Goal: Transaction & Acquisition: Purchase product/service

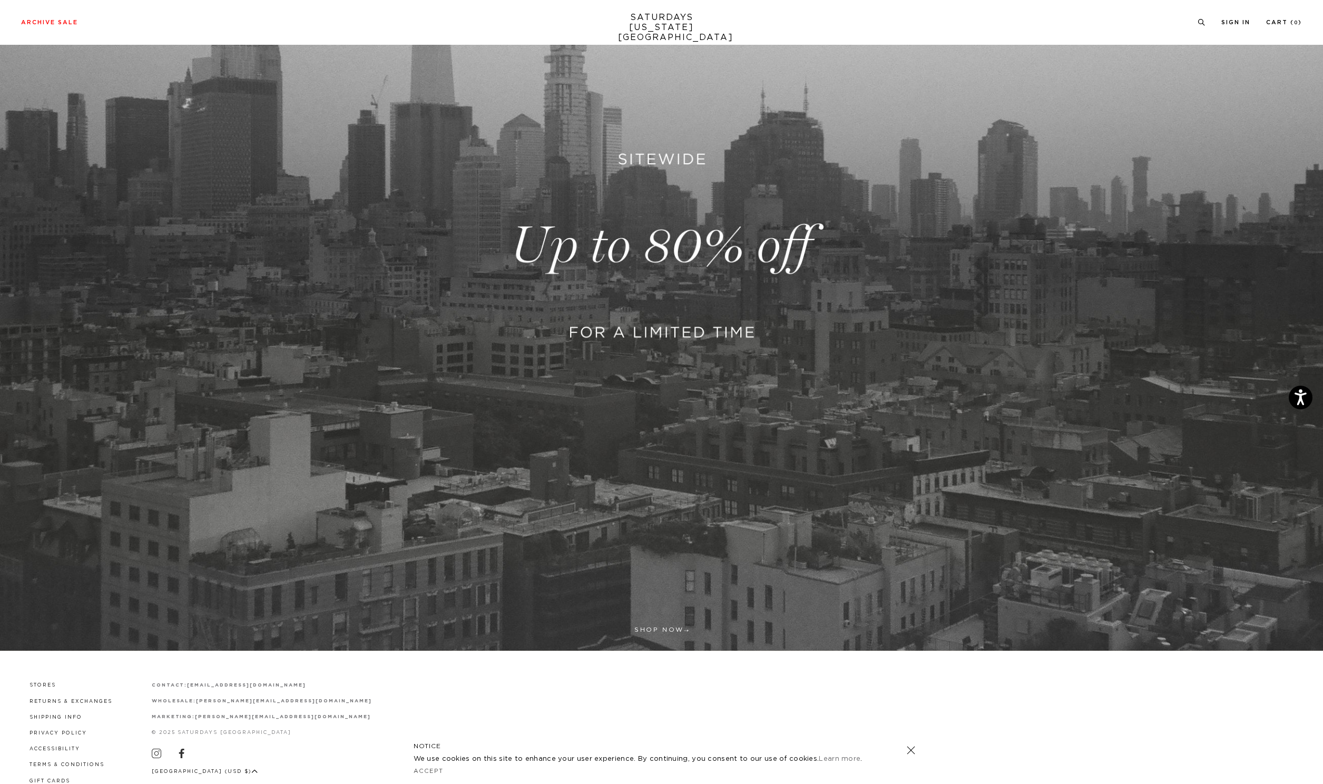
scroll to position [277, 0]
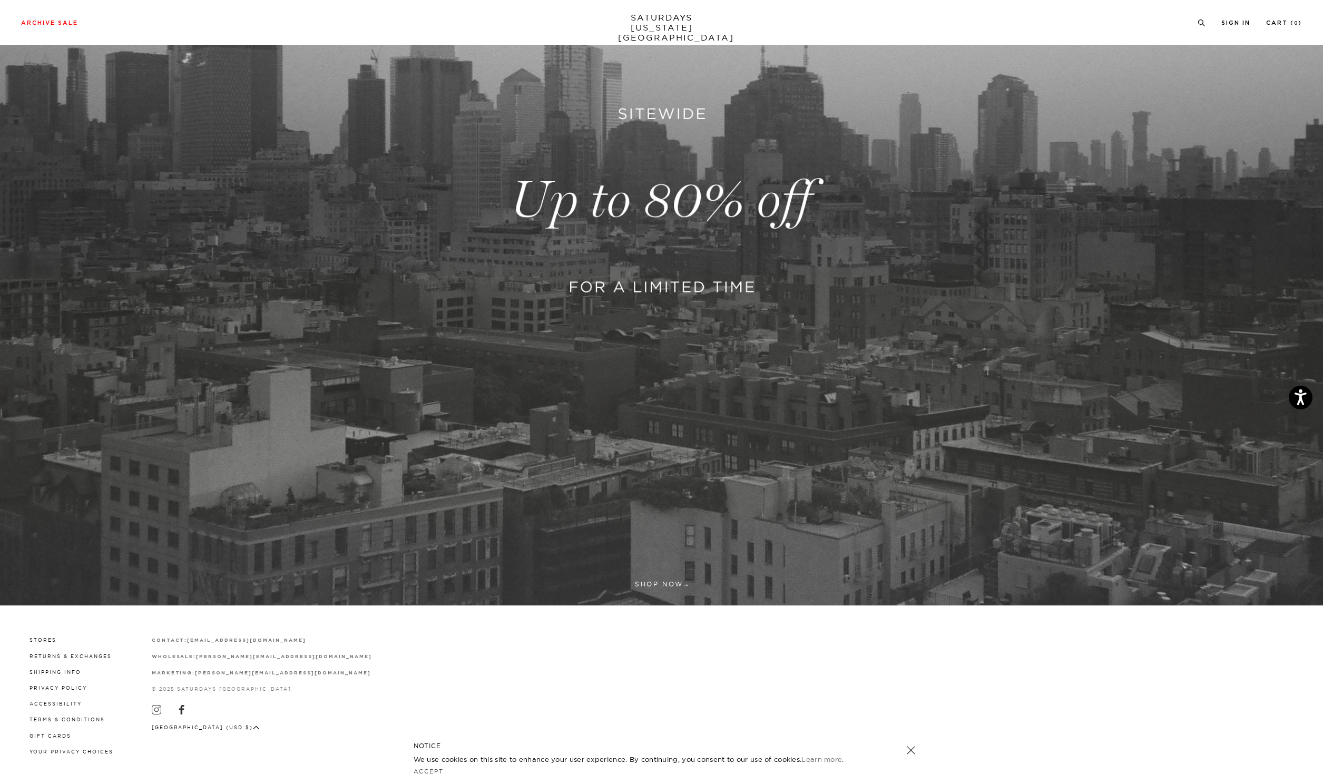
click at [728, 253] on link at bounding box center [661, 201] width 1323 height 810
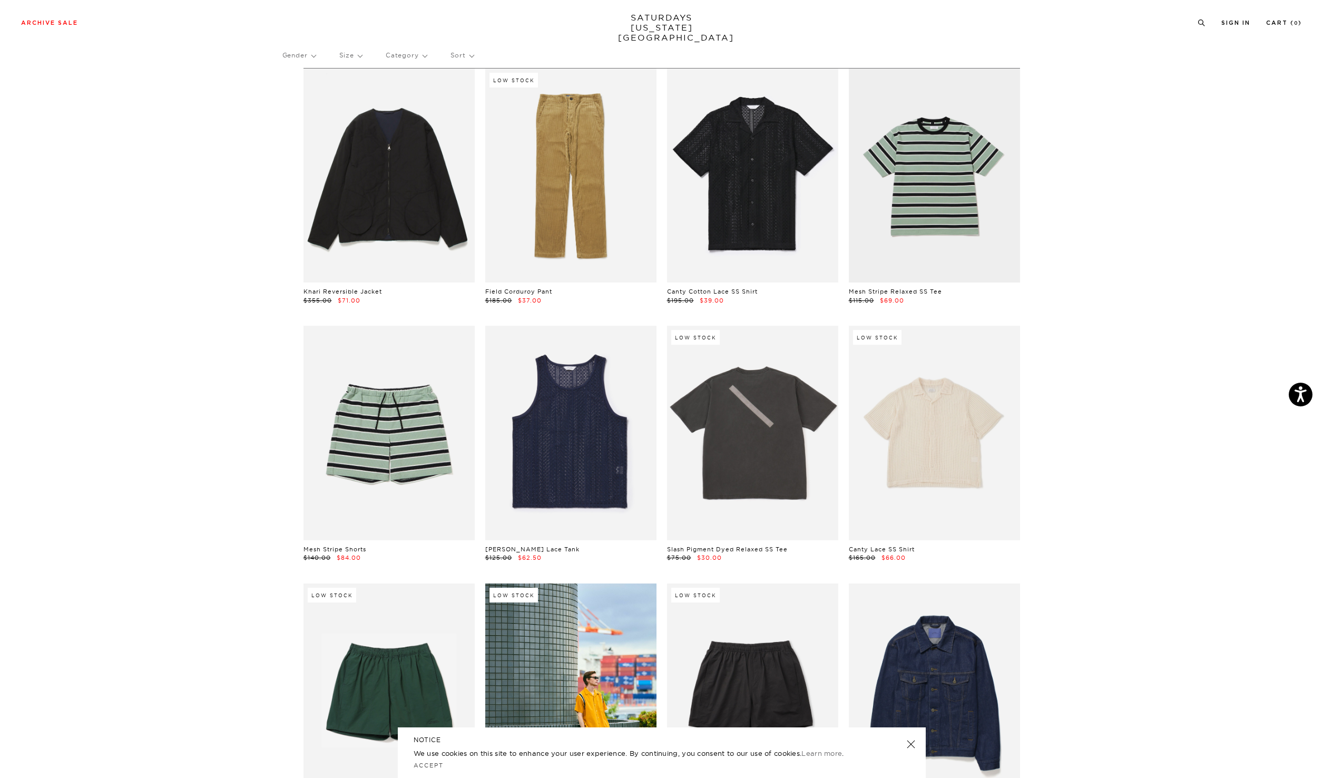
scroll to position [41, 0]
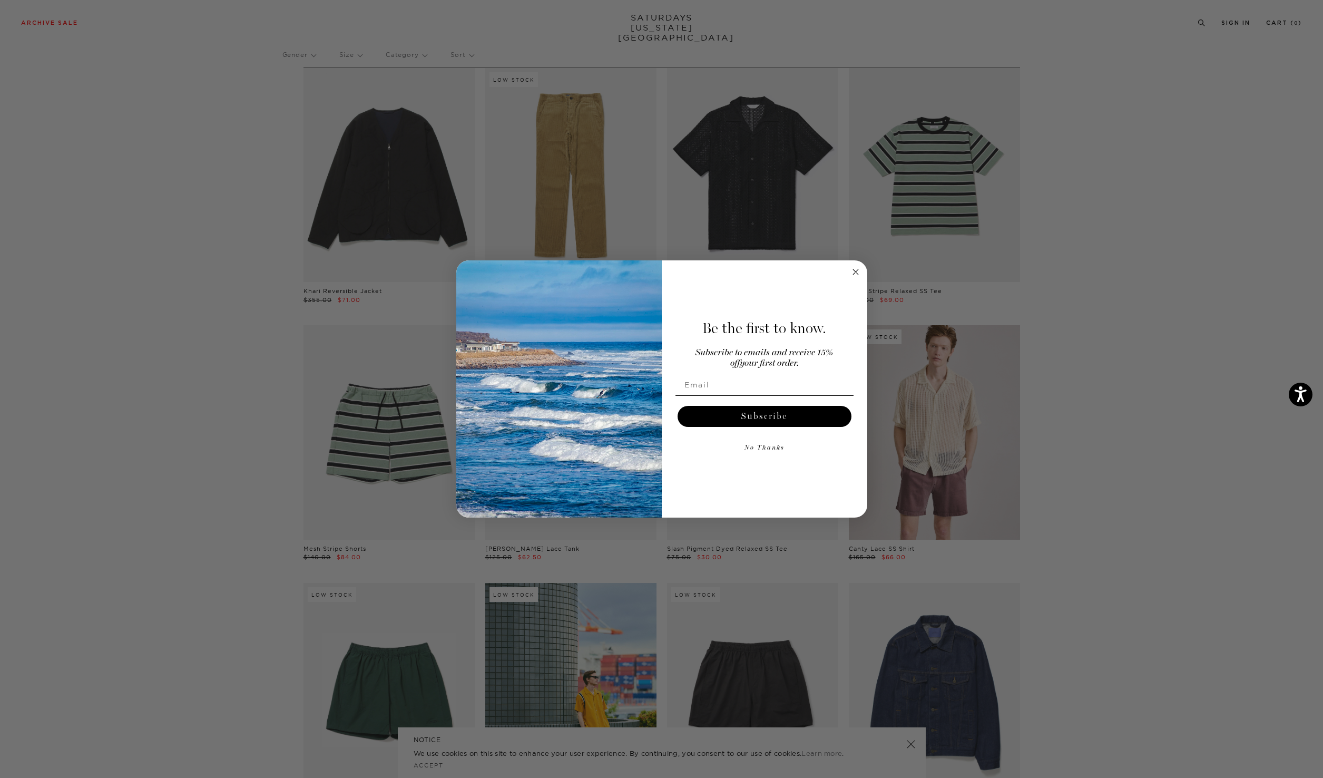
click at [858, 270] on circle "Close dialog" at bounding box center [855, 272] width 12 height 12
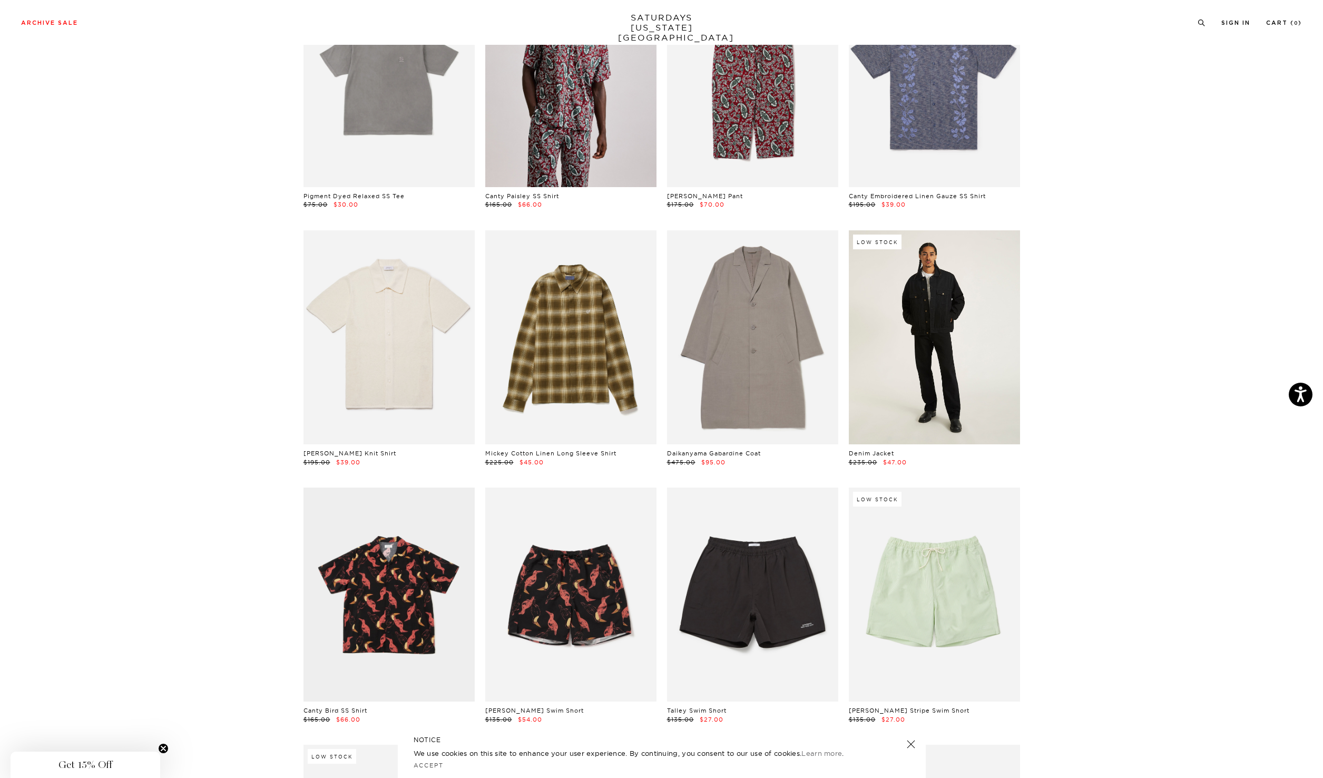
scroll to position [2710, 0]
click at [914, 333] on link at bounding box center [934, 336] width 171 height 214
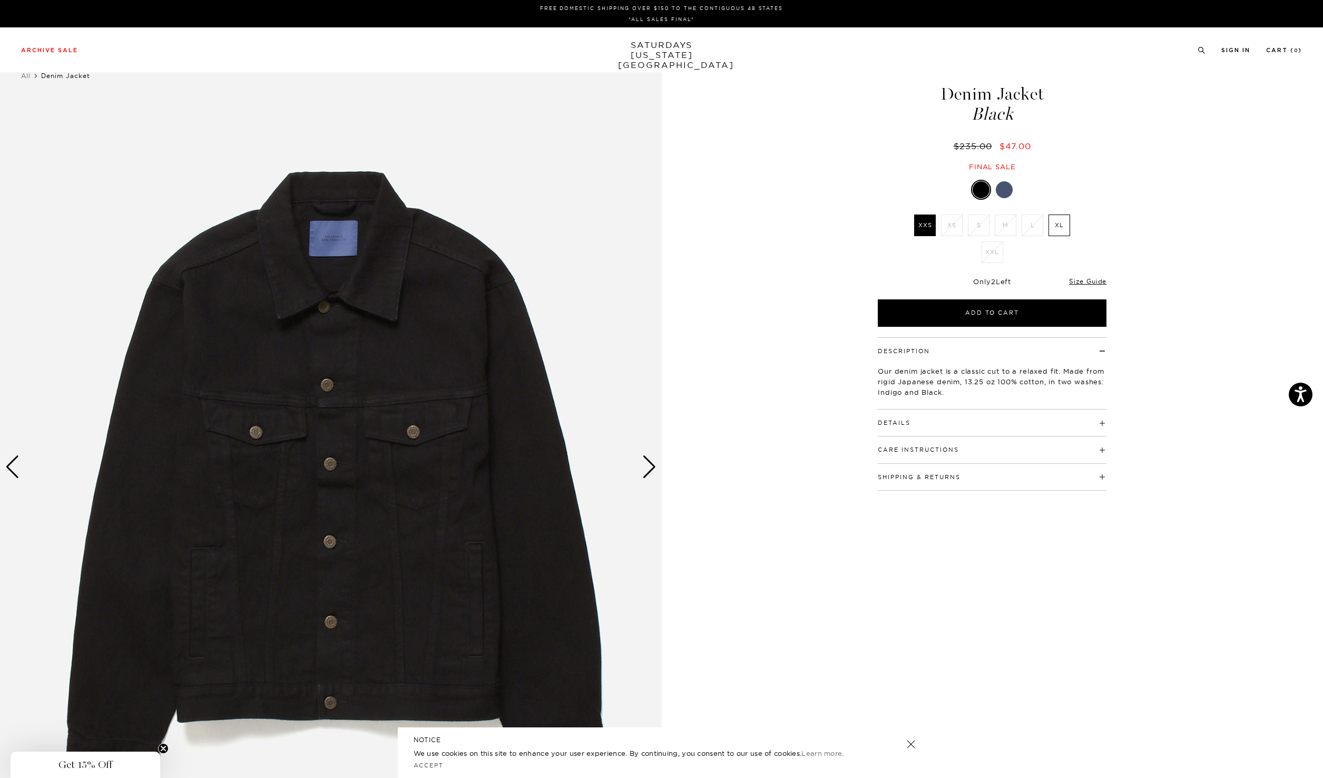
click at [647, 470] on div "Next slide" at bounding box center [649, 466] width 14 height 23
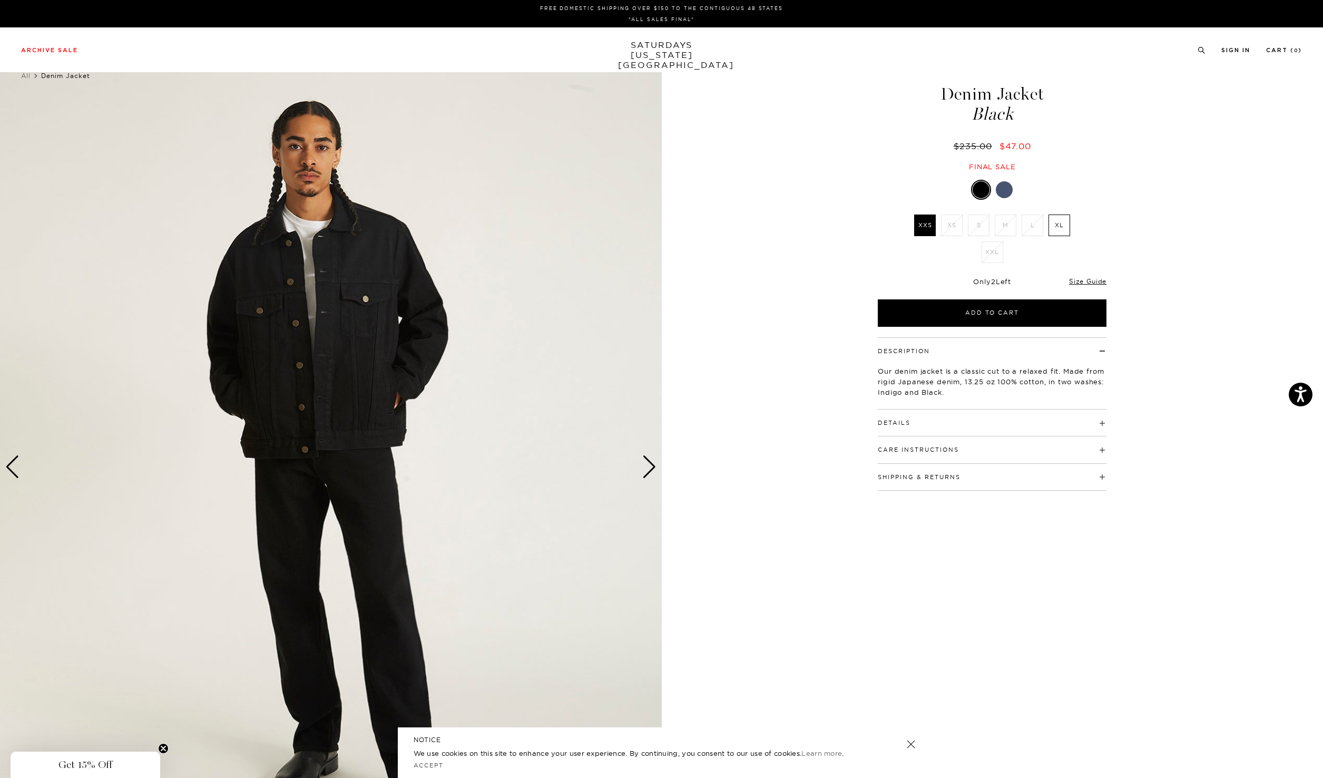
click at [647, 470] on div "Next slide" at bounding box center [649, 466] width 14 height 23
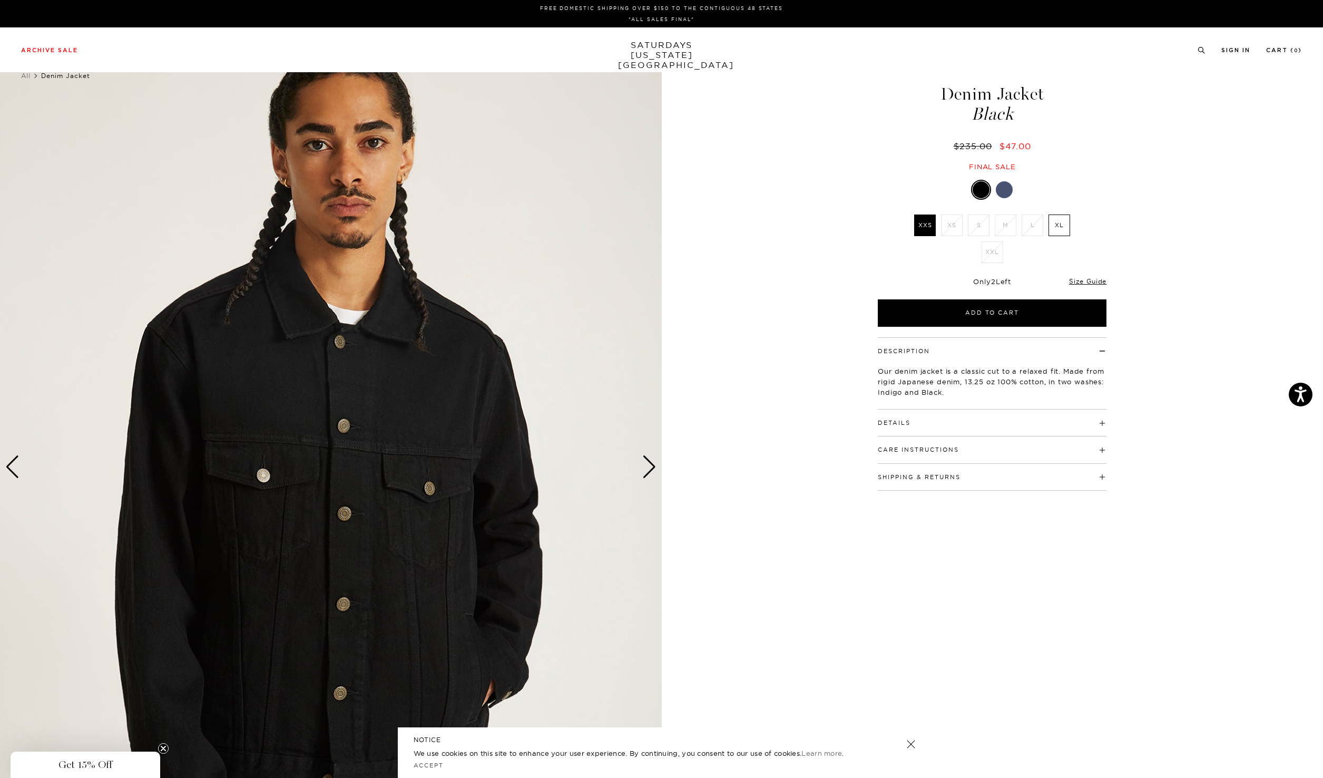
click at [647, 470] on div "Next slide" at bounding box center [649, 466] width 14 height 23
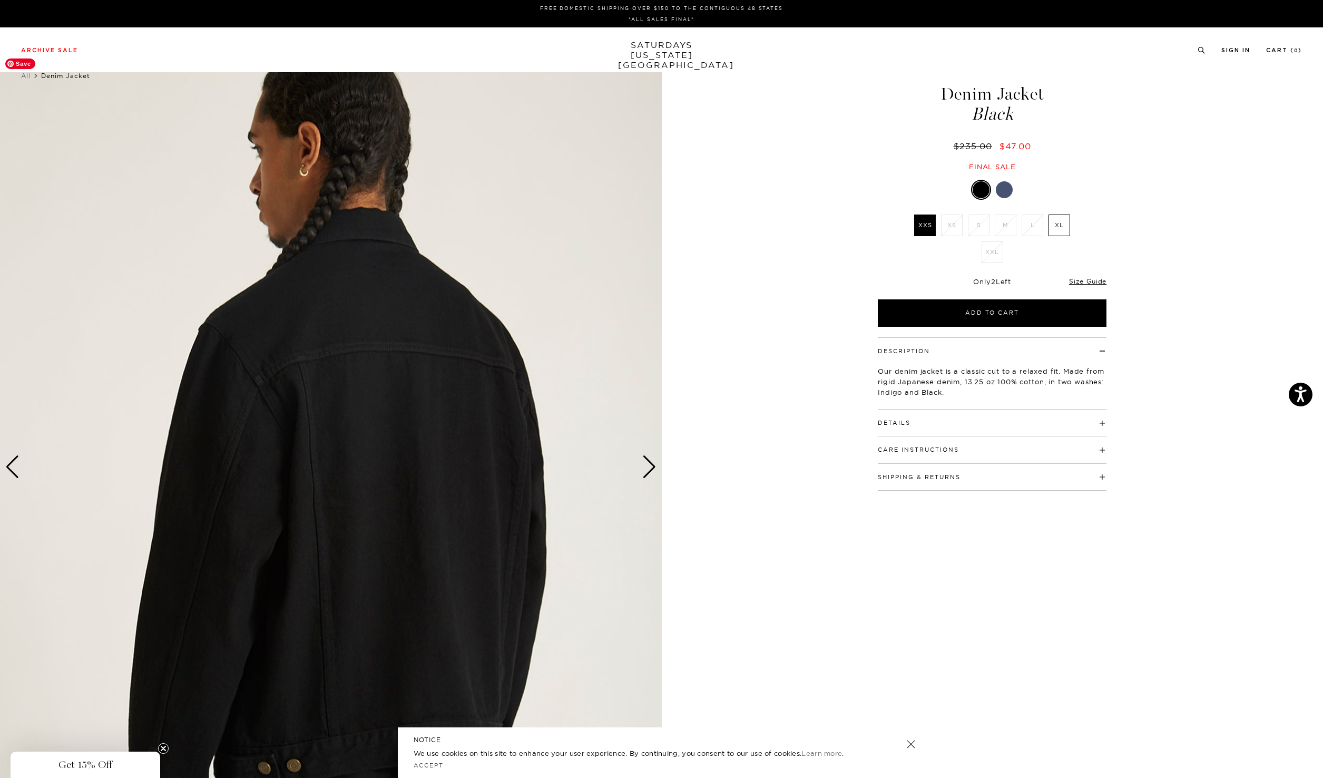
click at [646, 474] on div "Next slide" at bounding box center [649, 466] width 14 height 23
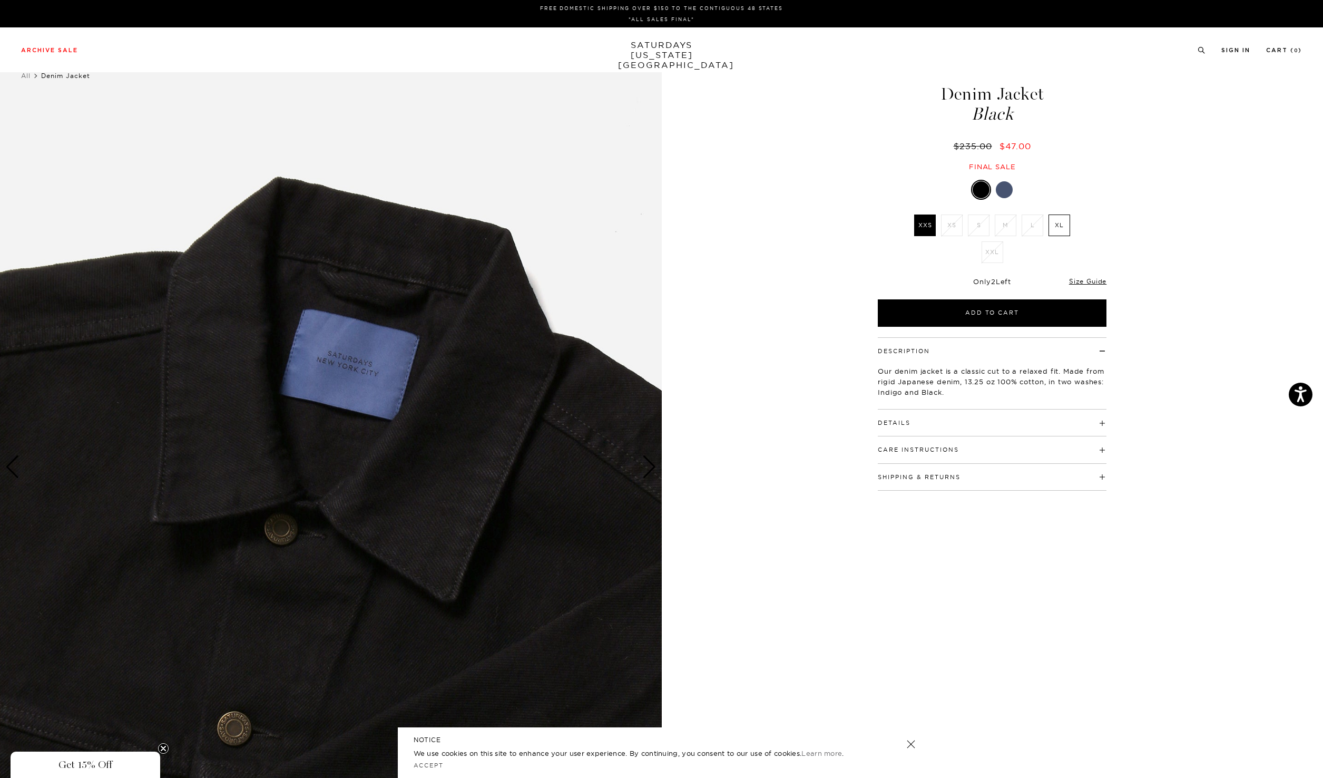
scroll to position [0, 1]
click at [646, 474] on div "Next slide" at bounding box center [649, 466] width 14 height 23
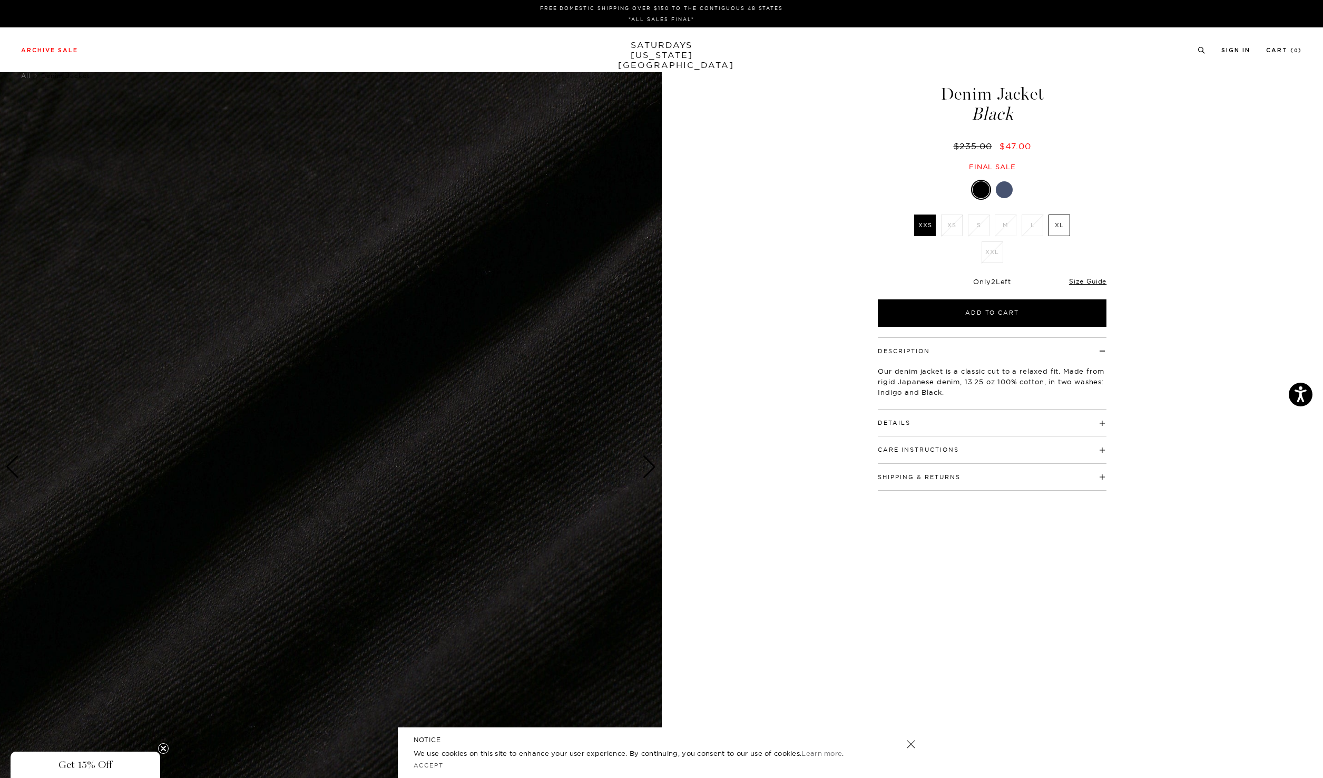
click at [1009, 184] on div at bounding box center [1004, 189] width 17 height 17
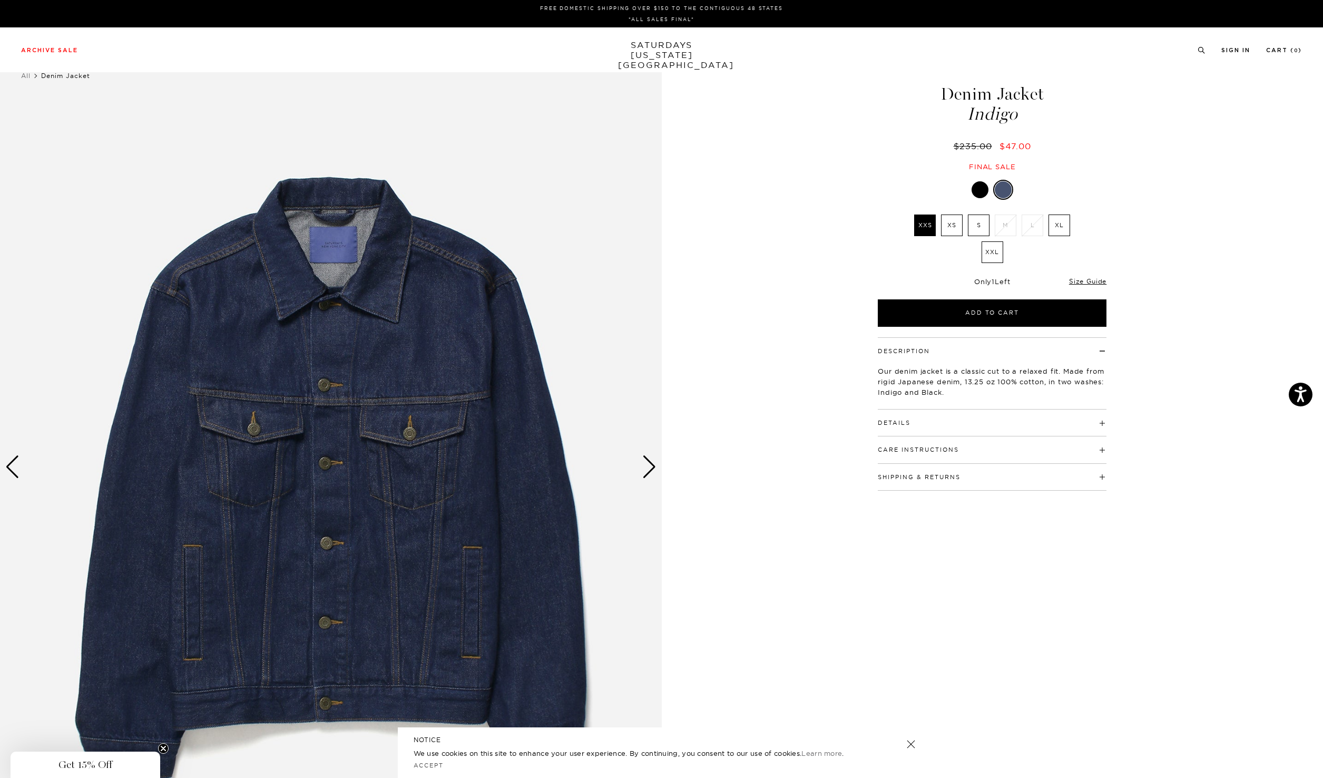
click at [651, 475] on div "Next slide" at bounding box center [649, 466] width 14 height 23
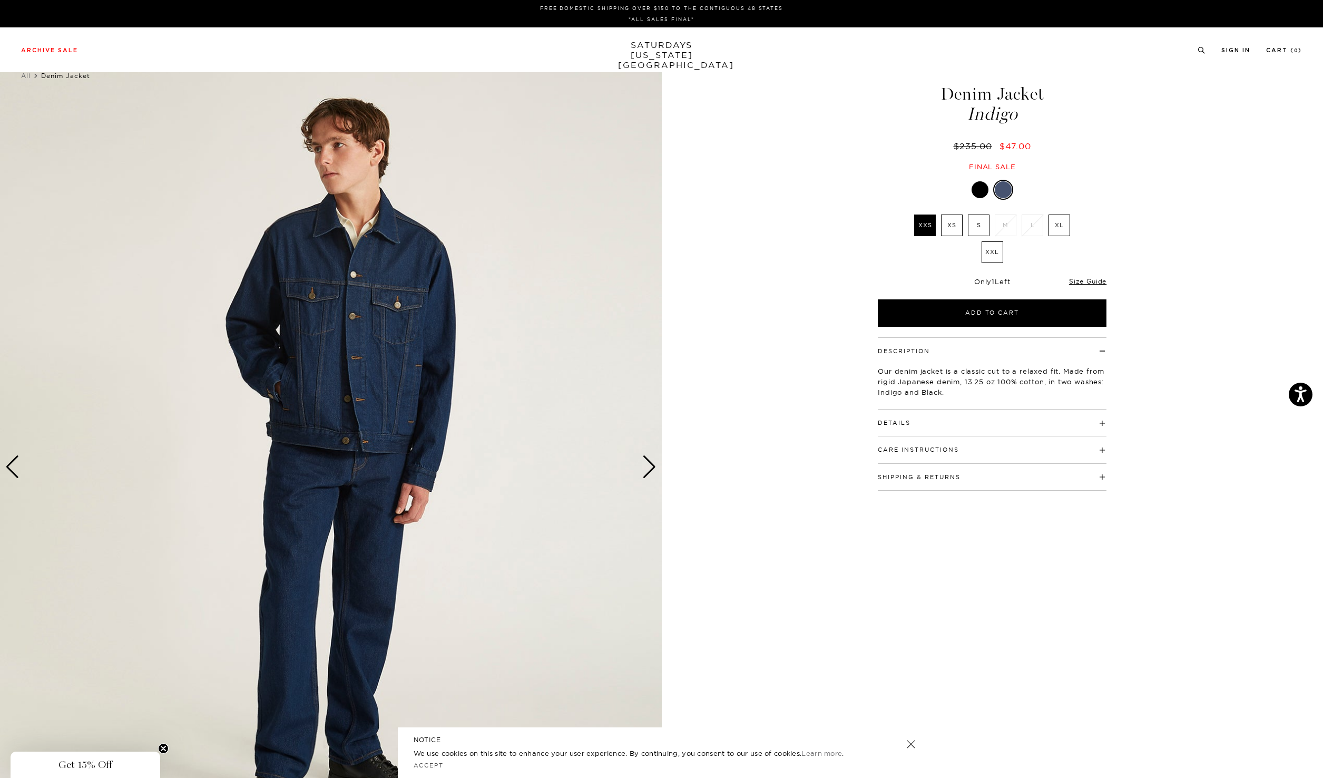
click at [652, 475] on div "Next slide" at bounding box center [649, 466] width 14 height 23
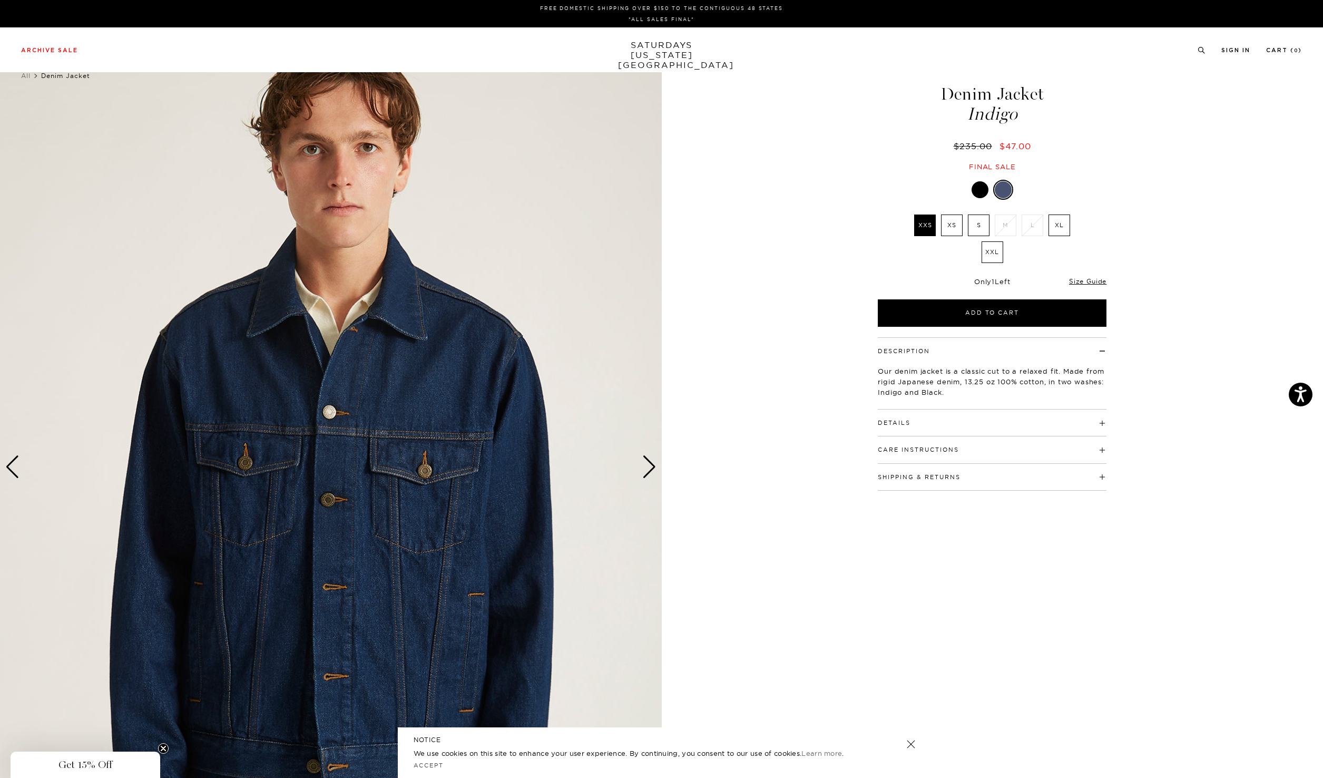
click at [651, 475] on div "Next slide" at bounding box center [649, 466] width 14 height 23
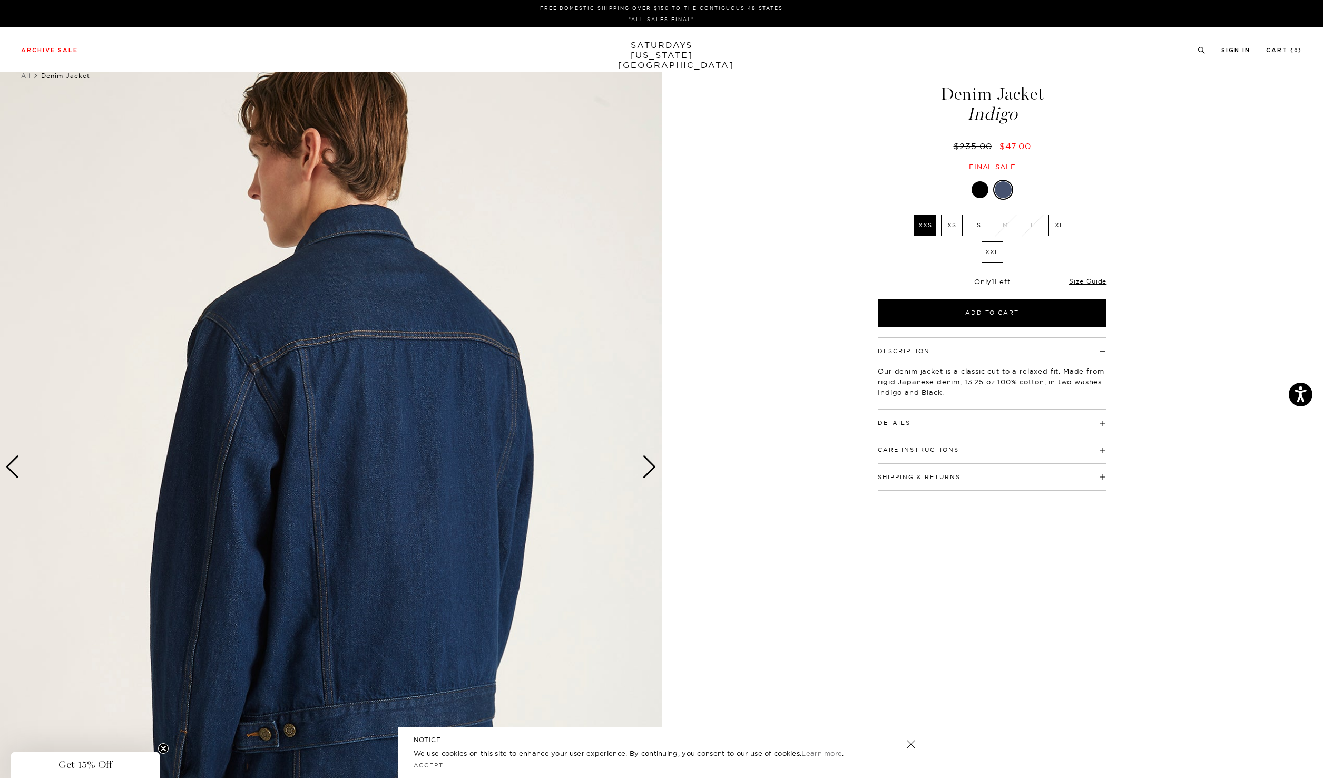
click at [651, 475] on div "Next slide" at bounding box center [649, 466] width 14 height 23
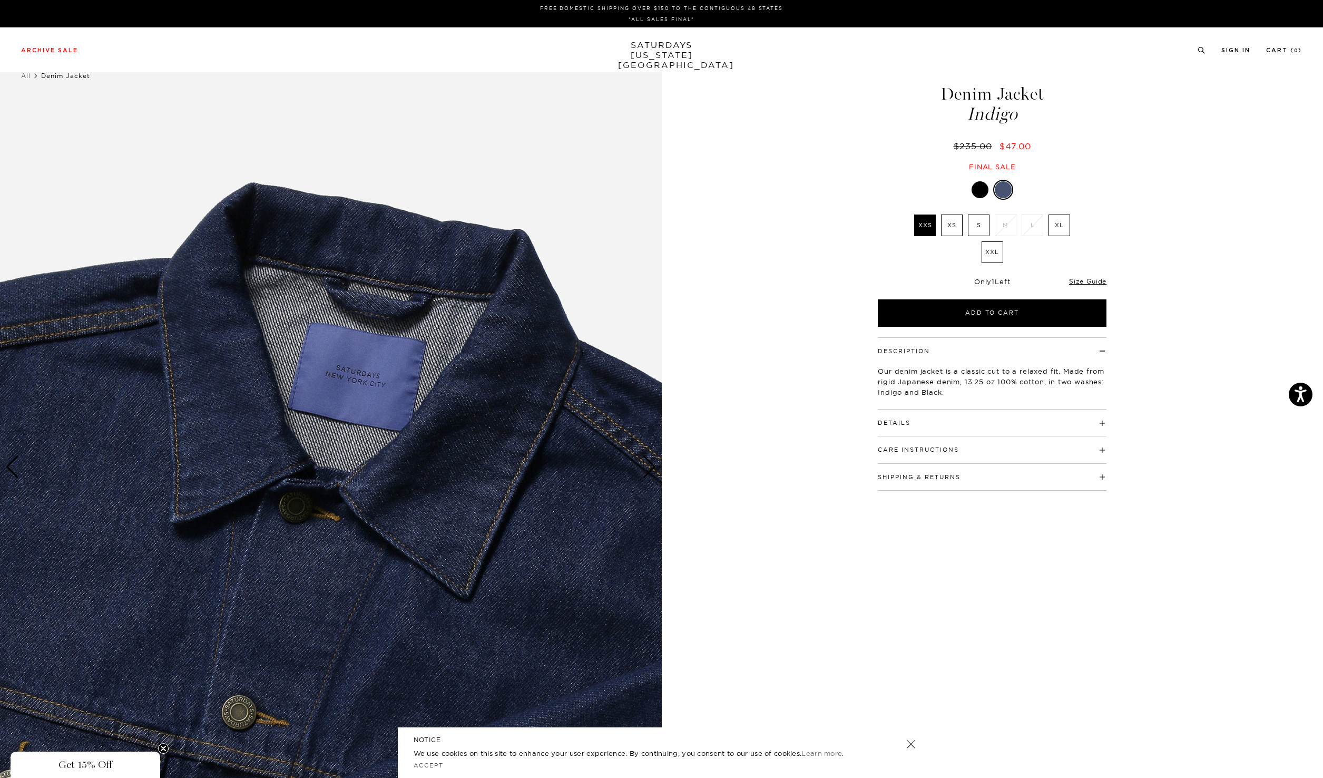
click at [981, 192] on div at bounding box center [980, 189] width 17 height 17
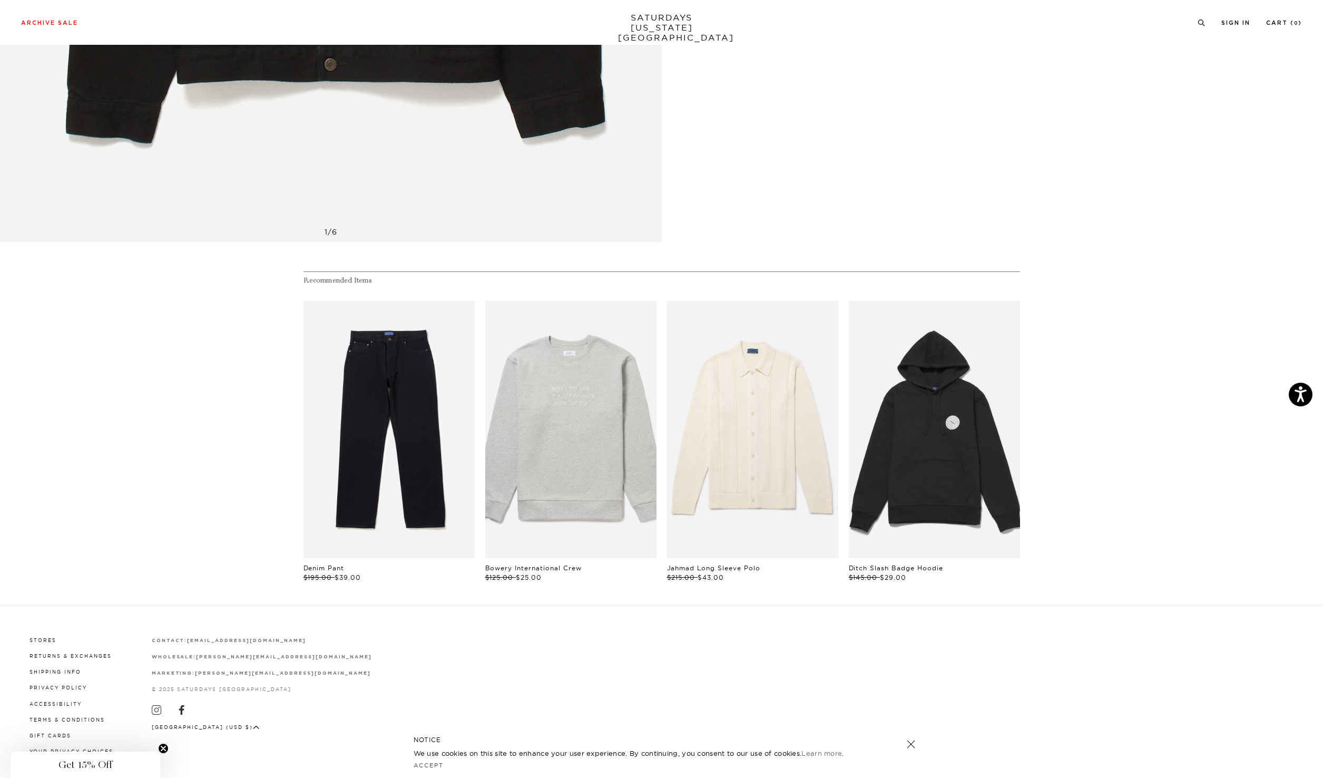
scroll to position [644, 0]
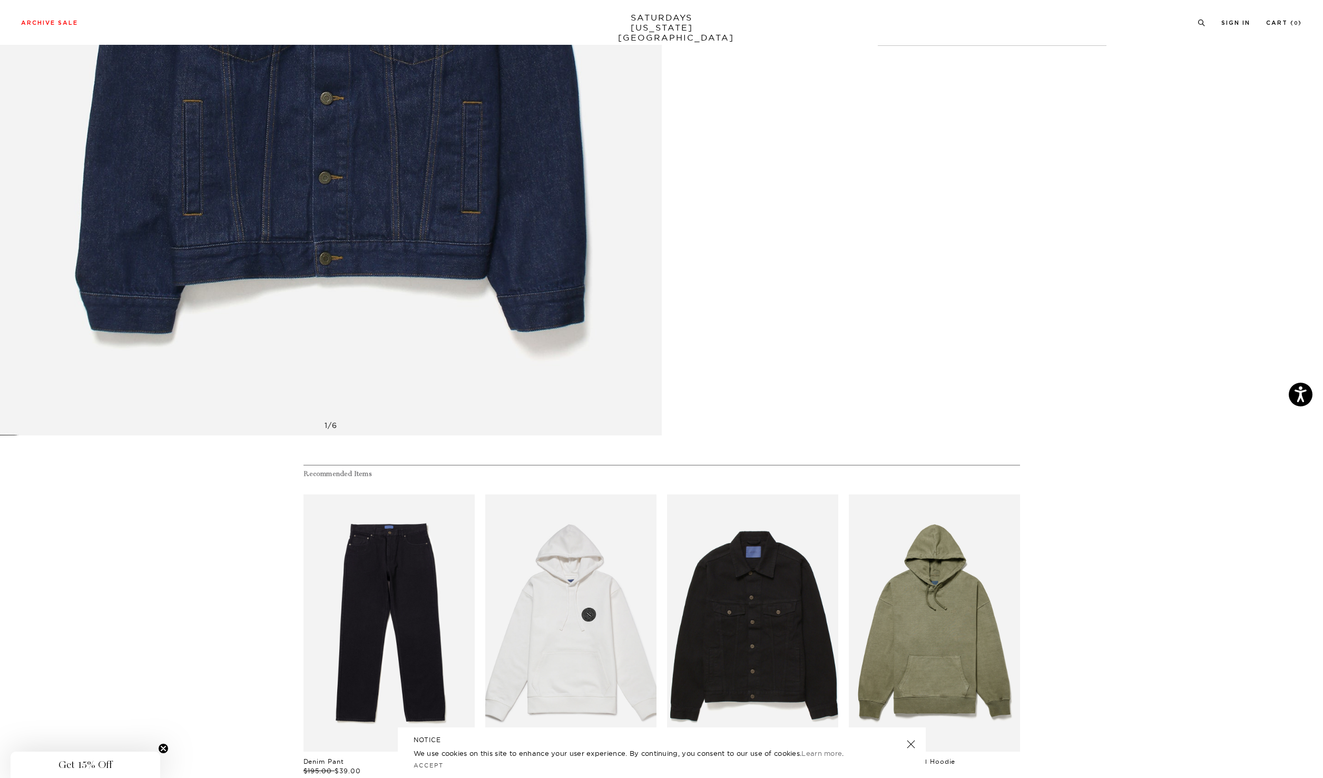
scroll to position [491, 0]
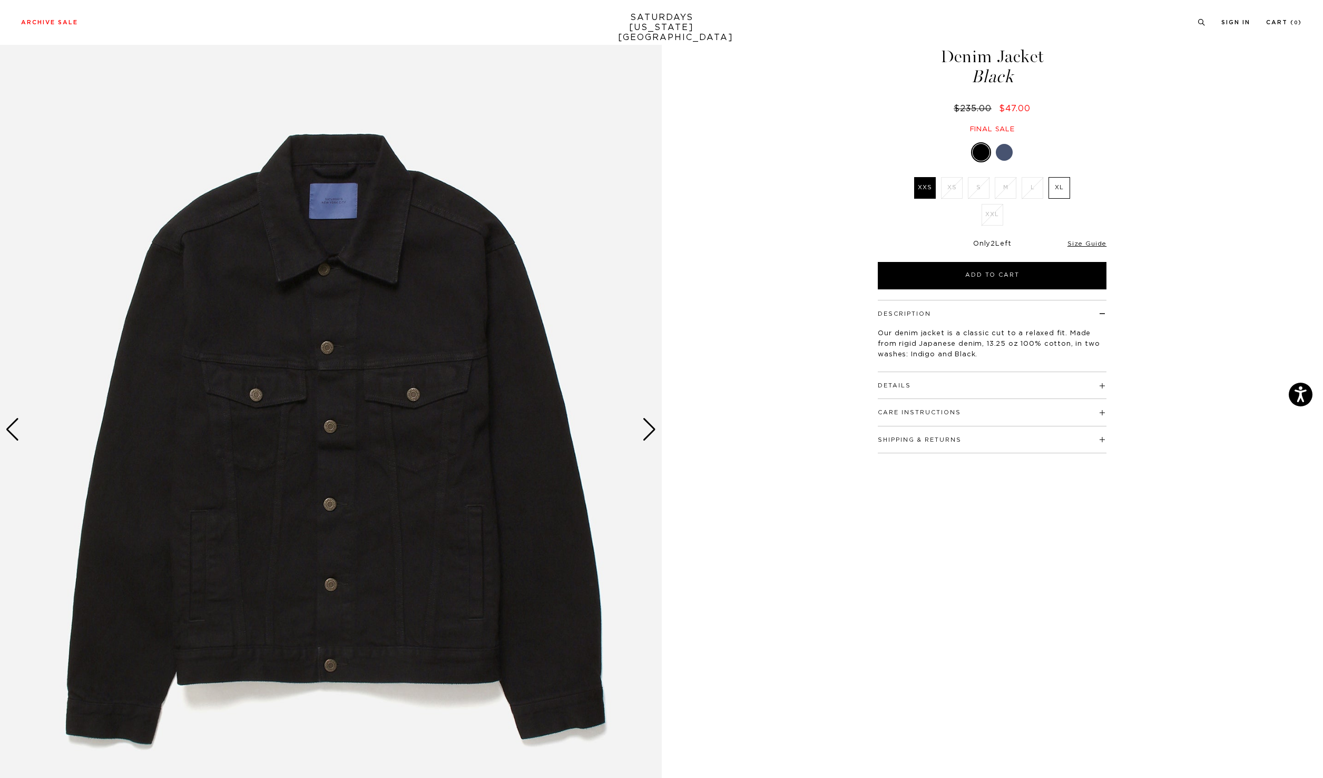
scroll to position [37, 0]
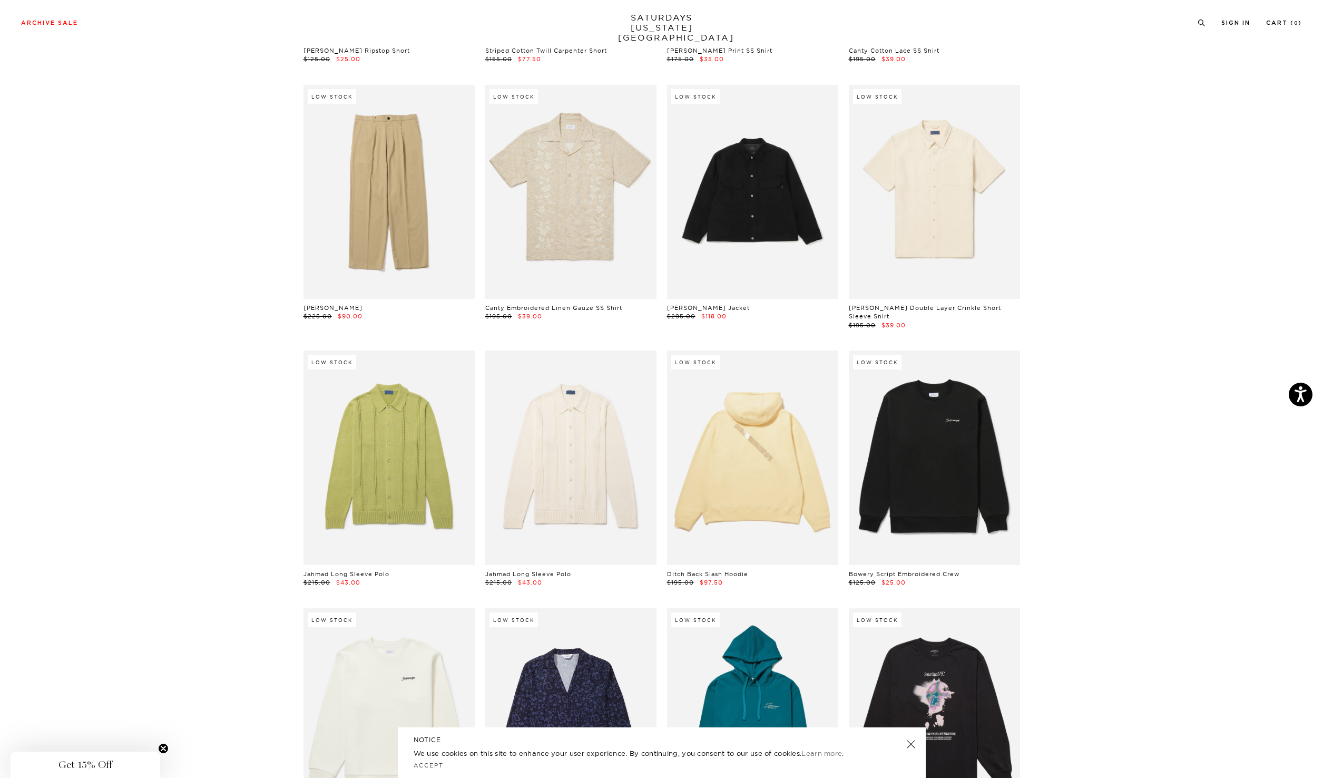
scroll to position [6680, 0]
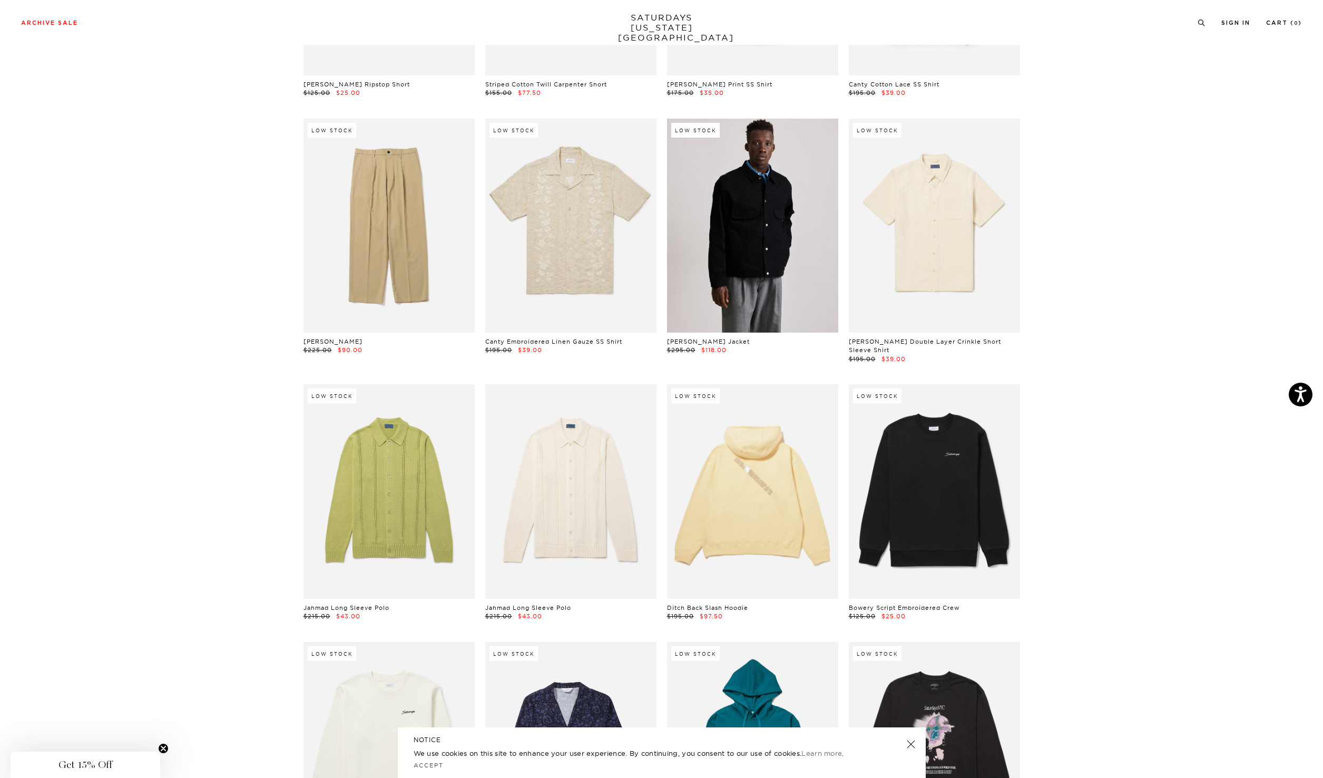
click at [747, 288] on link at bounding box center [752, 226] width 171 height 214
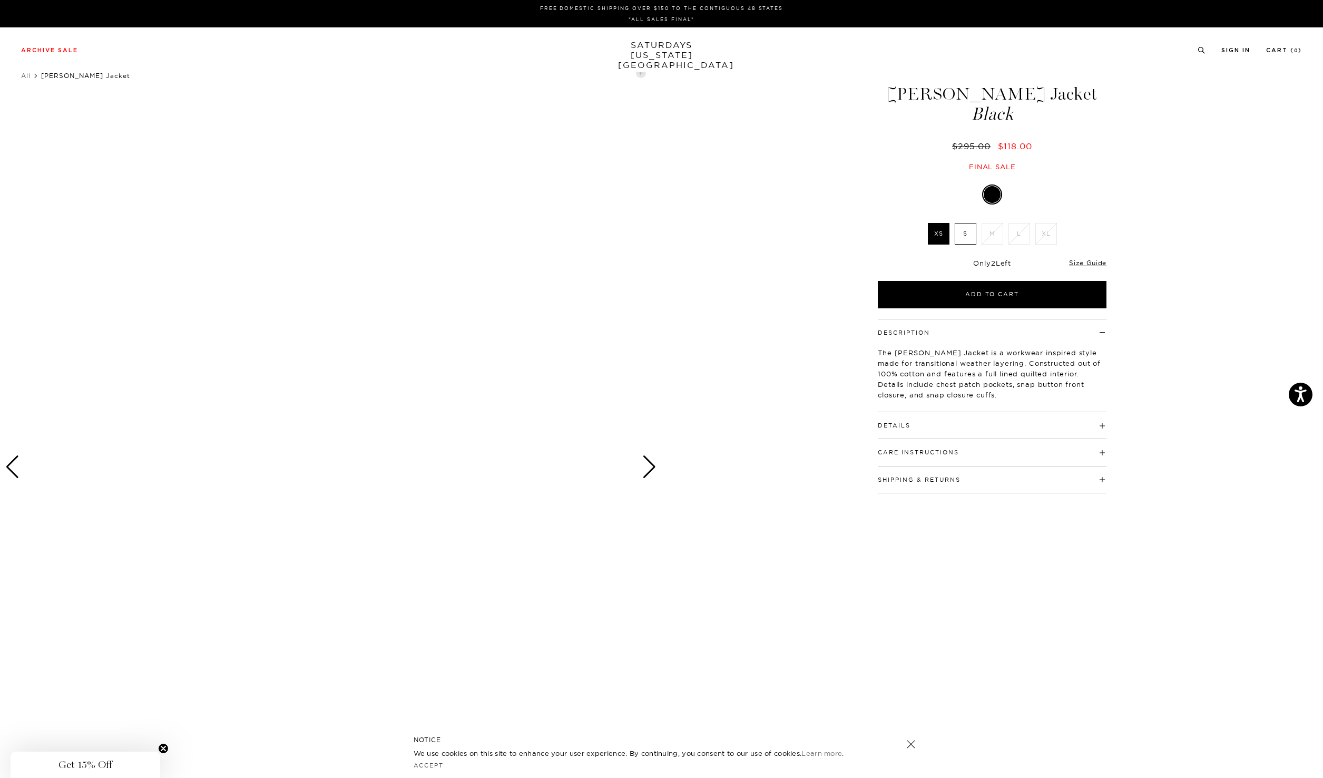
click at [656, 465] on div "Next slide" at bounding box center [649, 466] width 14 height 23
click at [653, 466] on div "Next slide" at bounding box center [649, 466] width 14 height 23
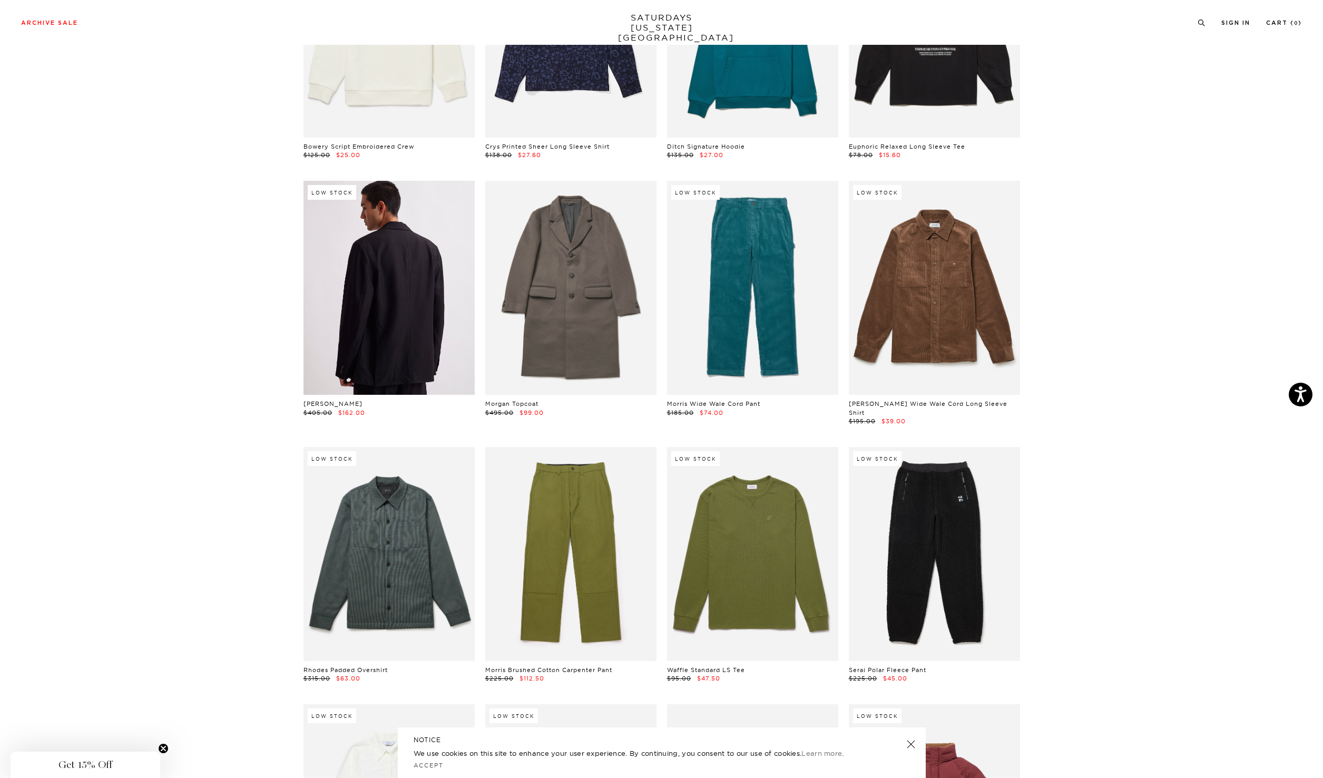
scroll to position [7398, 0]
click at [392, 325] on link at bounding box center [389, 287] width 171 height 214
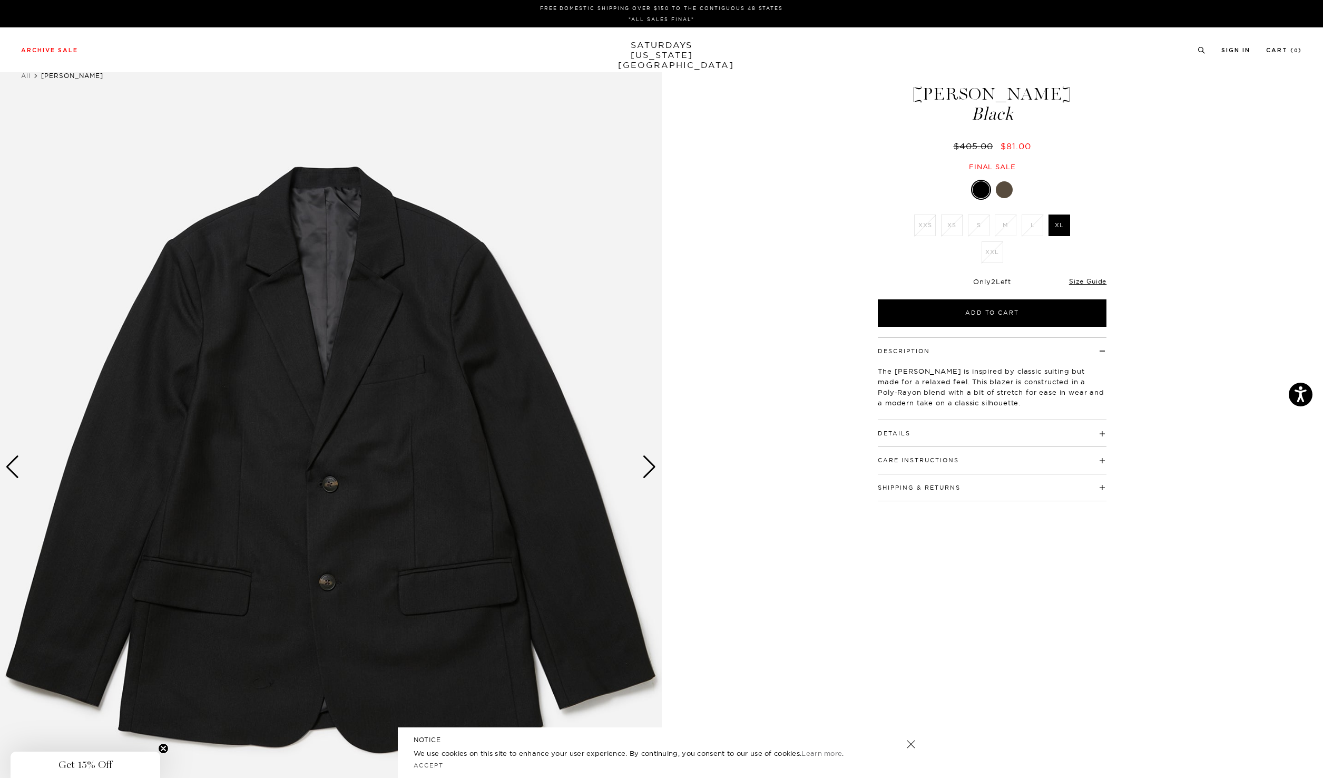
click at [648, 468] on div "Next slide" at bounding box center [649, 466] width 14 height 23
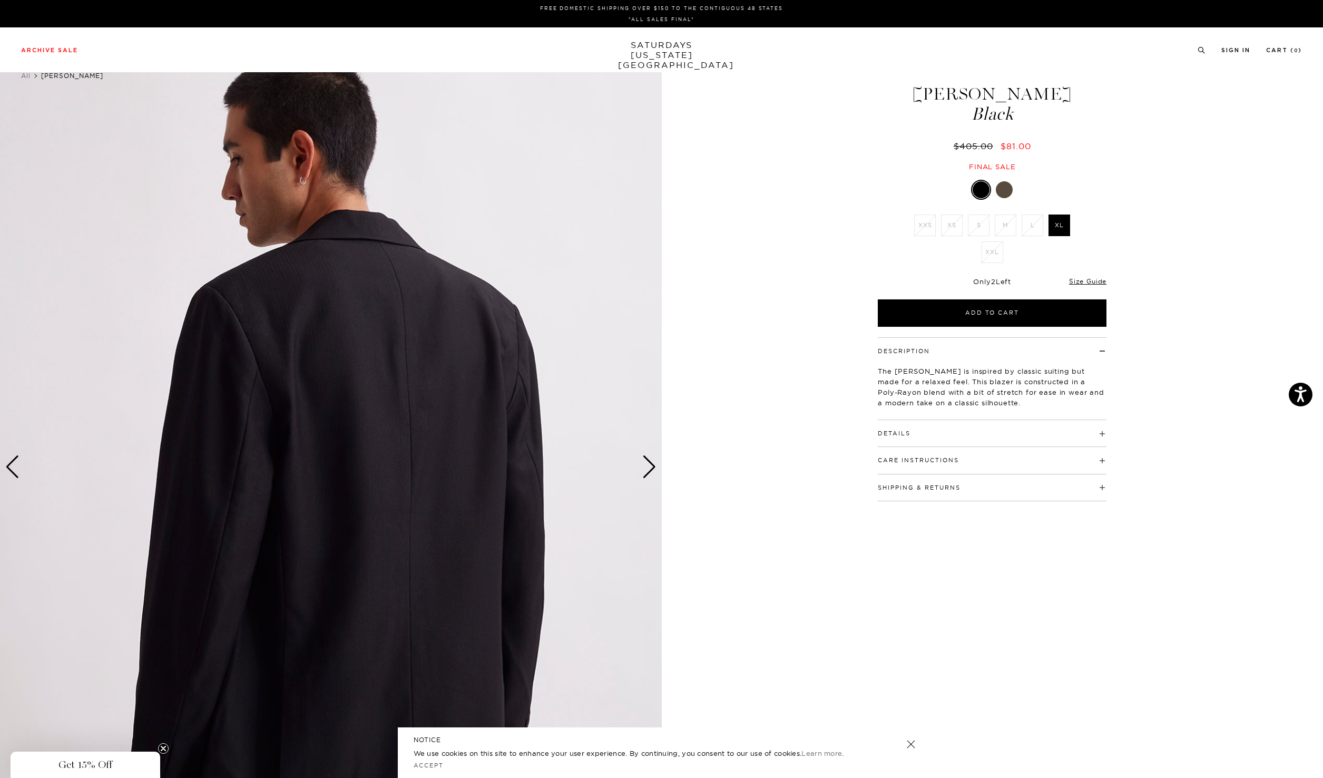
click at [648, 468] on div "Next slide" at bounding box center [649, 466] width 14 height 23
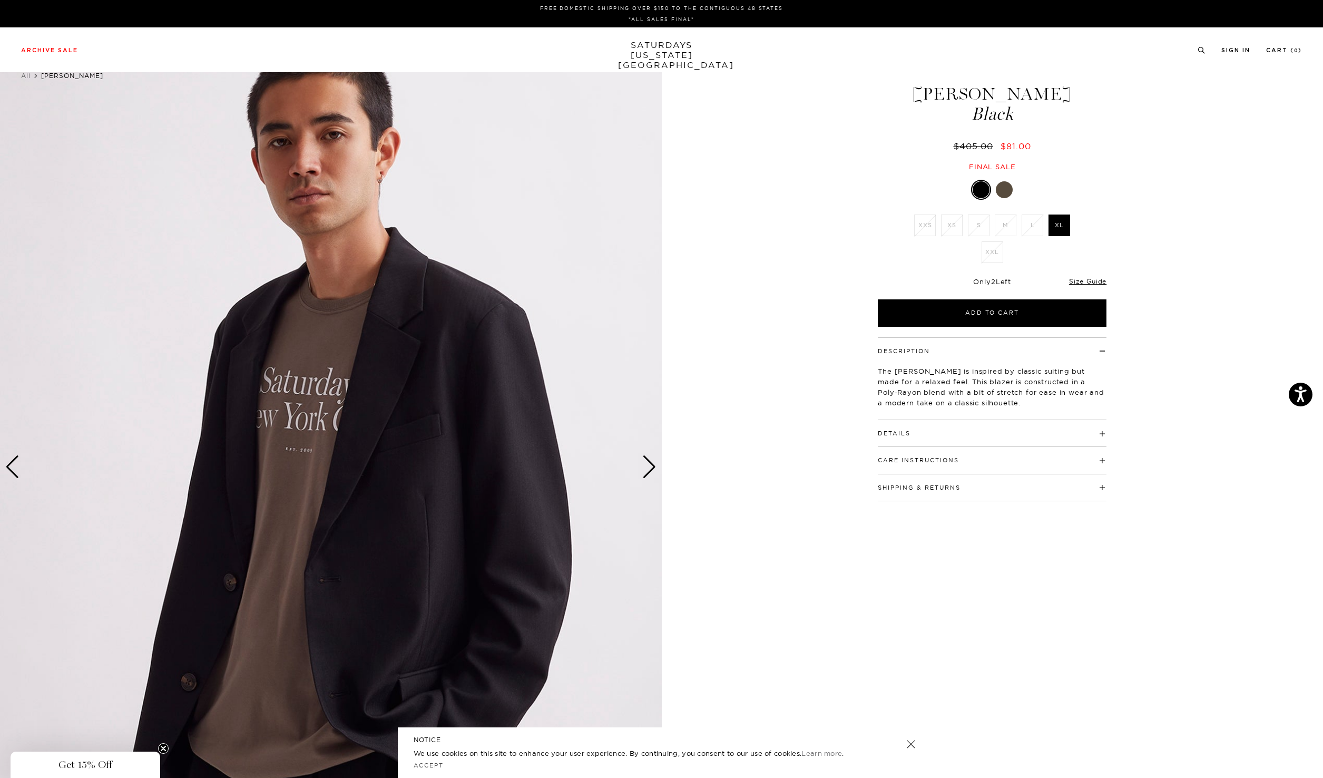
click at [646, 475] on div "Next slide" at bounding box center [649, 466] width 14 height 23
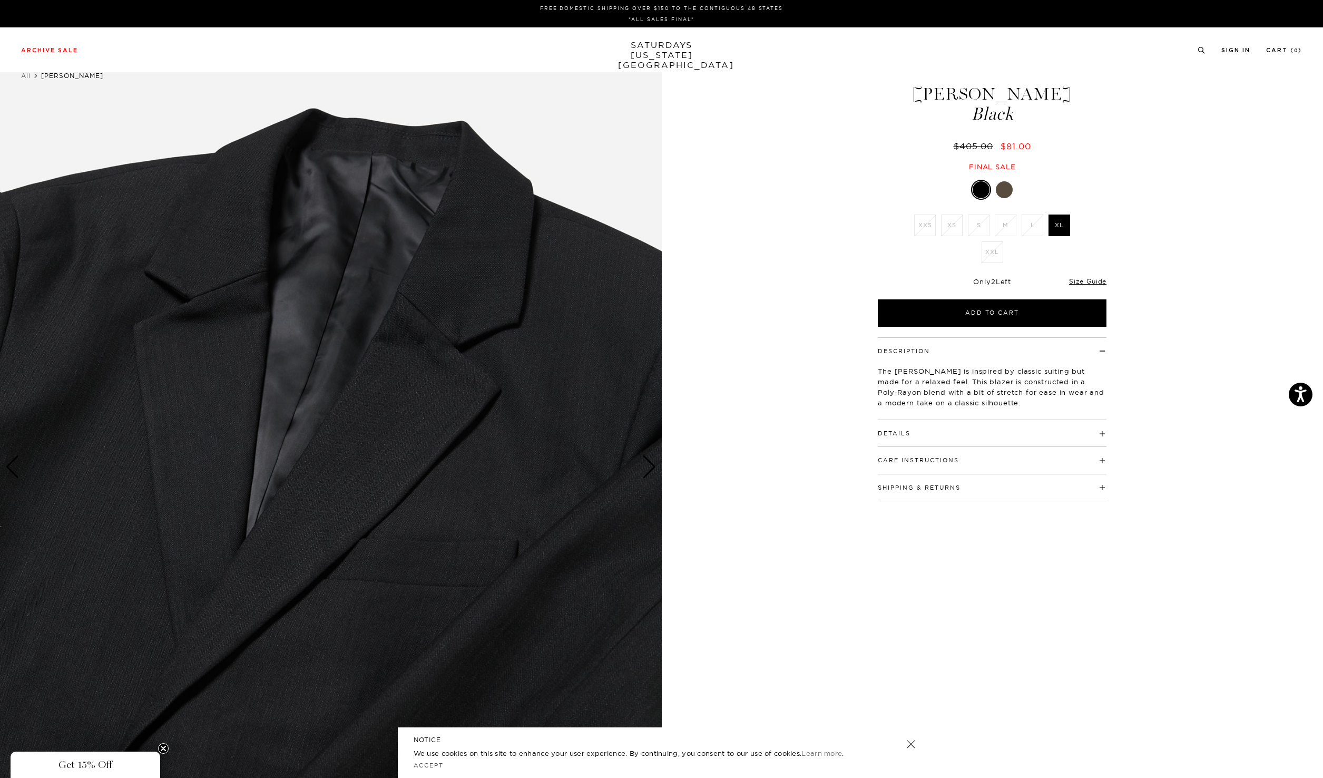
click at [646, 475] on div "Next slide" at bounding box center [649, 466] width 14 height 23
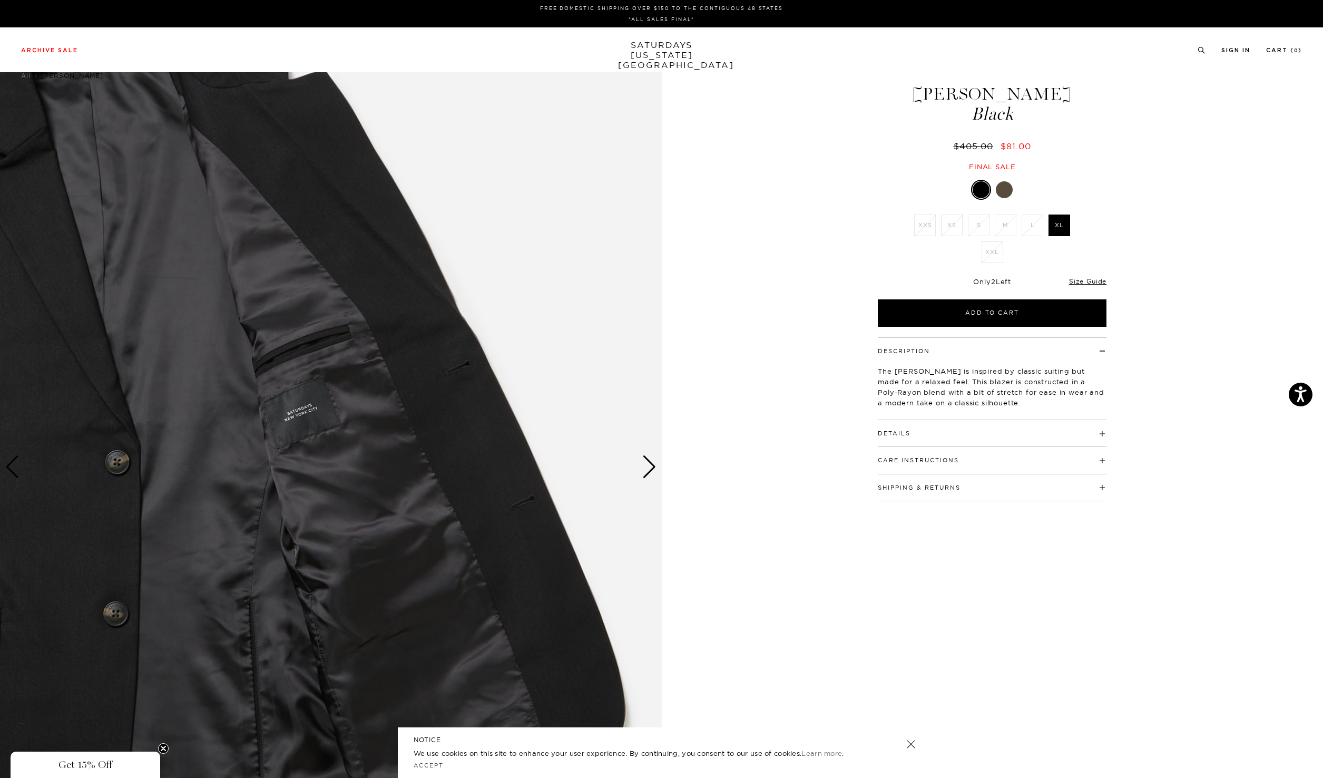
click at [646, 475] on div "Next slide" at bounding box center [649, 466] width 14 height 23
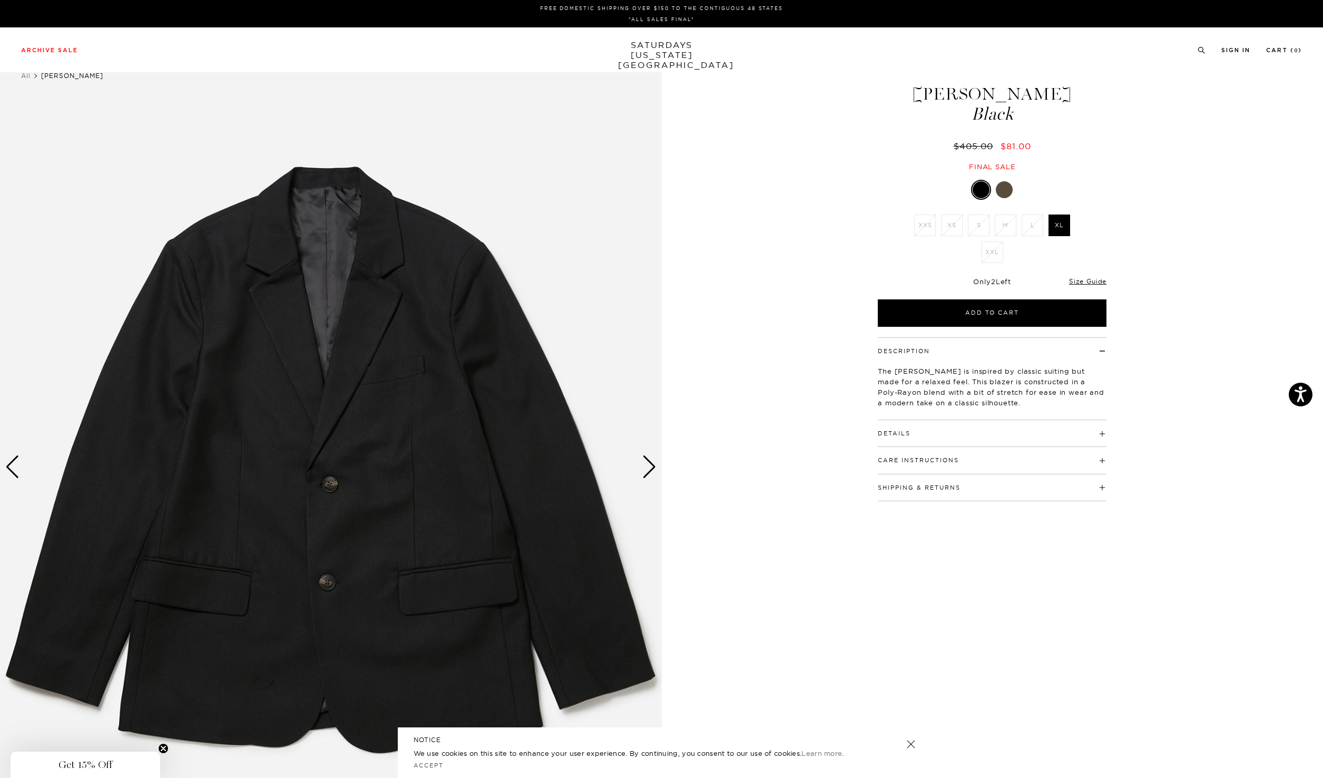
click at [646, 475] on div "Next slide" at bounding box center [649, 466] width 14 height 23
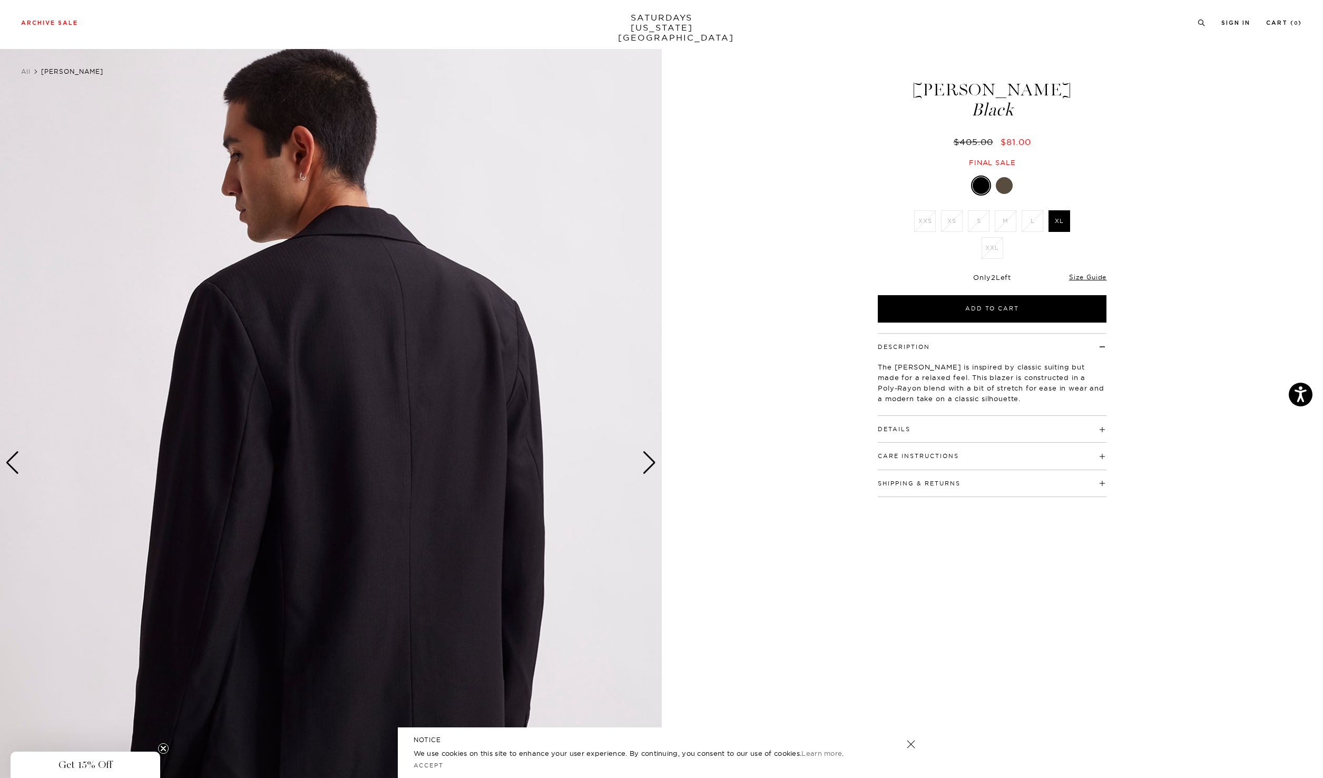
click at [983, 443] on h4 "Care Instructions" at bounding box center [992, 451] width 229 height 17
click at [982, 426] on h4 "Details" at bounding box center [992, 424] width 229 height 17
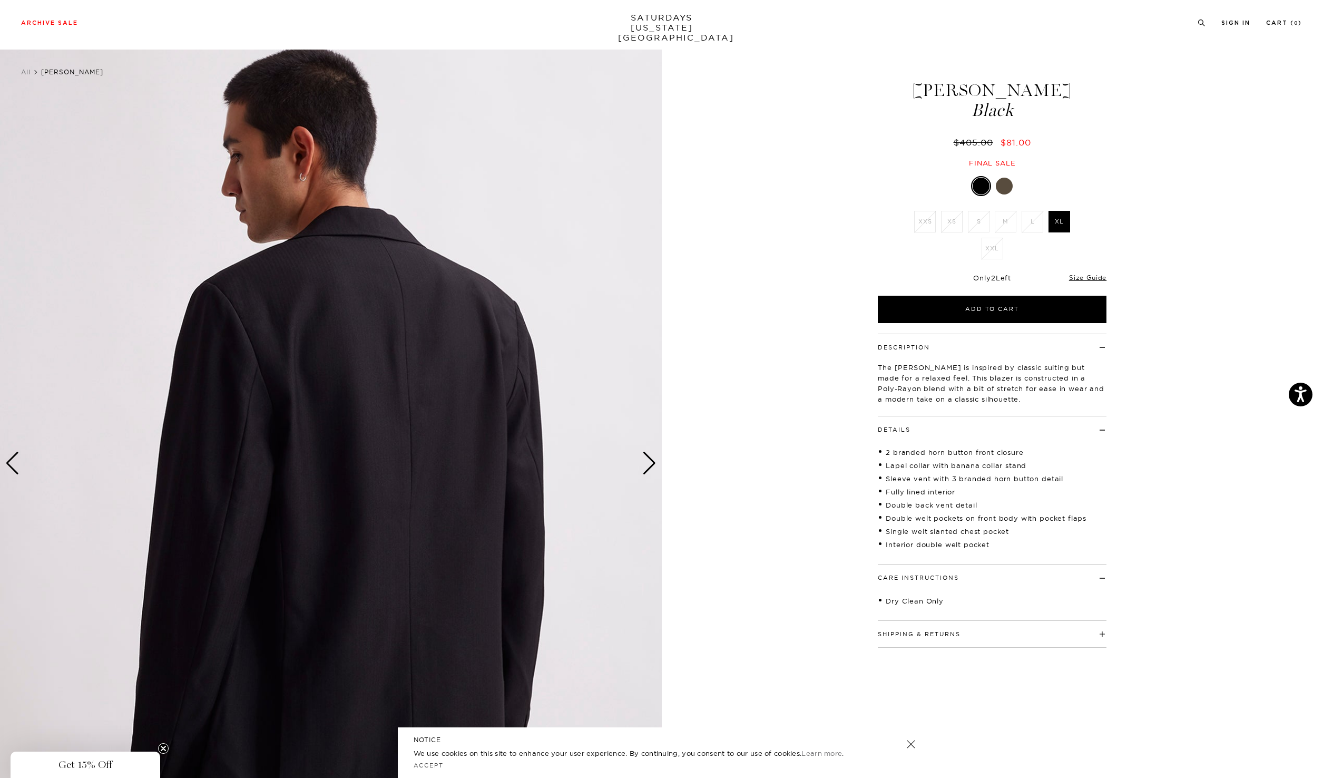
click at [1003, 188] on div at bounding box center [1004, 186] width 17 height 17
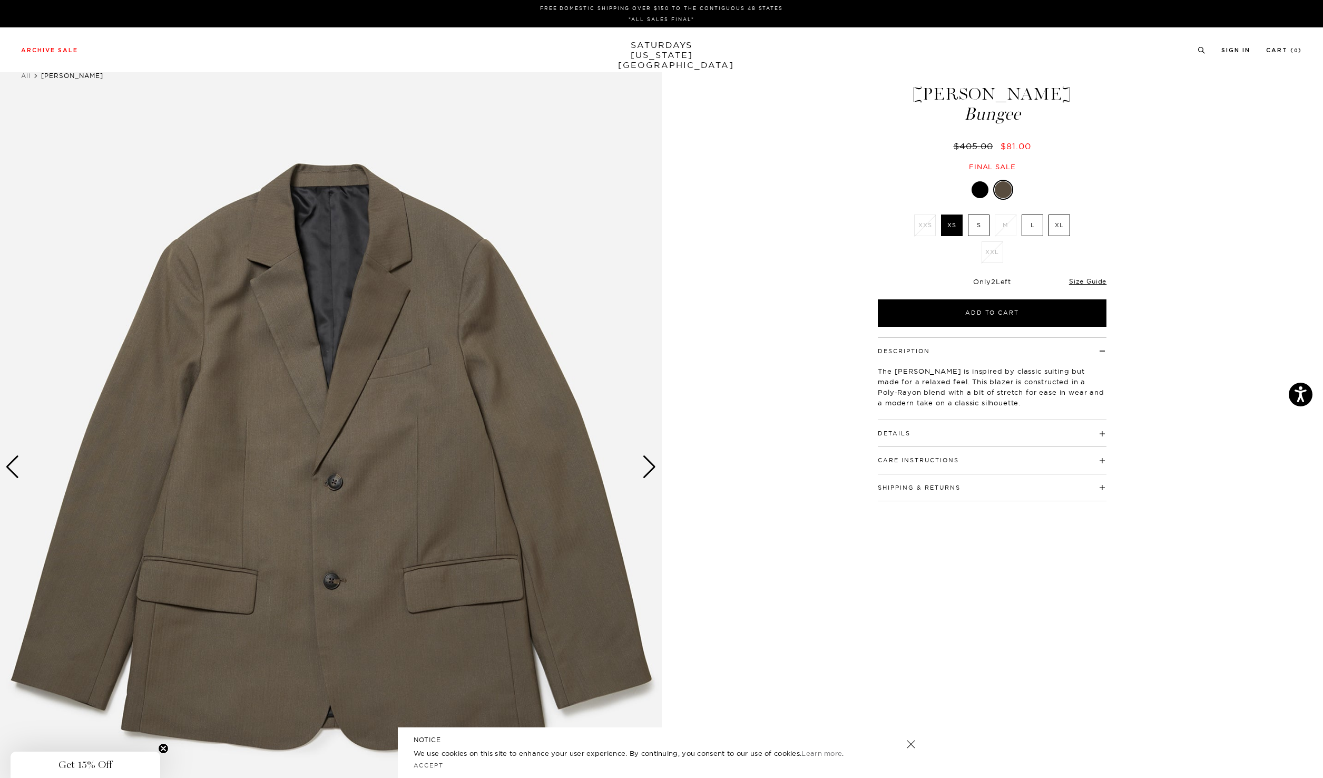
click at [980, 193] on div at bounding box center [980, 189] width 17 height 17
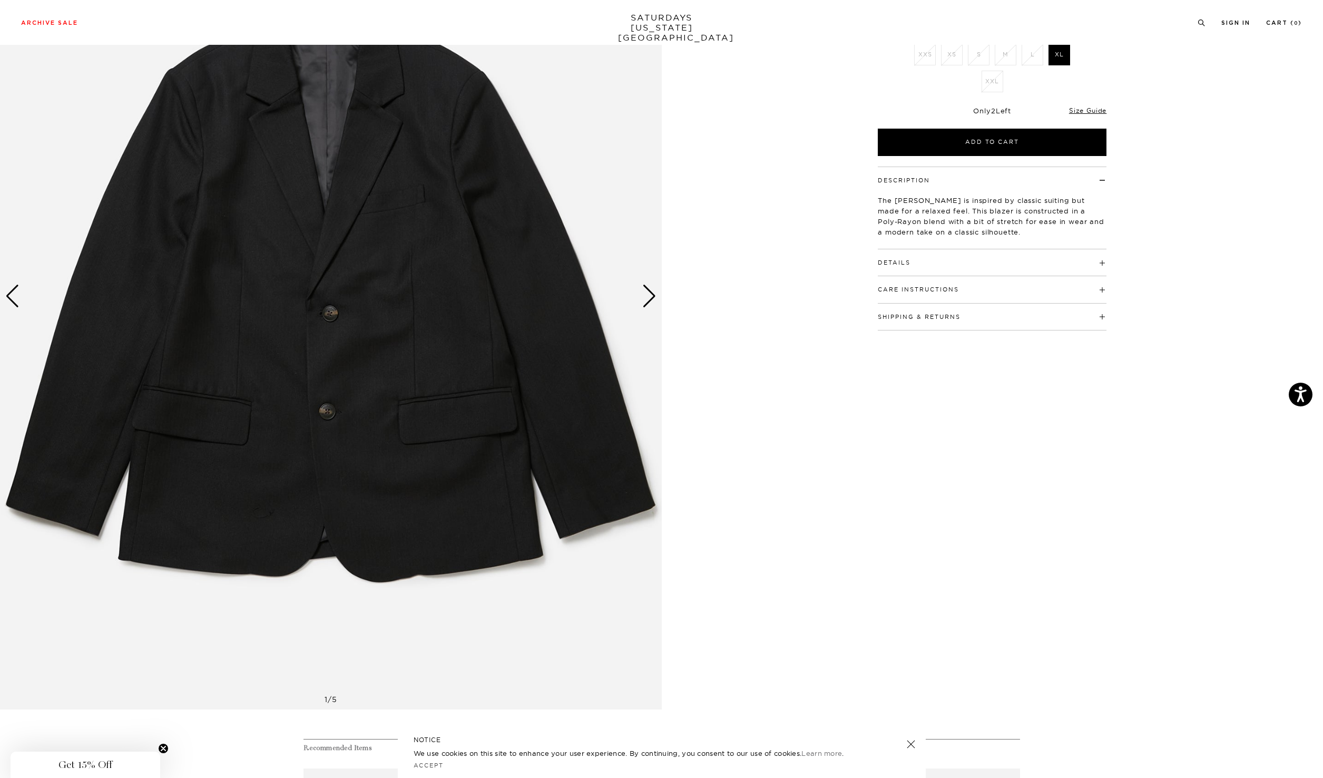
scroll to position [158, 0]
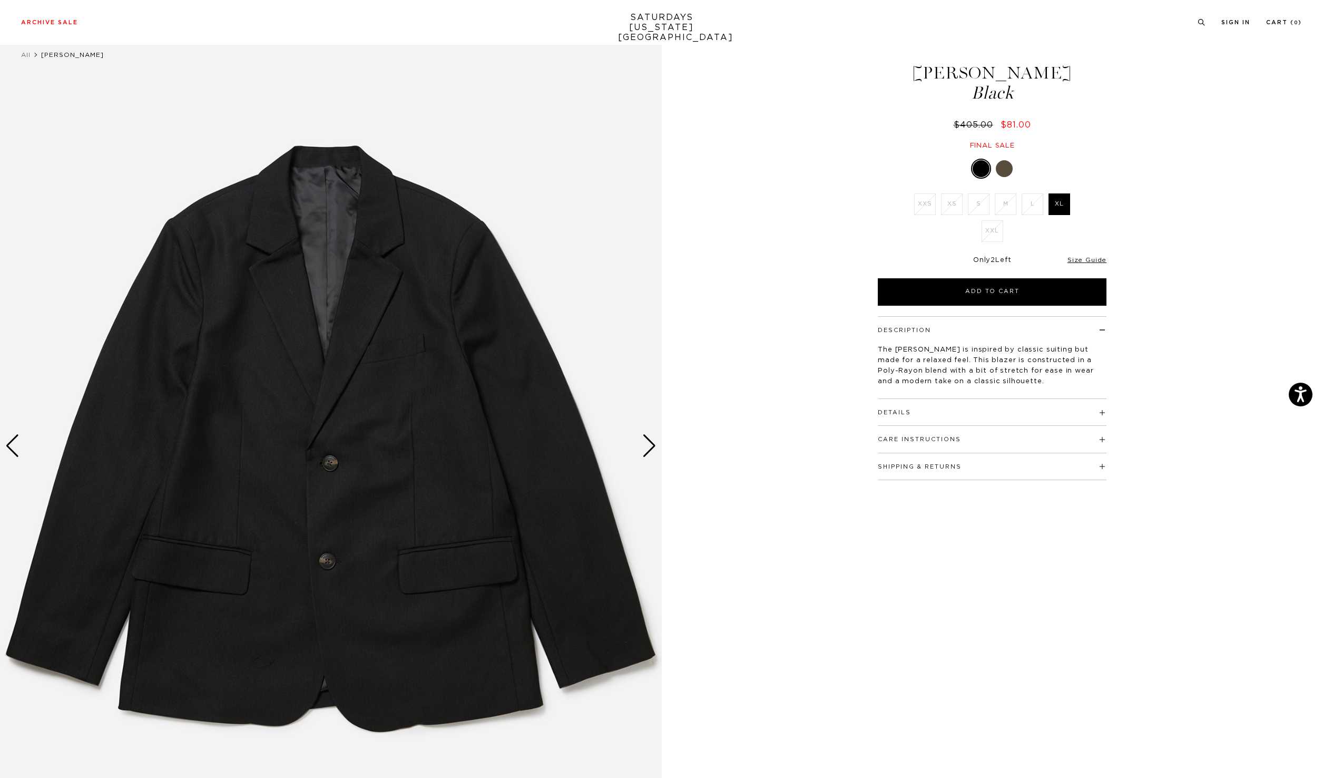
scroll to position [26, 0]
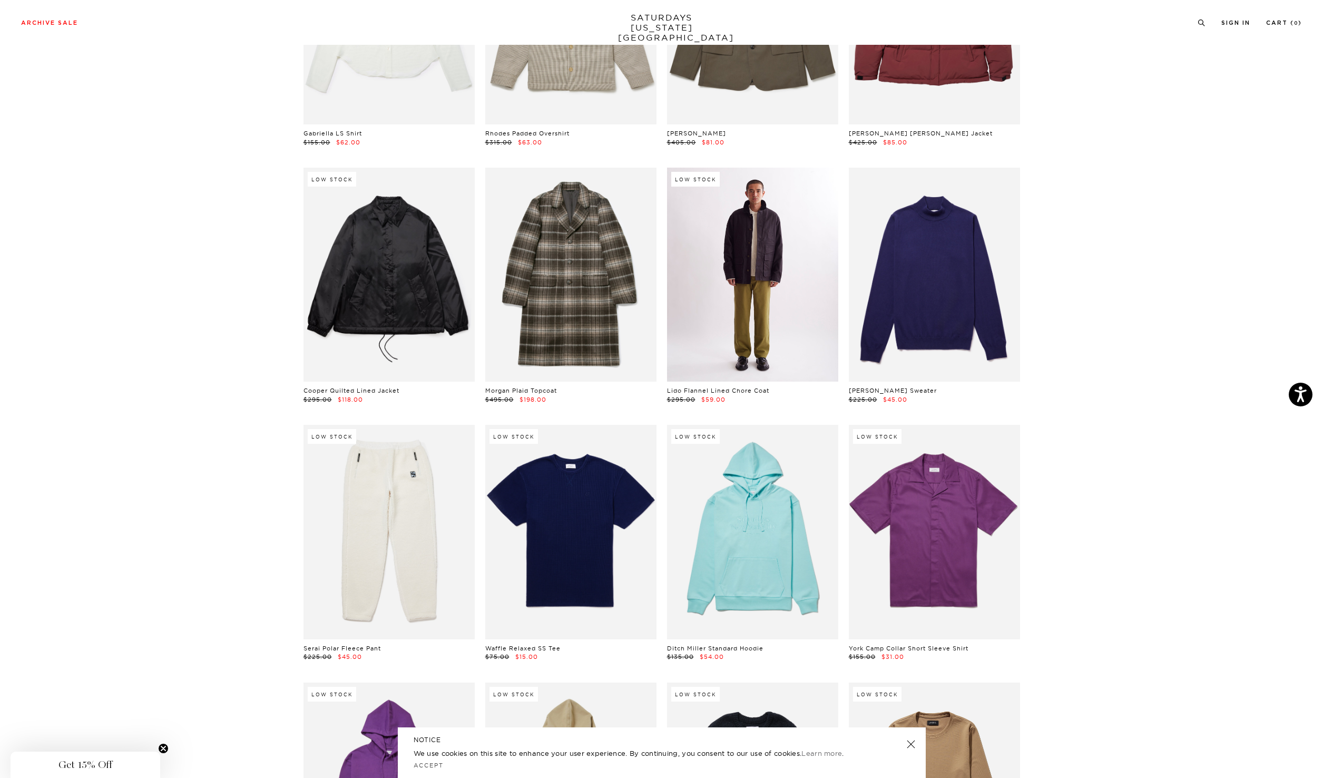
scroll to position [8192, 0]
click at [801, 275] on link at bounding box center [752, 274] width 171 height 214
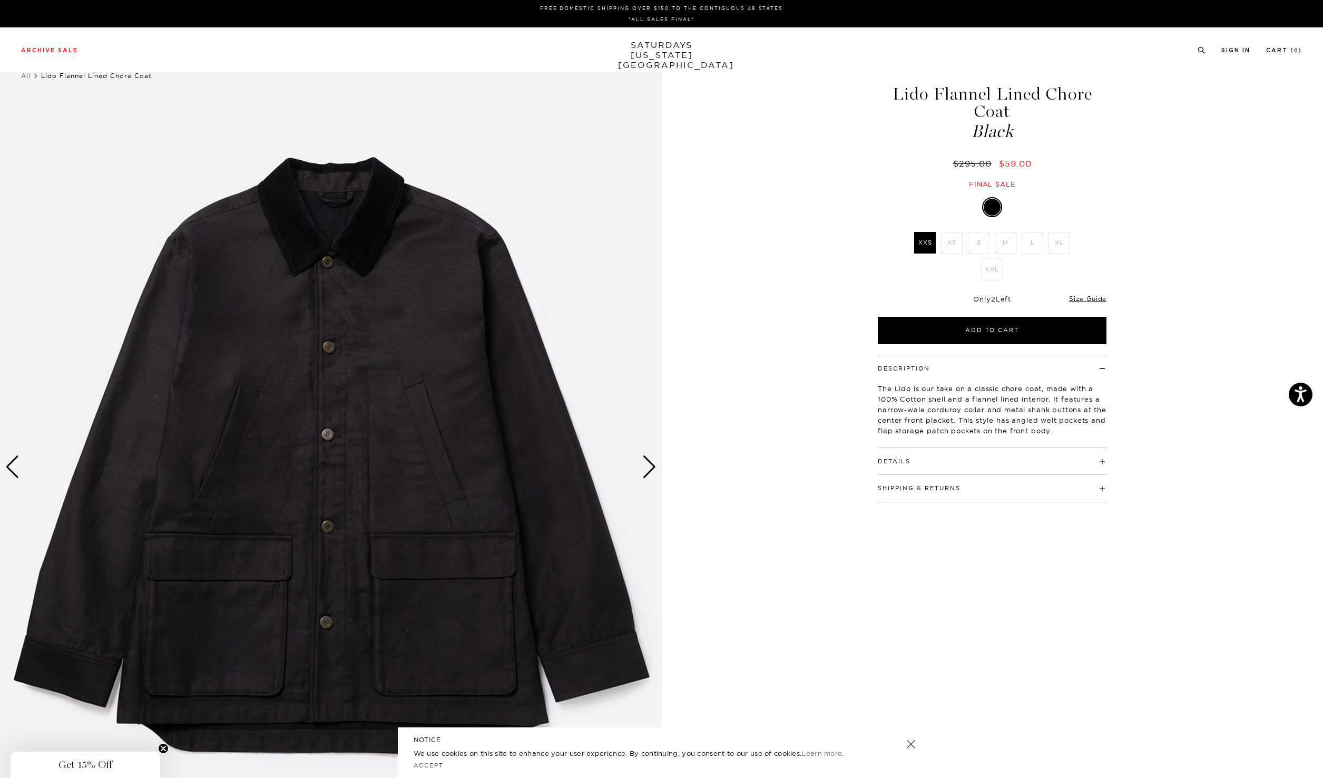
click at [649, 468] on div "Next slide" at bounding box center [649, 466] width 14 height 23
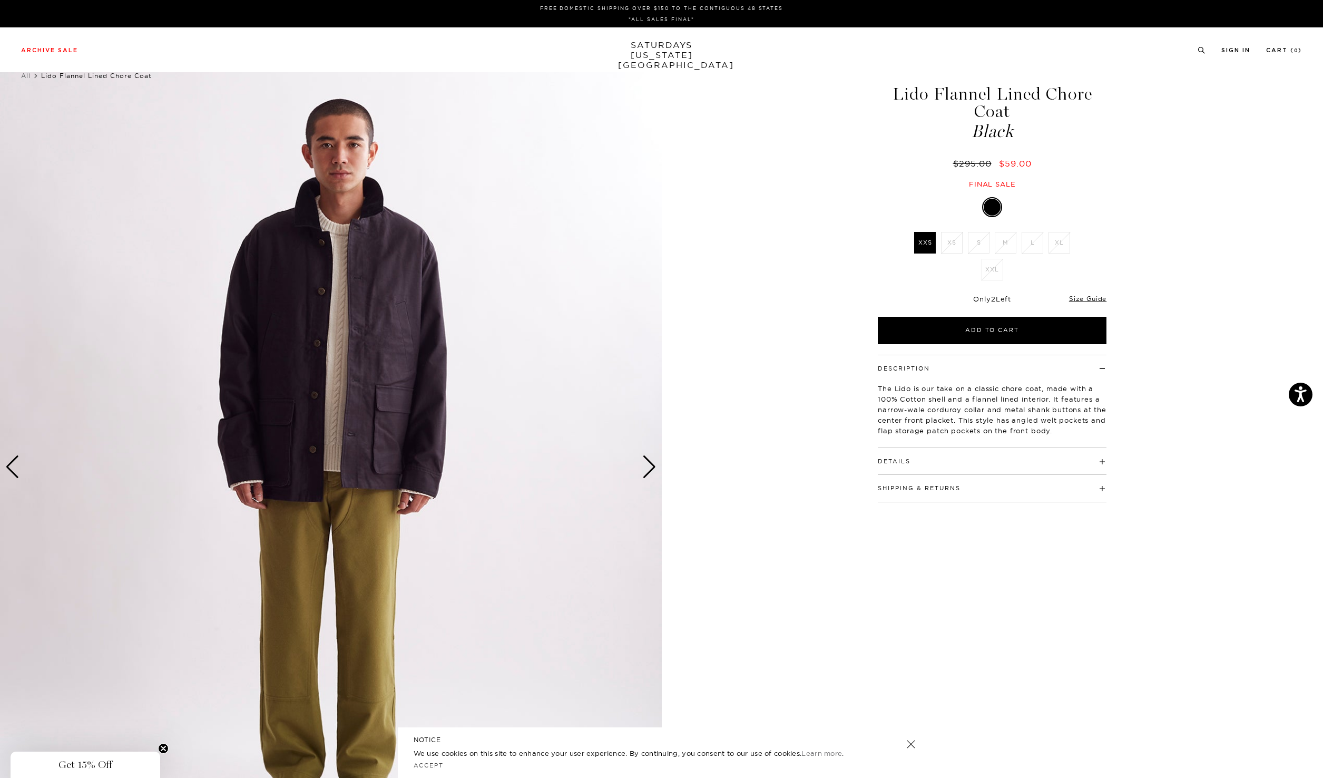
click at [649, 469] on div "Next slide" at bounding box center [649, 466] width 14 height 23
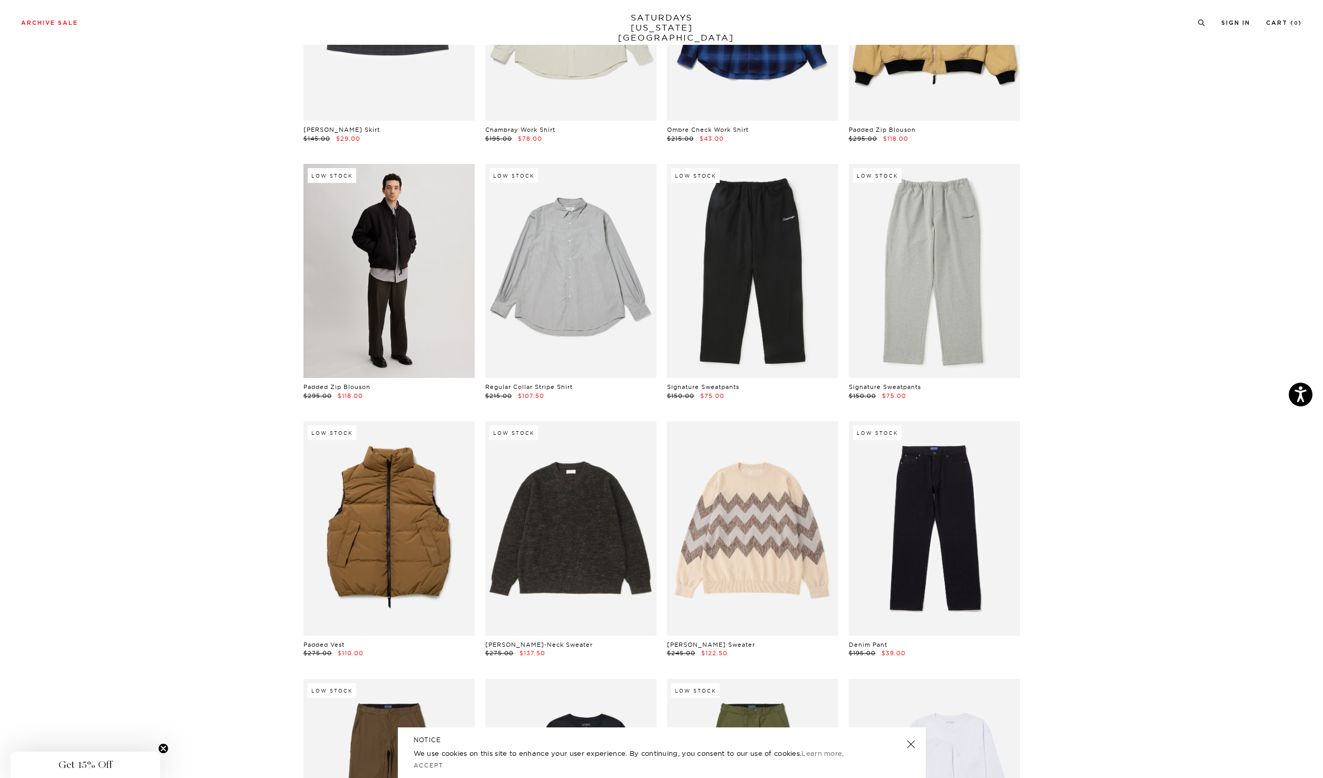
scroll to position [14370, 1]
click at [430, 282] on link at bounding box center [389, 270] width 171 height 214
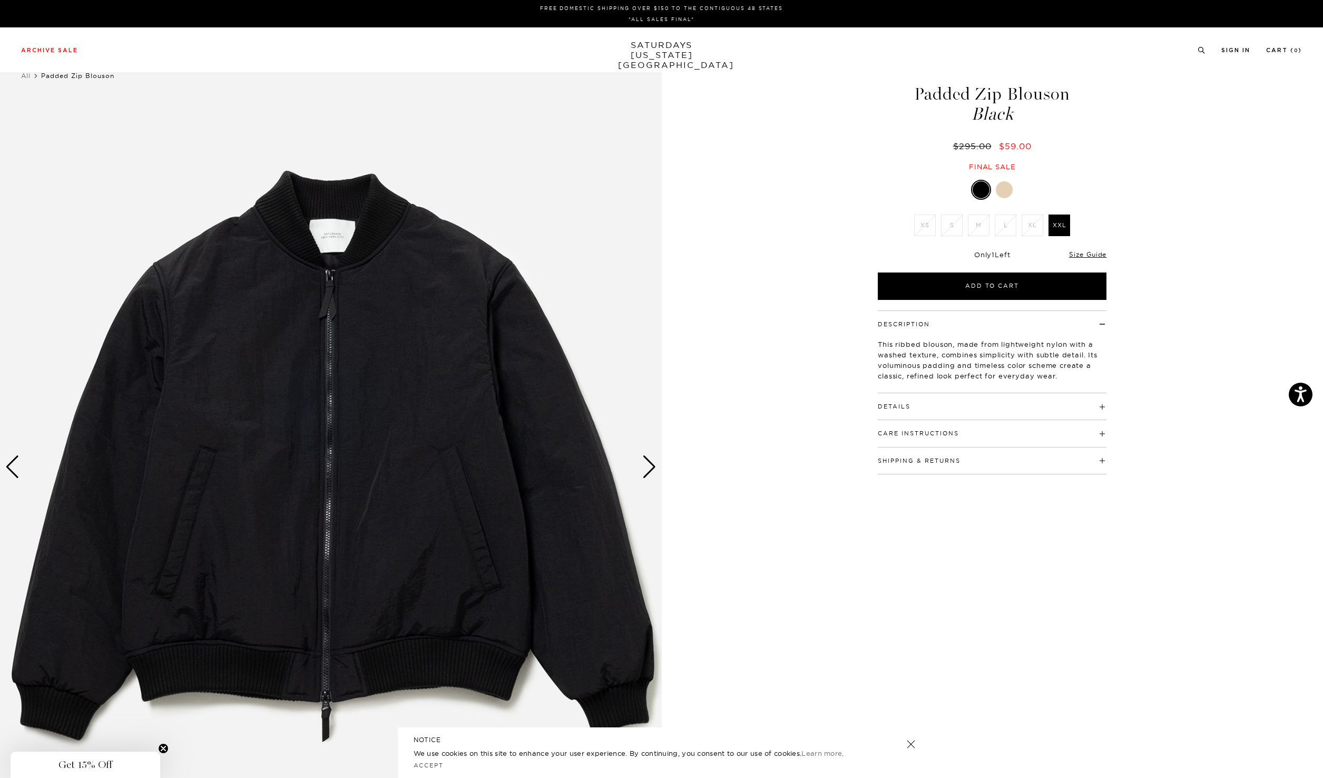
click at [644, 469] on div "Next slide" at bounding box center [649, 466] width 14 height 23
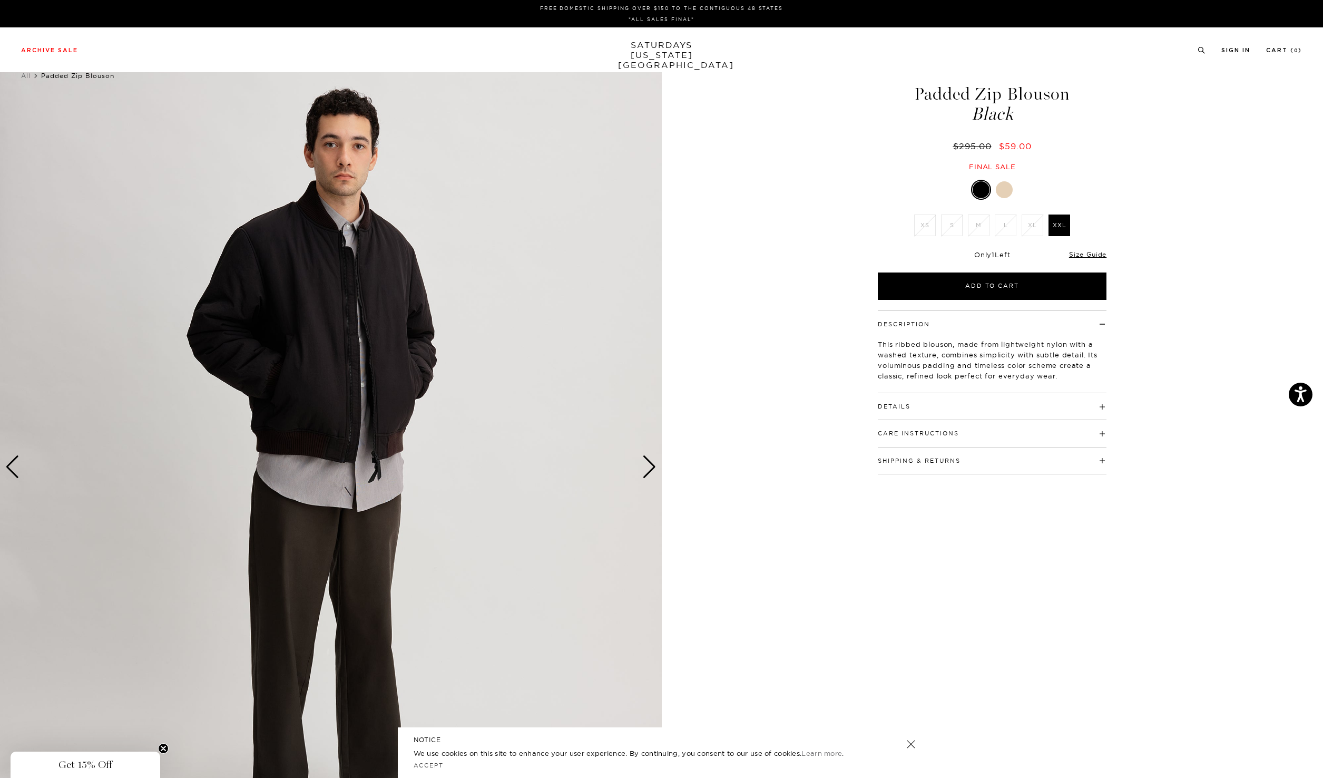
click at [644, 469] on div "Next slide" at bounding box center [649, 466] width 14 height 23
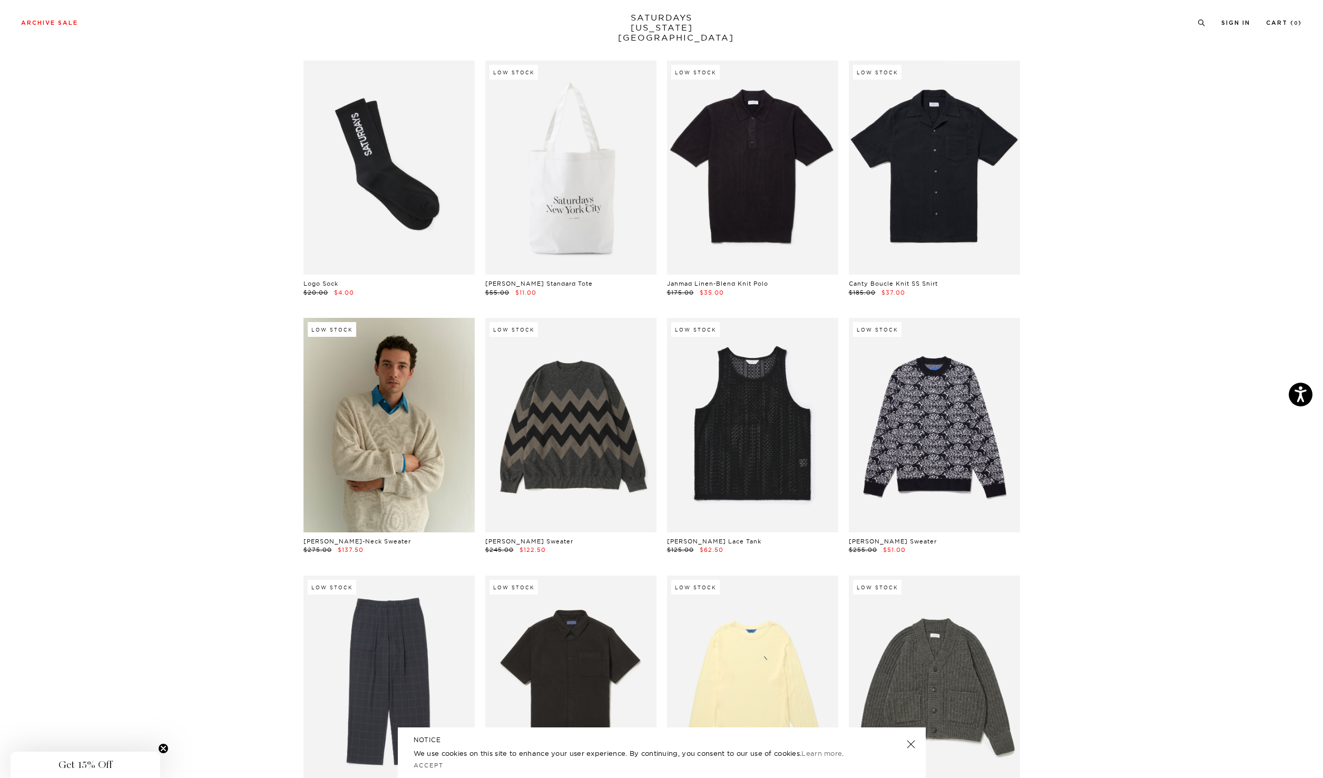
scroll to position [15503, 1]
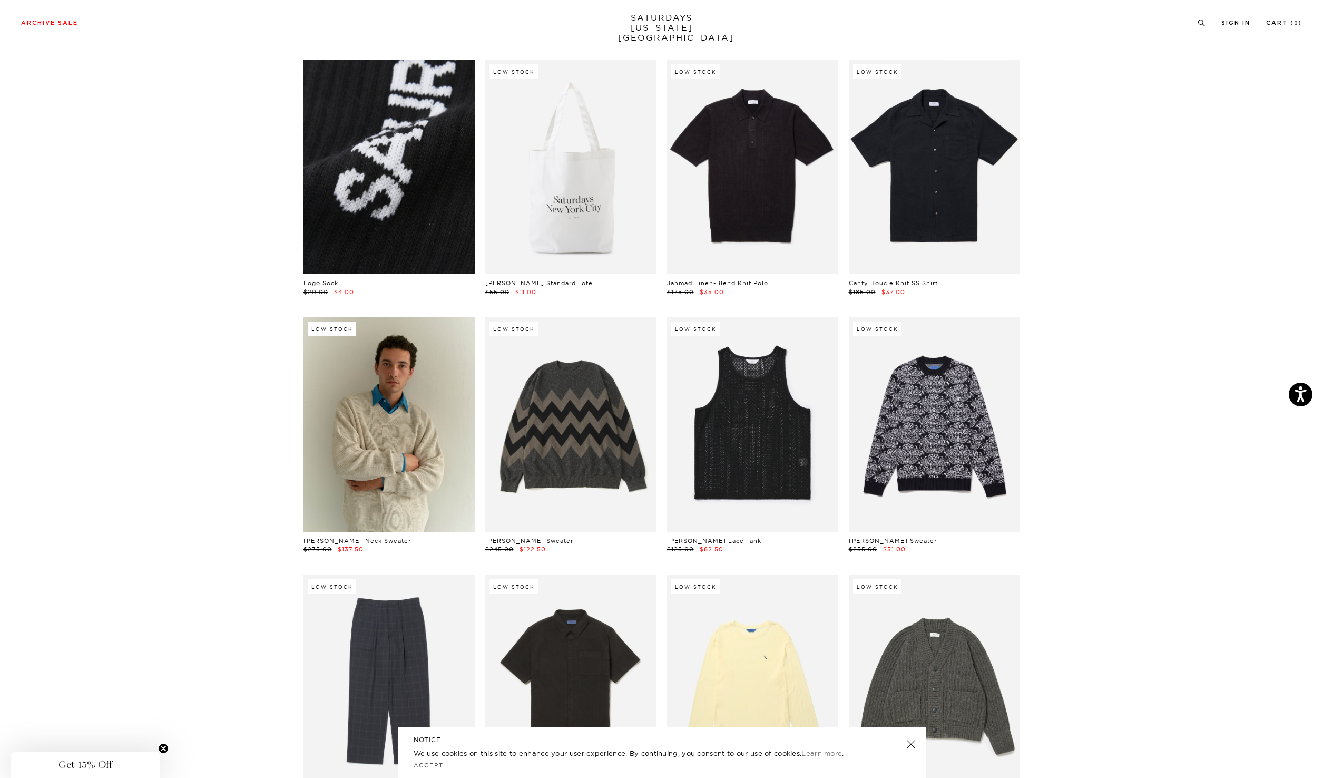
click at [374, 153] on link at bounding box center [389, 167] width 171 height 214
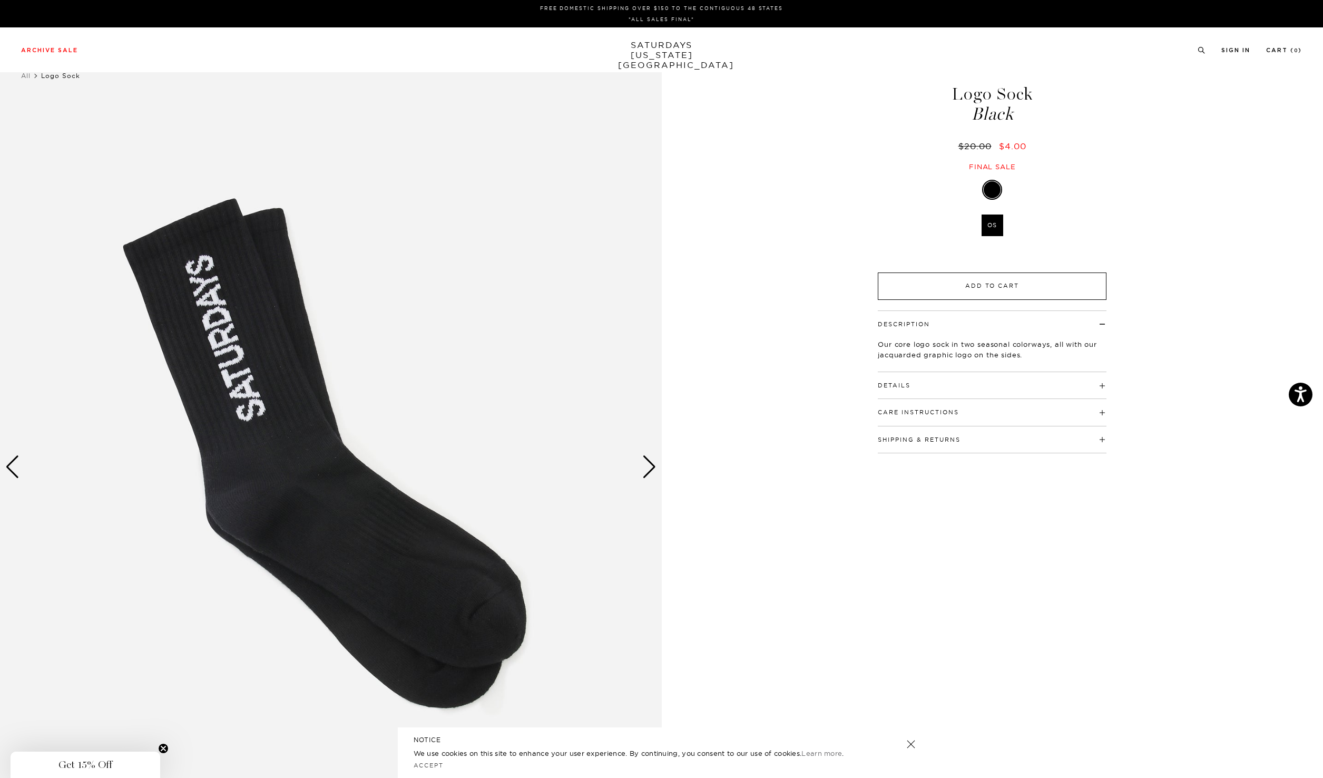
click at [1006, 281] on button "Add to Cart" at bounding box center [992, 285] width 229 height 27
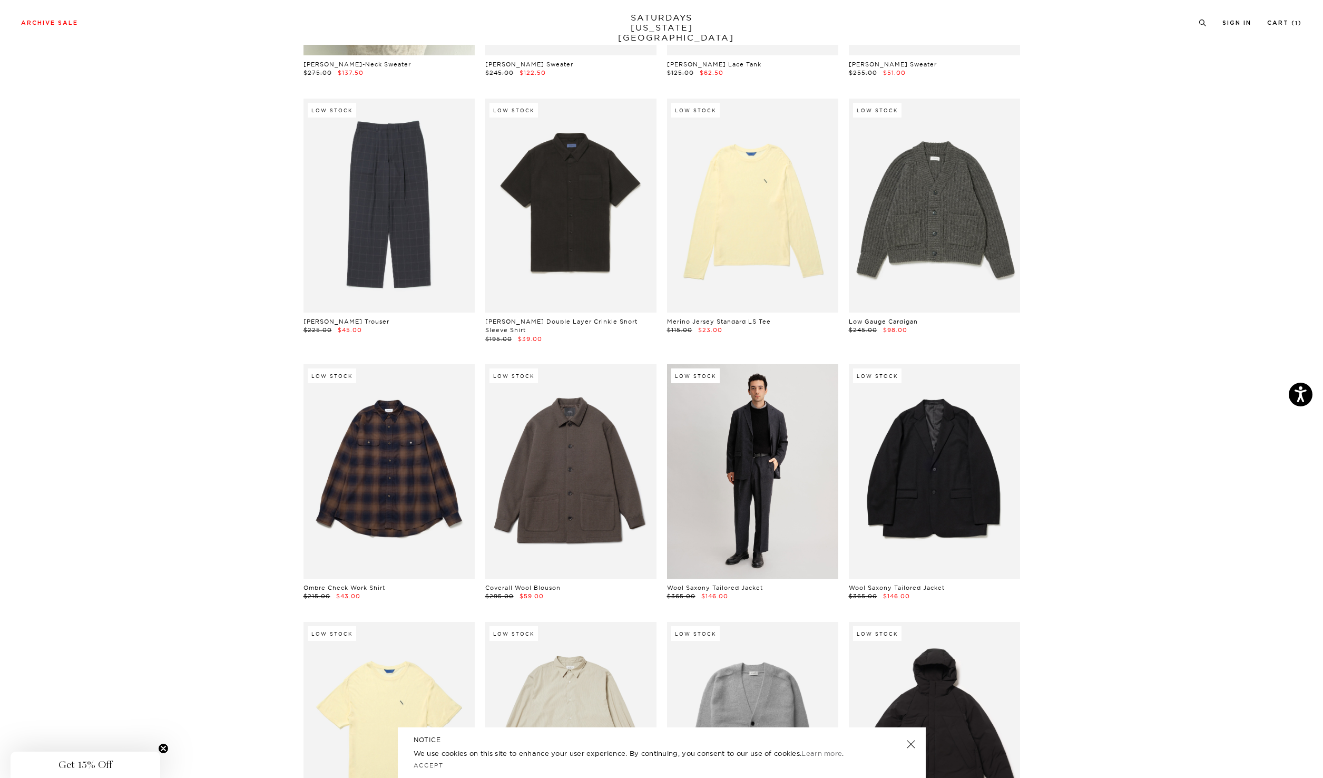
scroll to position [15943, 1]
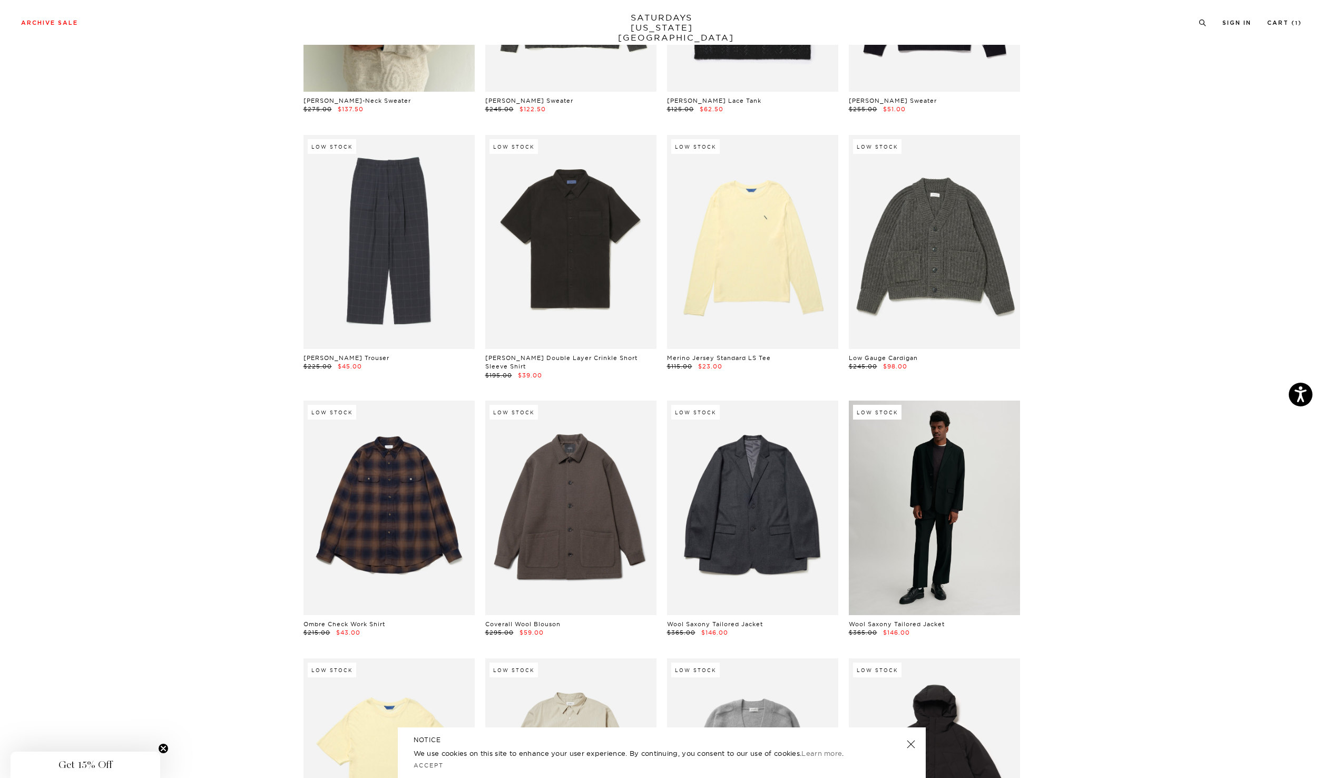
click at [913, 509] on link at bounding box center [934, 507] width 171 height 214
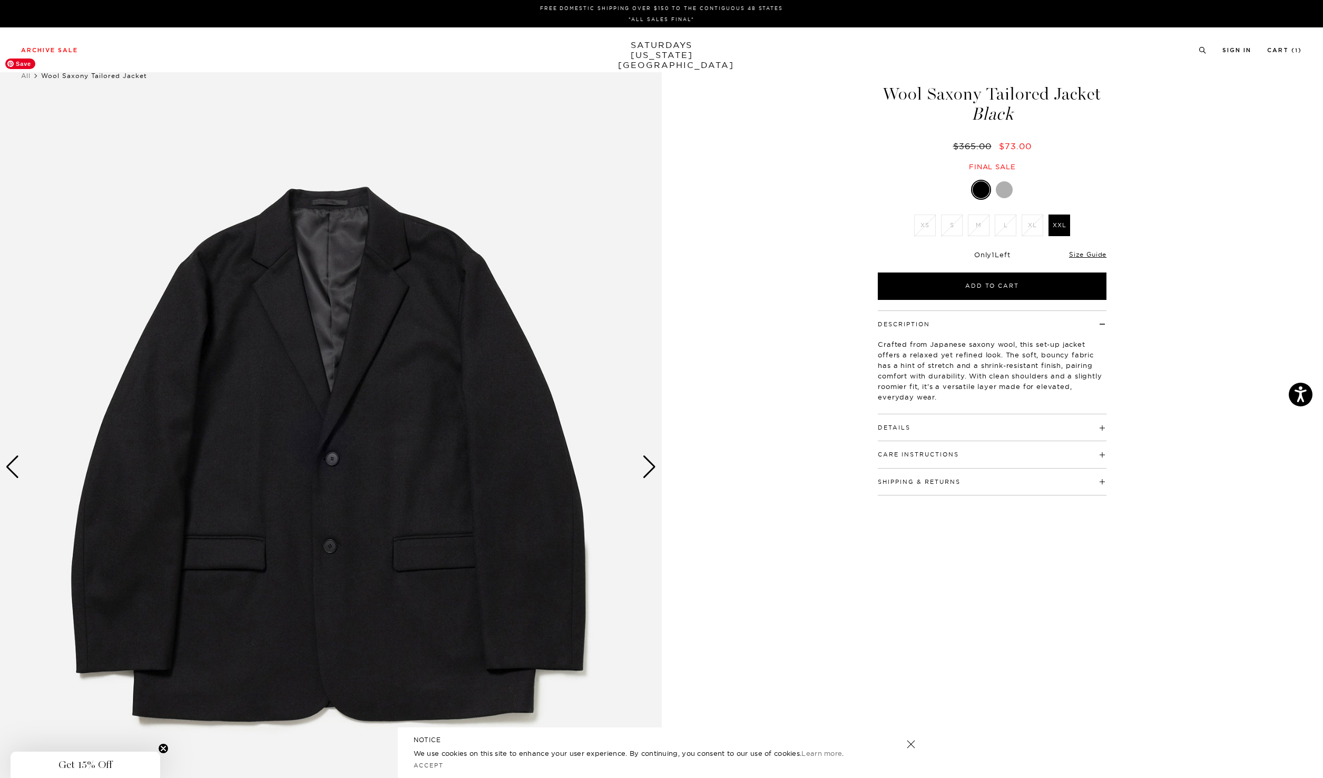
click at [649, 478] on img at bounding box center [331, 466] width 662 height 827
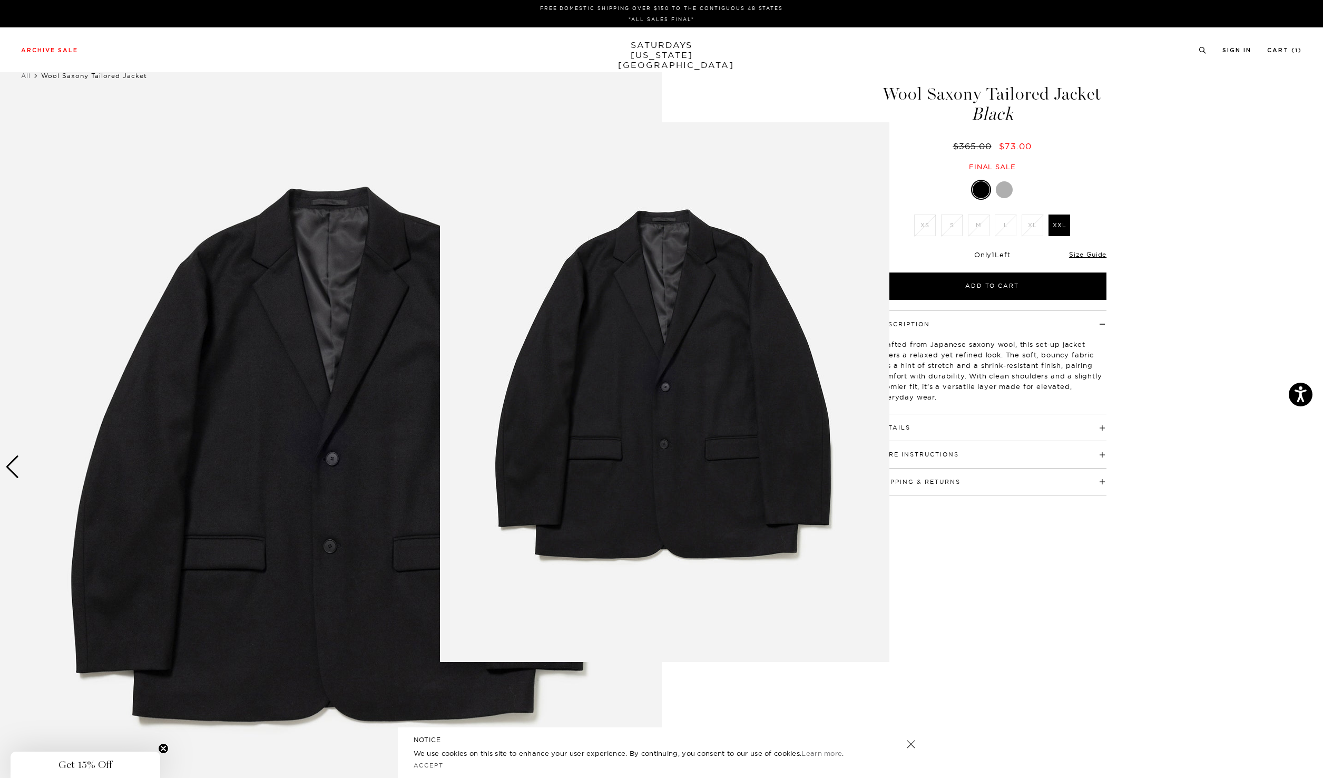
drag, startPoint x: 1062, startPoint y: 638, endPoint x: 866, endPoint y: 592, distance: 201.8
click at [1062, 638] on figure at bounding box center [661, 389] width 1323 height 778
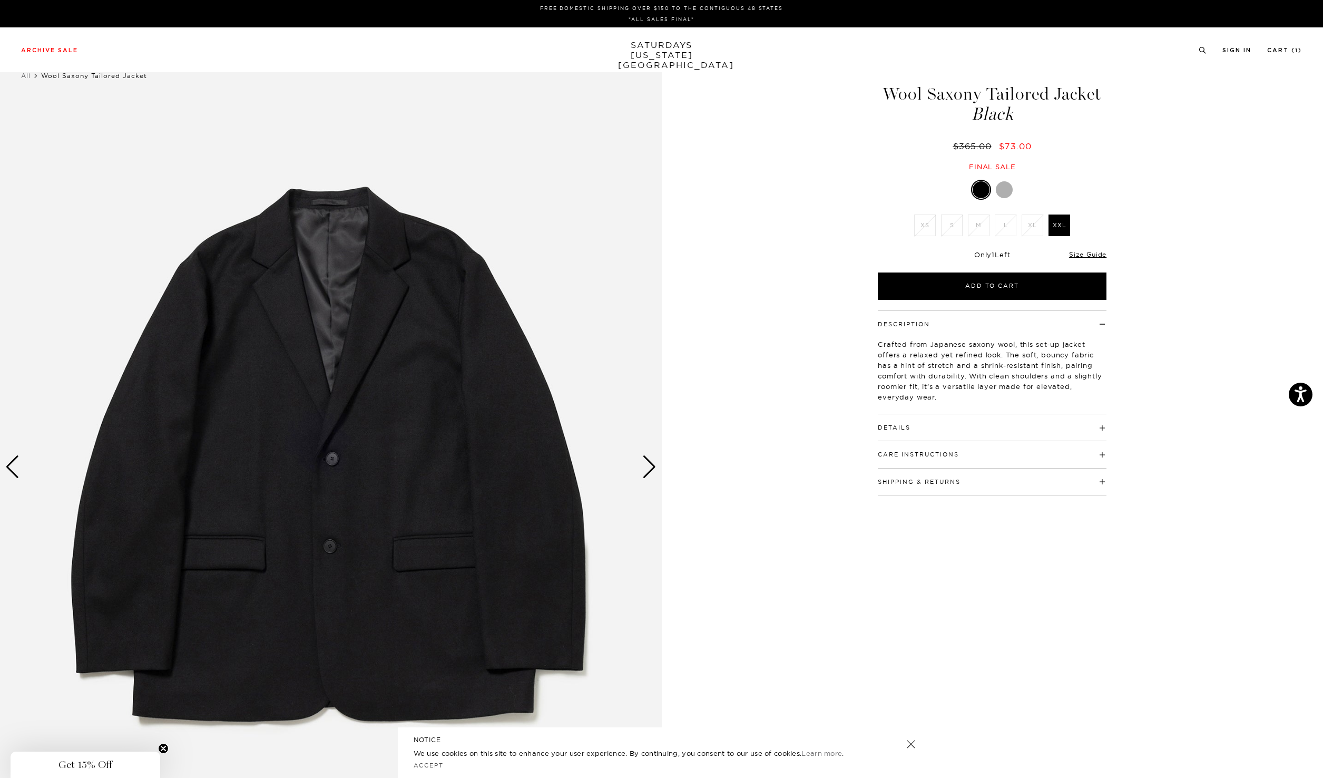
click at [648, 465] on div "Next slide" at bounding box center [649, 466] width 14 height 23
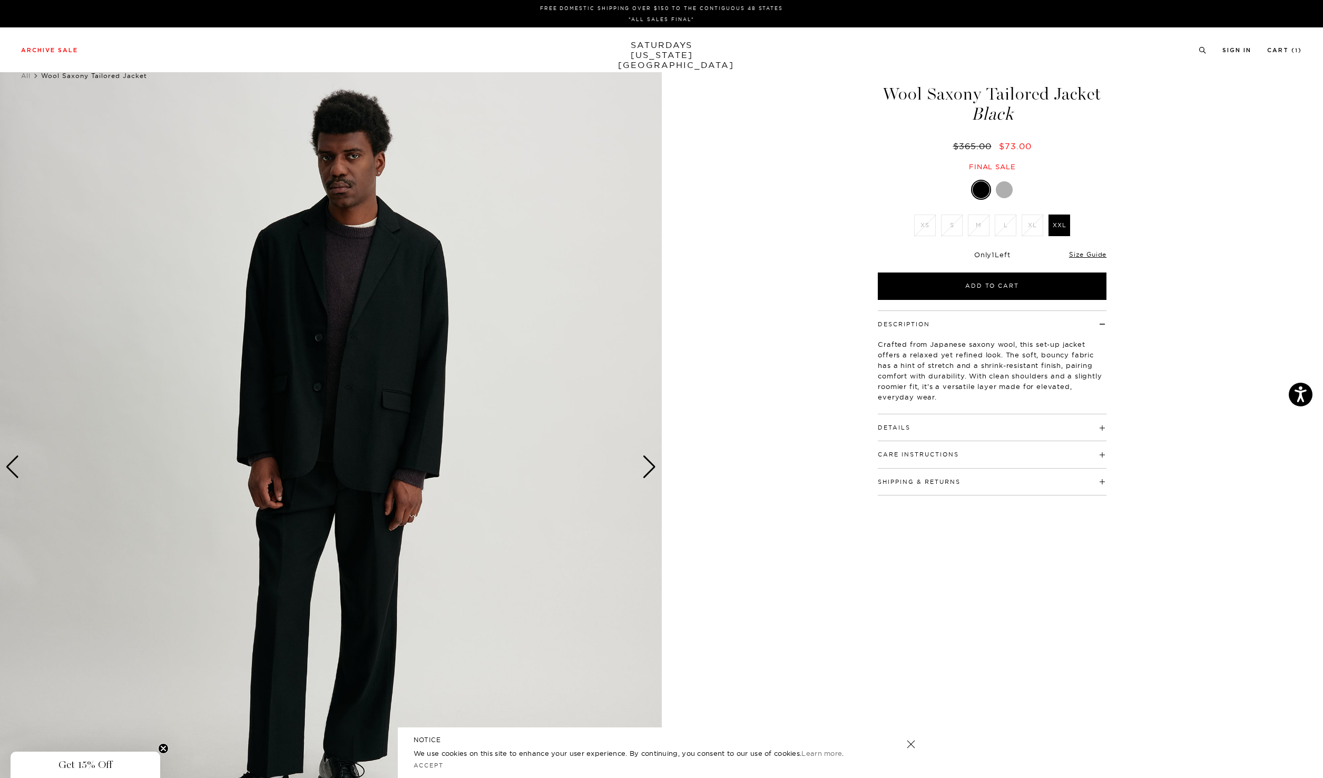
click at [648, 465] on div "Next slide" at bounding box center [649, 466] width 14 height 23
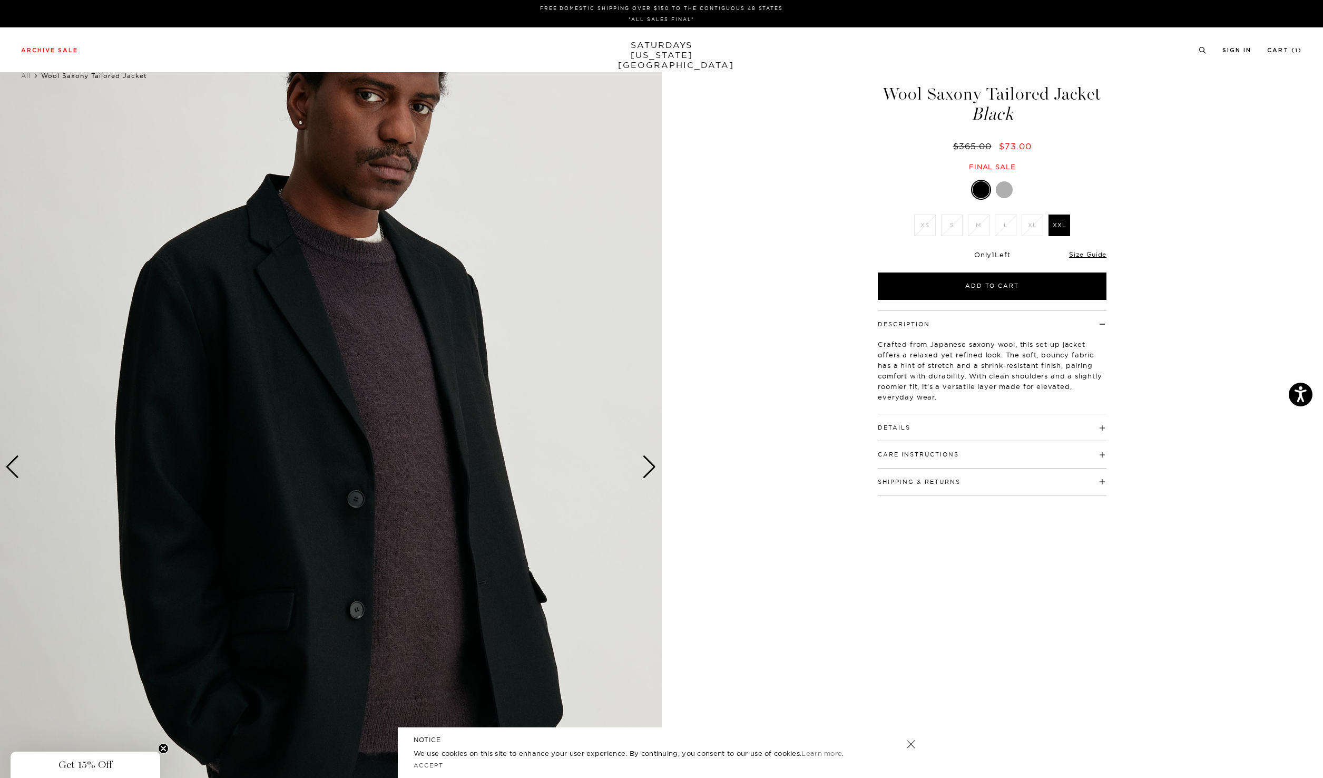
click at [648, 465] on div "Next slide" at bounding box center [649, 466] width 14 height 23
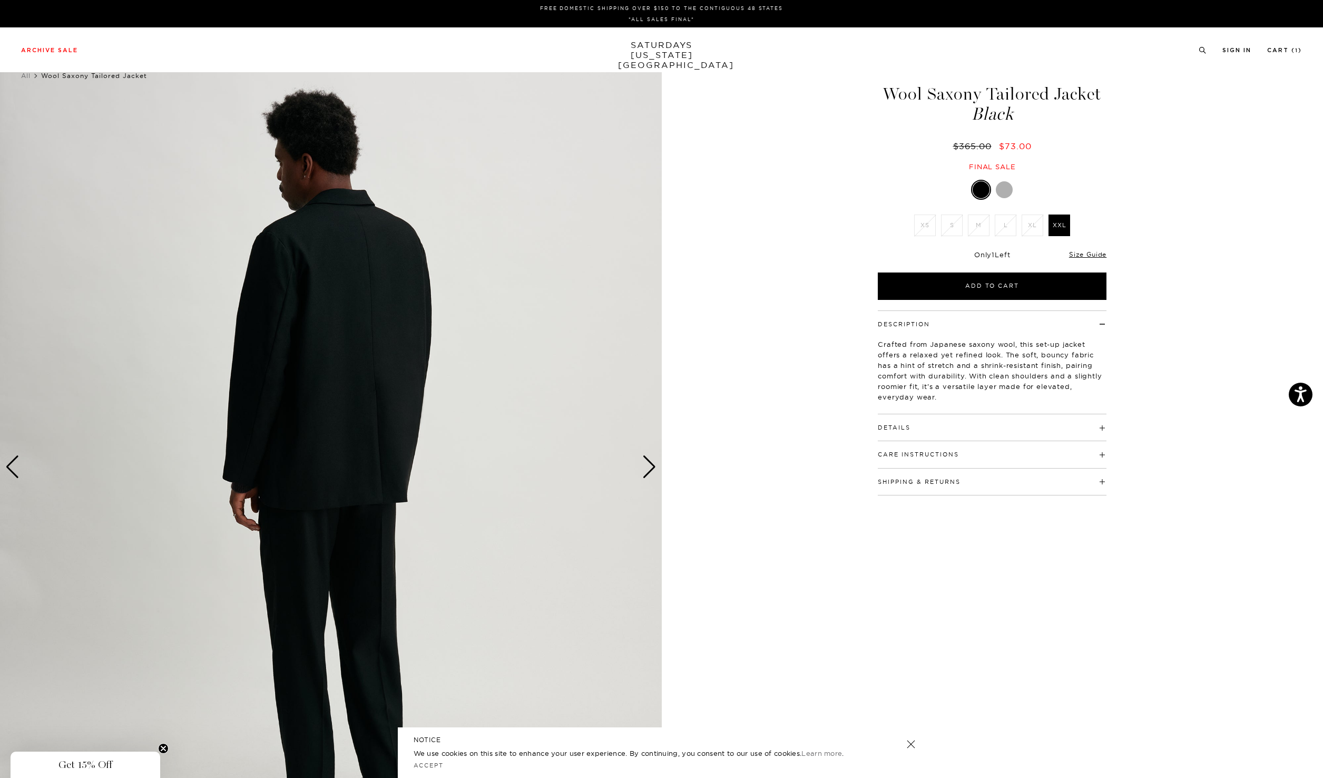
click at [648, 465] on div "Next slide" at bounding box center [649, 466] width 14 height 23
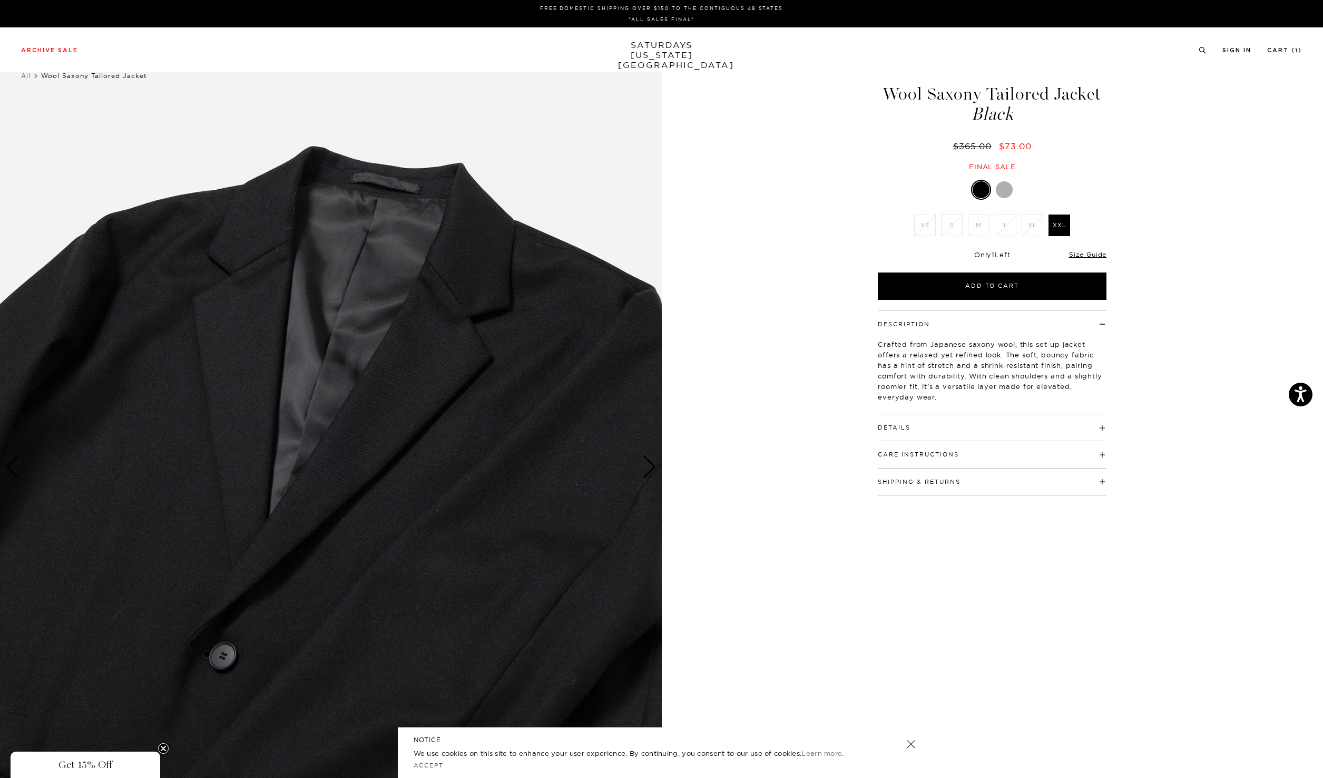
click at [649, 469] on div "Next slide" at bounding box center [649, 466] width 14 height 23
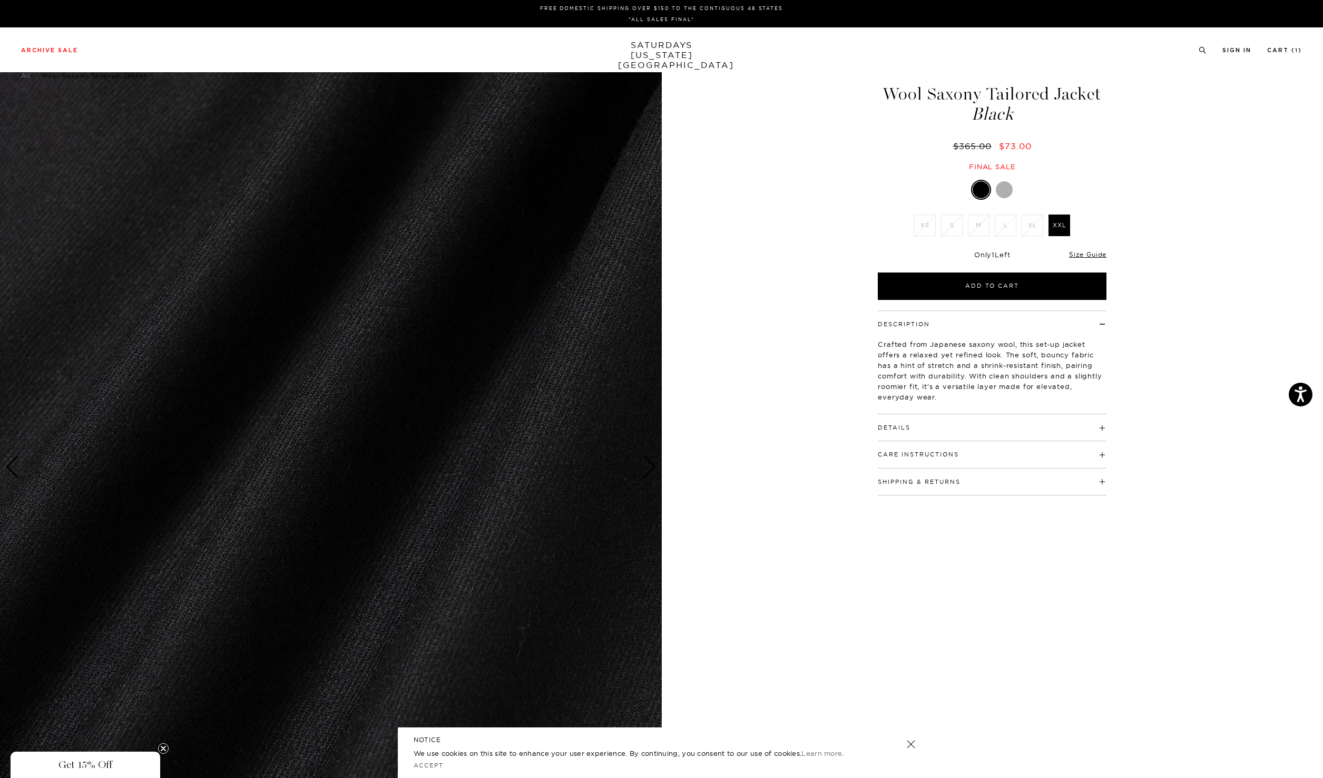
click at [649, 469] on div "Next slide" at bounding box center [649, 466] width 14 height 23
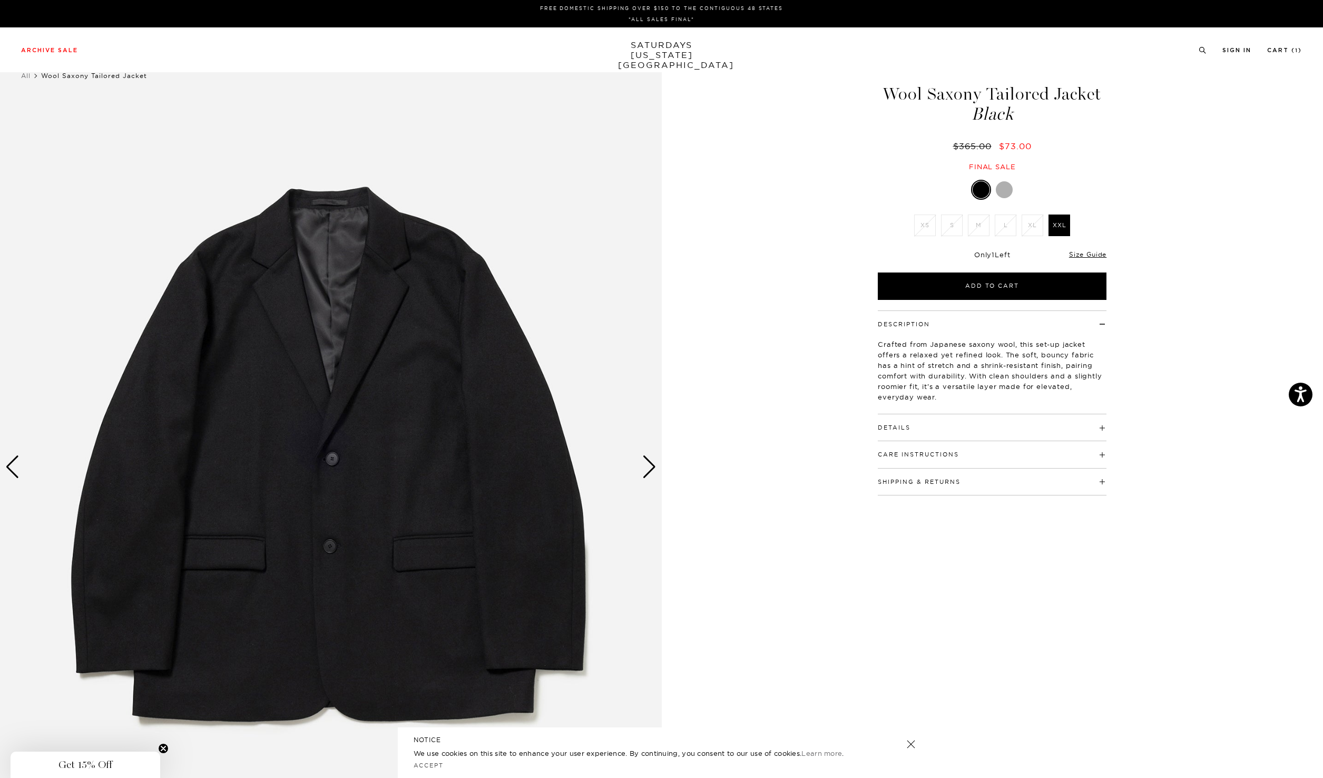
click at [649, 469] on div "Next slide" at bounding box center [649, 466] width 14 height 23
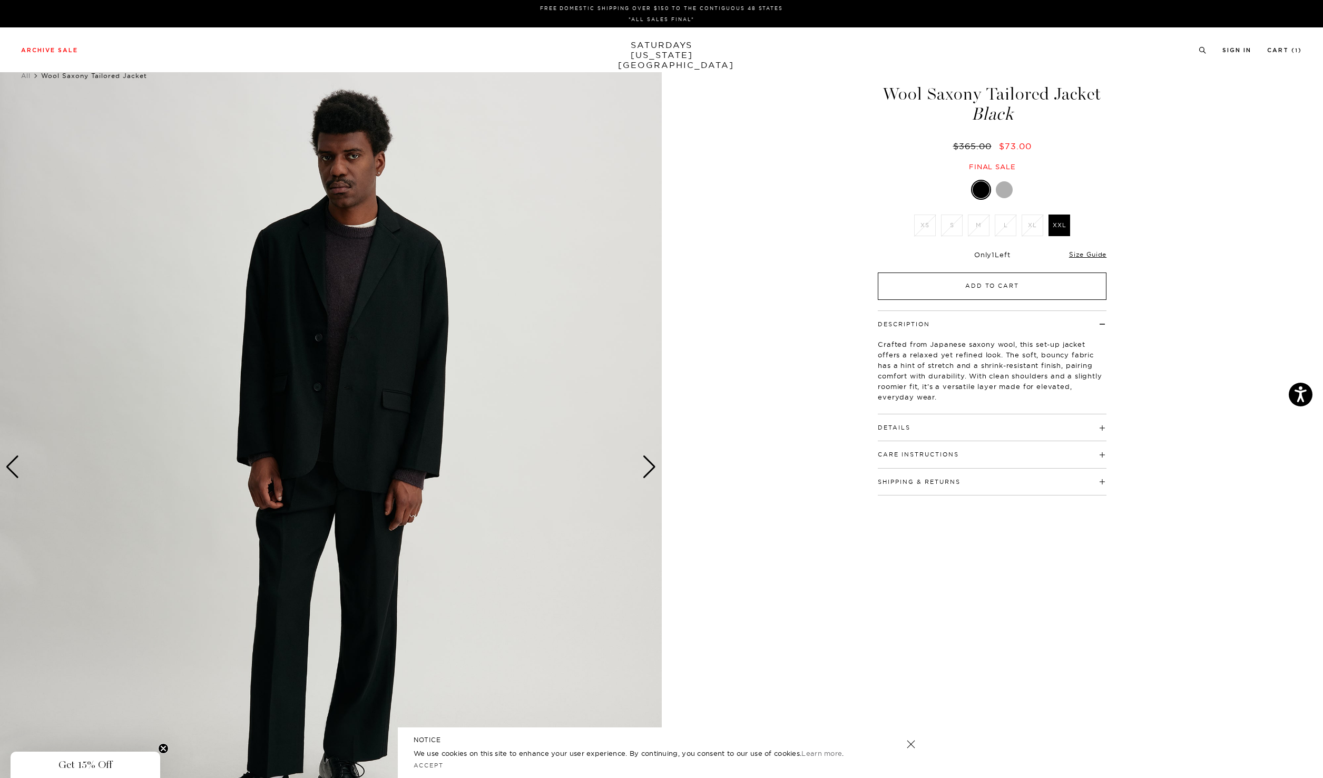
click at [985, 291] on button "Add to Cart" at bounding box center [992, 285] width 229 height 27
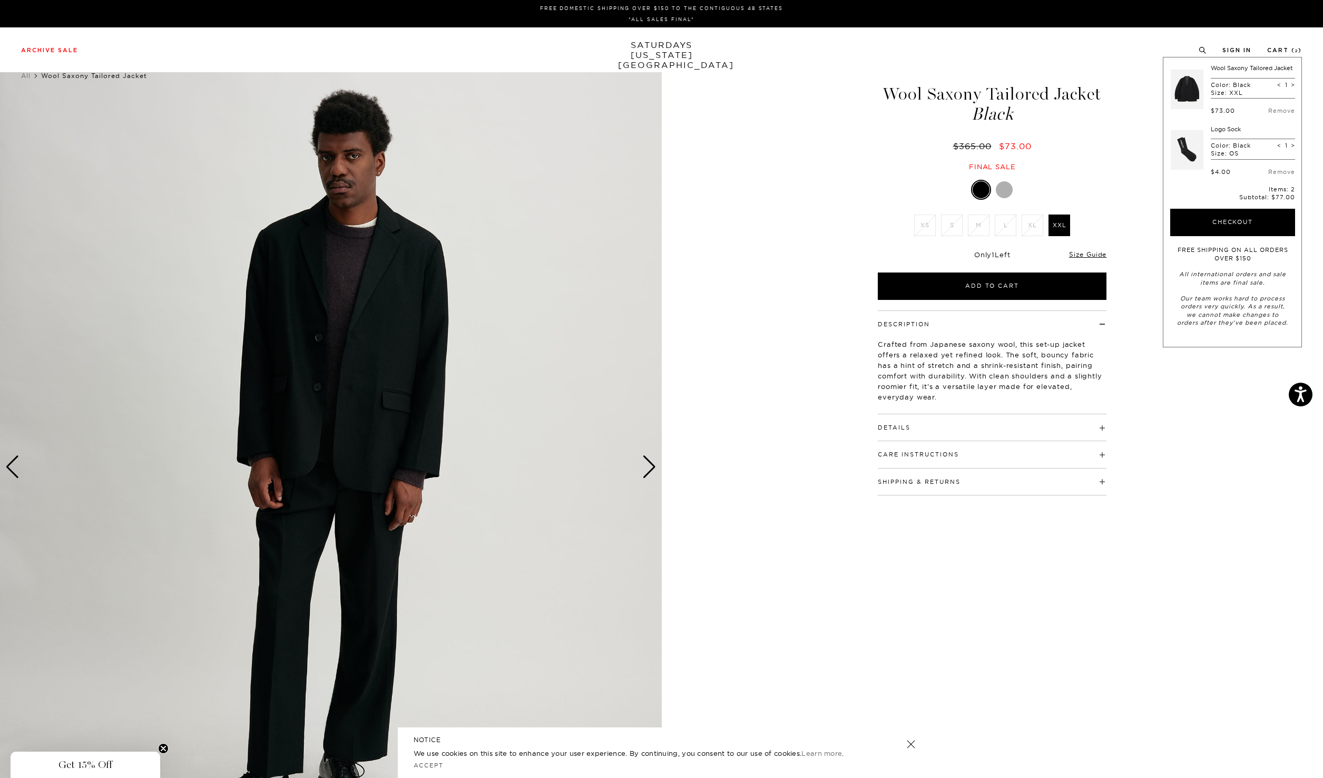
click at [920, 431] on h4 "Details" at bounding box center [992, 422] width 229 height 17
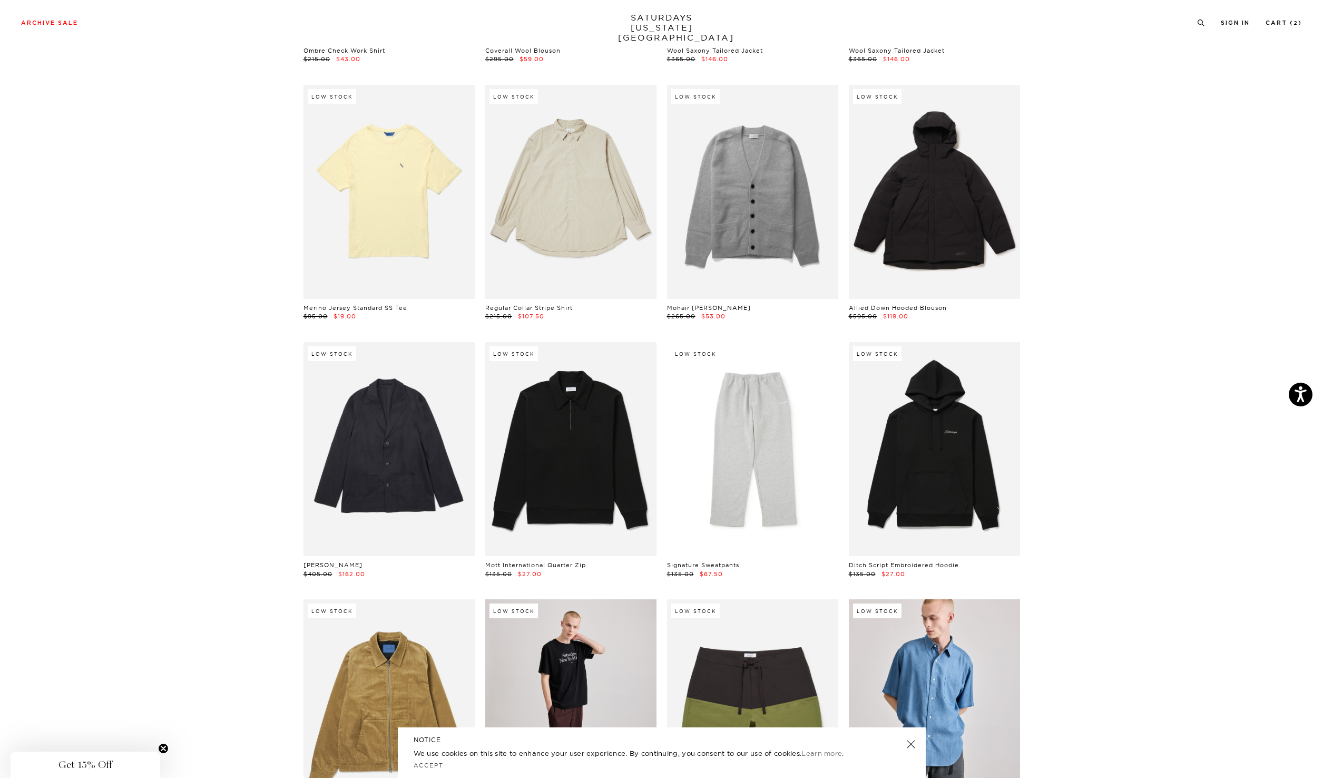
scroll to position [16542, 1]
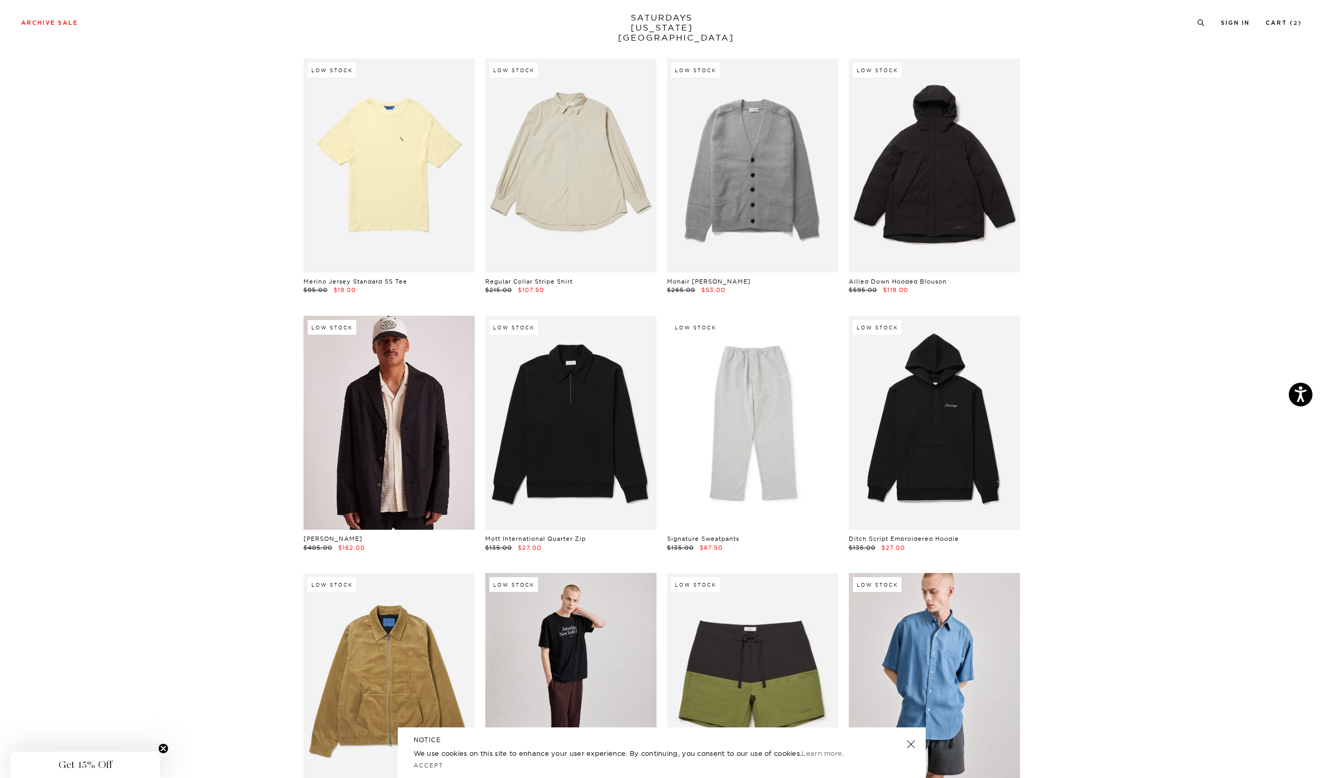
click at [377, 464] on link at bounding box center [389, 423] width 171 height 214
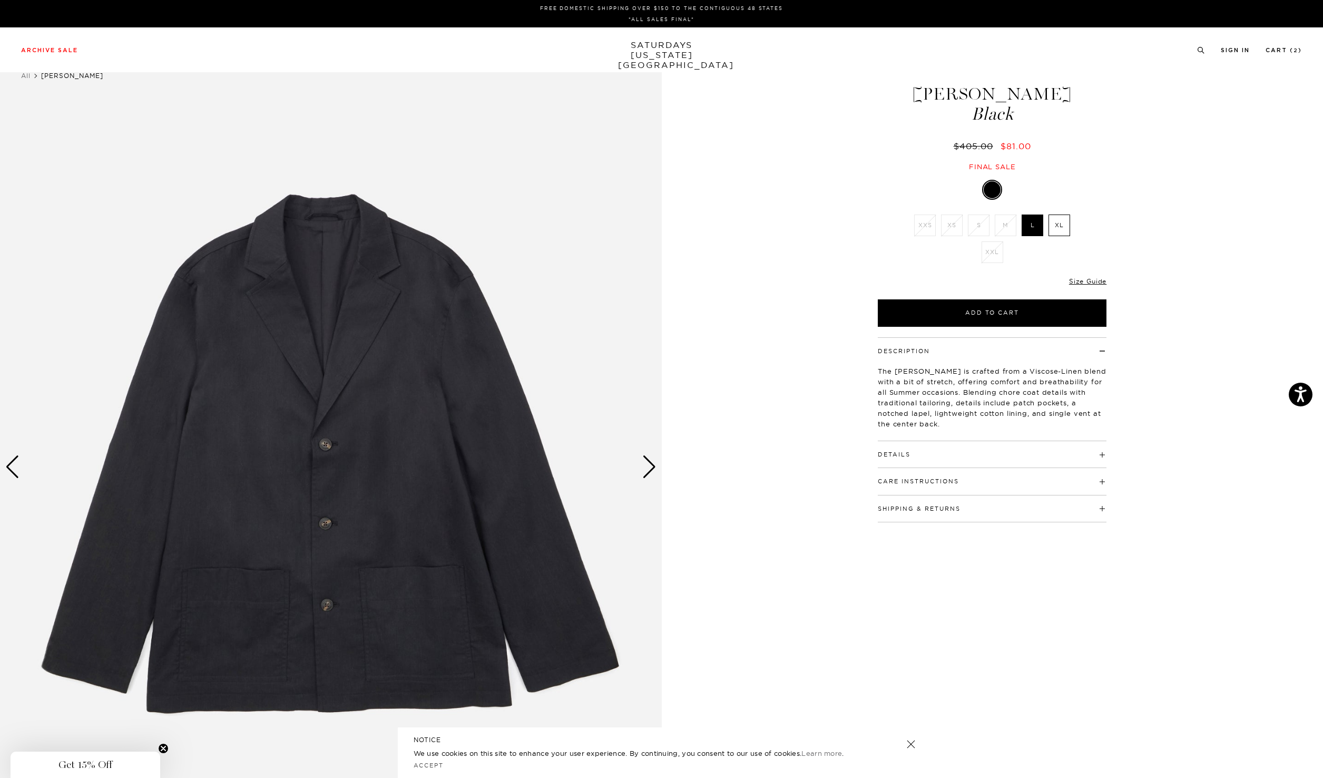
click at [645, 472] on div "Next slide" at bounding box center [649, 466] width 14 height 23
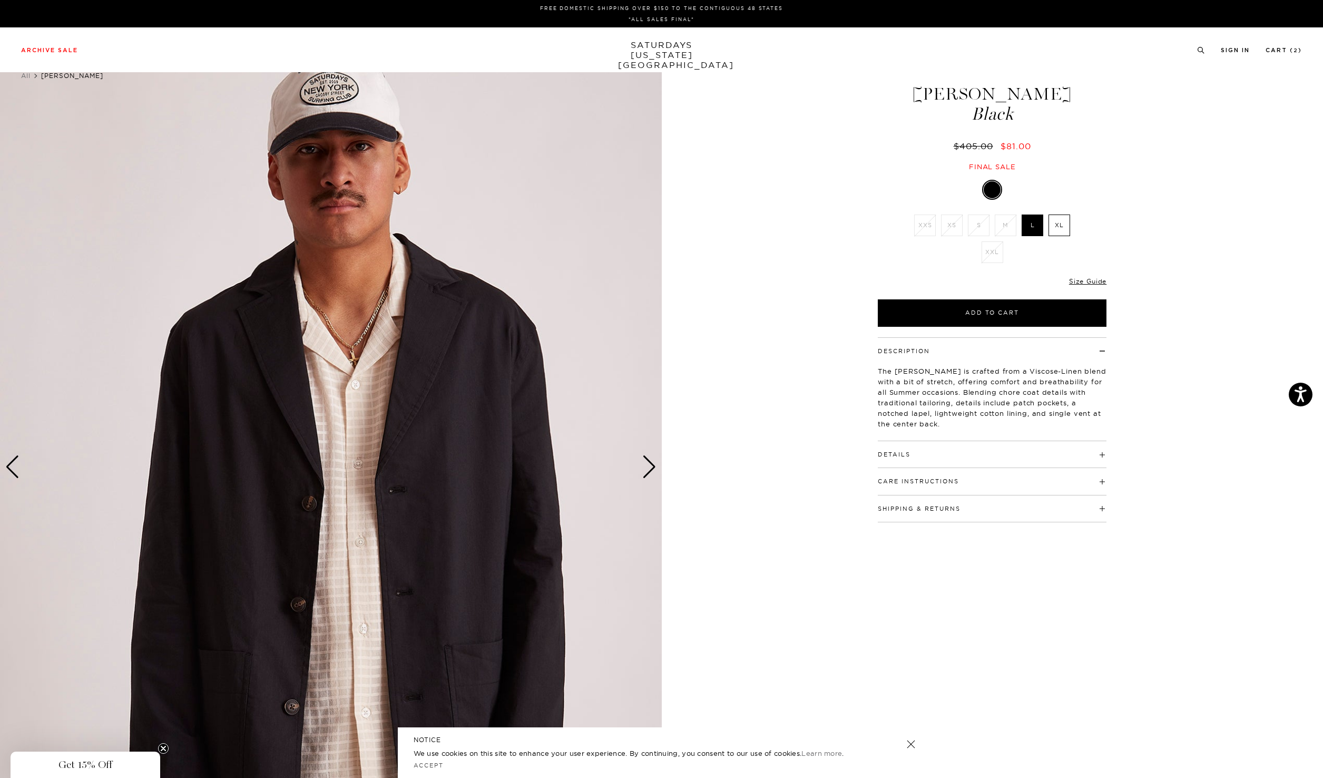
click at [645, 472] on div "Next slide" at bounding box center [649, 466] width 14 height 23
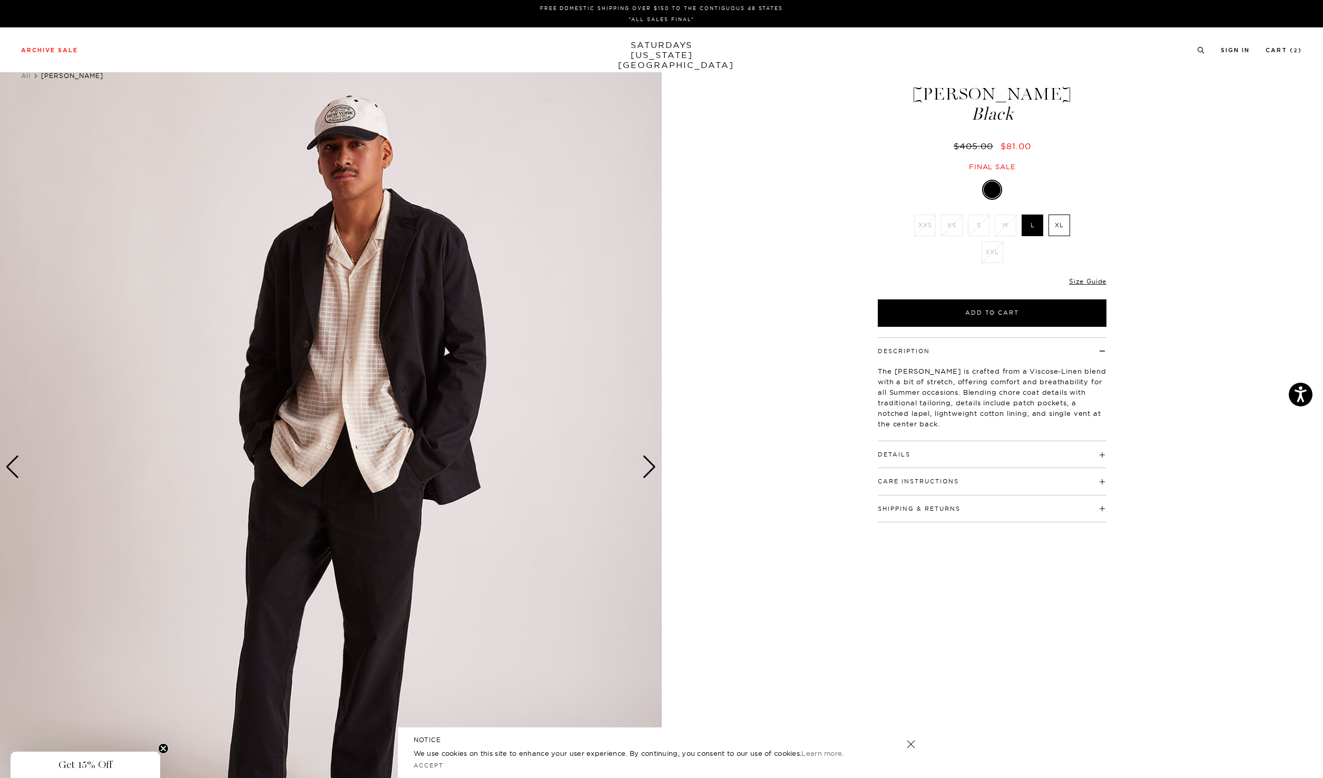
click at [645, 472] on div "Next slide" at bounding box center [649, 466] width 14 height 23
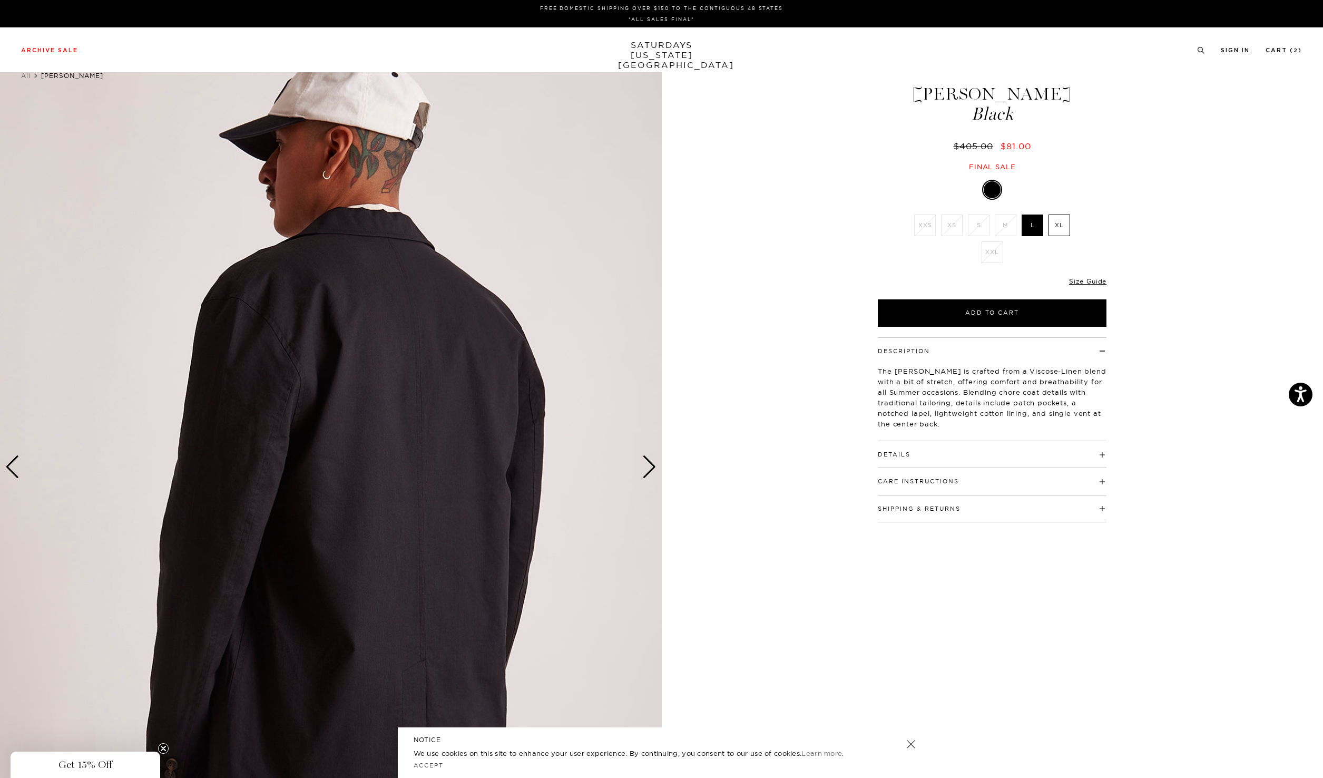
click at [966, 463] on div "Details 39% Viscose, 35% Linen, 3% PU 2 branded horn button front closure Lapel…" at bounding box center [992, 454] width 229 height 27
click at [907, 455] on button "Details" at bounding box center [894, 455] width 33 height 6
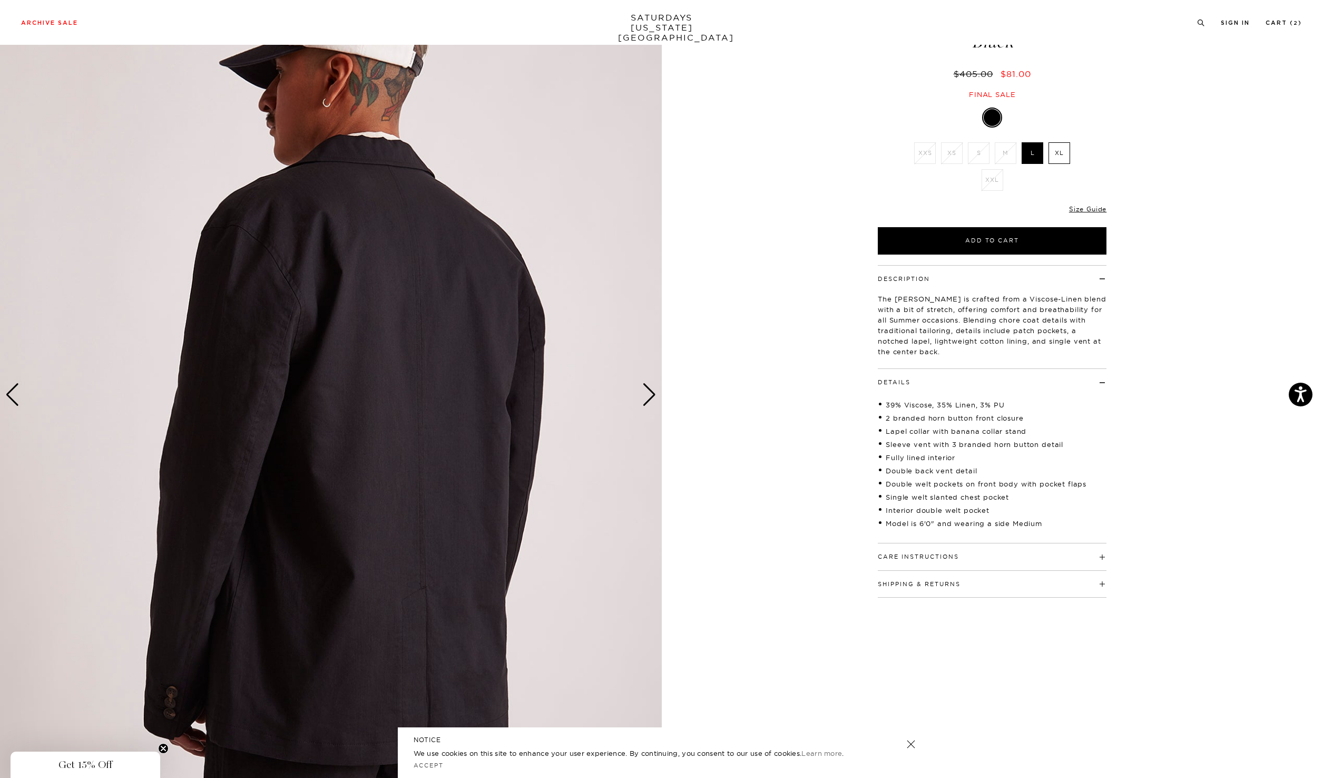
scroll to position [74, 0]
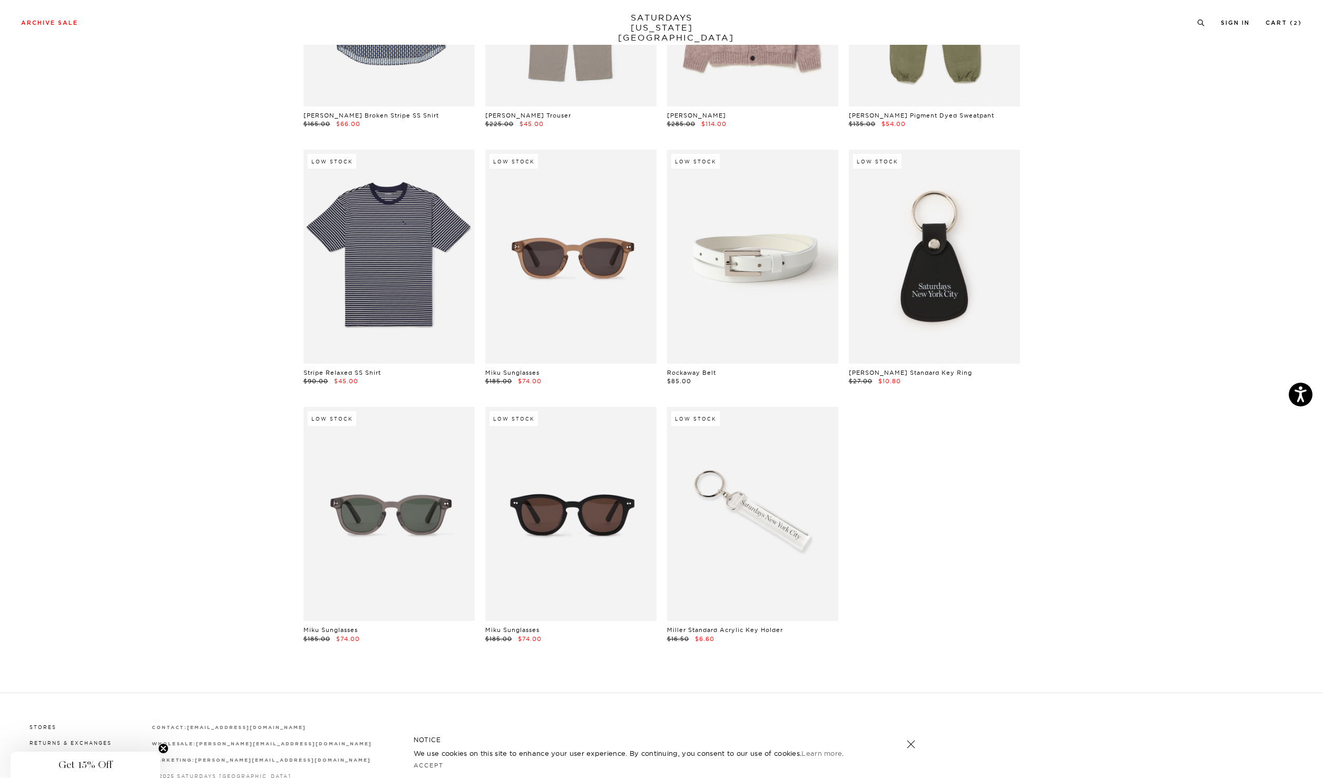
scroll to position [17481, 1]
click at [910, 232] on link at bounding box center [934, 256] width 171 height 214
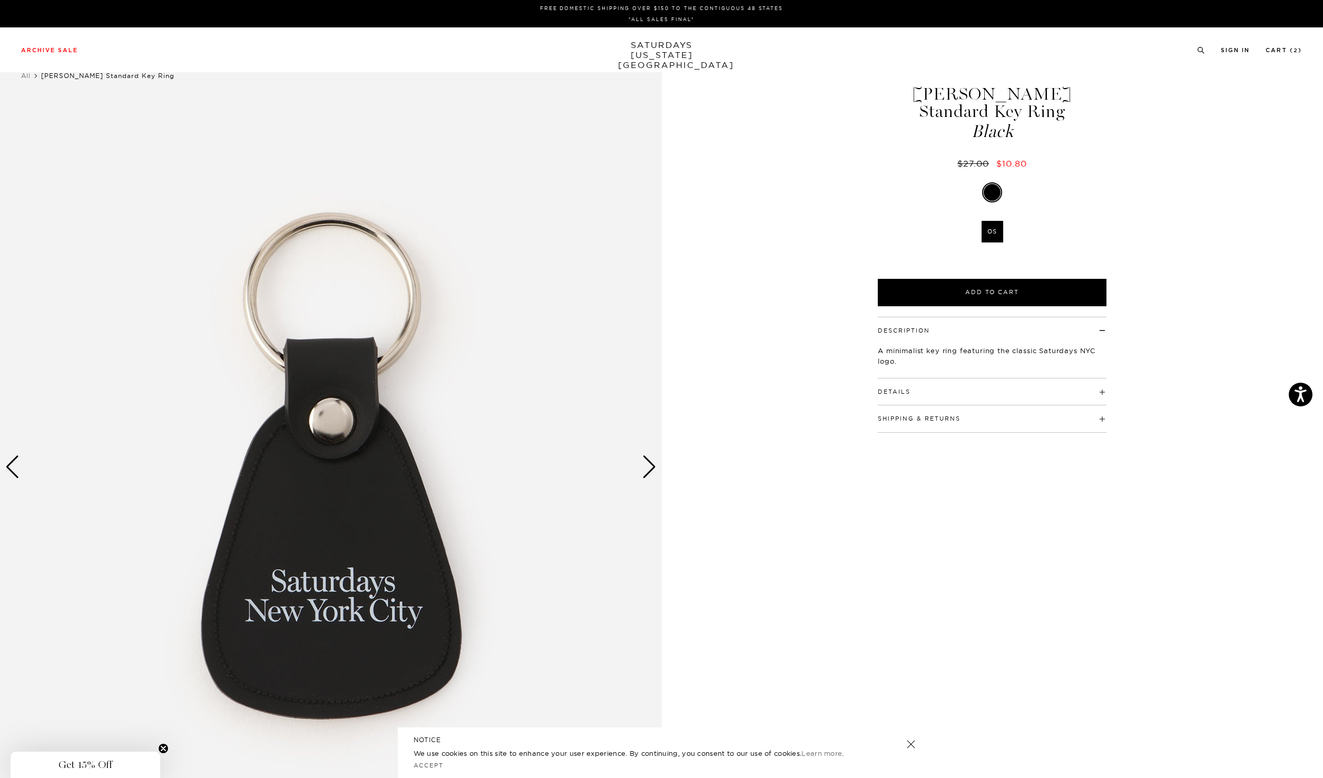
click at [649, 467] on div "Next slide" at bounding box center [649, 466] width 14 height 23
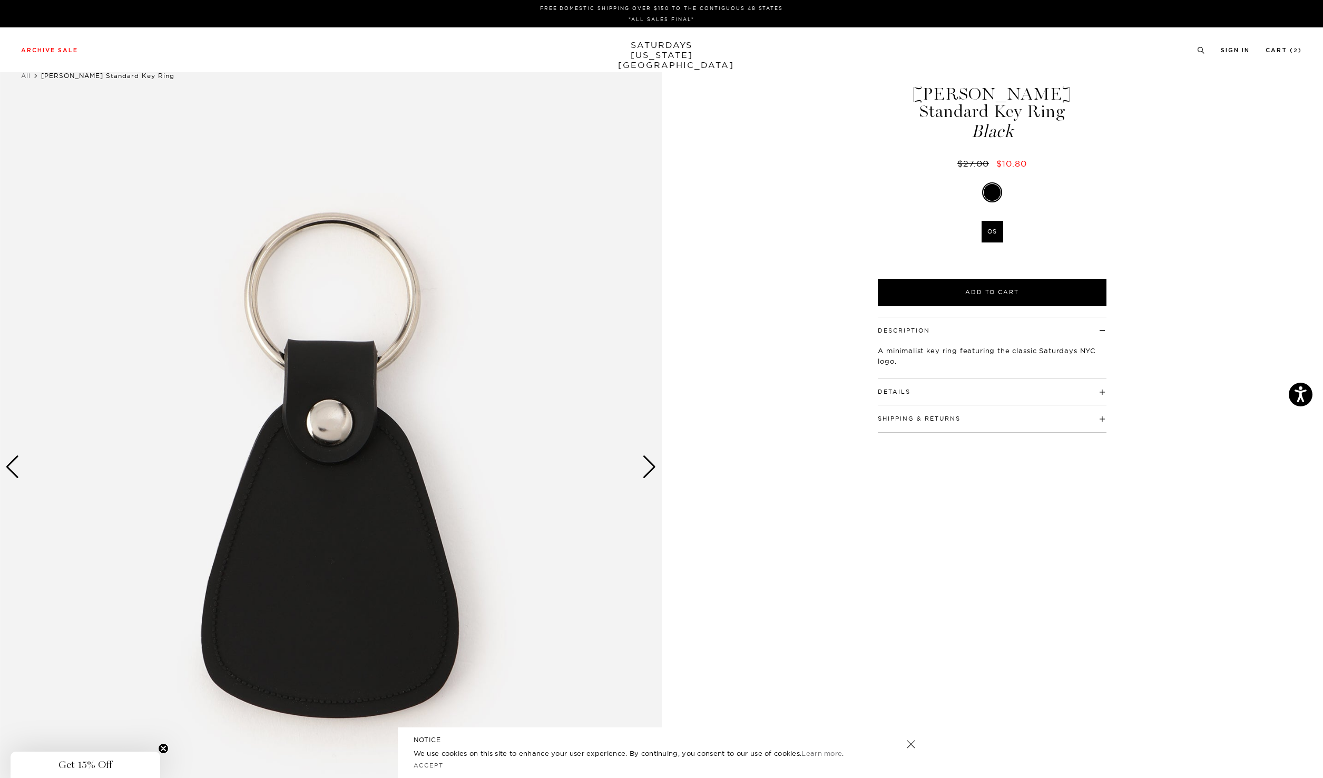
click at [647, 468] on div "Next slide" at bounding box center [649, 466] width 14 height 23
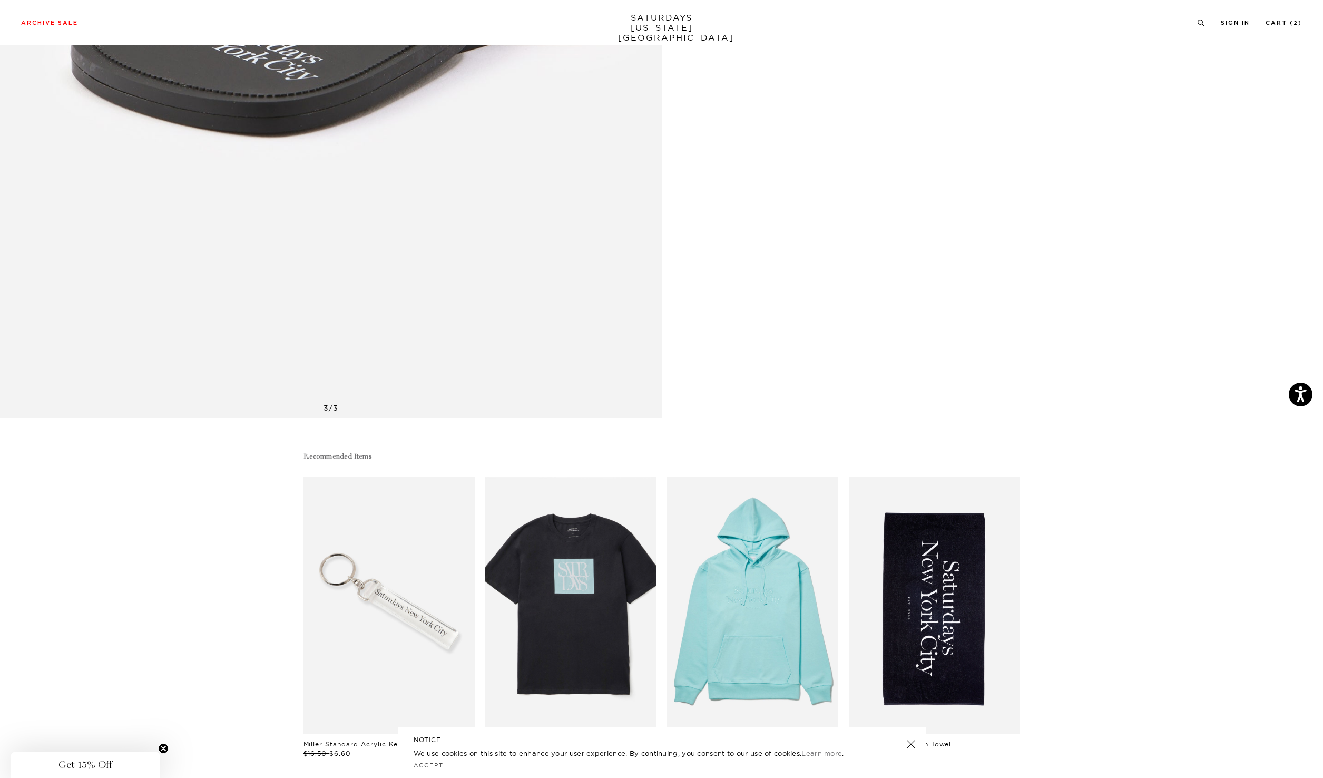
scroll to position [464, 0]
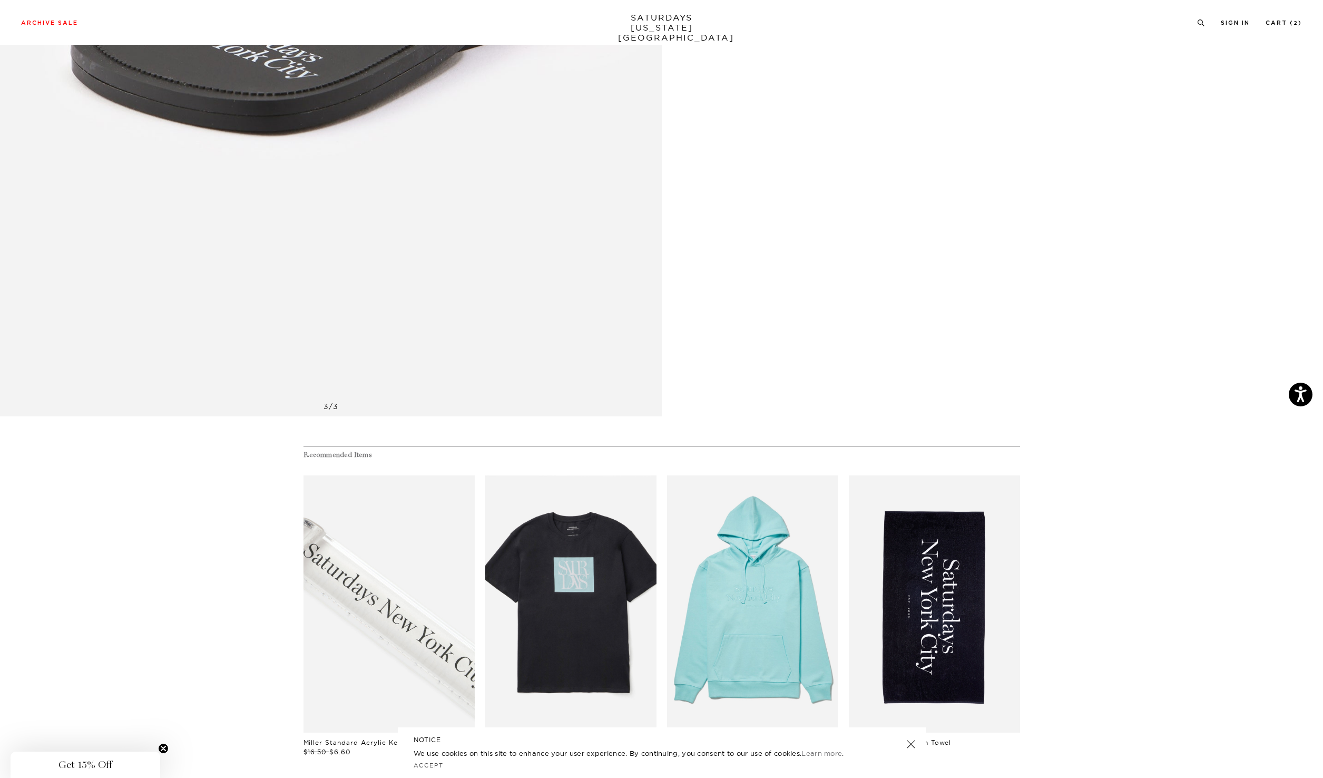
click at [377, 627] on link "files/IMG_3570_bbedd0ba-85c2-4588-b202-c878fc2e2b87.jpg" at bounding box center [389, 603] width 171 height 257
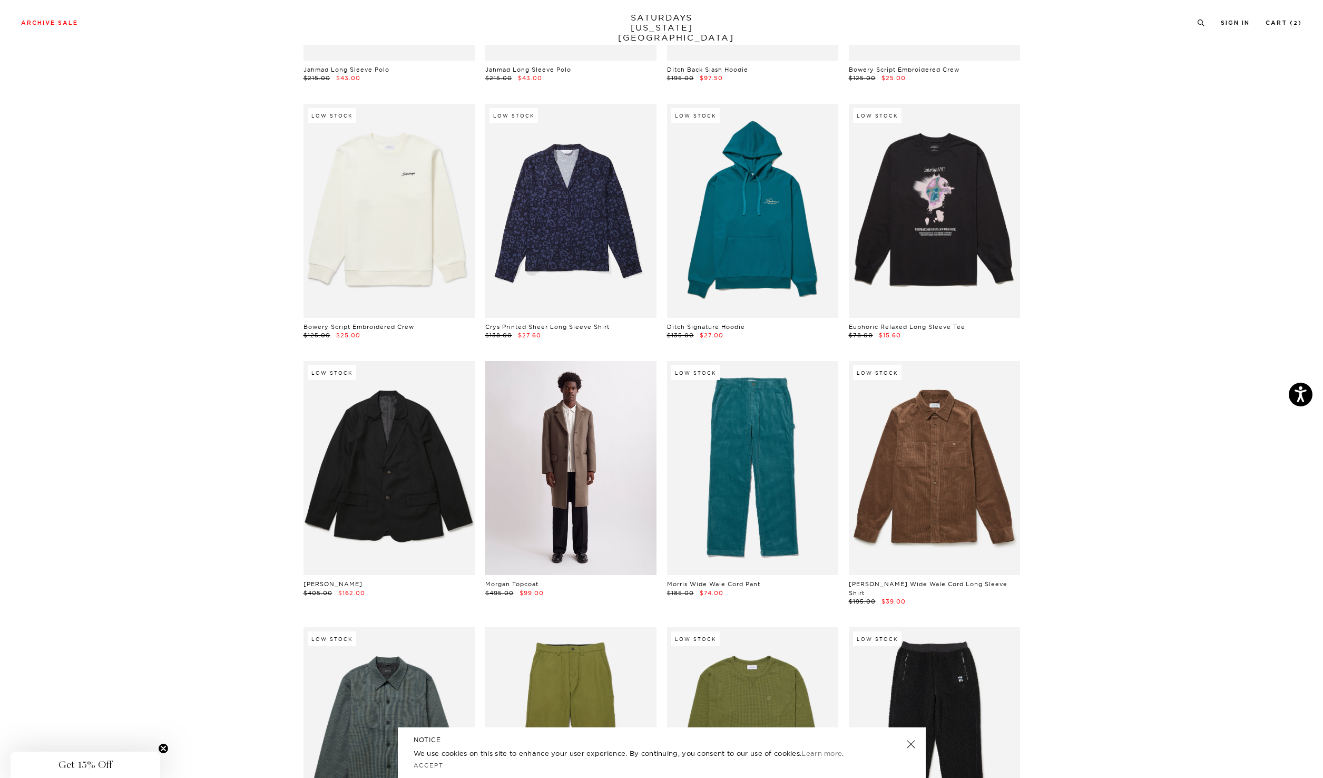
scroll to position [7217, 0]
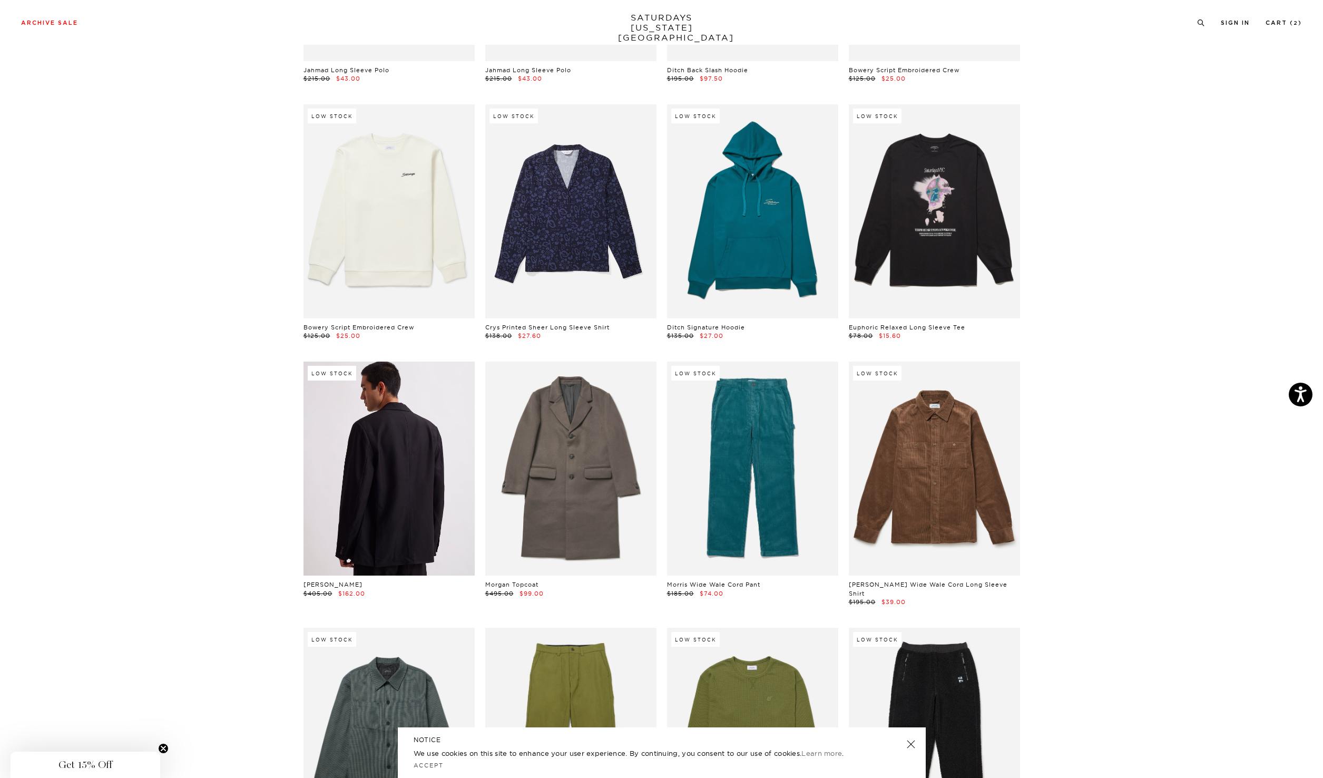
click at [365, 458] on link at bounding box center [389, 468] width 171 height 214
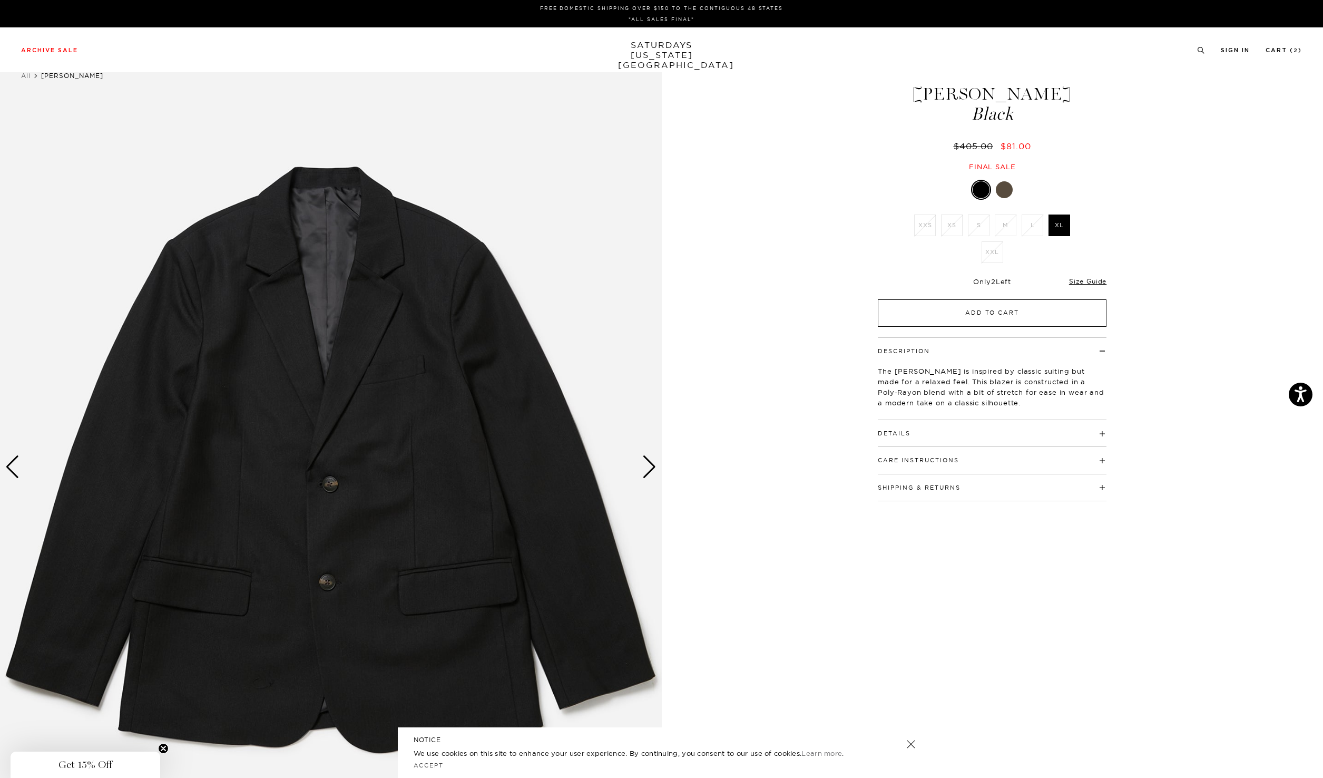
click at [1013, 306] on button "Add to Cart" at bounding box center [992, 312] width 229 height 27
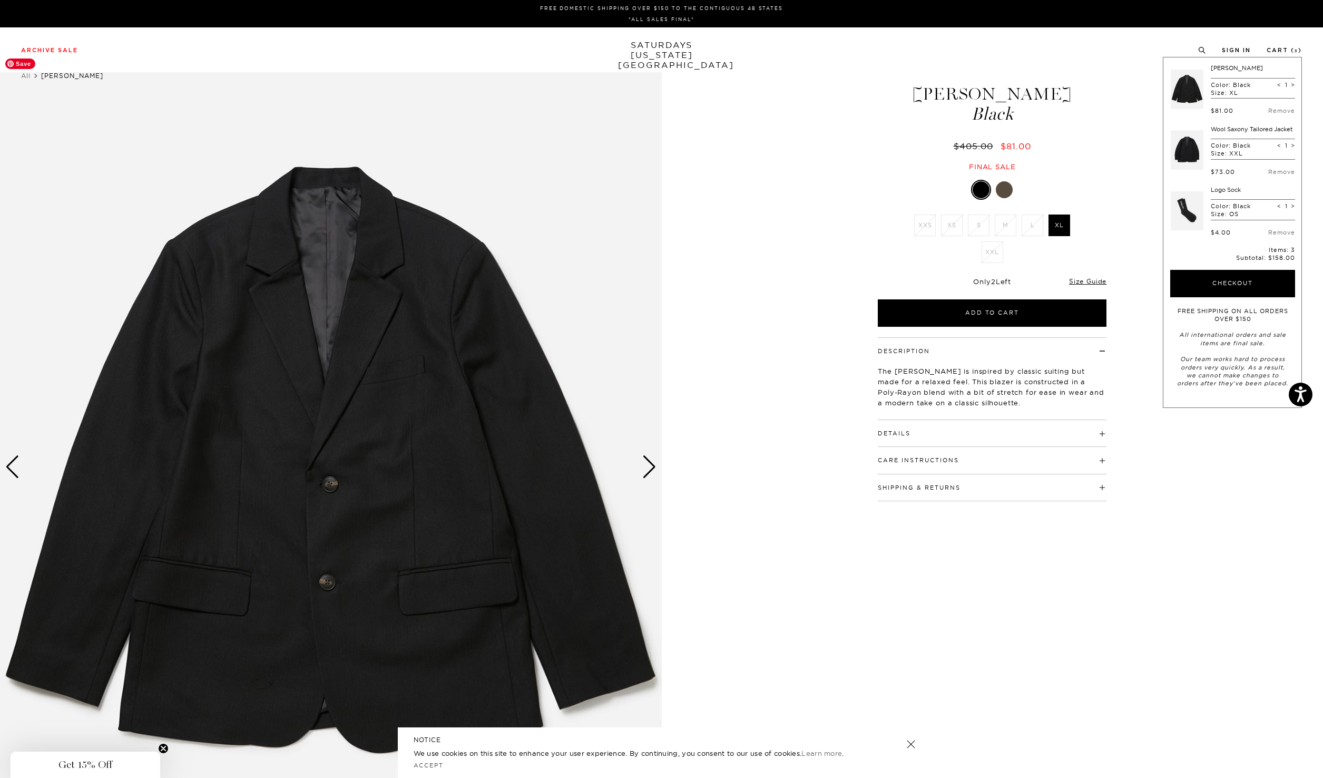
click at [639, 474] on img at bounding box center [331, 466] width 662 height 827
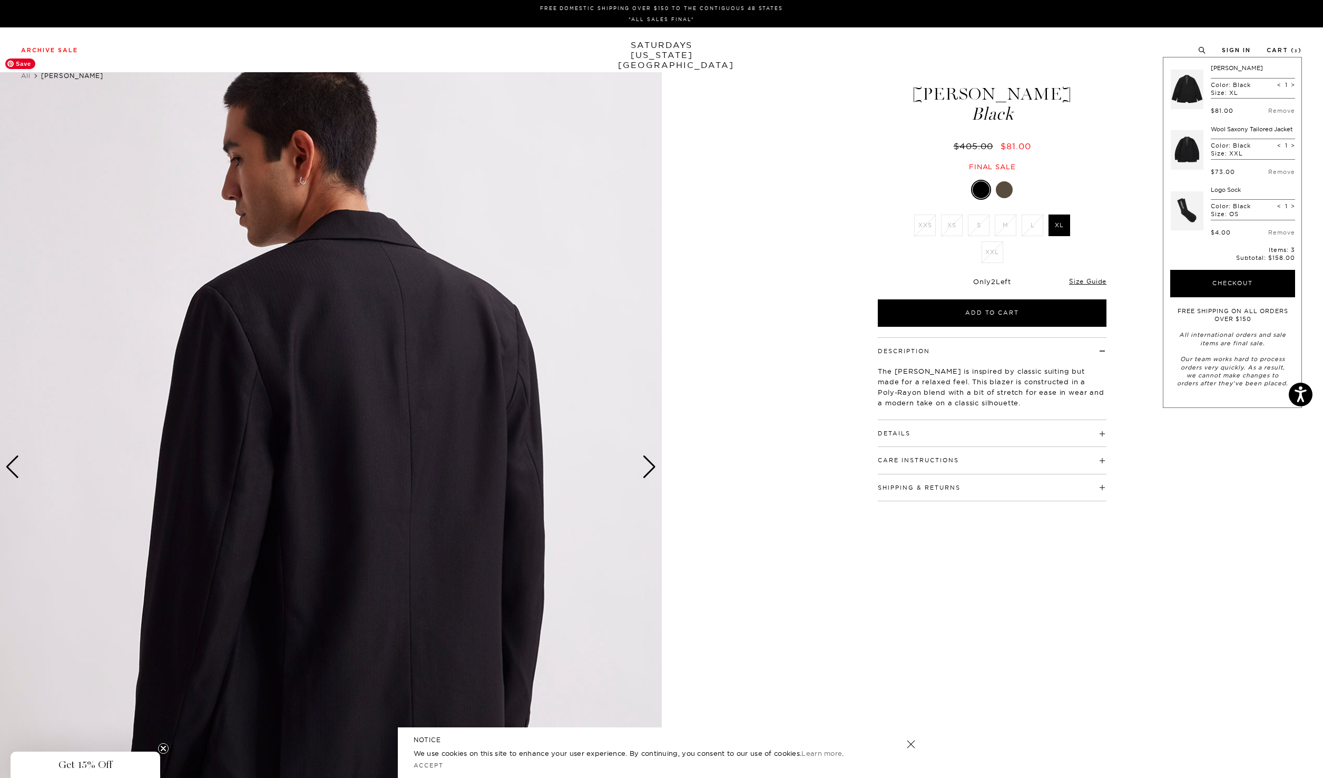
scroll to position [139, 0]
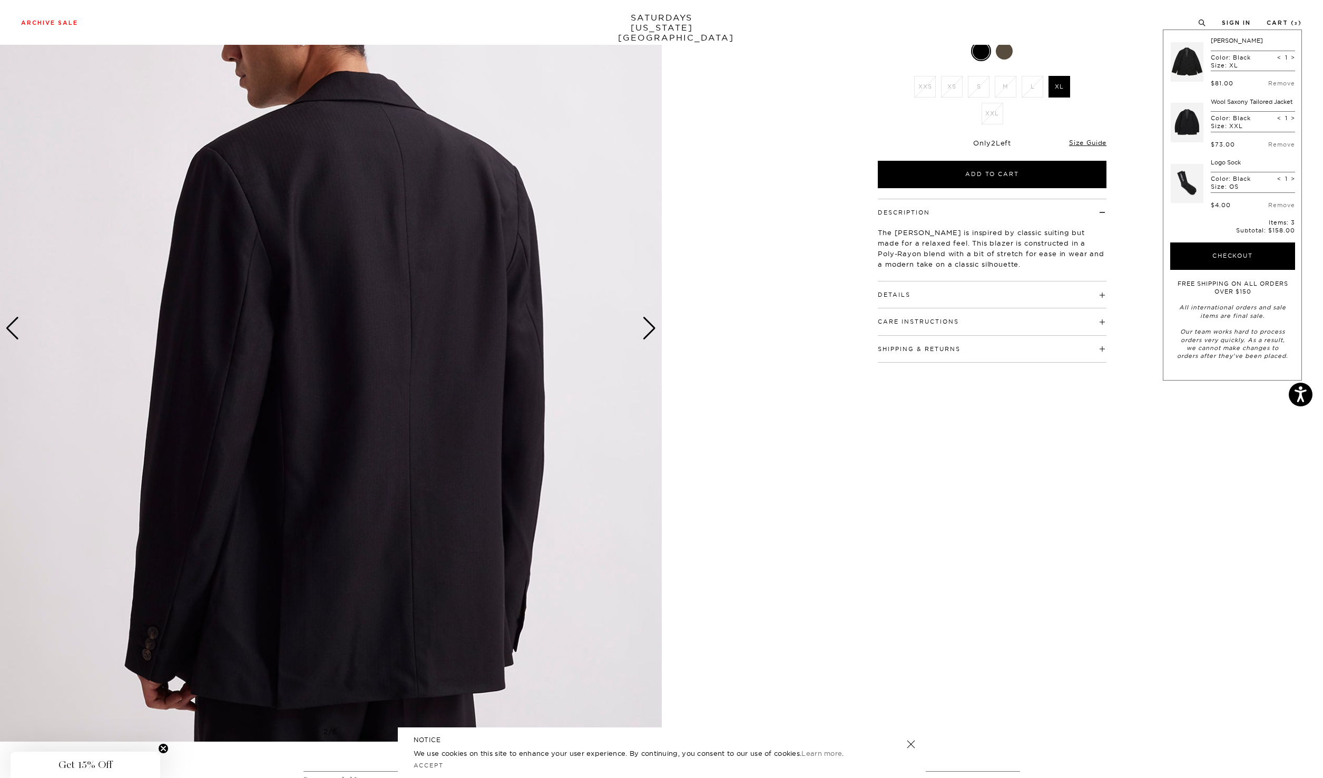
click at [640, 319] on img at bounding box center [331, 328] width 662 height 827
click at [648, 324] on div "Next slide" at bounding box center [649, 328] width 14 height 23
click at [650, 327] on div "Next slide" at bounding box center [649, 328] width 14 height 23
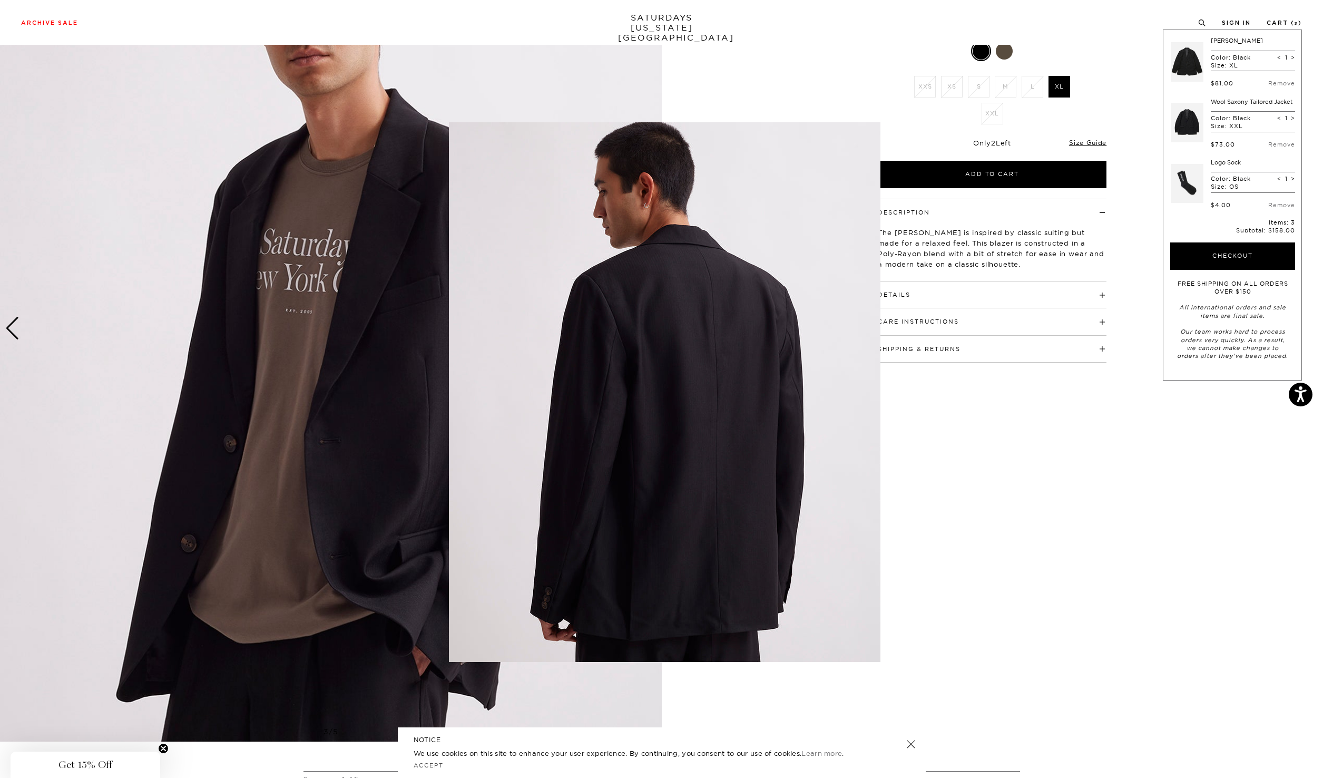
drag, startPoint x: 1109, startPoint y: 519, endPoint x: 982, endPoint y: 501, distance: 128.3
click at [1108, 519] on figure at bounding box center [661, 389] width 1323 height 778
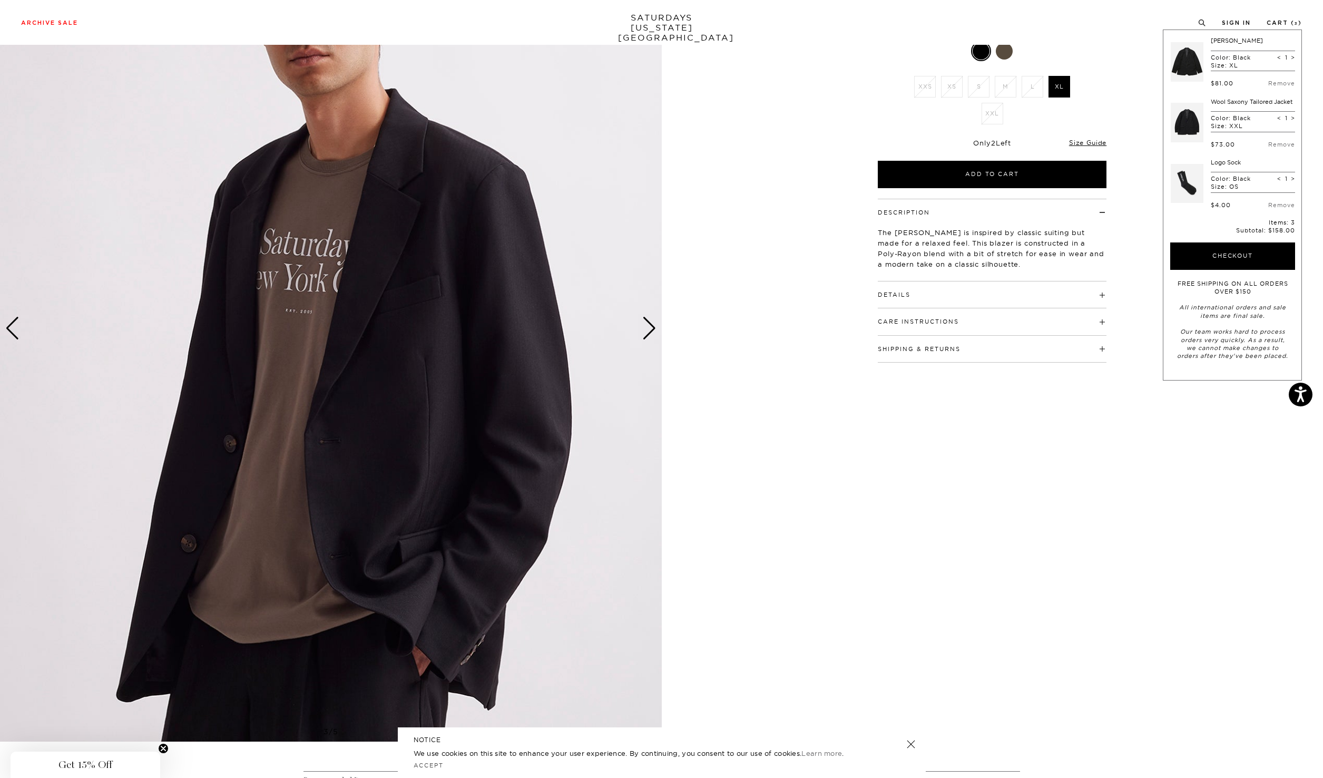
click at [649, 329] on div "Next slide" at bounding box center [649, 328] width 14 height 23
click at [656, 330] on img at bounding box center [331, 328] width 662 height 827
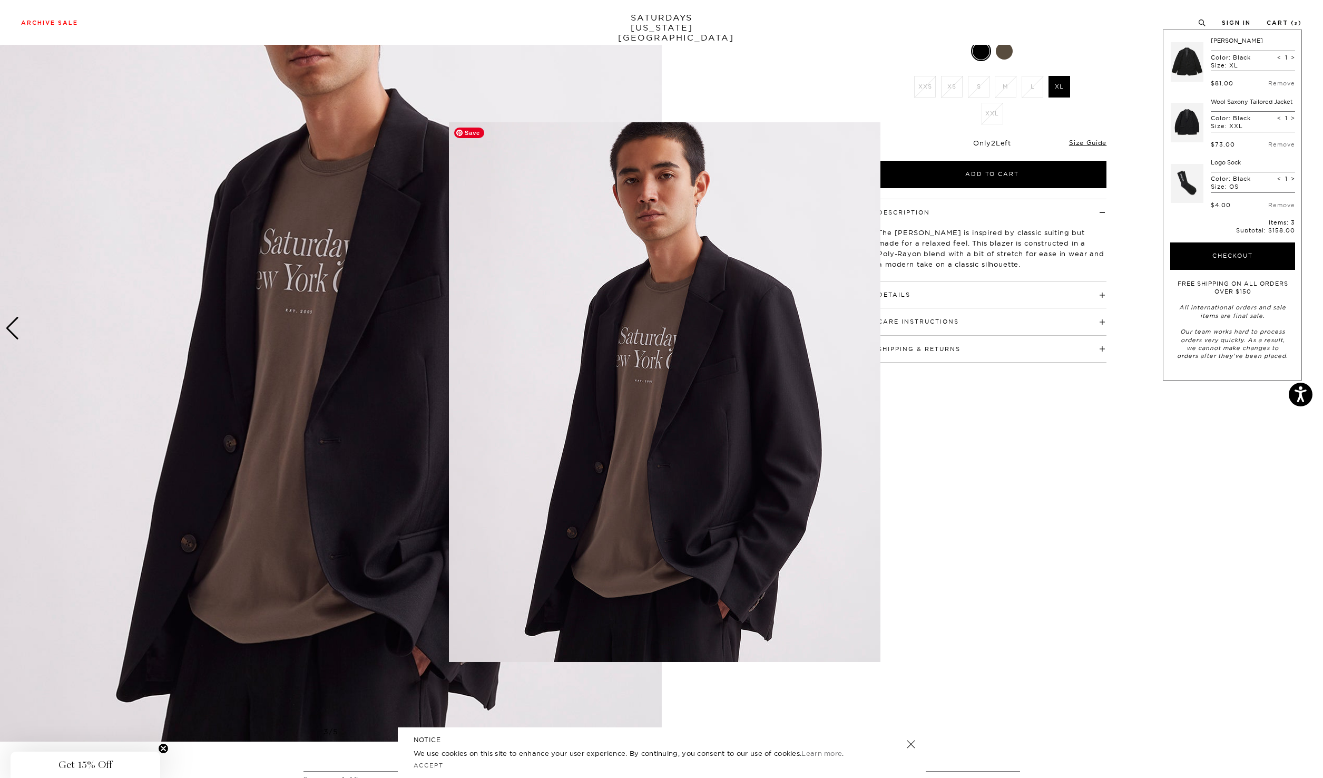
click at [650, 327] on body "Accessibility Screen-Reader Guide, Feedback, and Issue Reporting | New window F…" at bounding box center [661, 572] width 1323 height 1422
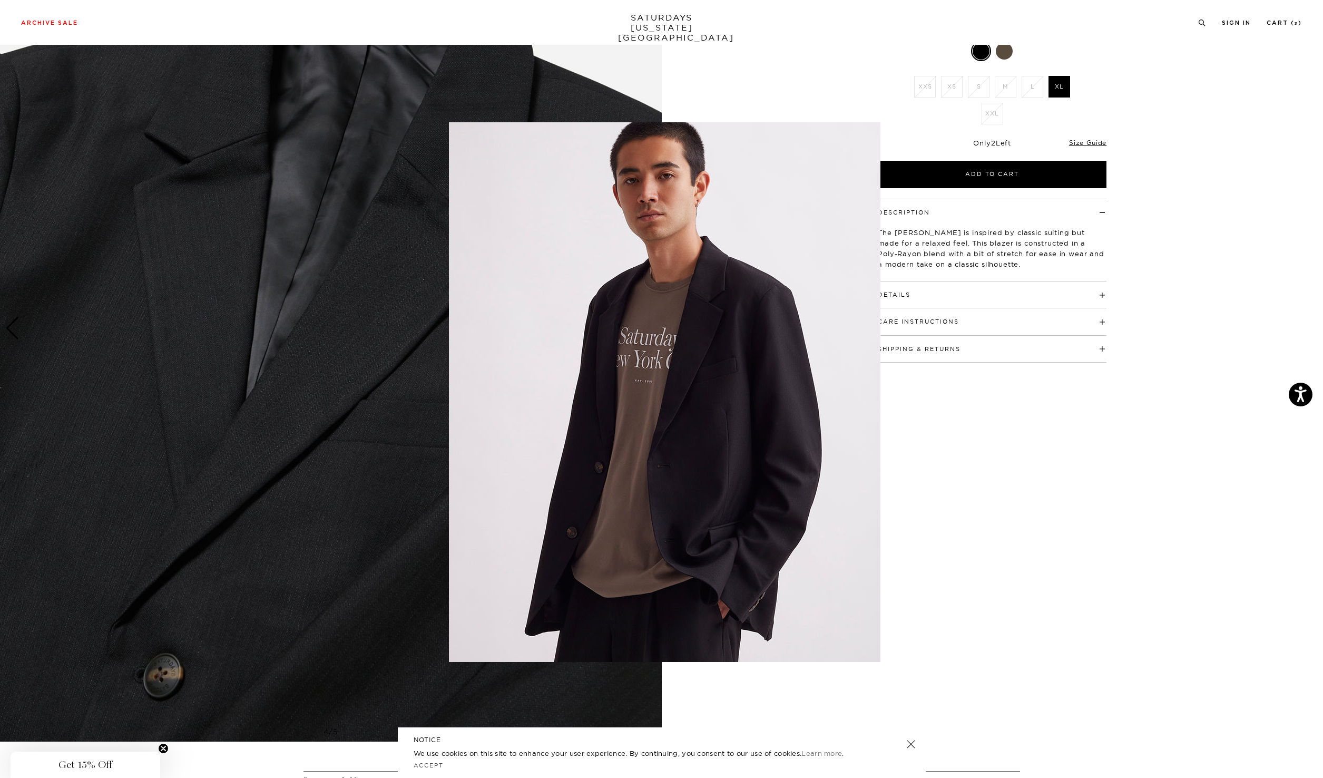
click at [1120, 604] on figure at bounding box center [661, 389] width 1323 height 778
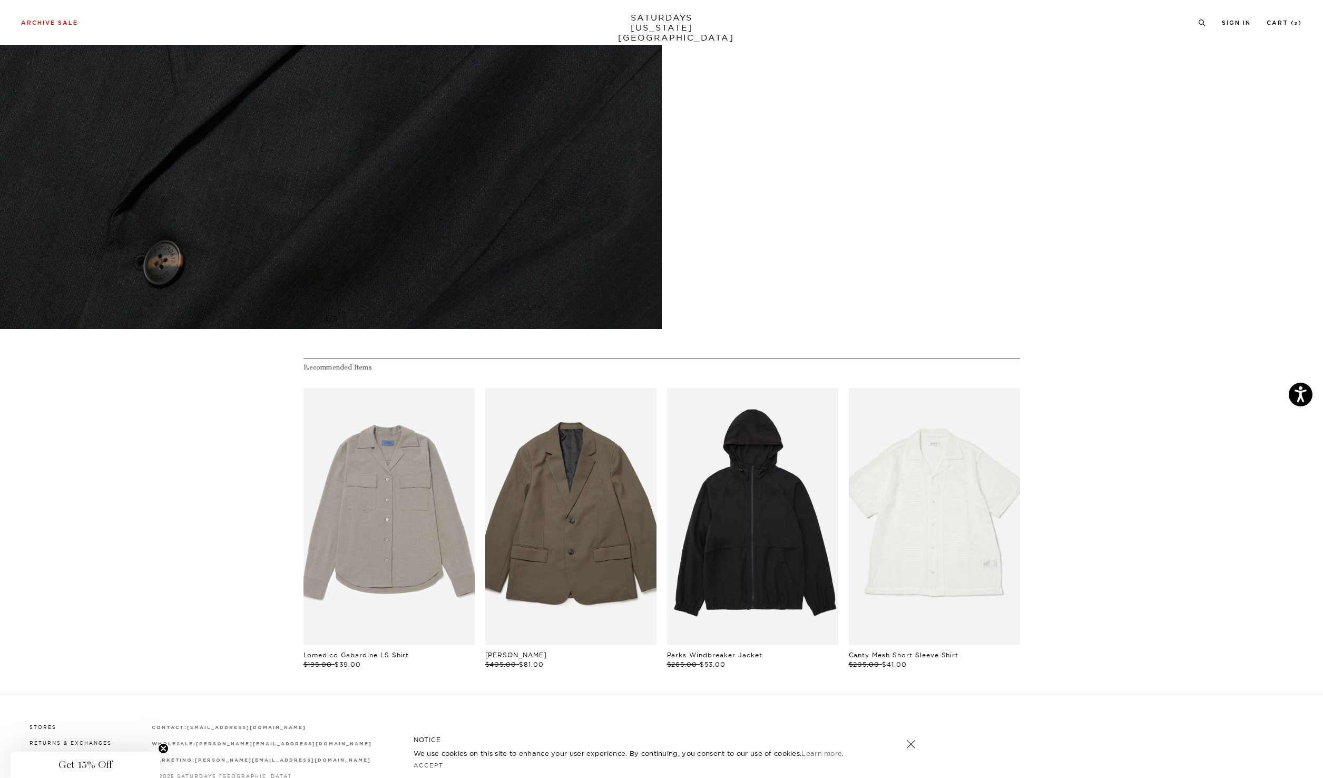
scroll to position [636, 0]
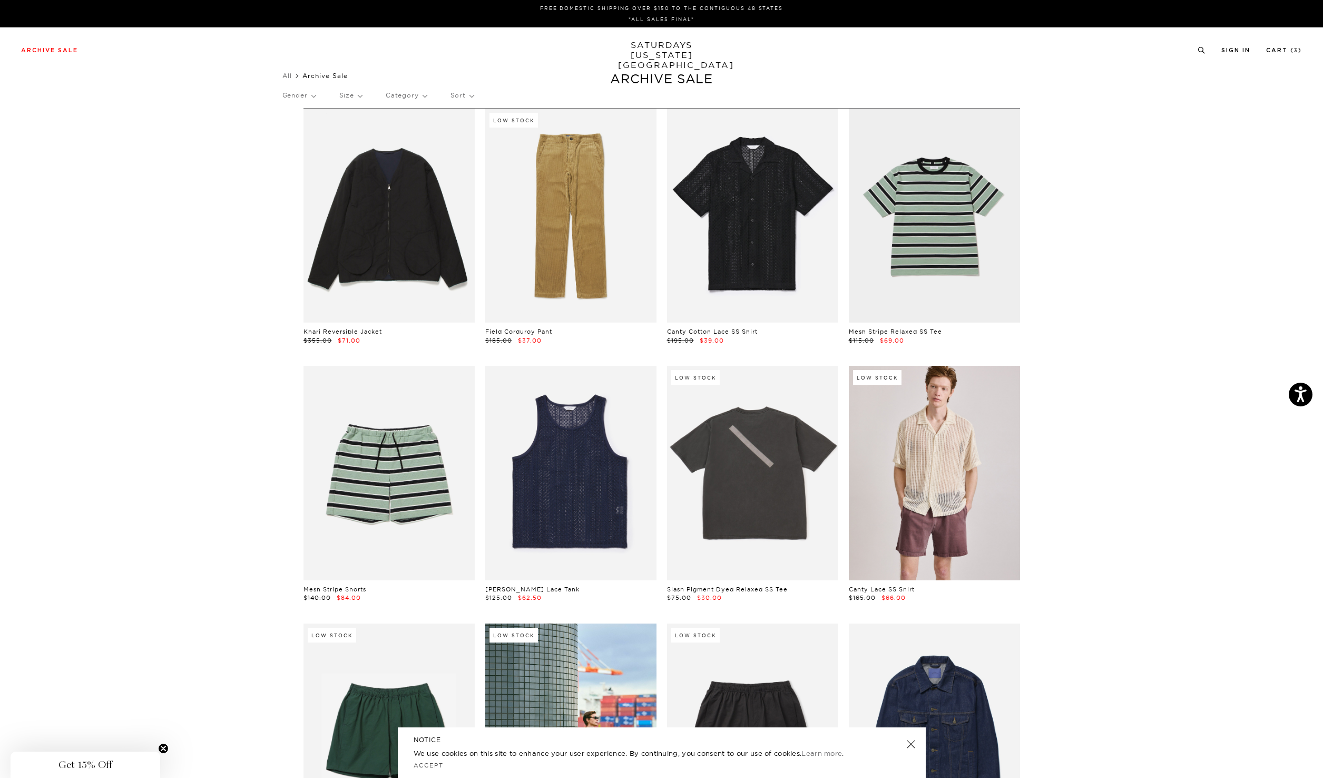
click at [427, 94] on p "Category" at bounding box center [406, 95] width 41 height 24
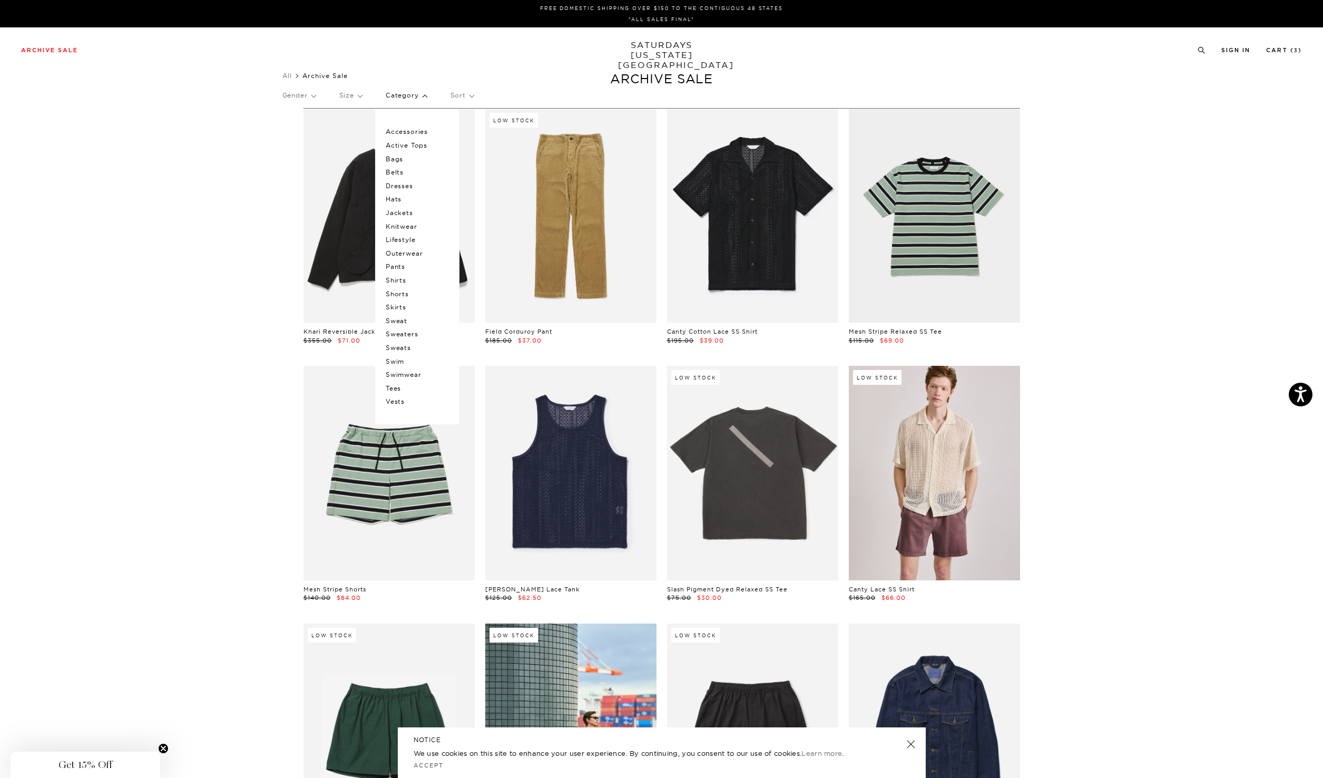
click at [401, 268] on p "Pants" at bounding box center [417, 267] width 63 height 14
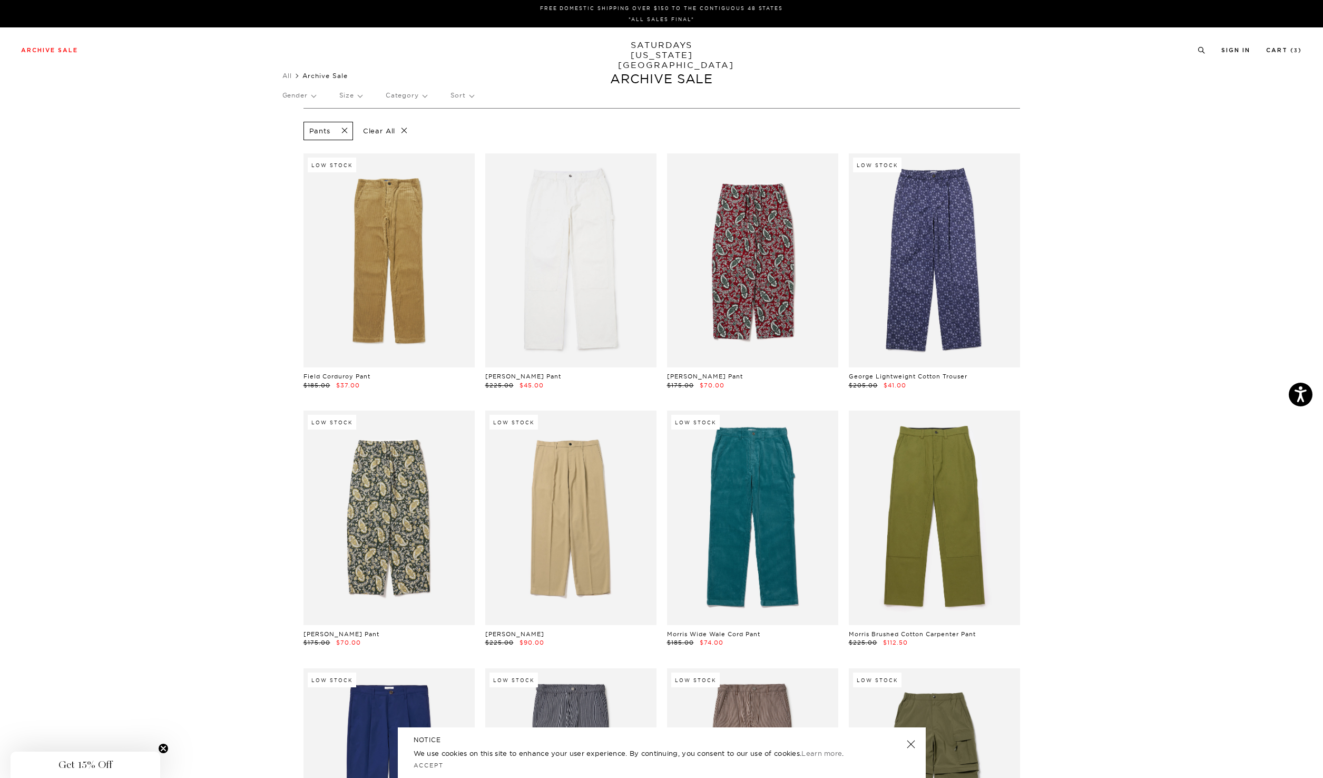
click at [410, 95] on p "Category" at bounding box center [406, 95] width 41 height 24
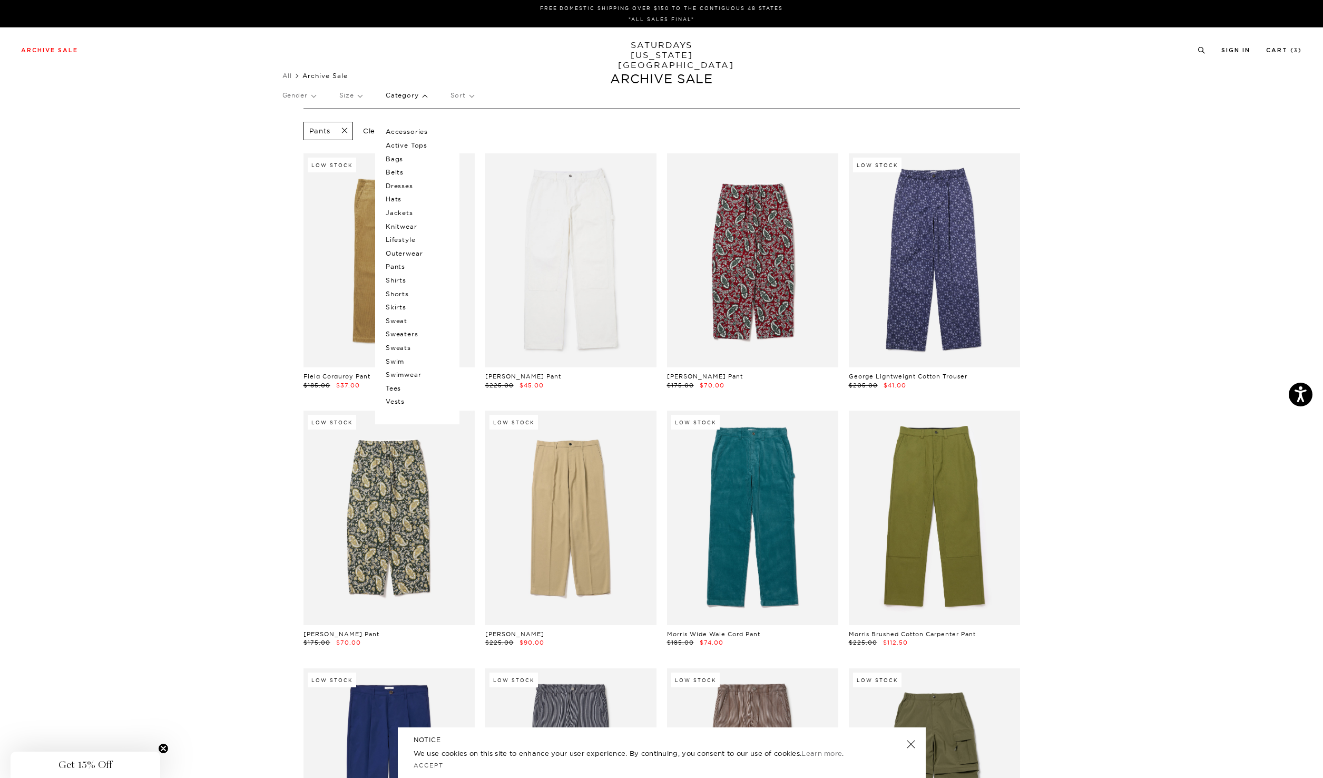
click at [401, 216] on p "Jackets" at bounding box center [417, 213] width 63 height 14
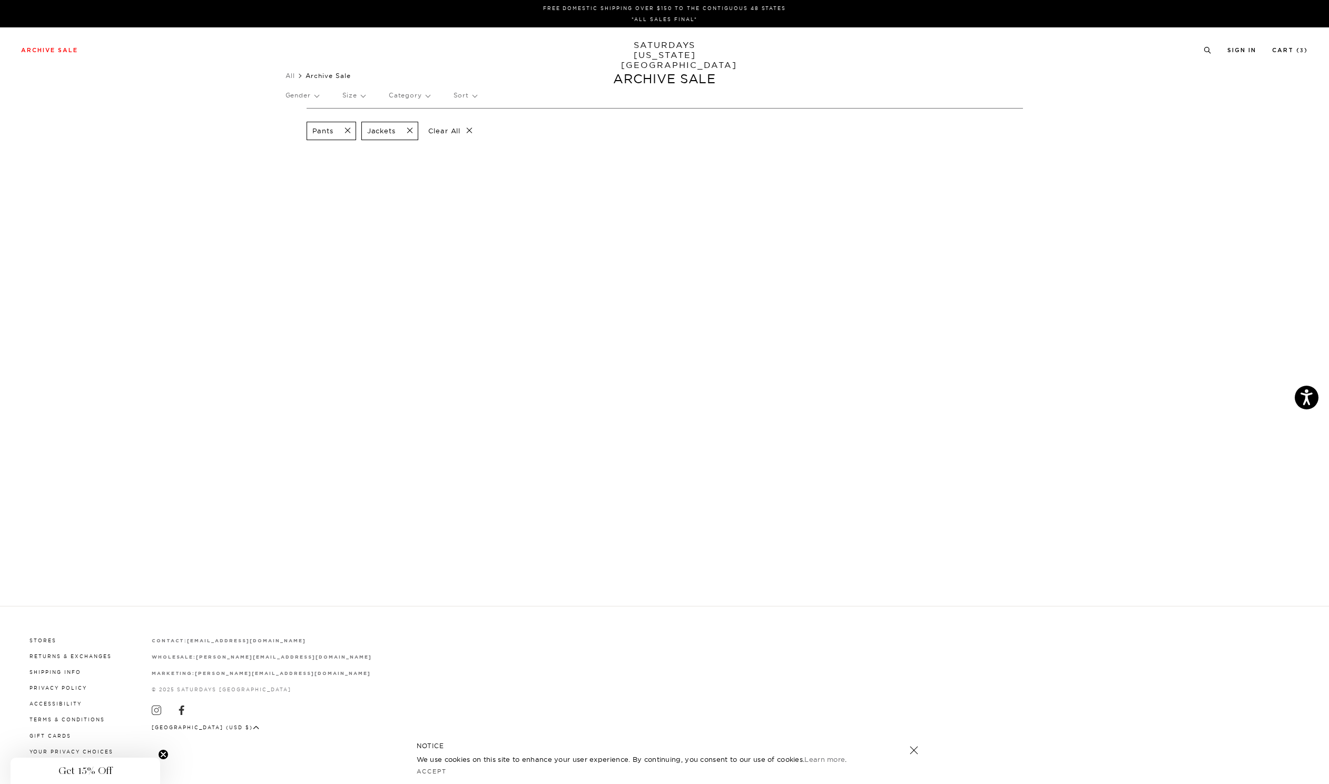
click at [348, 133] on span at bounding box center [345, 131] width 22 height 10
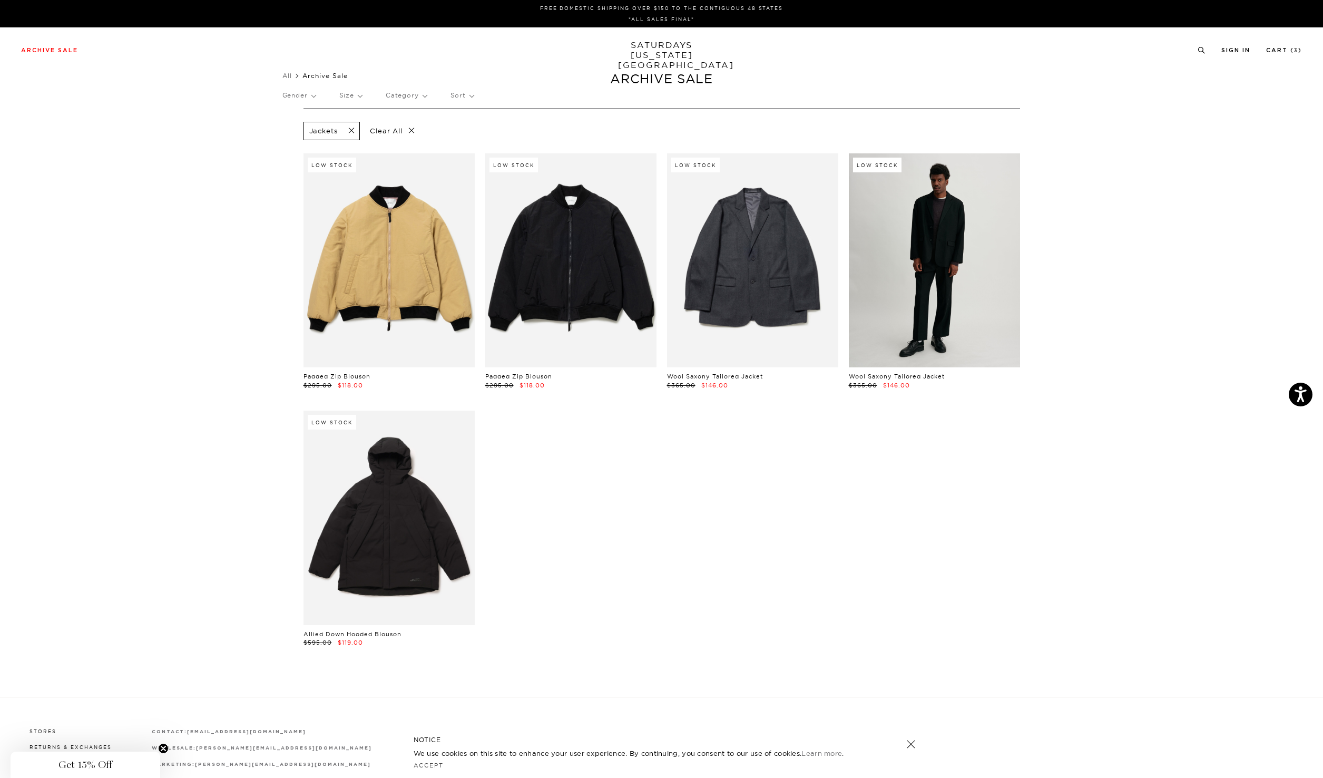
click at [918, 251] on link at bounding box center [934, 260] width 171 height 214
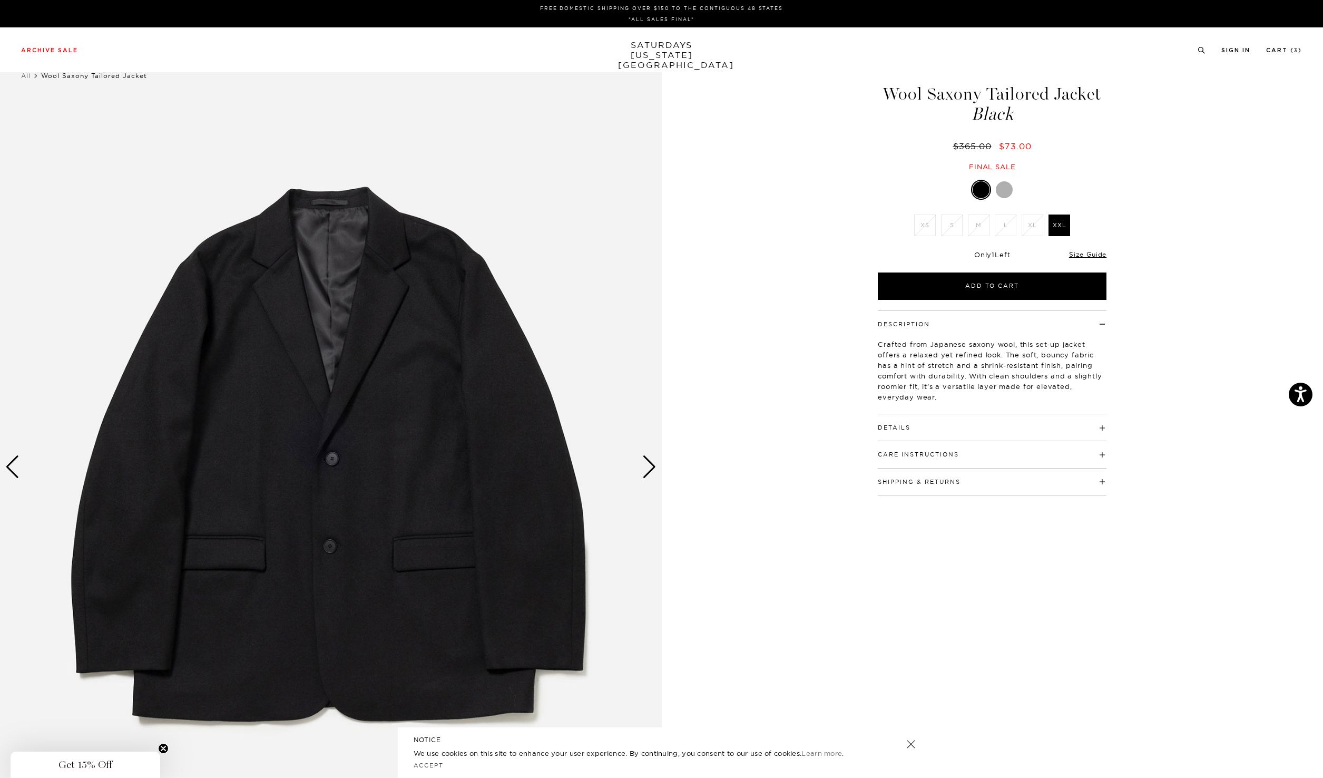
click at [643, 466] on div "Next slide" at bounding box center [649, 466] width 14 height 23
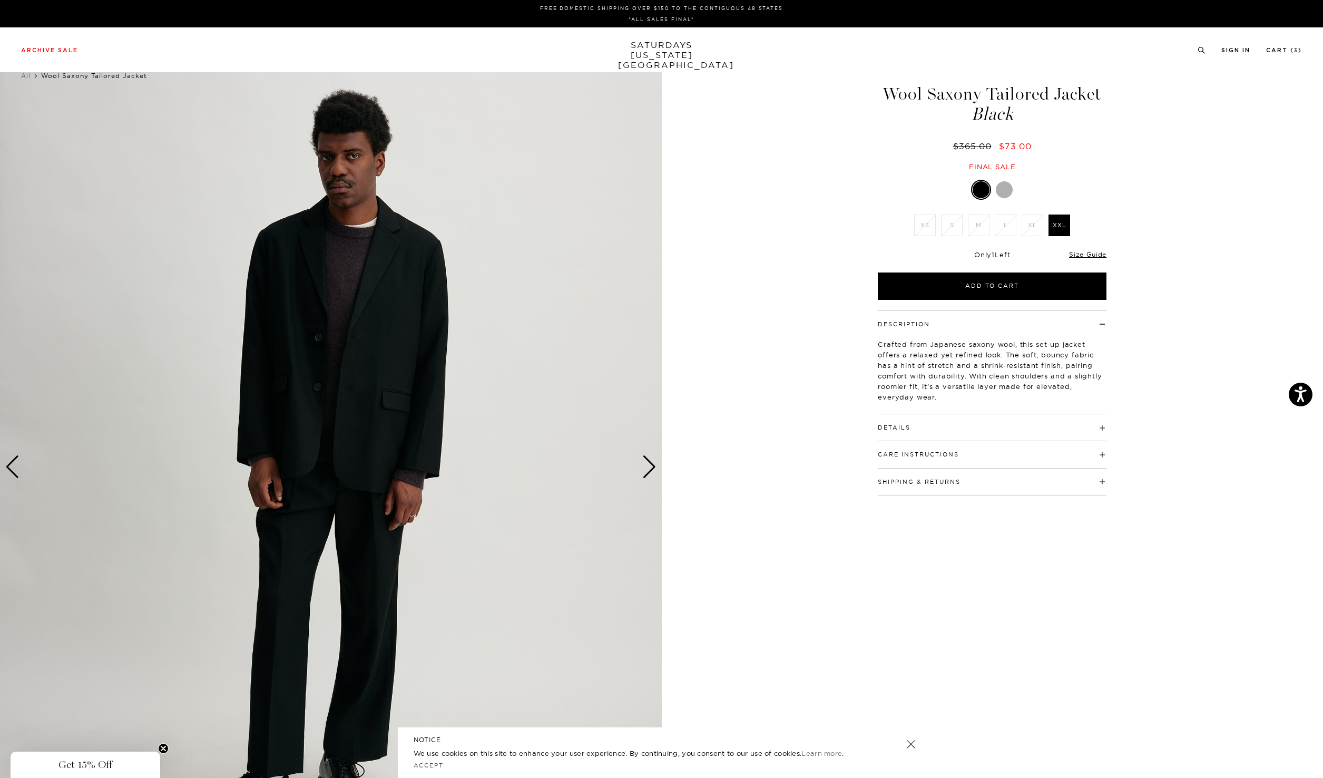
click at [643, 468] on div "Next slide" at bounding box center [649, 466] width 14 height 23
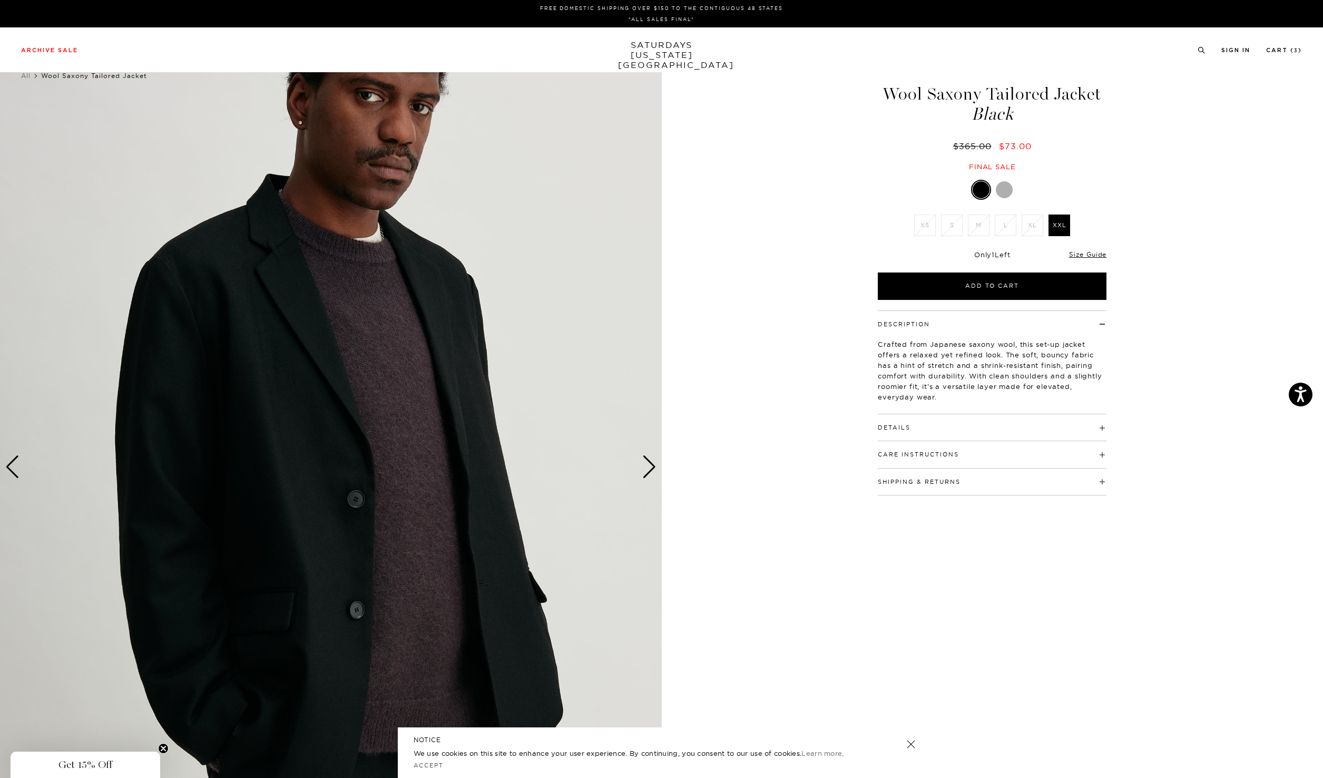
click at [643, 468] on div "Next slide" at bounding box center [649, 466] width 14 height 23
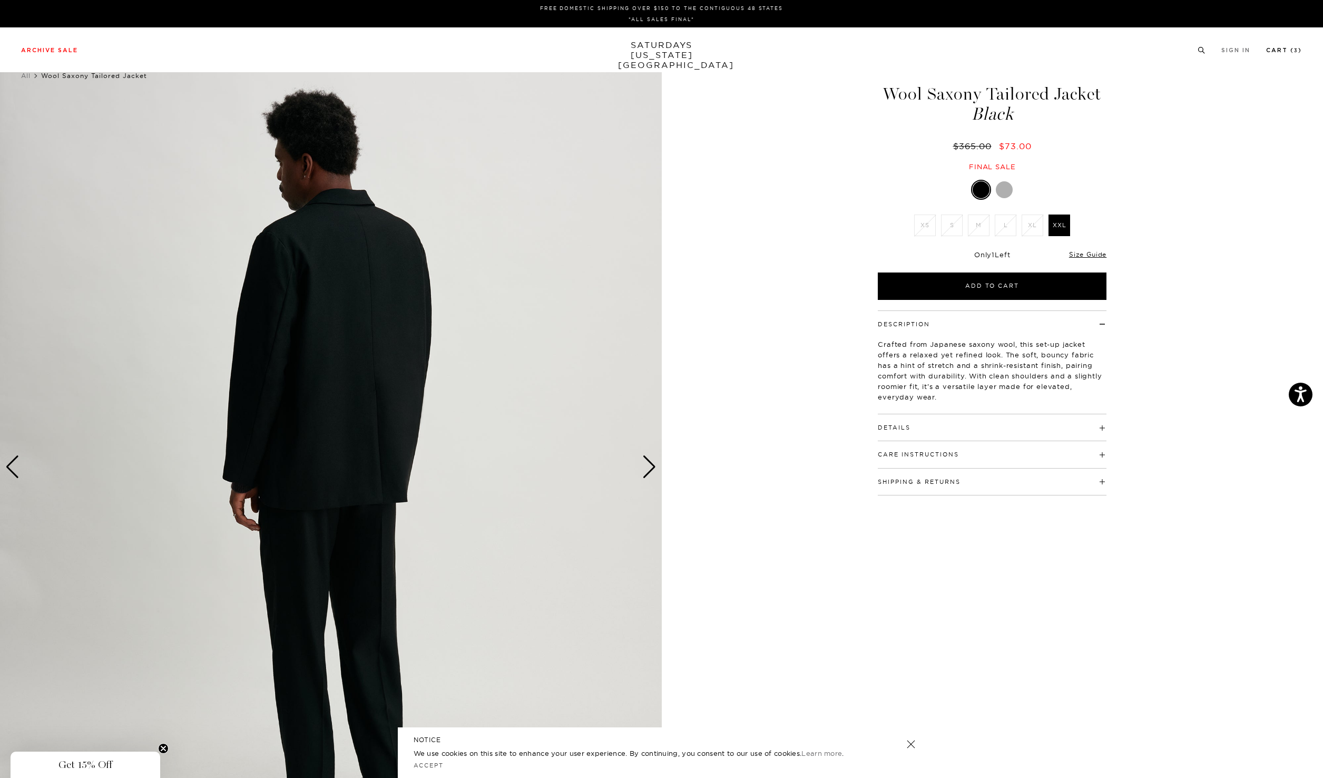
click at [1284, 52] on link "Cart ( 3 )" at bounding box center [1284, 50] width 36 height 6
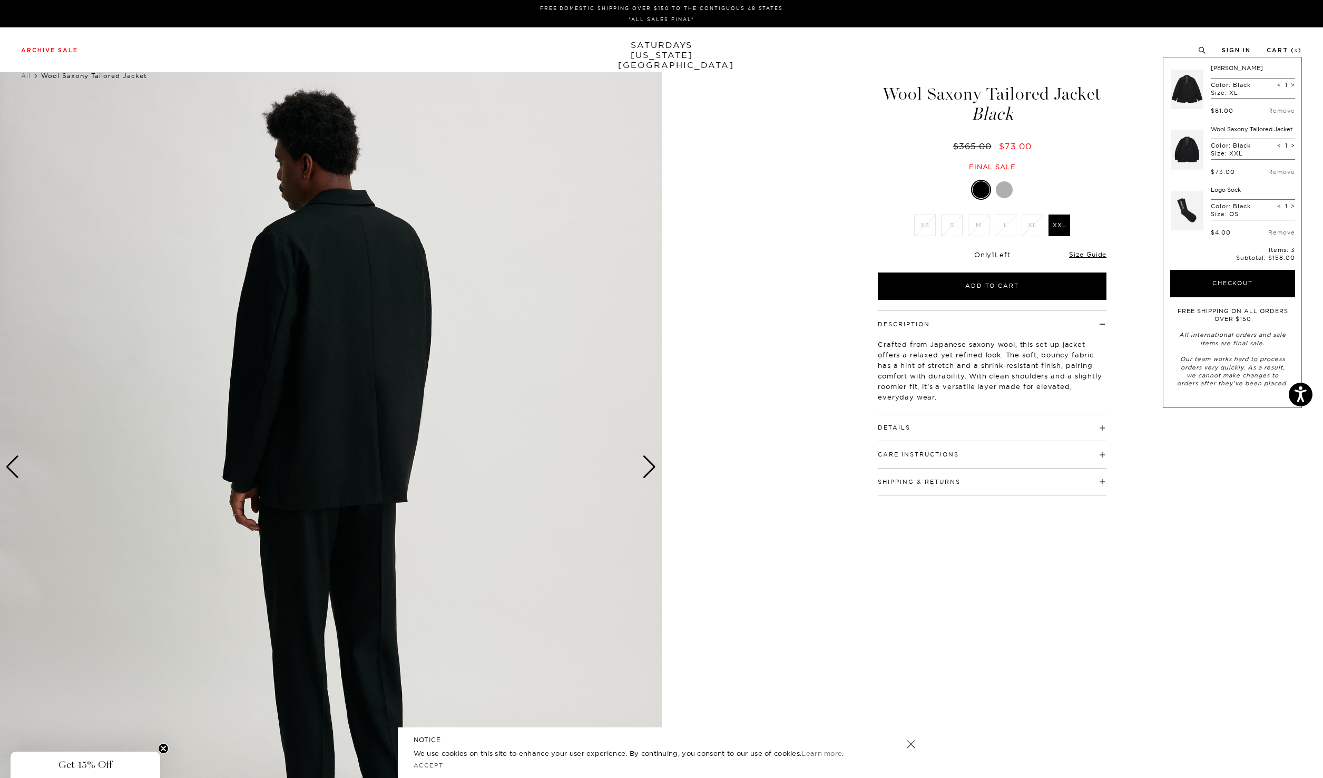
click at [1223, 70] on link "[PERSON_NAME]" at bounding box center [1237, 67] width 52 height 7
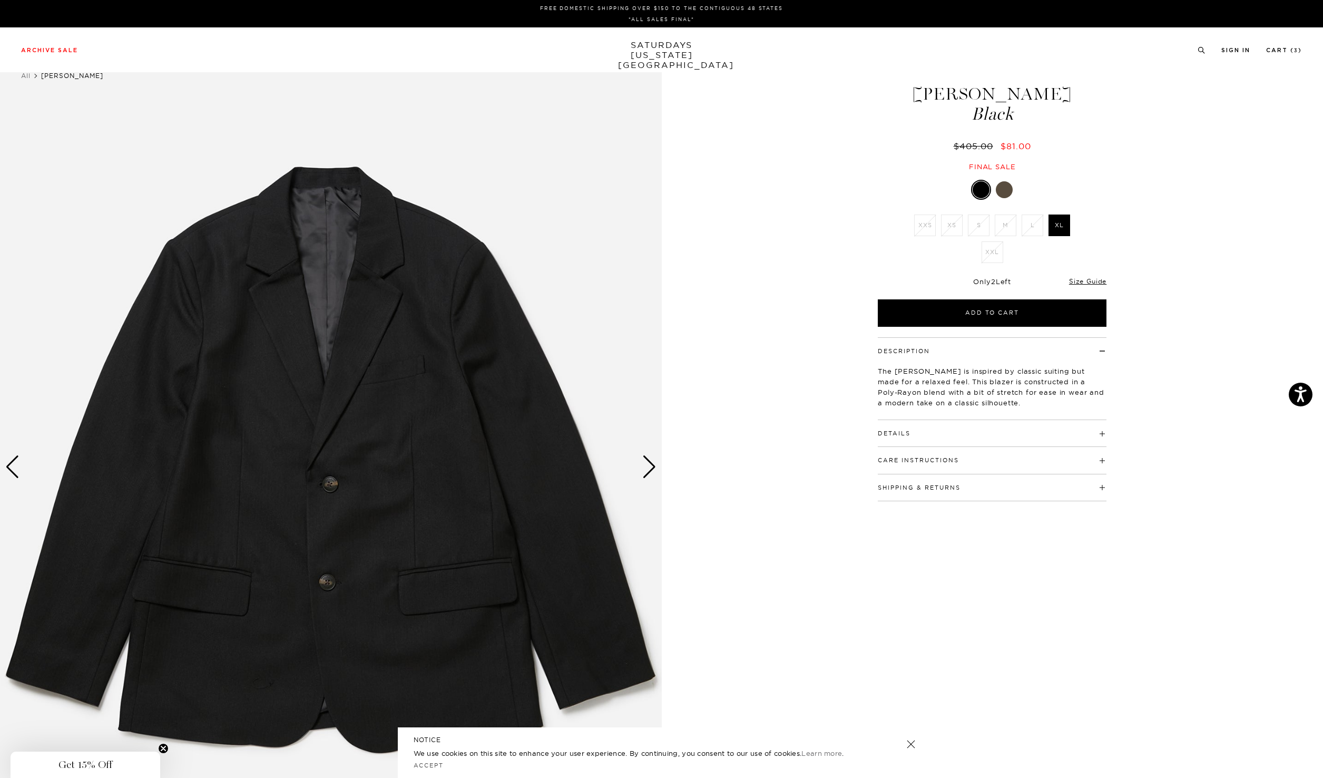
click at [655, 475] on div "Next slide" at bounding box center [649, 466] width 14 height 23
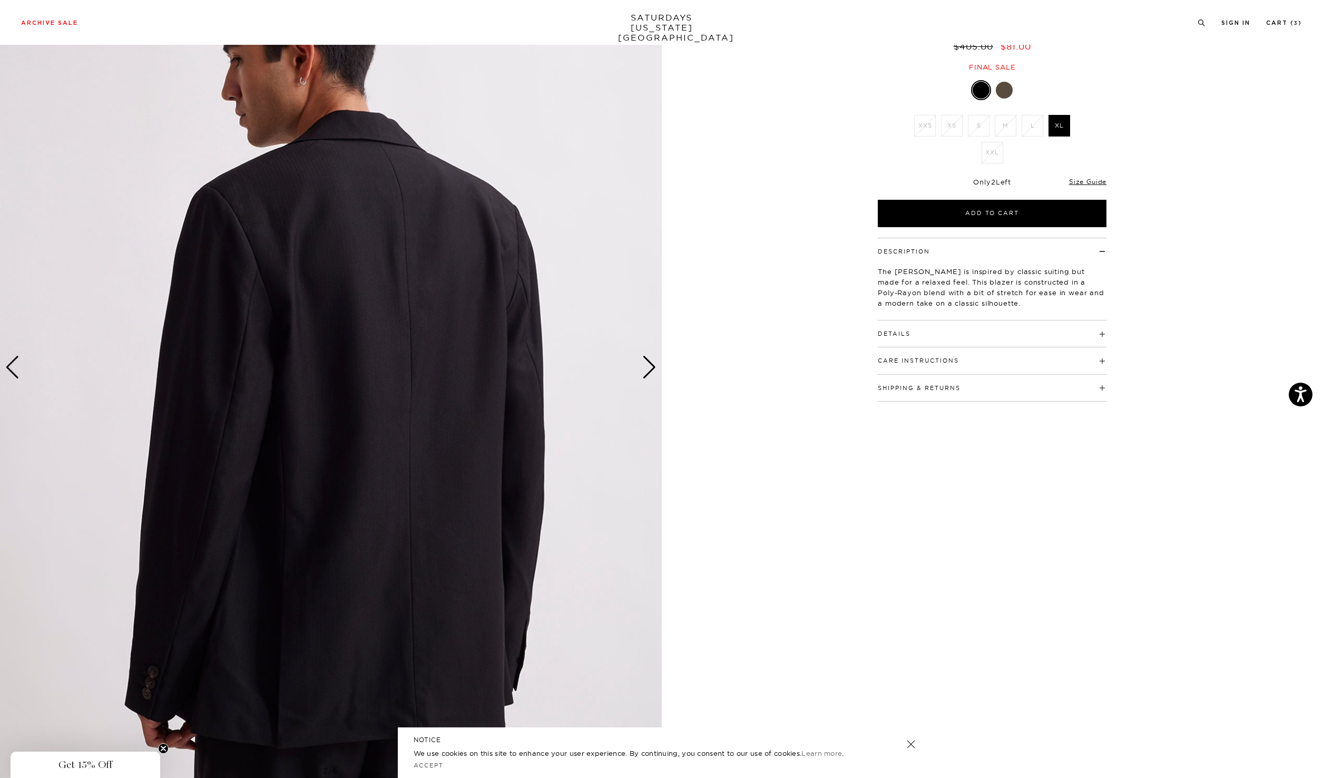
scroll to position [107, 0]
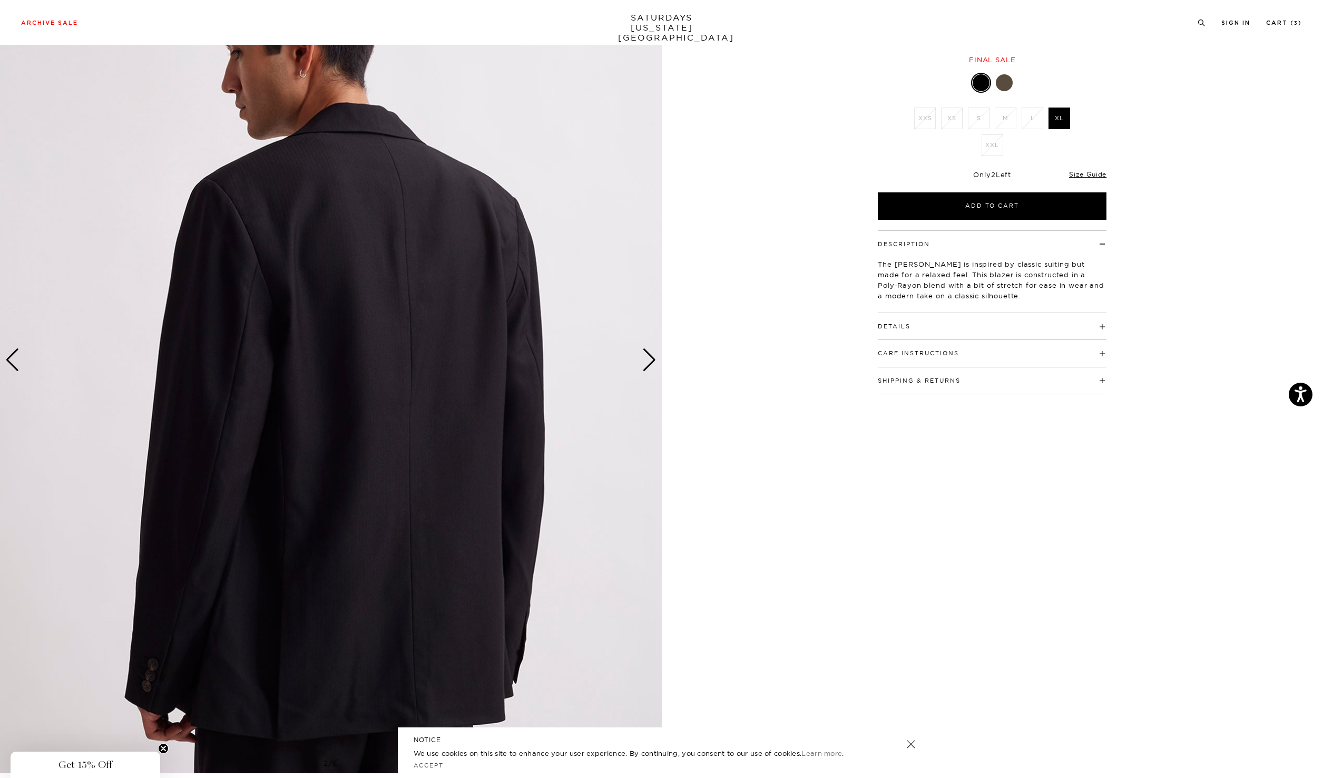
click at [651, 357] on div "Next slide" at bounding box center [649, 359] width 14 height 23
click at [648, 365] on div "Next slide" at bounding box center [649, 359] width 14 height 23
click at [649, 361] on div "Next slide" at bounding box center [649, 359] width 14 height 23
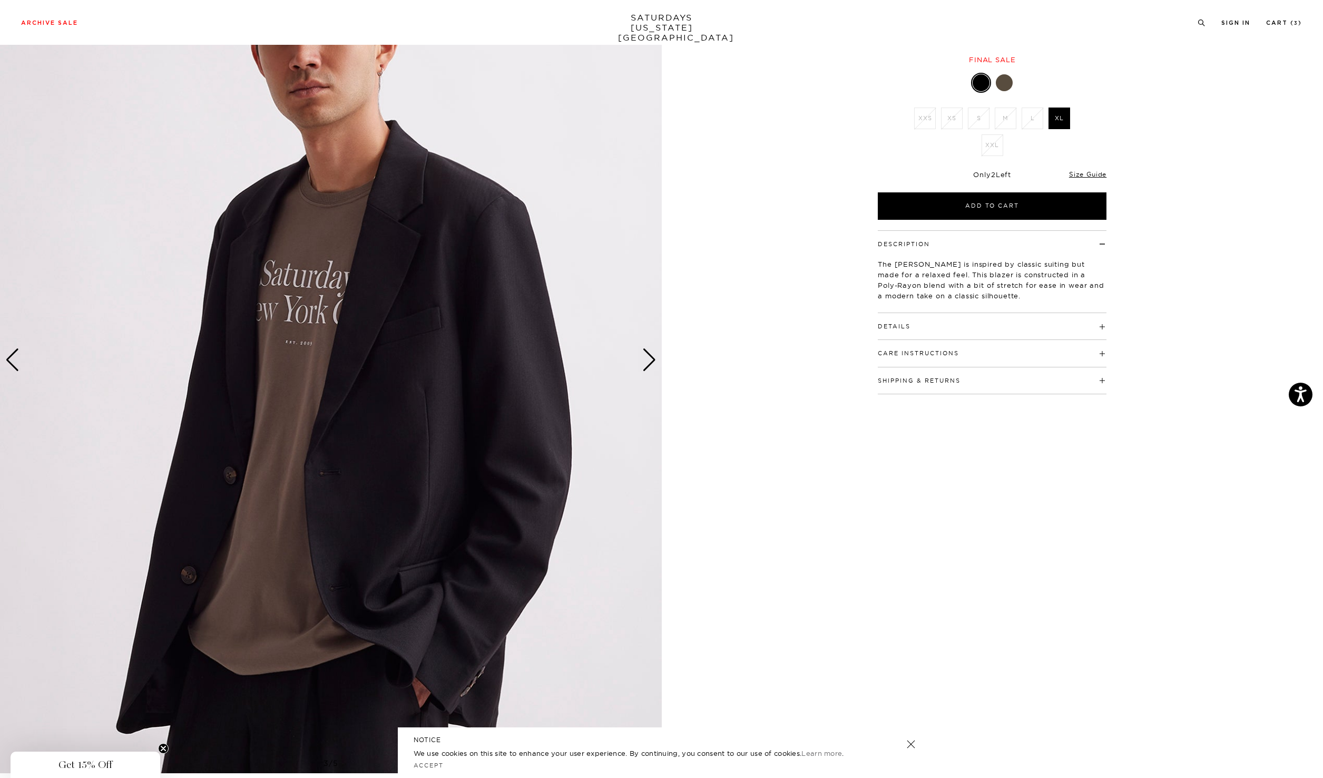
click at [649, 361] on div "Next slide" at bounding box center [649, 359] width 14 height 23
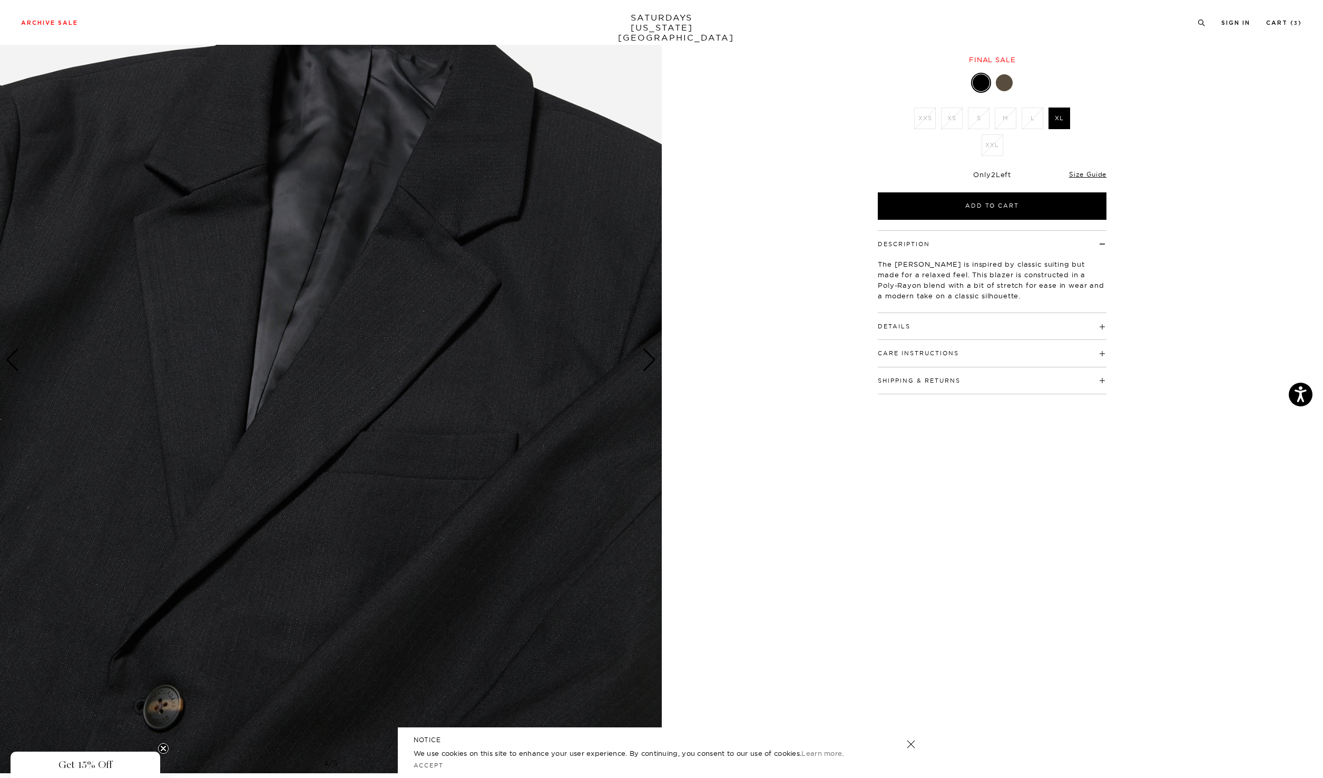
click at [649, 361] on div "Next slide" at bounding box center [649, 359] width 14 height 23
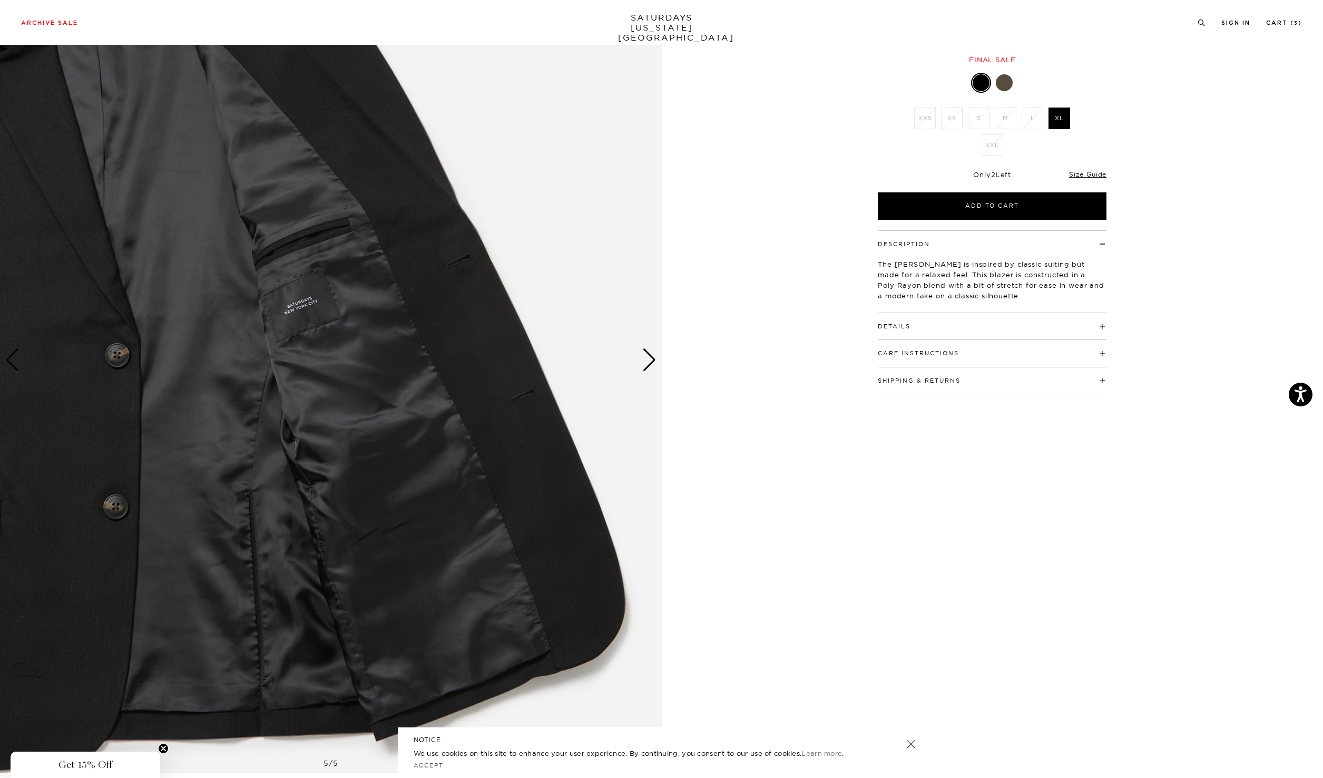
click at [649, 361] on div "Next slide" at bounding box center [649, 359] width 14 height 23
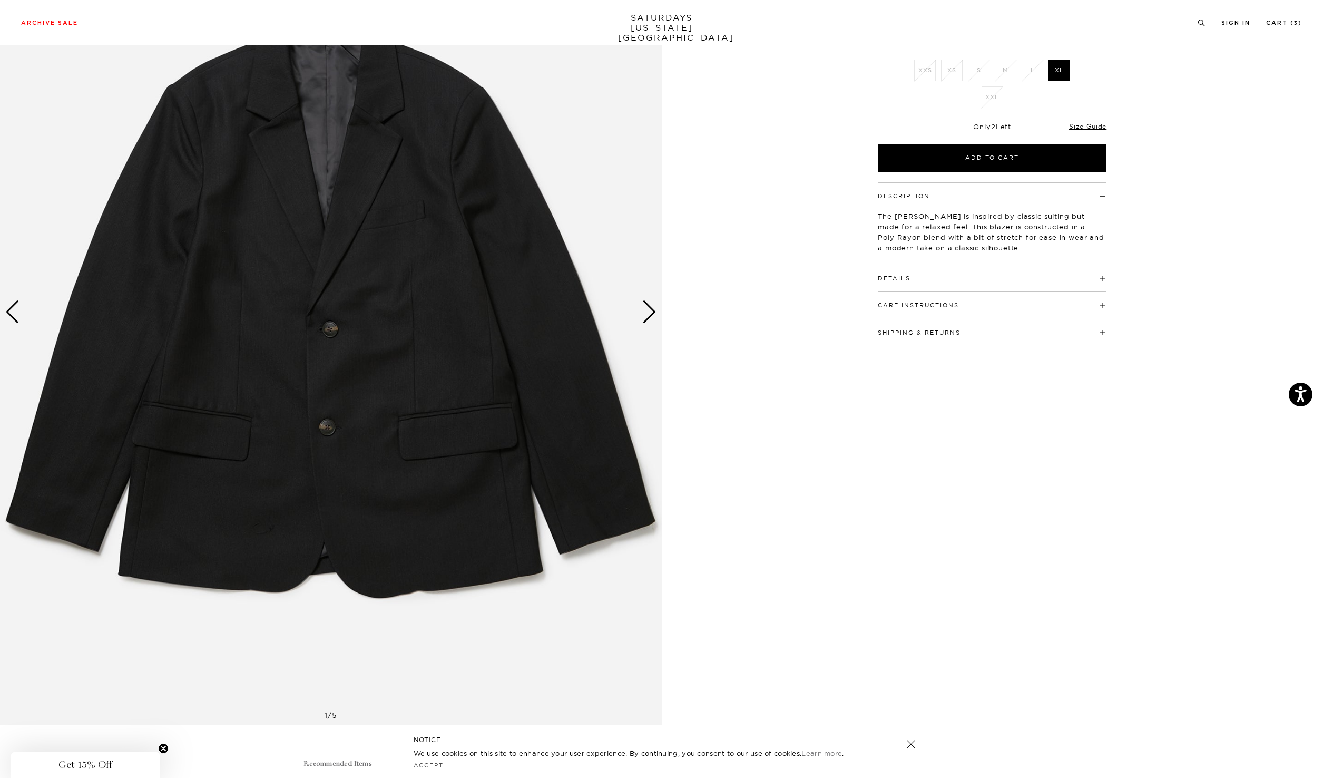
scroll to position [0, 0]
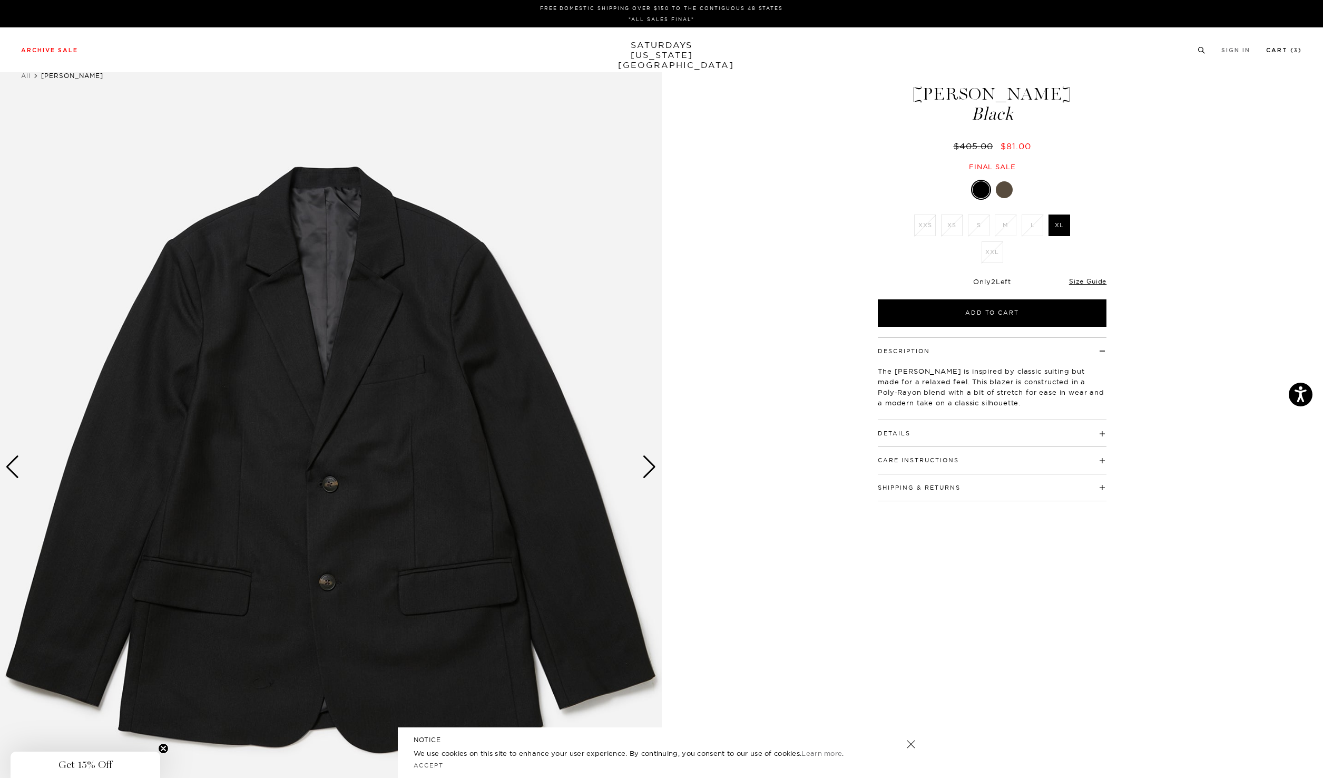
click at [1280, 52] on link "Cart ( 3 )" at bounding box center [1284, 50] width 36 height 6
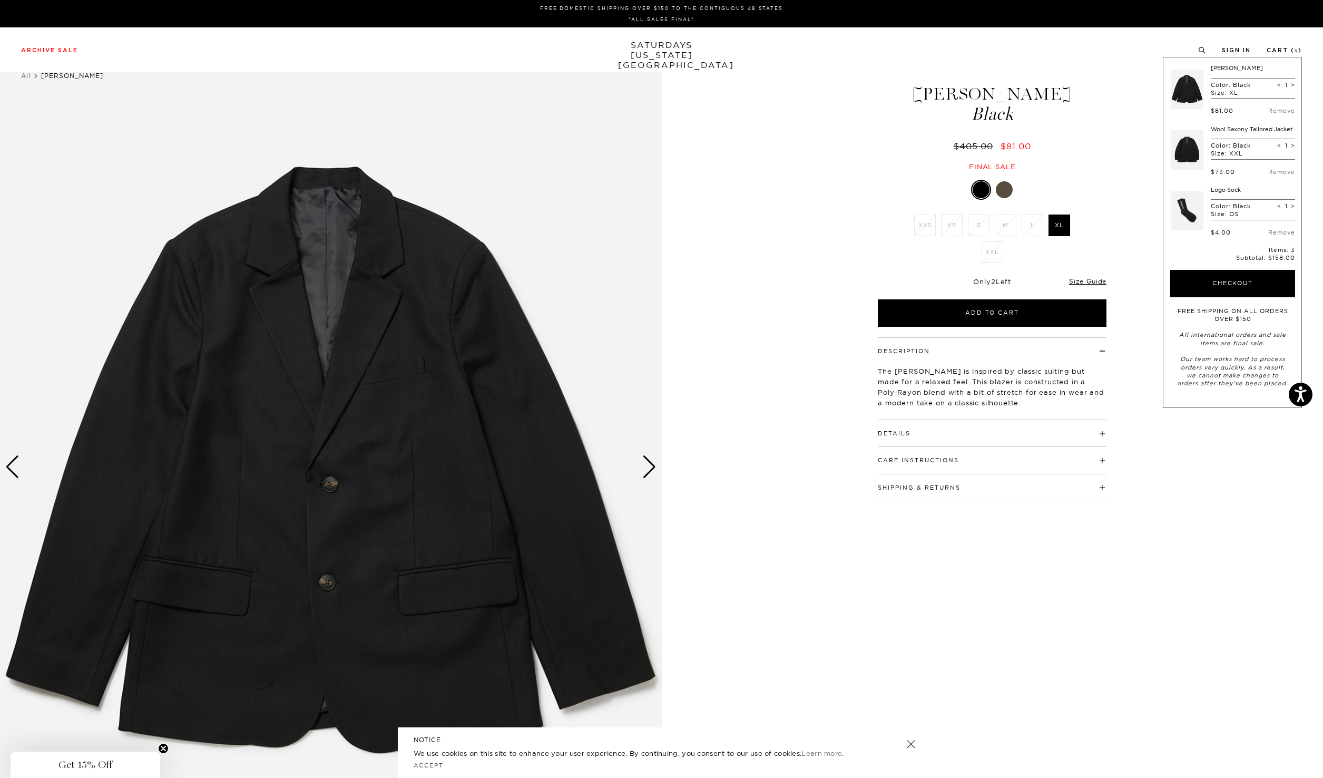
click at [1187, 157] on link at bounding box center [1187, 150] width 33 height 50
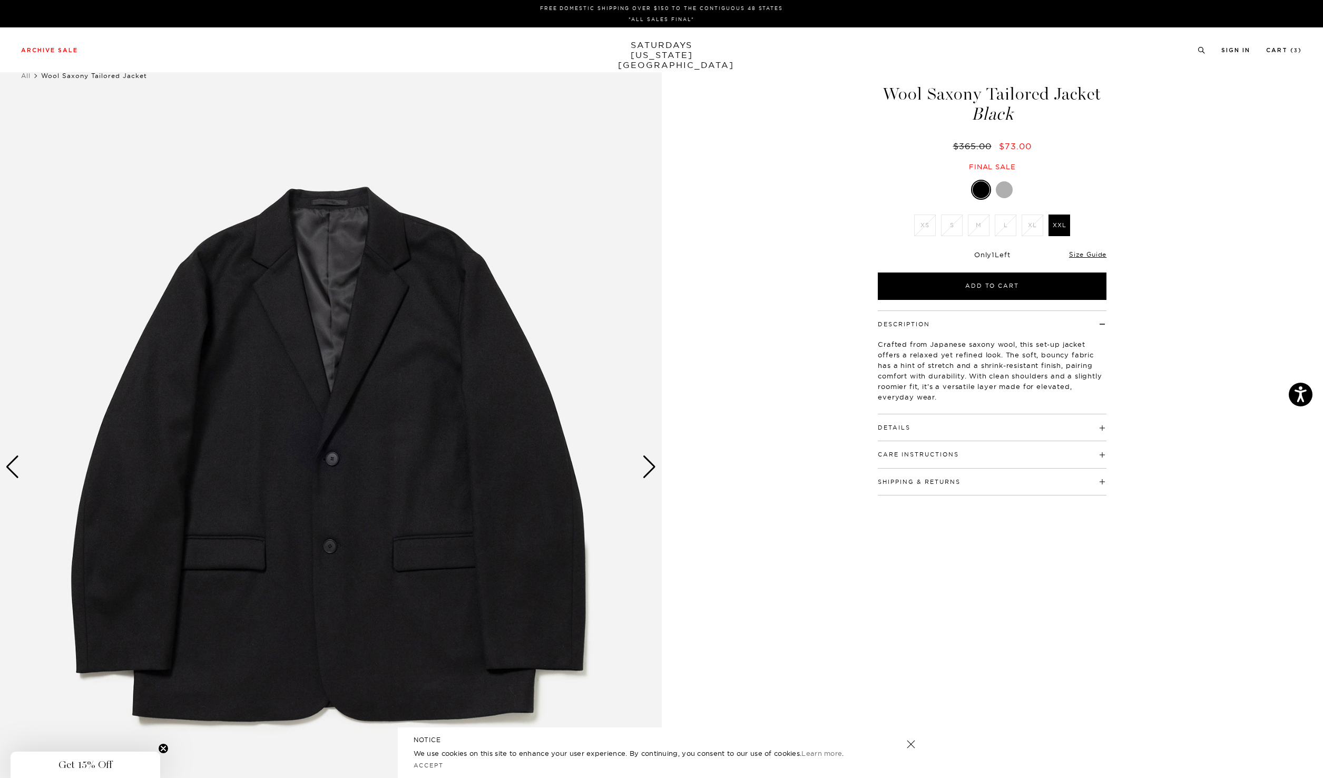
click at [650, 465] on div "Next slide" at bounding box center [649, 466] width 14 height 23
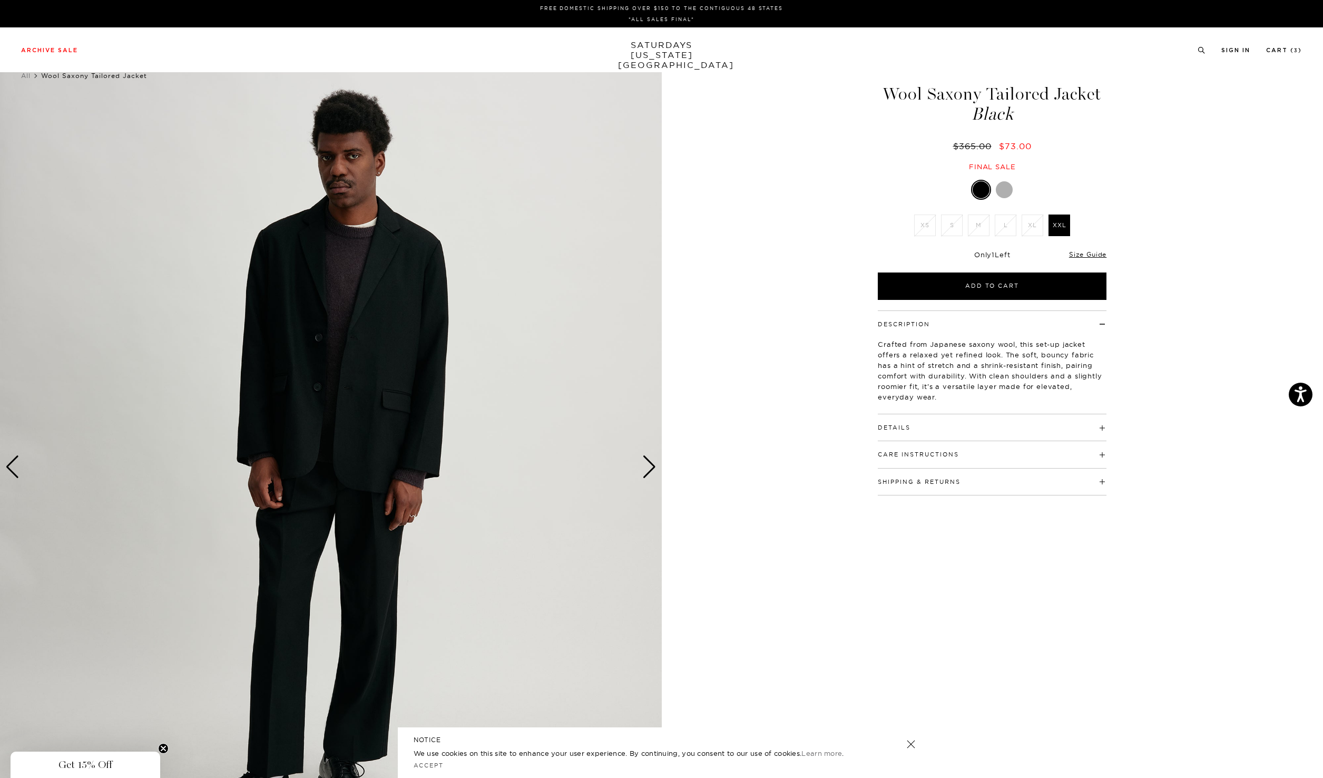
click at [650, 465] on div "Next slide" at bounding box center [649, 466] width 14 height 23
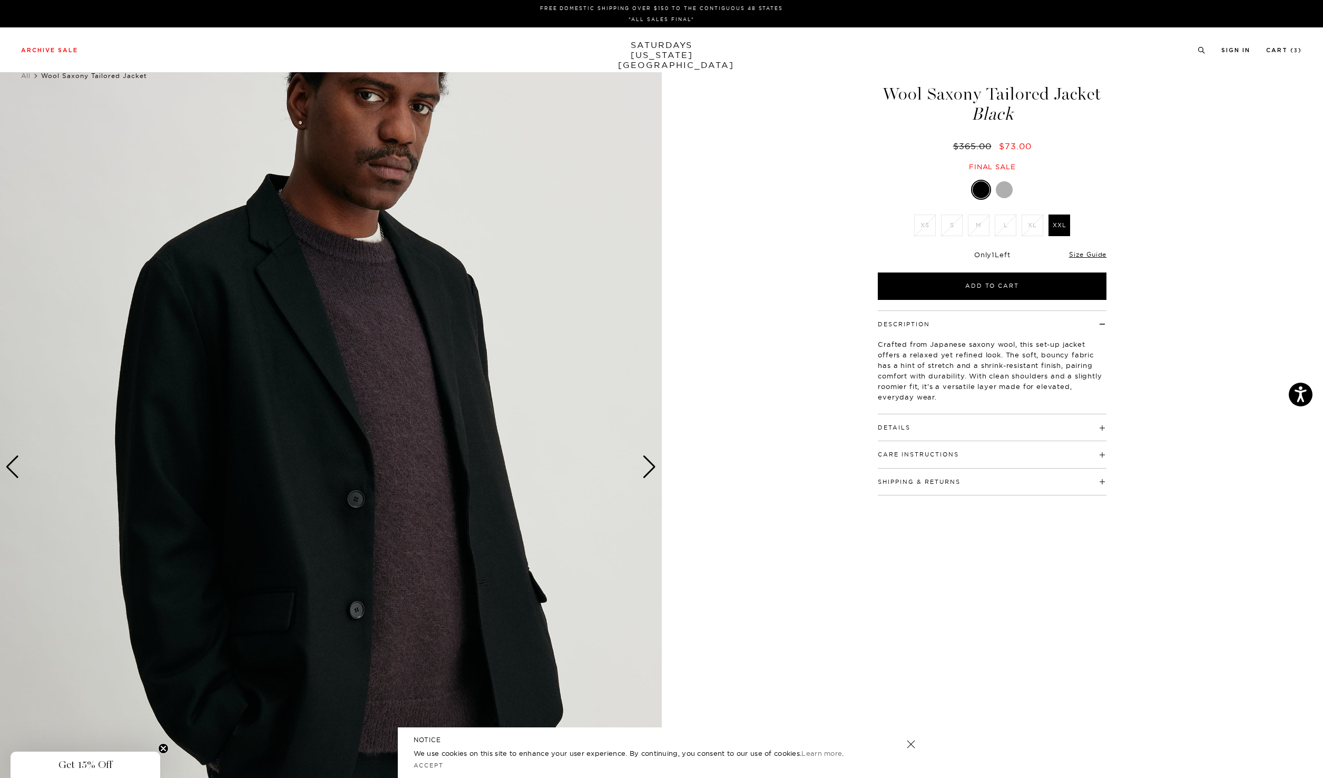
click at [650, 465] on div "Next slide" at bounding box center [649, 466] width 14 height 23
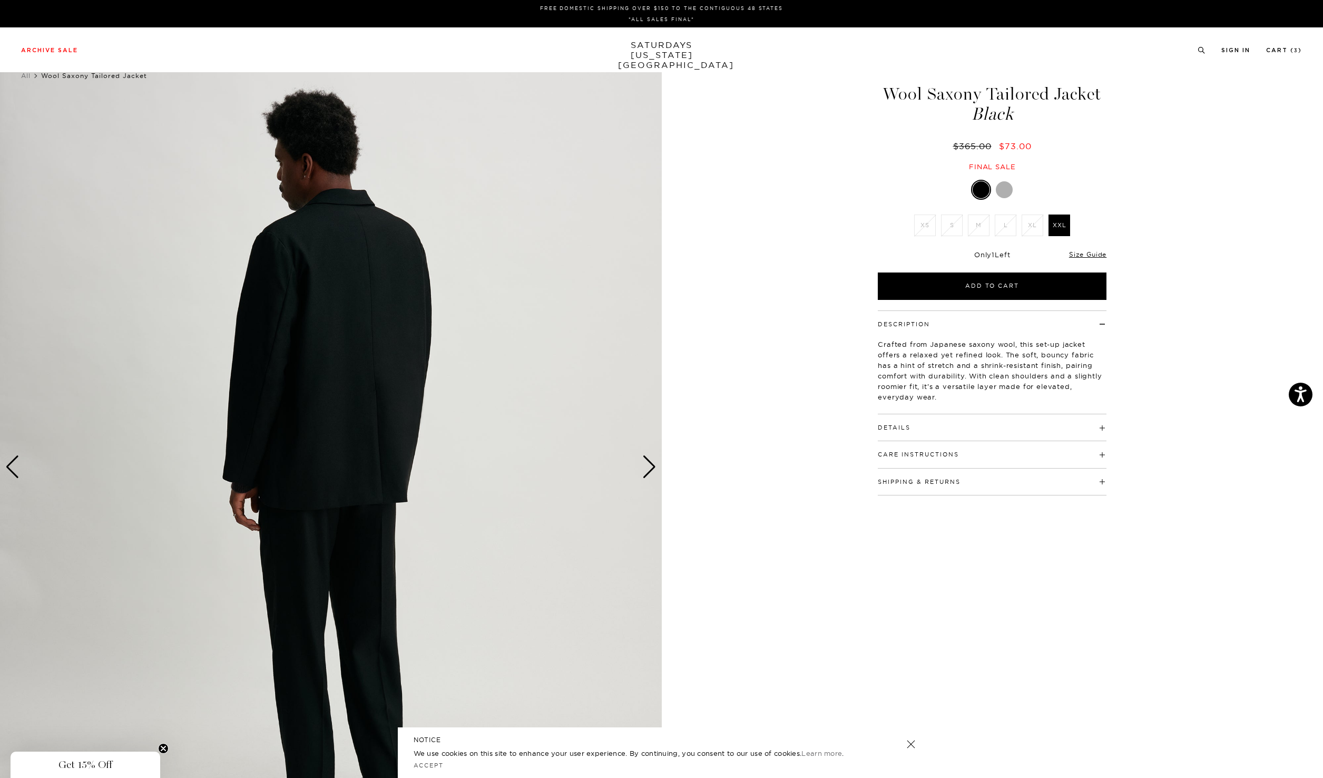
click at [650, 465] on div "Next slide" at bounding box center [649, 466] width 14 height 23
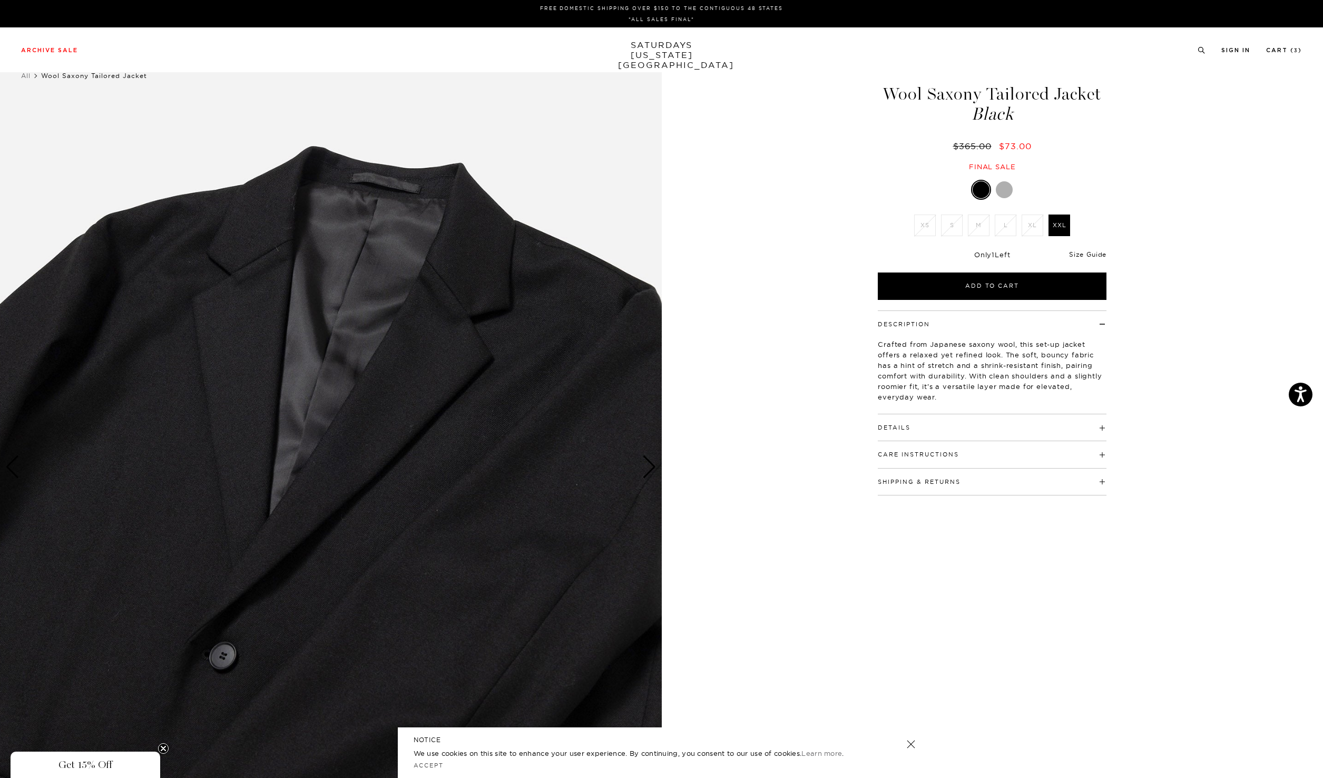
click at [1086, 256] on link "Size Guide" at bounding box center [1087, 254] width 37 height 8
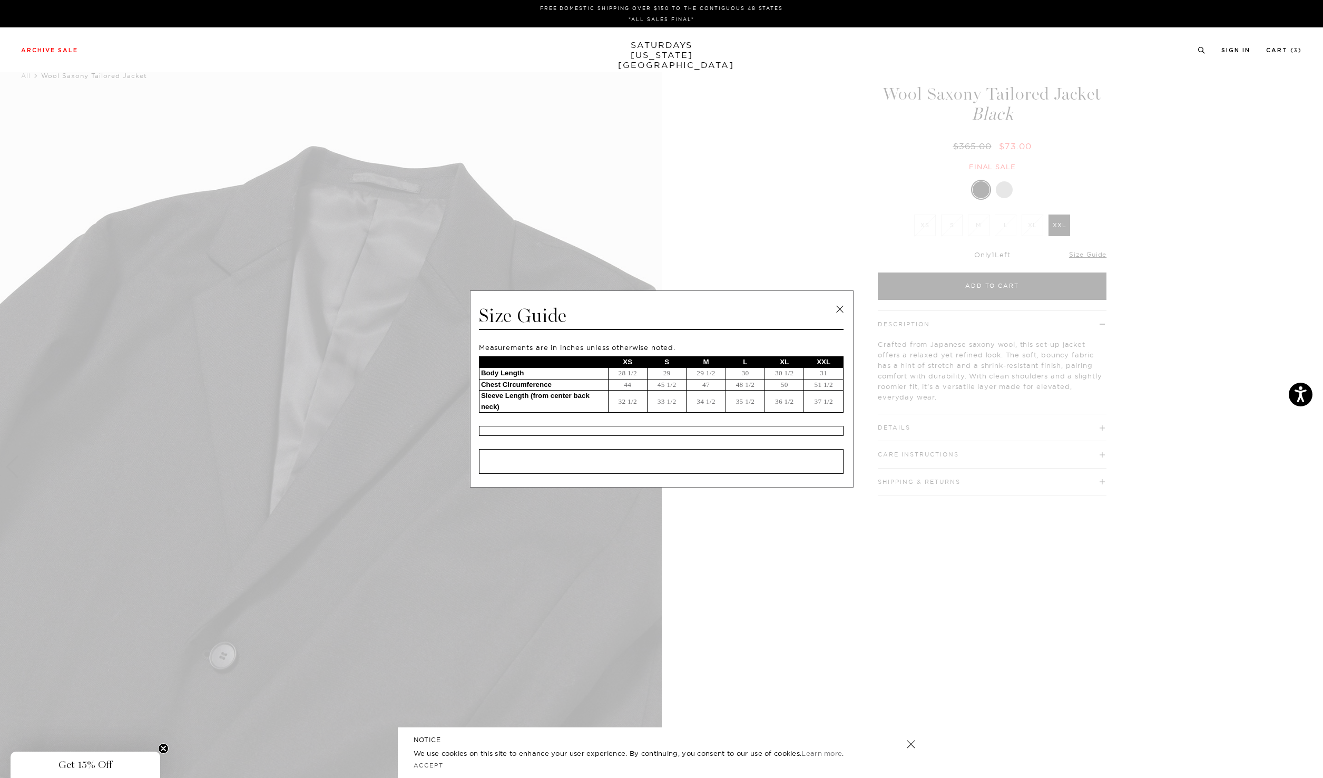
click at [1175, 286] on span at bounding box center [657, 389] width 1315 height 778
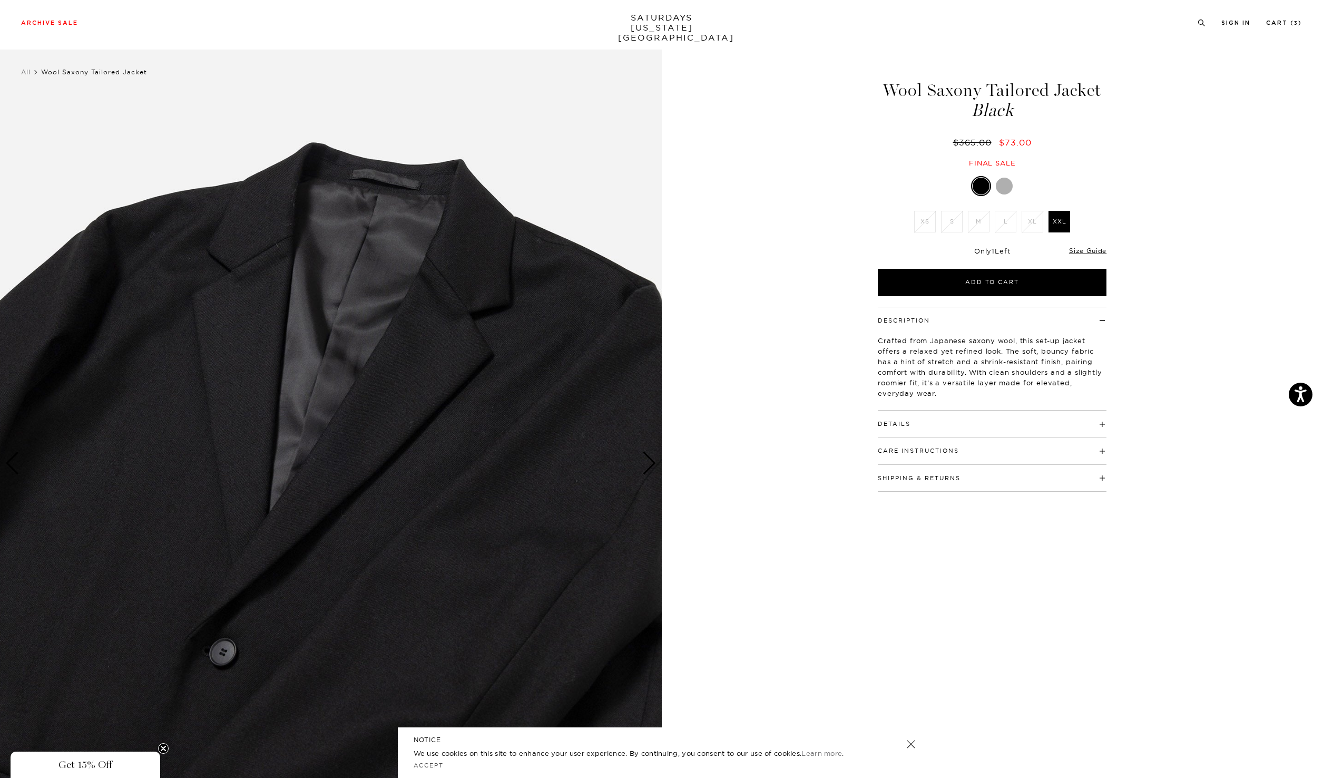
click at [648, 462] on div "Next slide" at bounding box center [649, 463] width 14 height 23
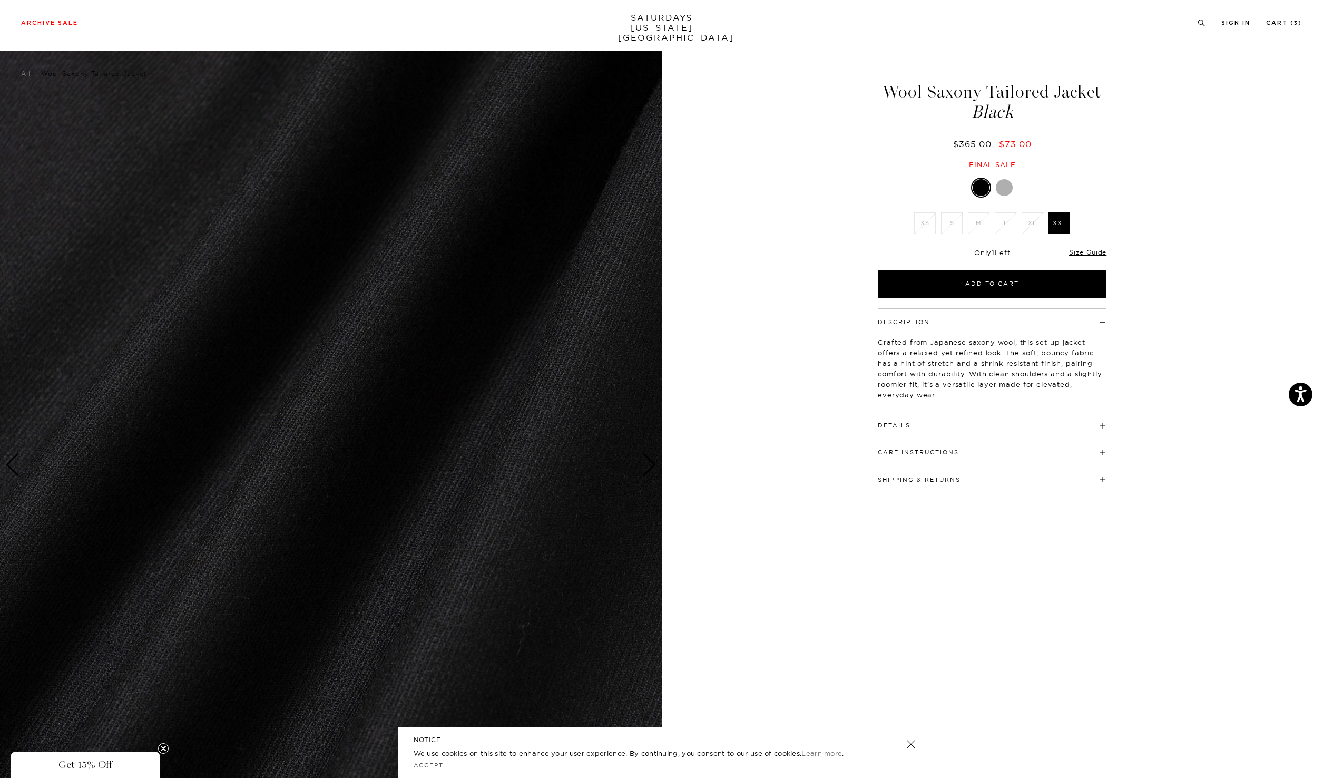
click at [645, 464] on div "Next slide" at bounding box center [649, 464] width 14 height 23
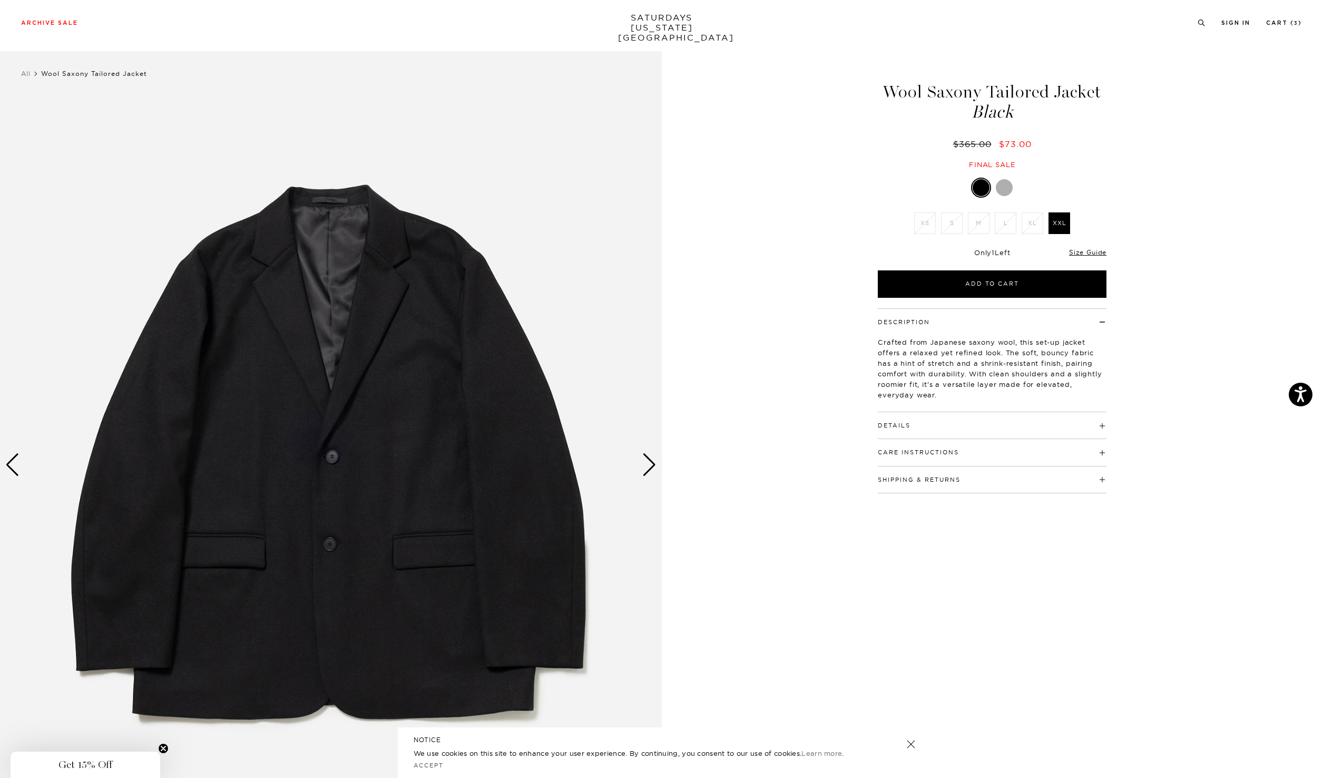
click at [645, 464] on div "Next slide" at bounding box center [649, 464] width 14 height 23
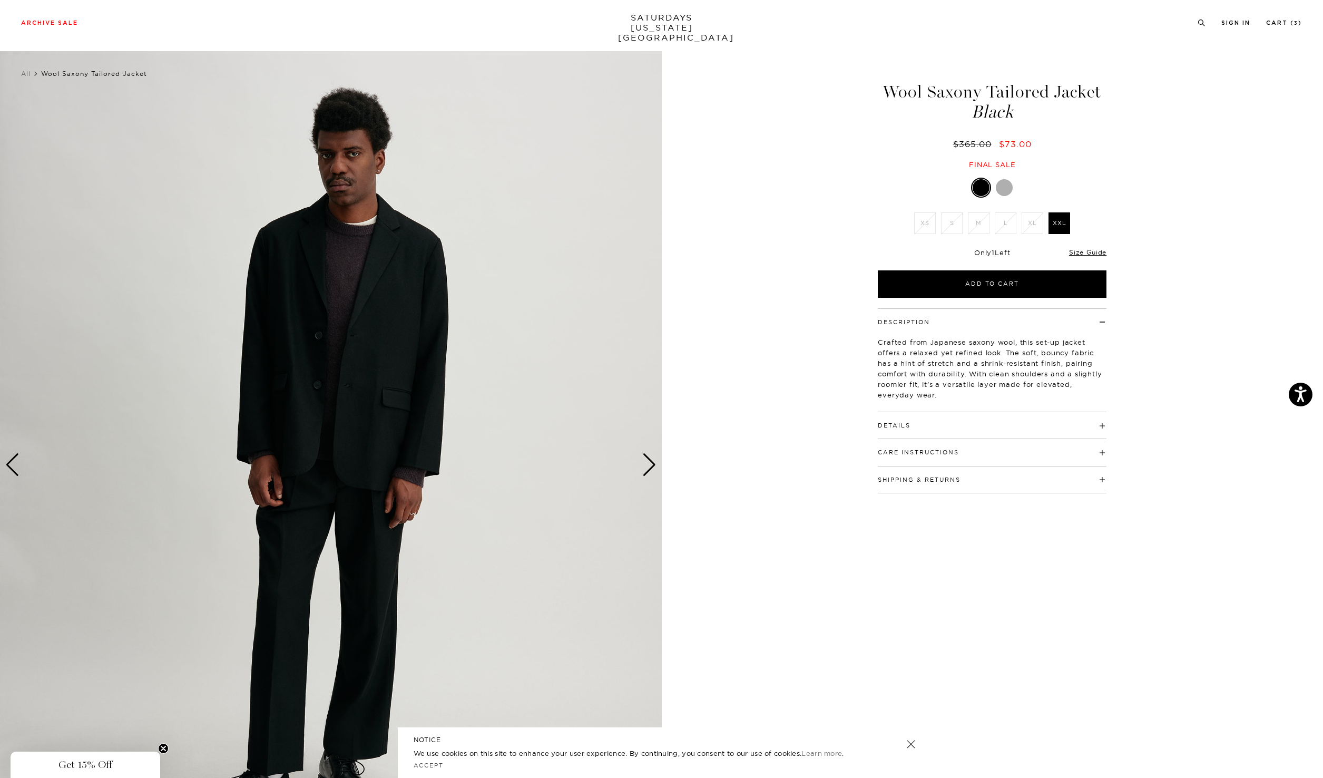
click at [645, 464] on div "Next slide" at bounding box center [649, 464] width 14 height 23
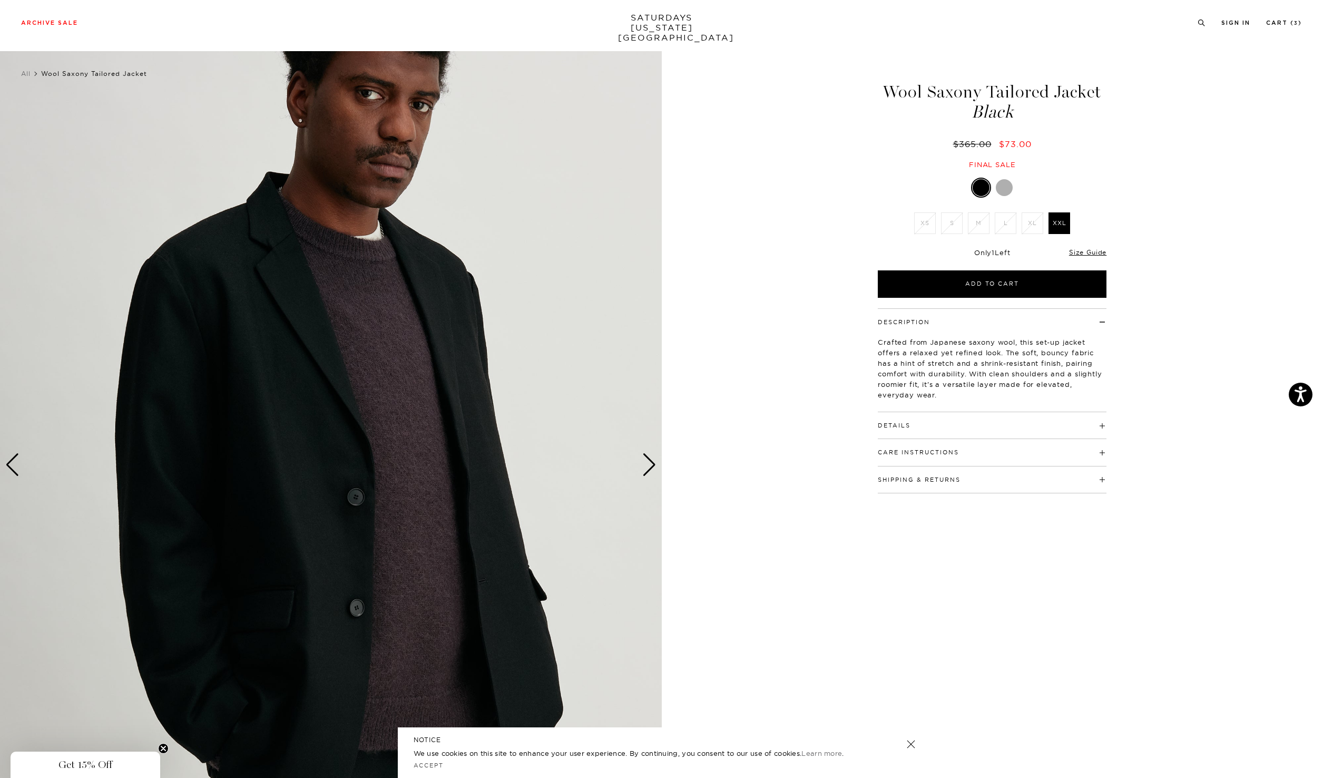
click at [645, 464] on div "Next slide" at bounding box center [649, 464] width 14 height 23
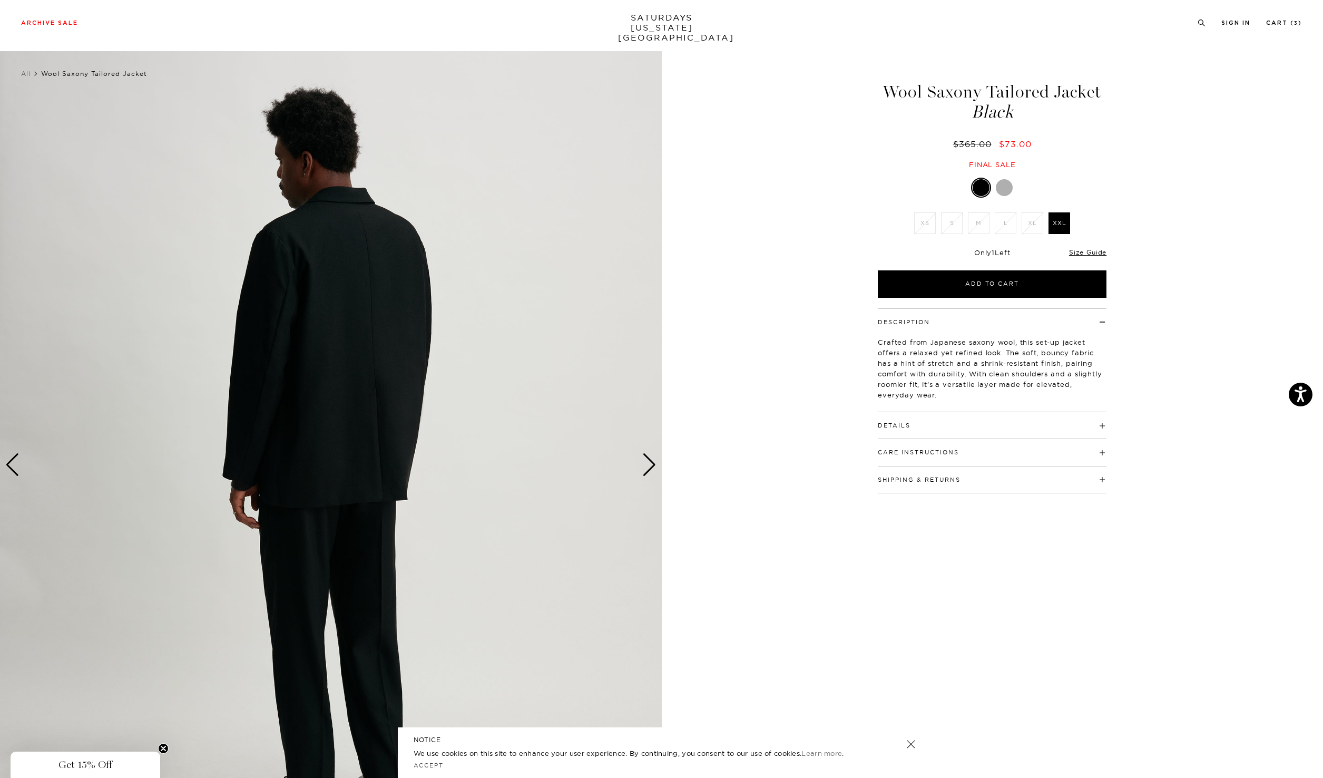
click at [645, 464] on div "Next slide" at bounding box center [649, 464] width 14 height 23
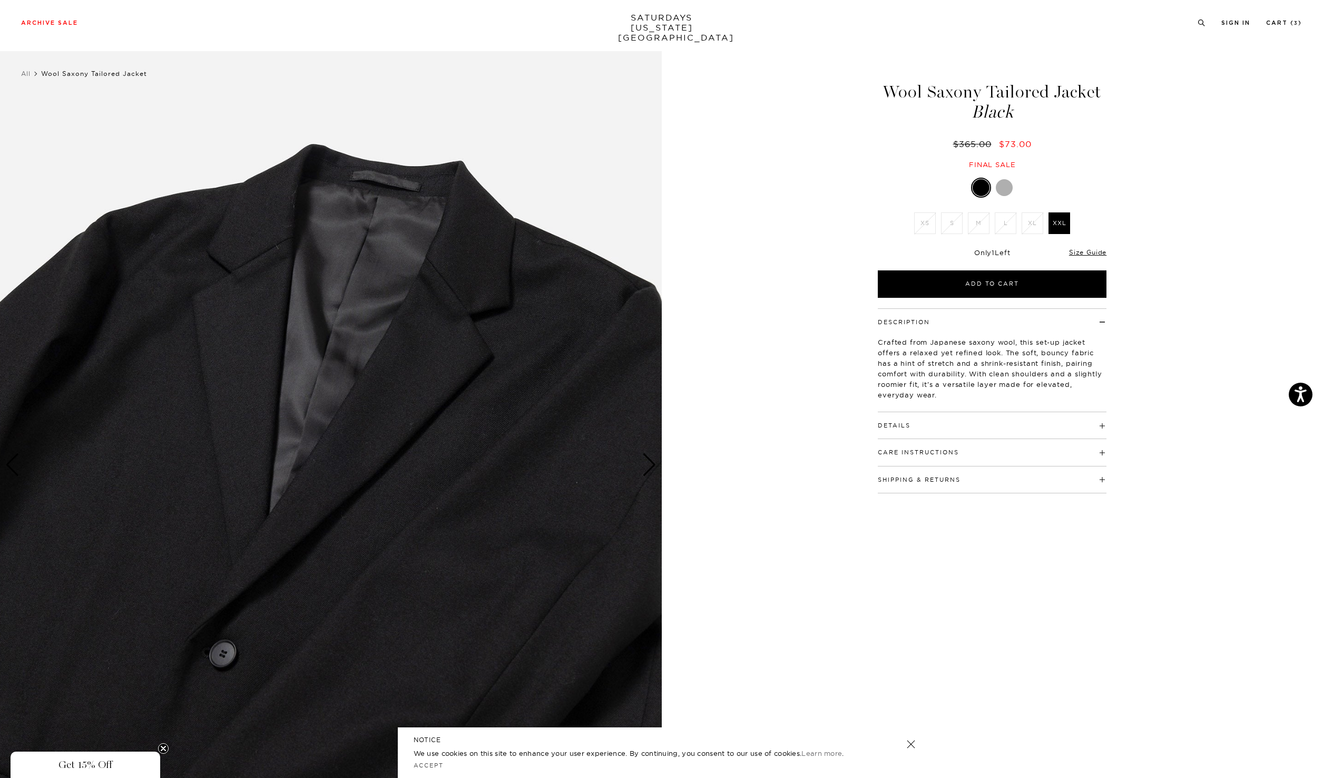
click at [645, 464] on div "Next slide" at bounding box center [649, 464] width 14 height 23
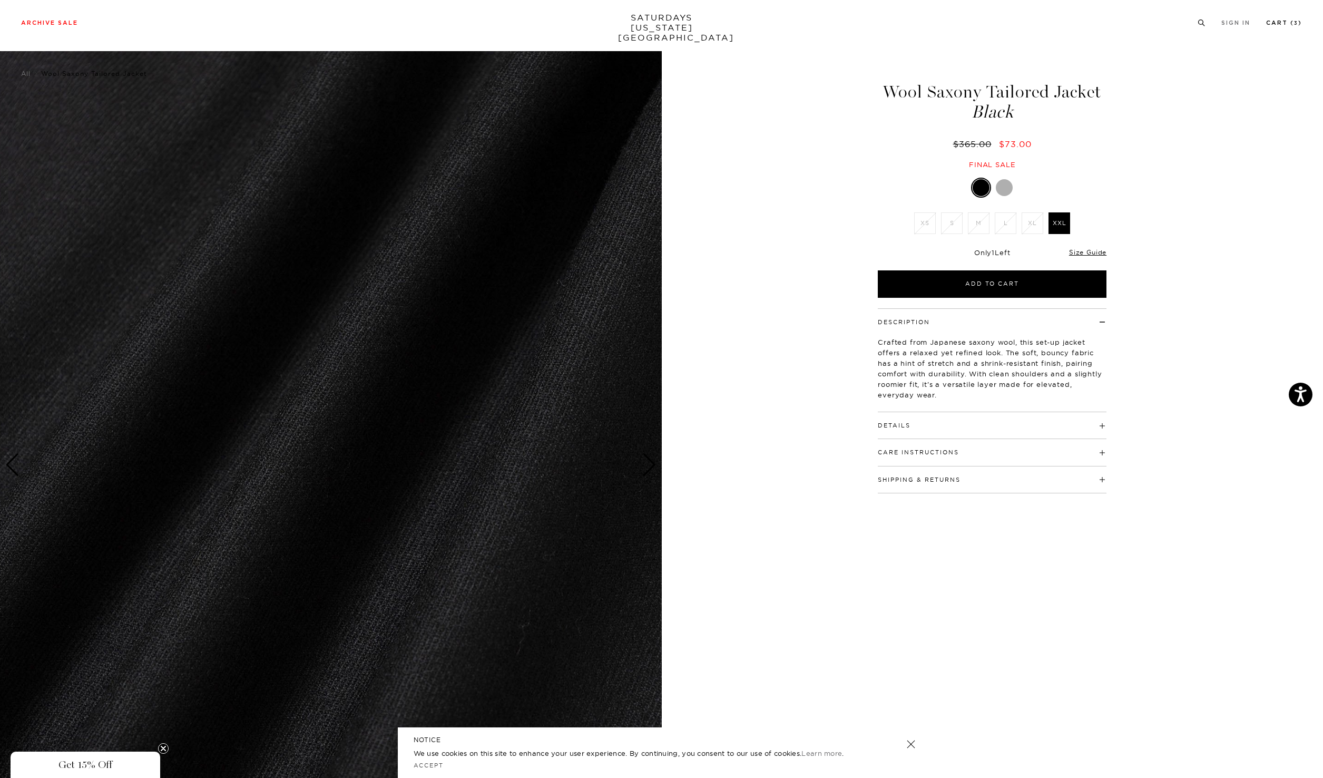
click at [1280, 25] on link "Cart ( 3 )" at bounding box center [1284, 23] width 36 height 6
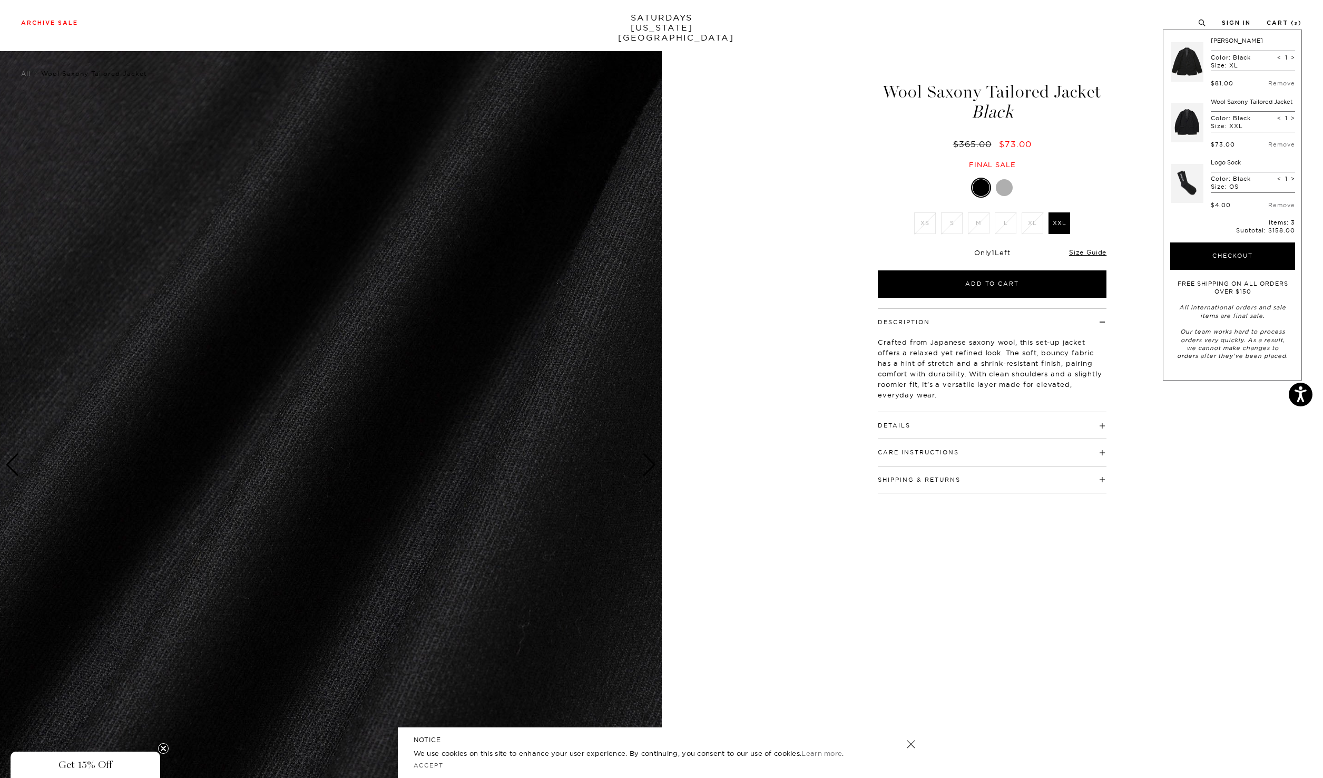
click at [1193, 59] on link at bounding box center [1187, 62] width 33 height 50
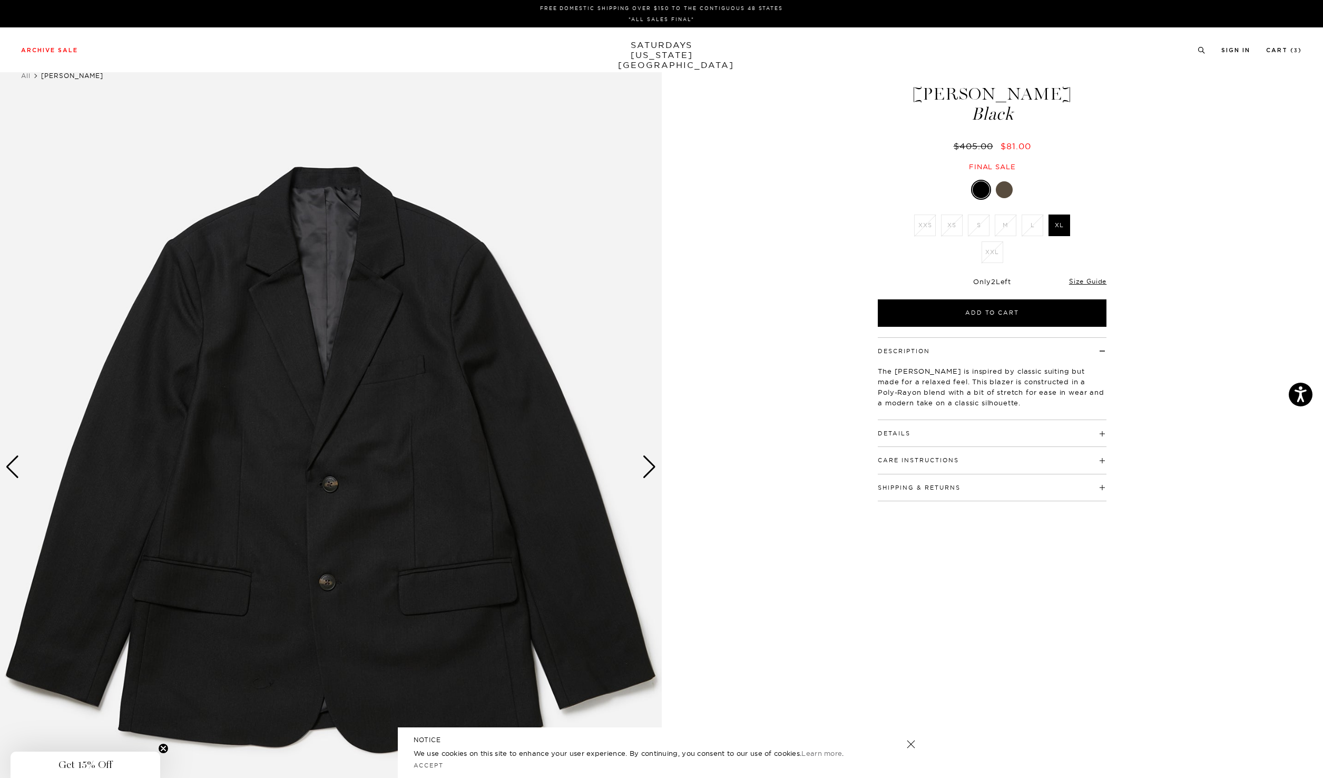
click at [649, 472] on div "Next slide" at bounding box center [649, 466] width 14 height 23
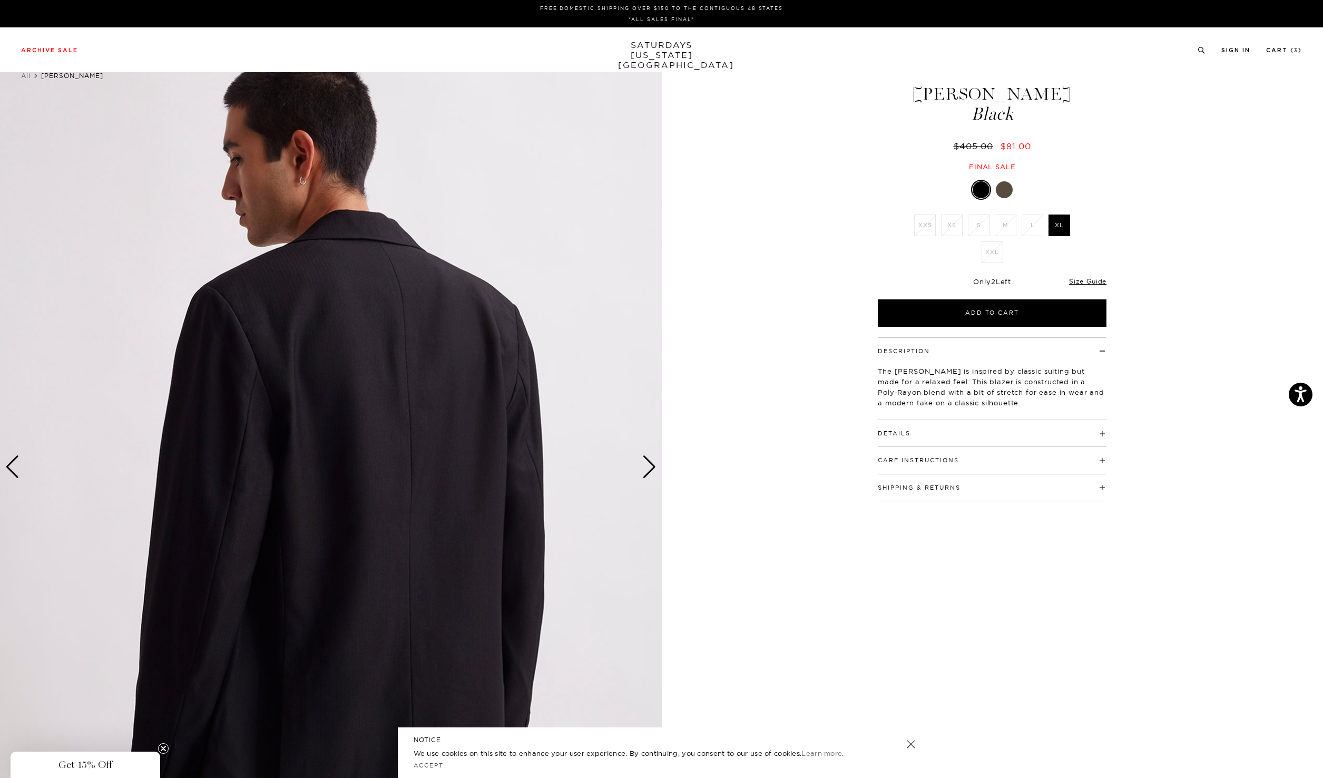
click at [649, 472] on div "Next slide" at bounding box center [649, 466] width 14 height 23
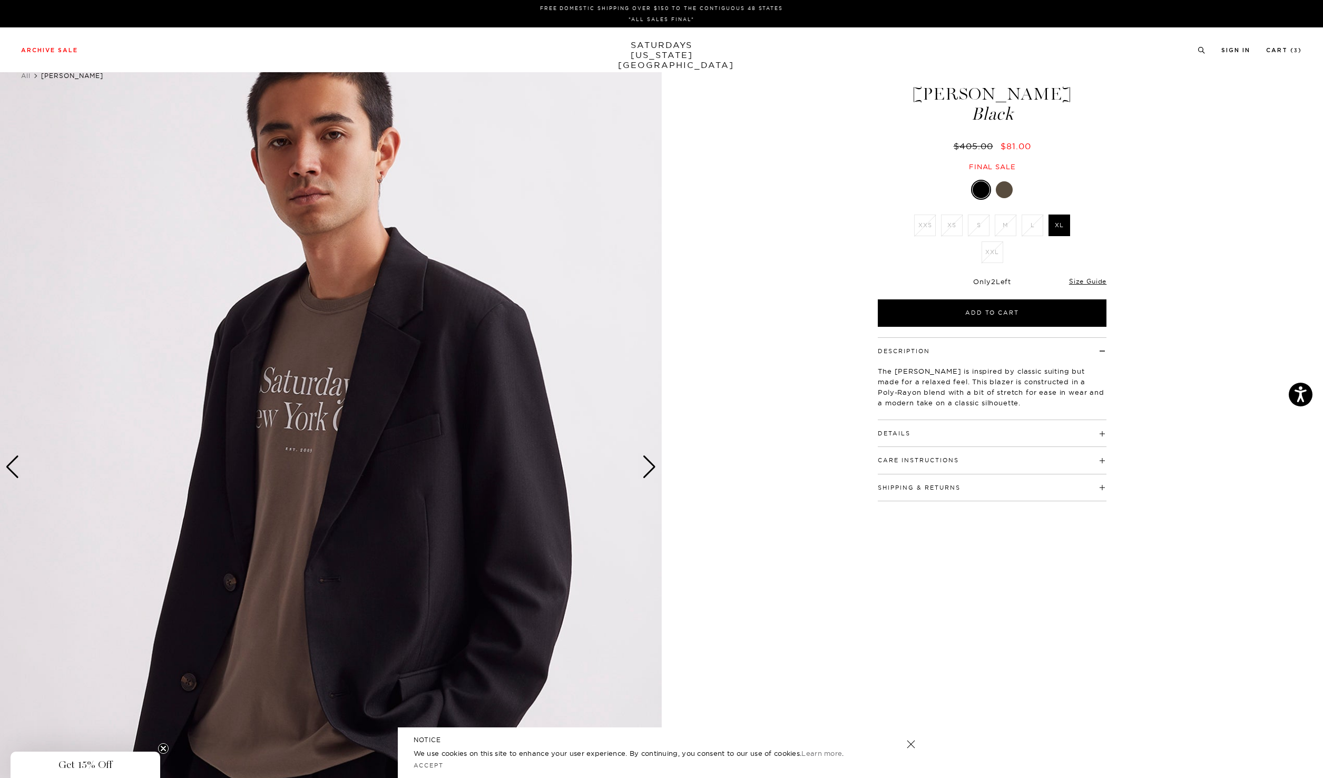
click at [647, 463] on div "Next slide" at bounding box center [649, 466] width 14 height 23
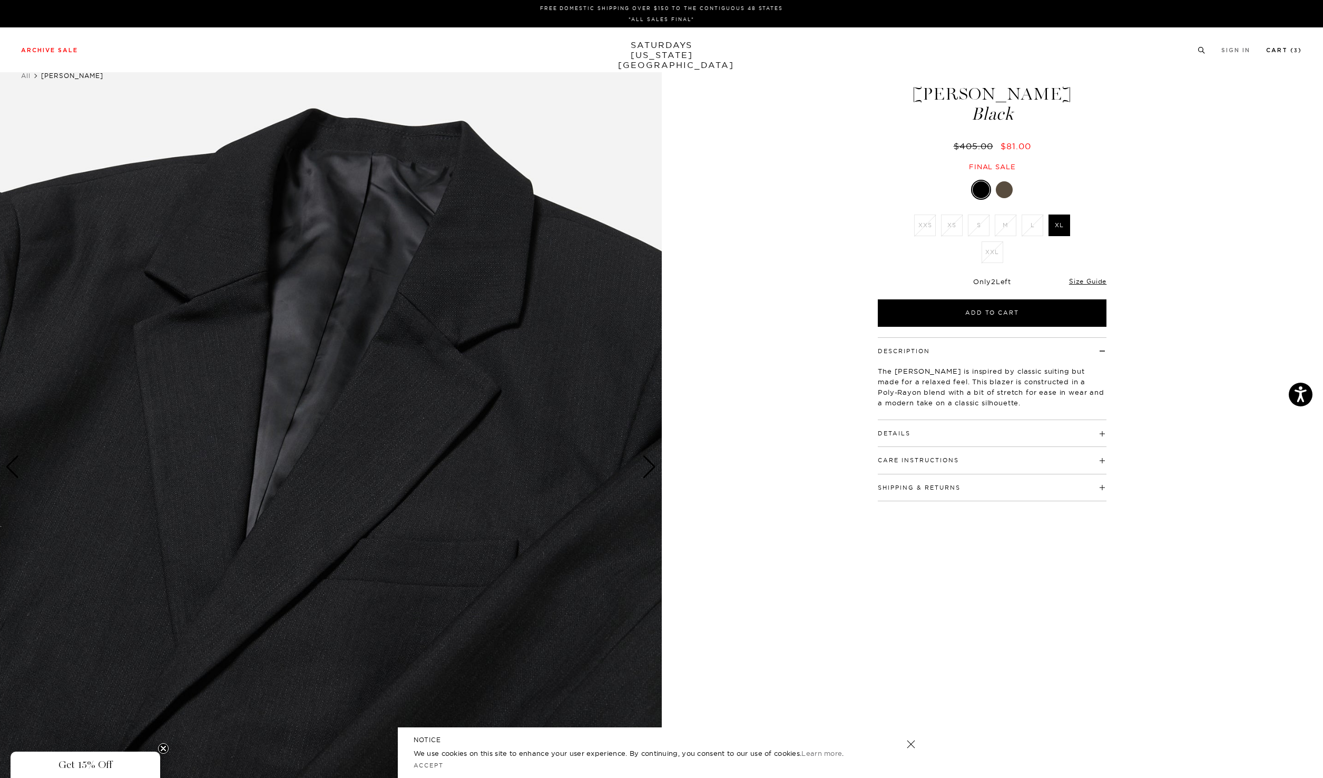
click at [1285, 51] on link "Cart ( 3 )" at bounding box center [1284, 50] width 36 height 6
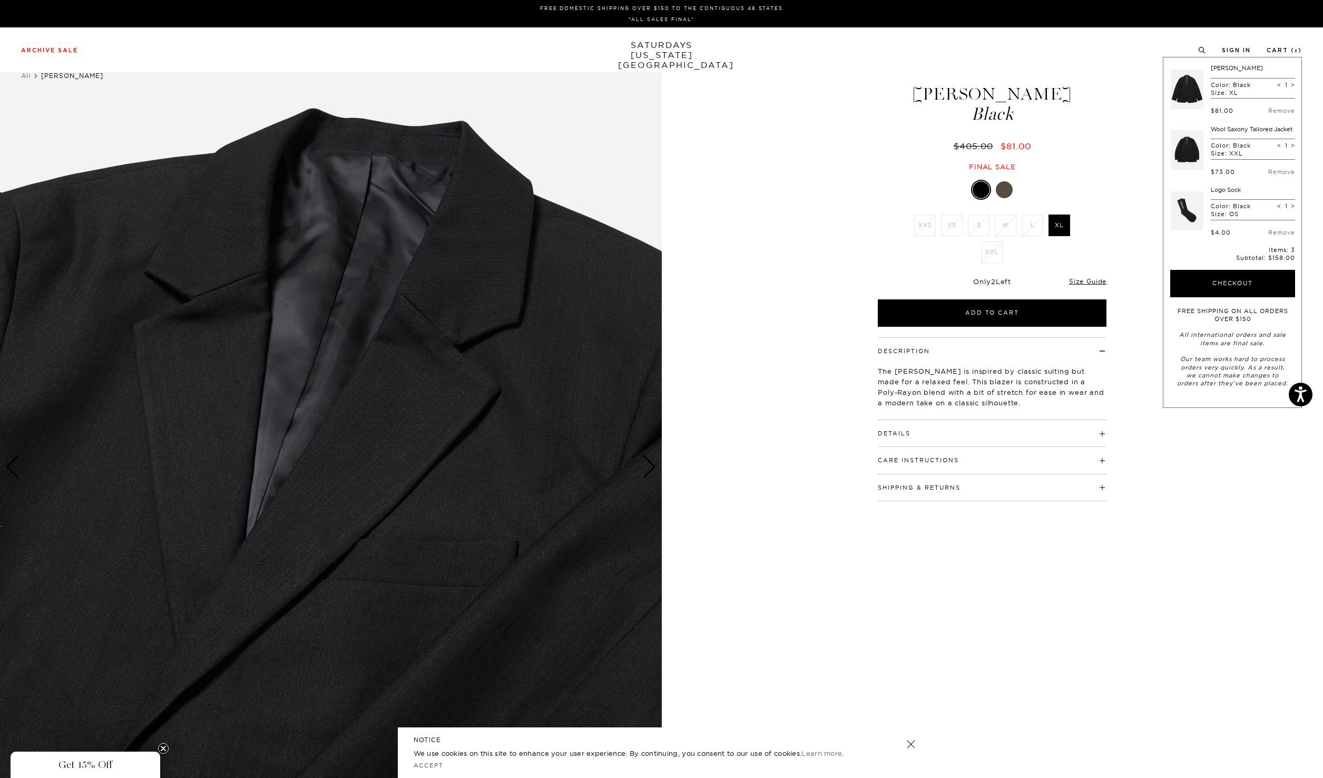
click at [1201, 142] on link at bounding box center [1187, 150] width 33 height 50
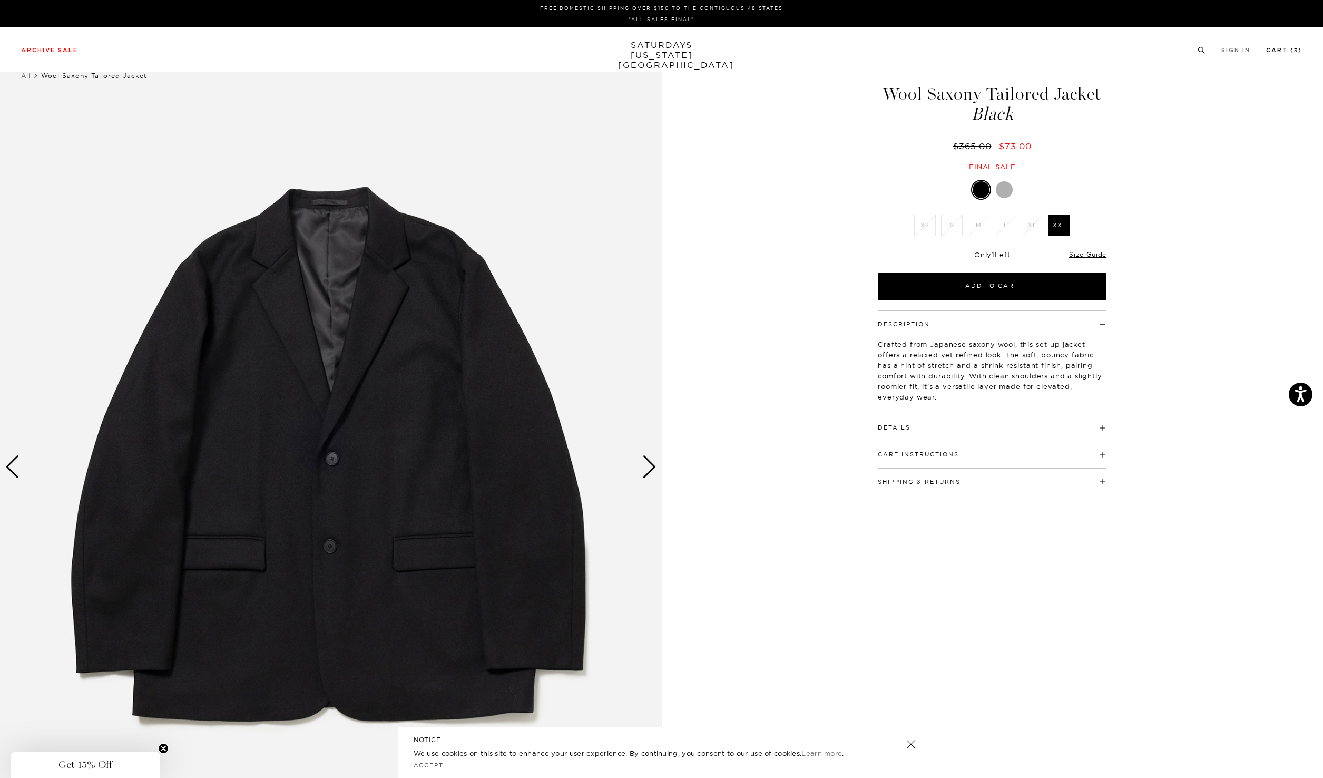
click at [1273, 48] on link "Cart ( 3 )" at bounding box center [1284, 50] width 36 height 6
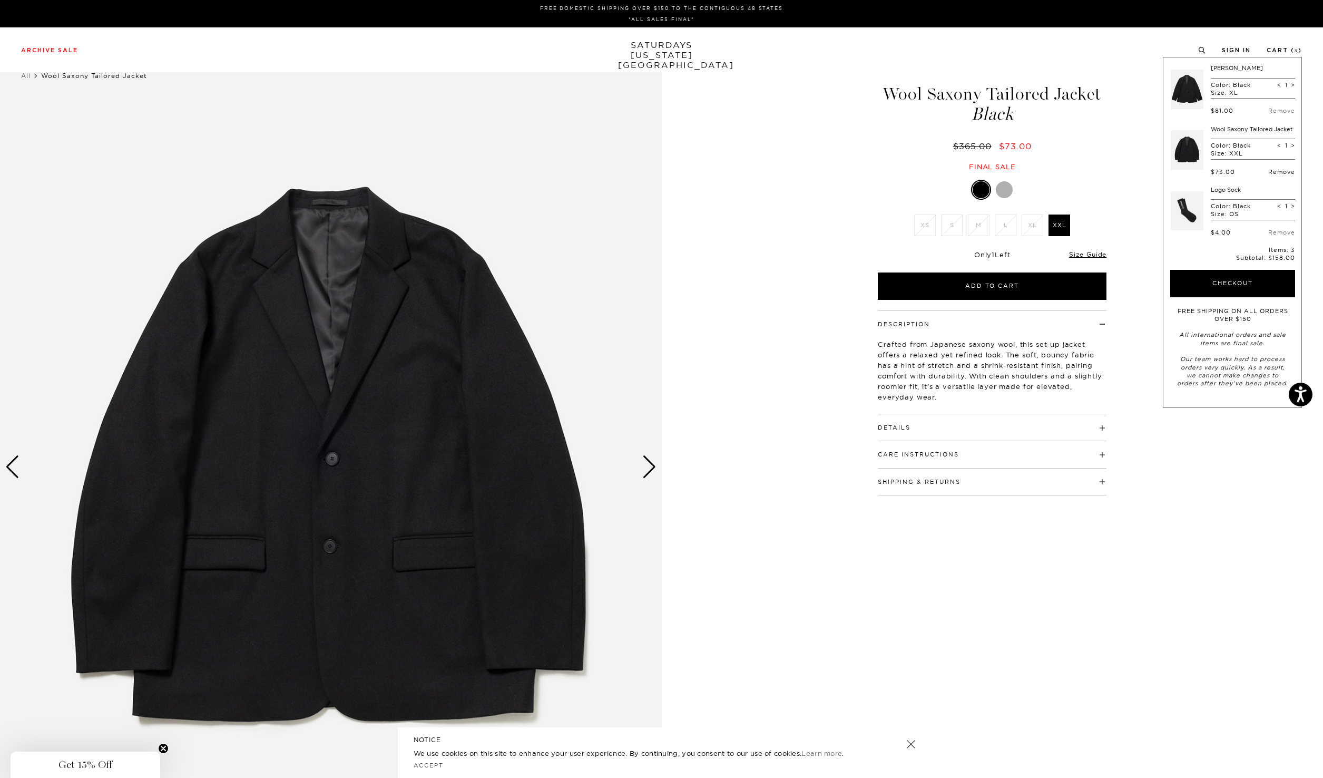
click at [1278, 173] on link "Remove" at bounding box center [1281, 171] width 27 height 7
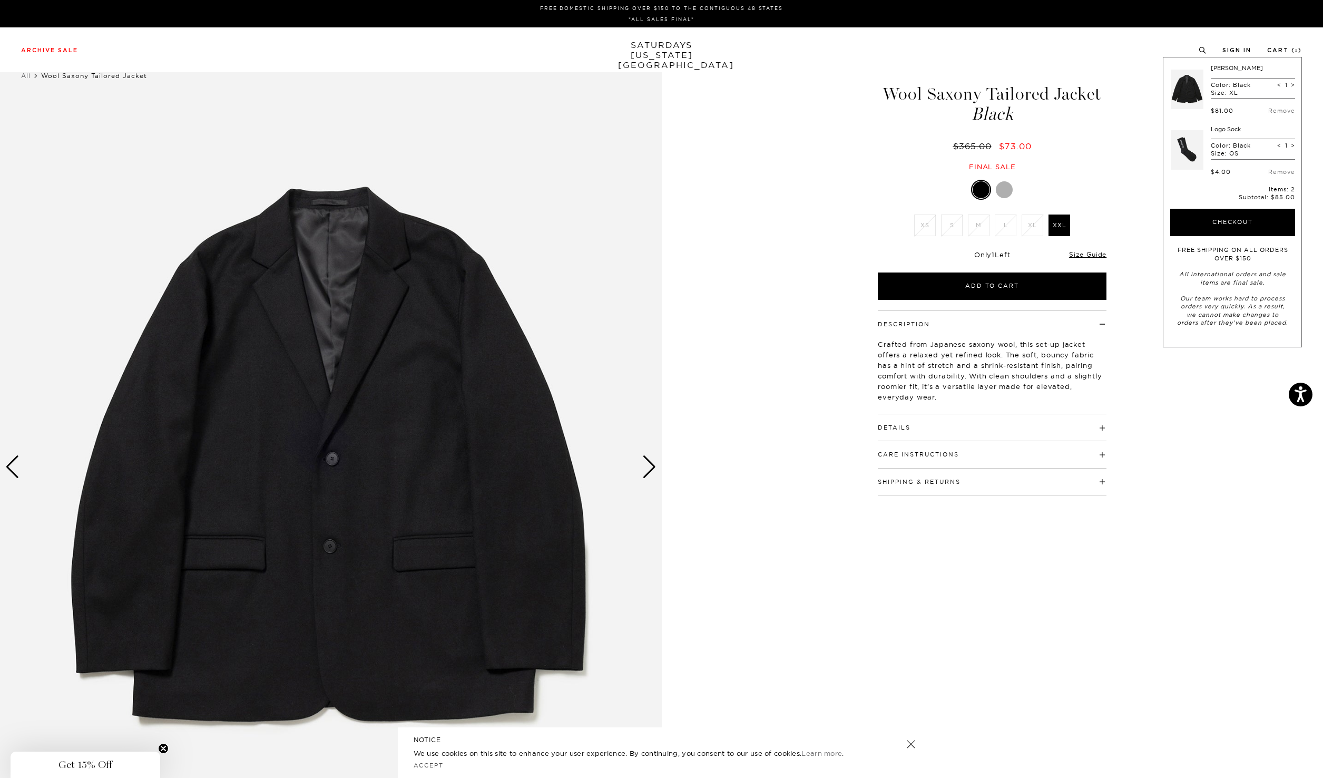
click at [793, 231] on div "1 / 6" at bounding box center [661, 466] width 1323 height 827
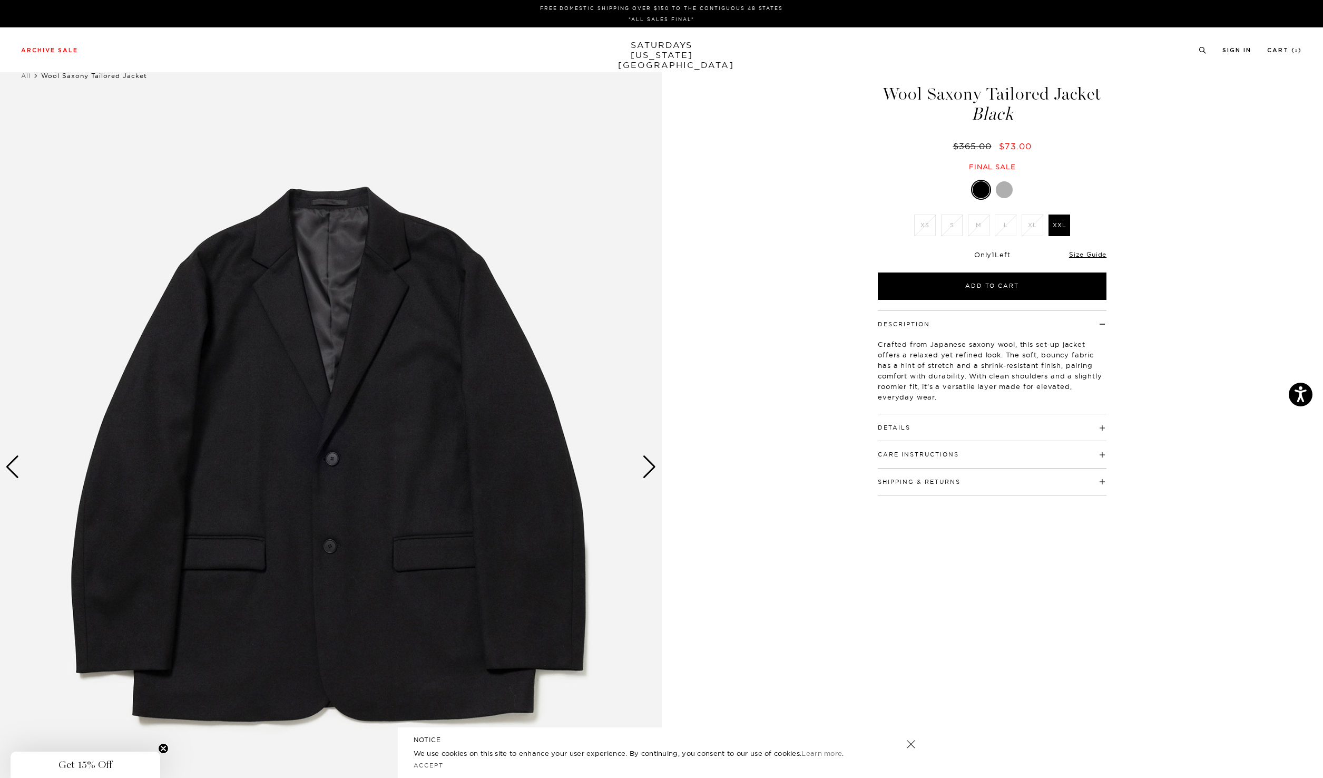
click at [667, 49] on link "SATURDAYS NEW YORK CITY" at bounding box center [661, 55] width 87 height 30
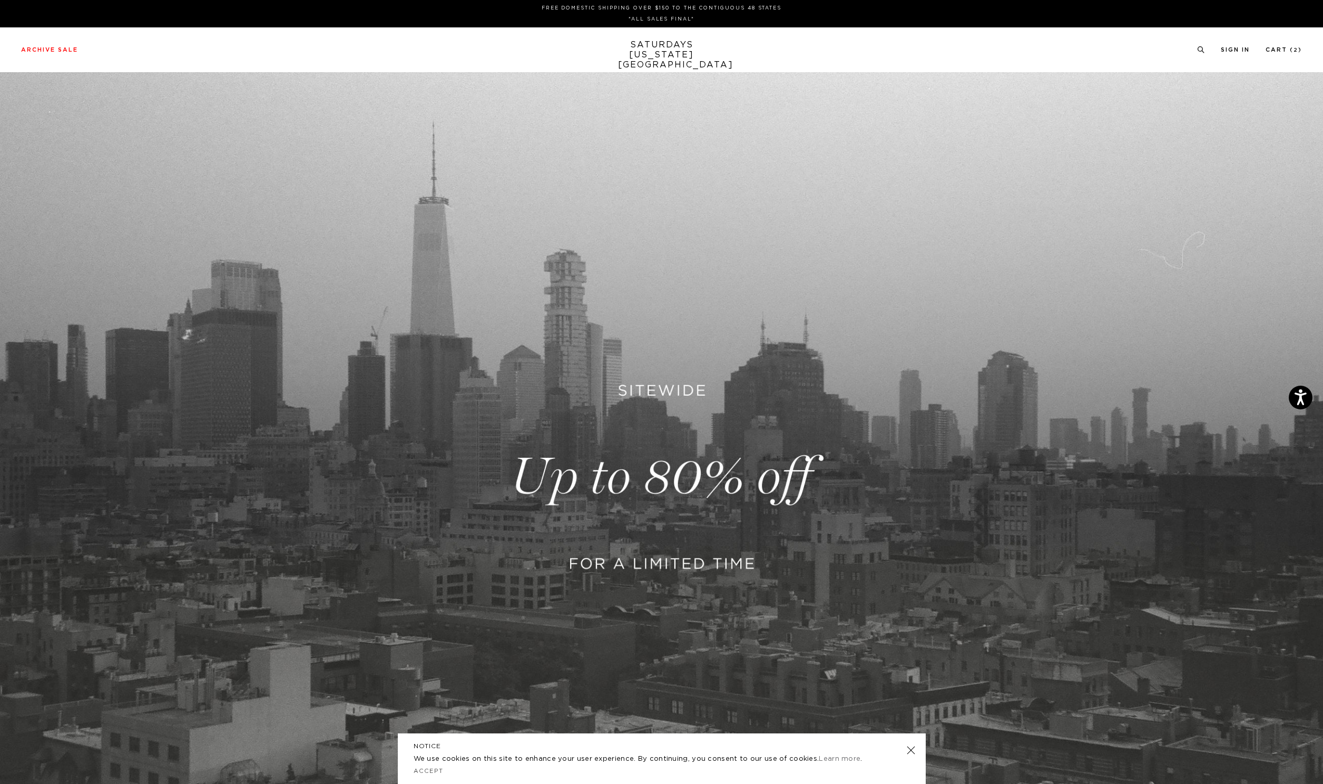
scroll to position [277, 0]
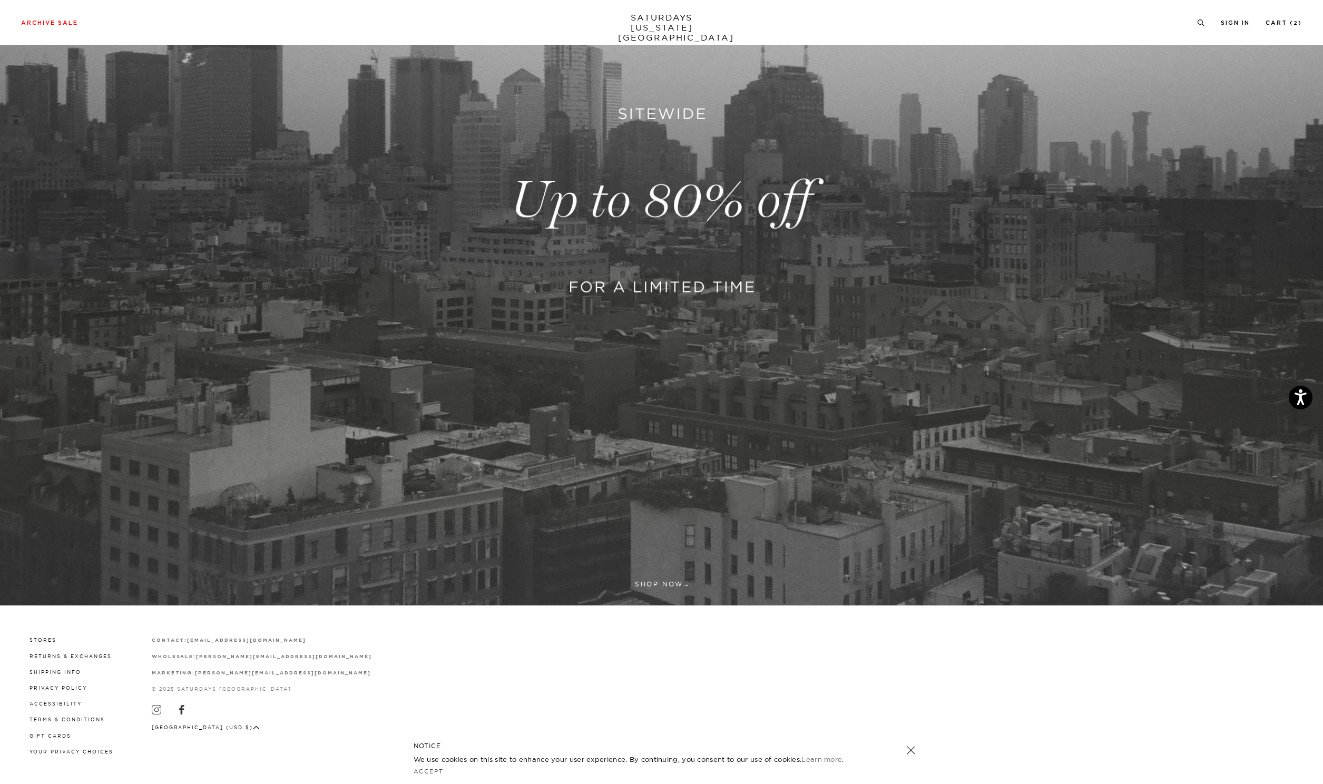
click at [664, 271] on link at bounding box center [661, 201] width 1323 height 810
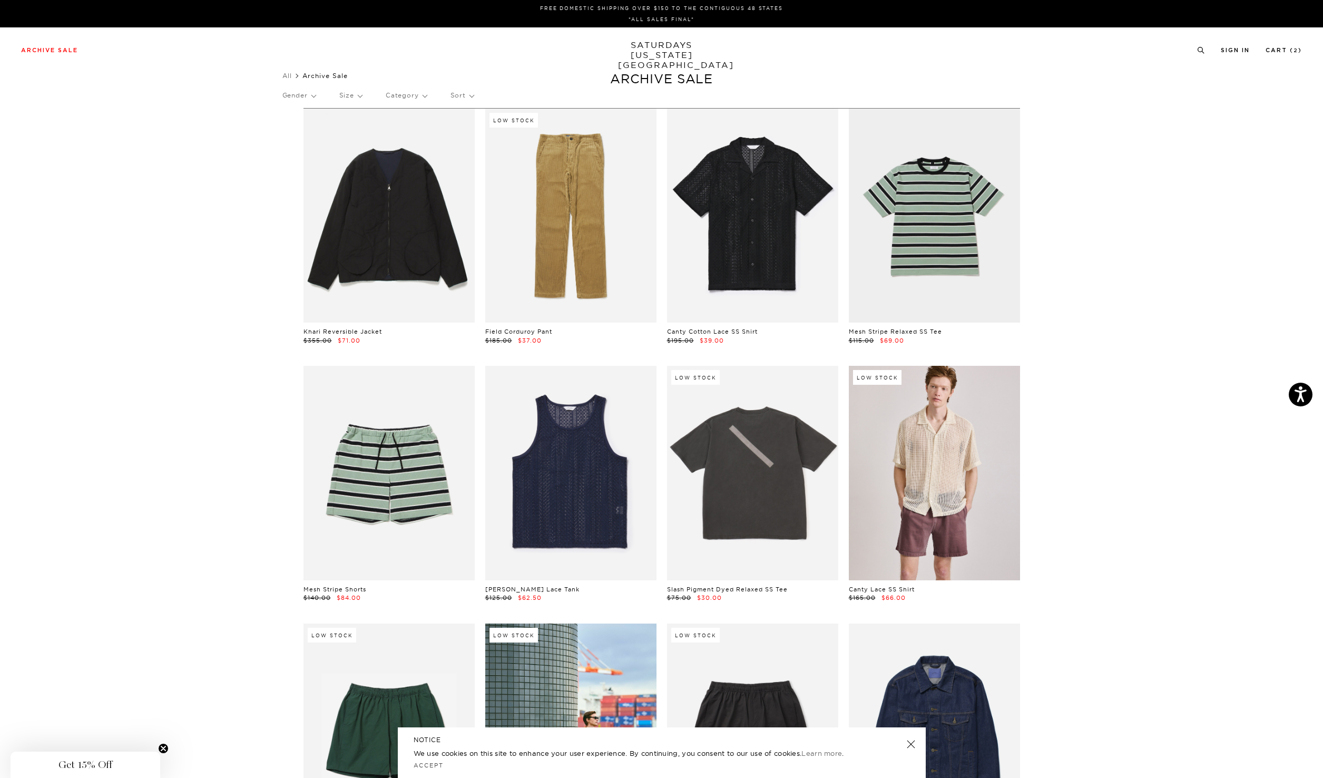
click at [362, 93] on p "Size" at bounding box center [350, 95] width 23 height 24
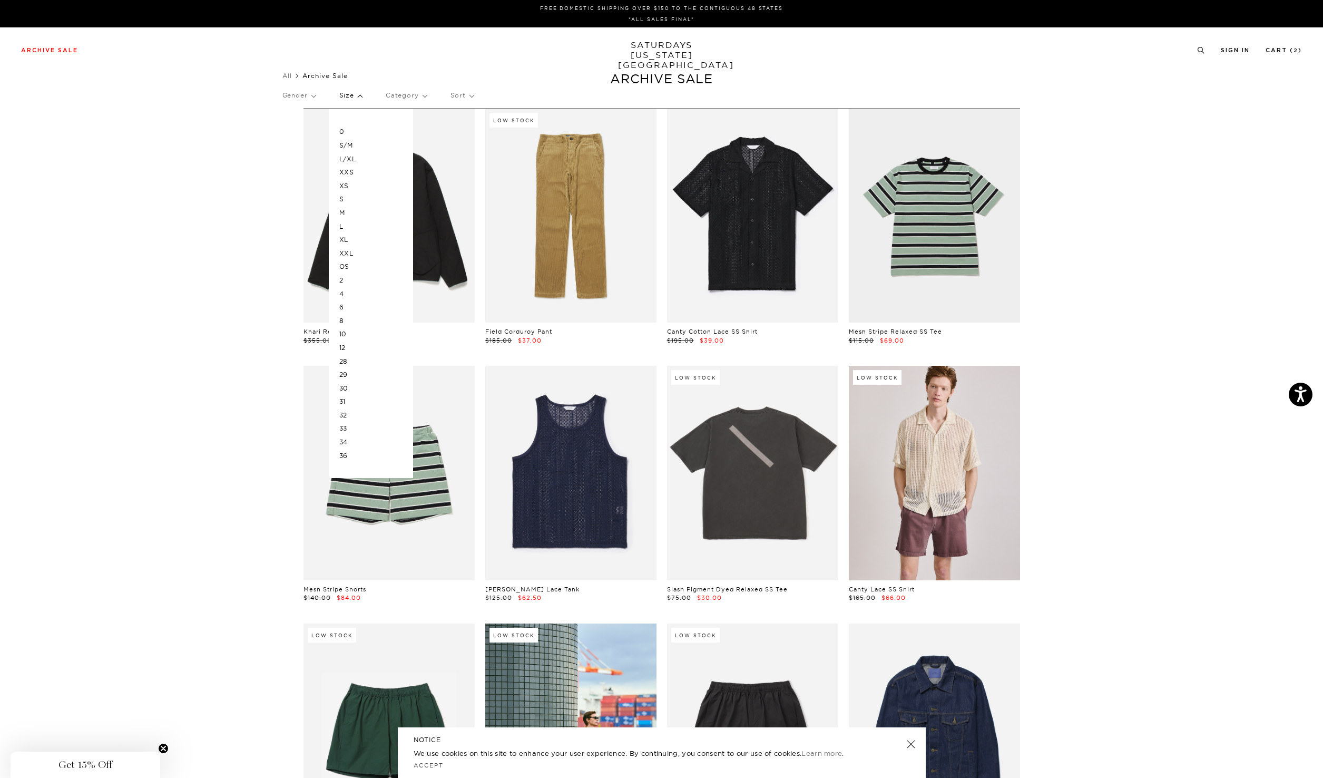
click at [396, 98] on p "Category" at bounding box center [406, 95] width 41 height 24
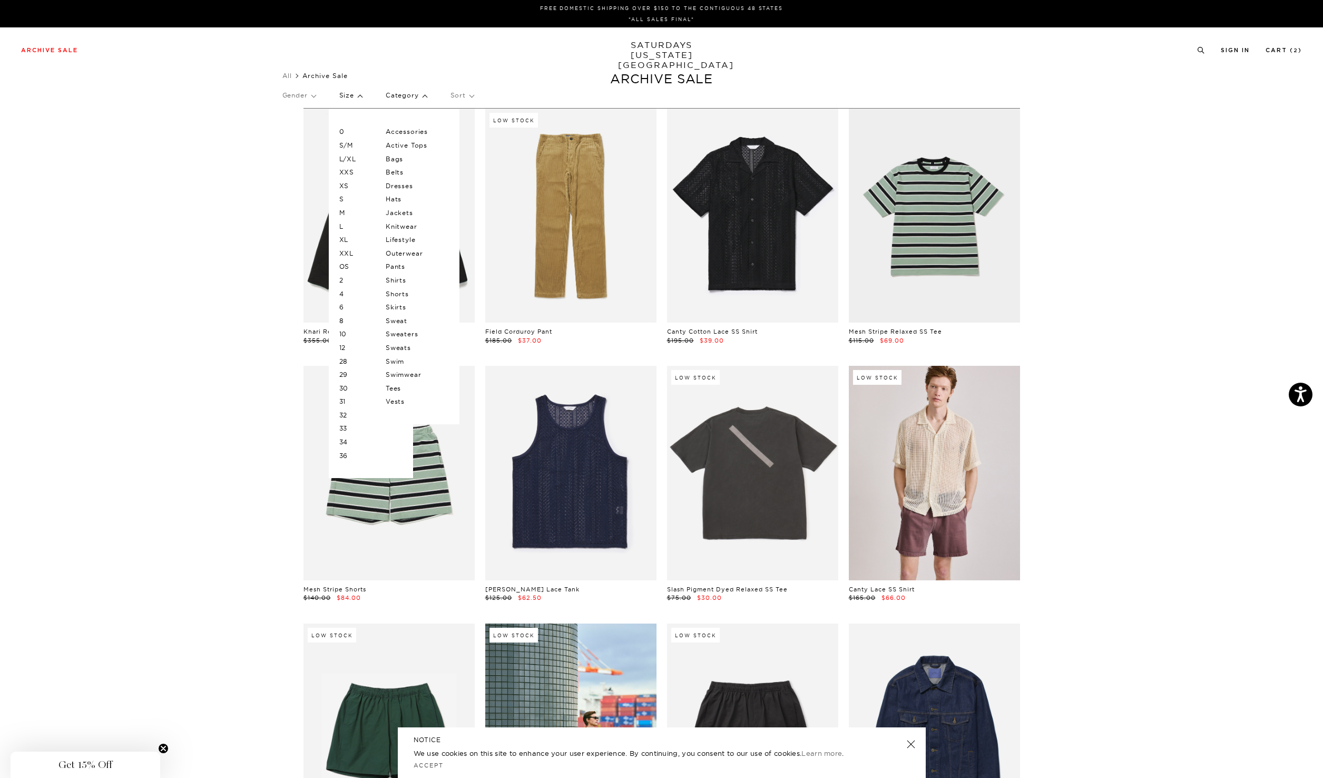
click at [408, 333] on p "Sweaters" at bounding box center [417, 334] width 63 height 14
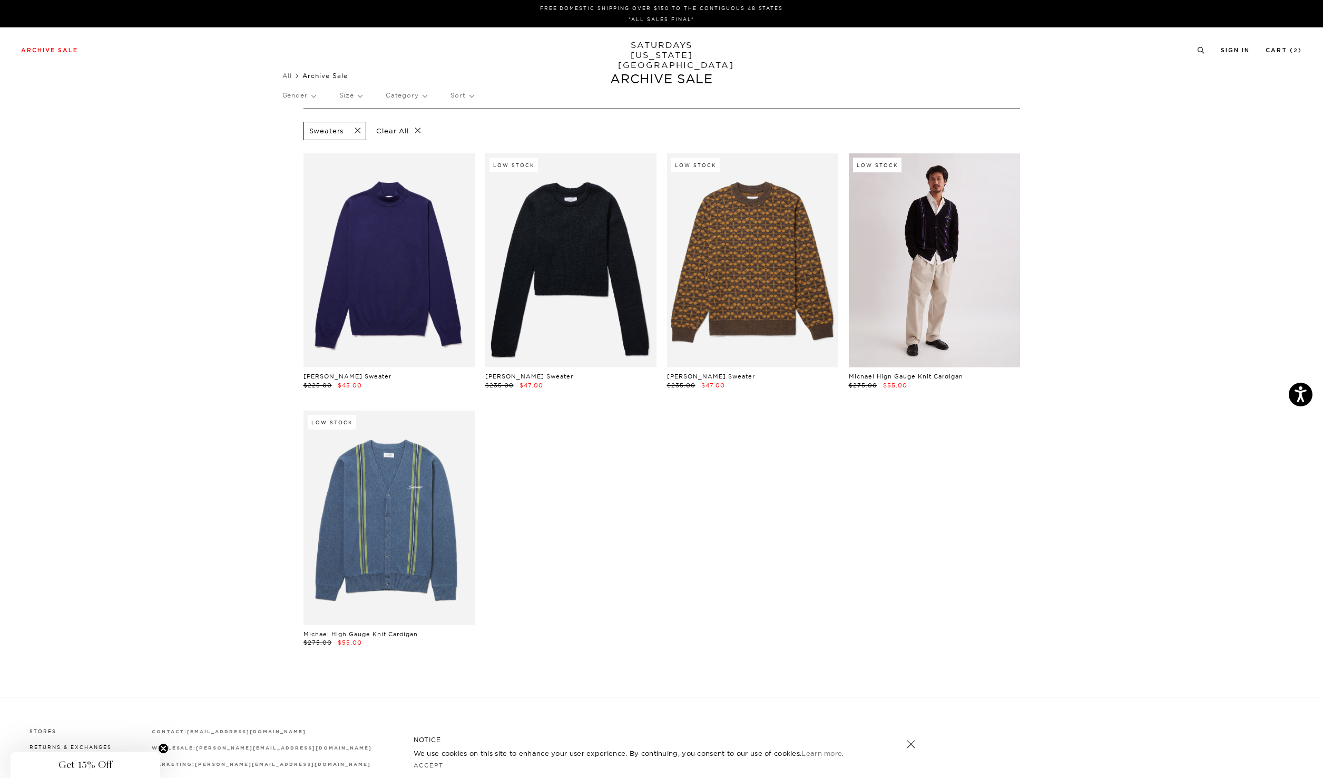
click at [953, 289] on link at bounding box center [934, 260] width 171 height 214
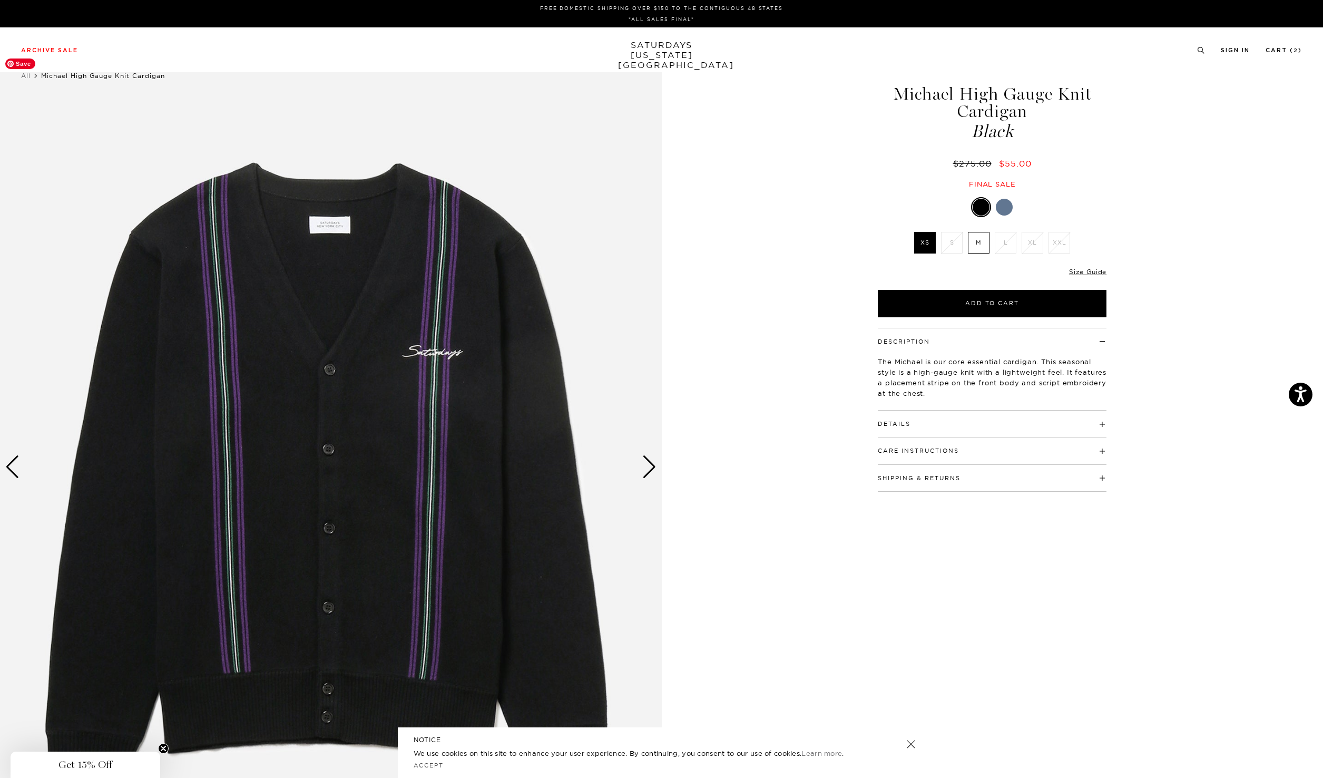
click at [635, 492] on img at bounding box center [331, 466] width 662 height 827
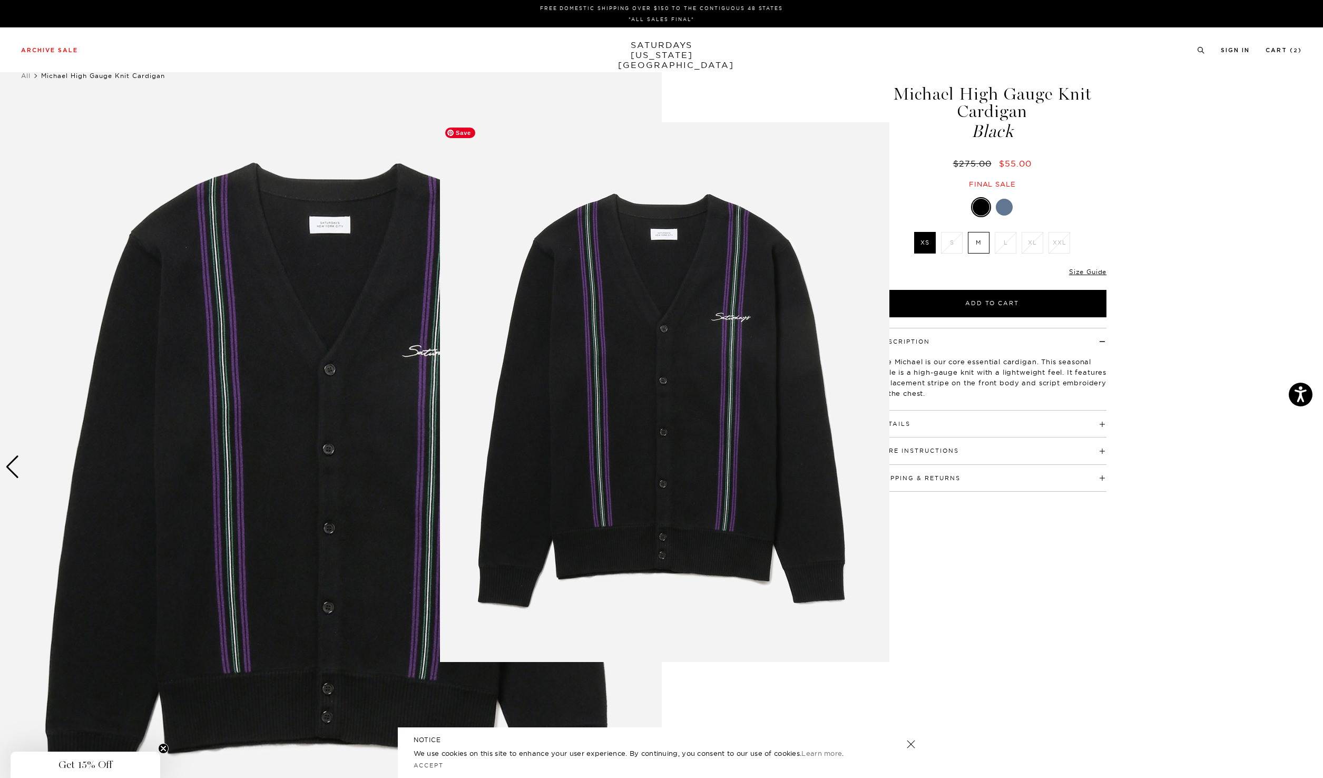
click at [650, 470] on img at bounding box center [664, 392] width 449 height 540
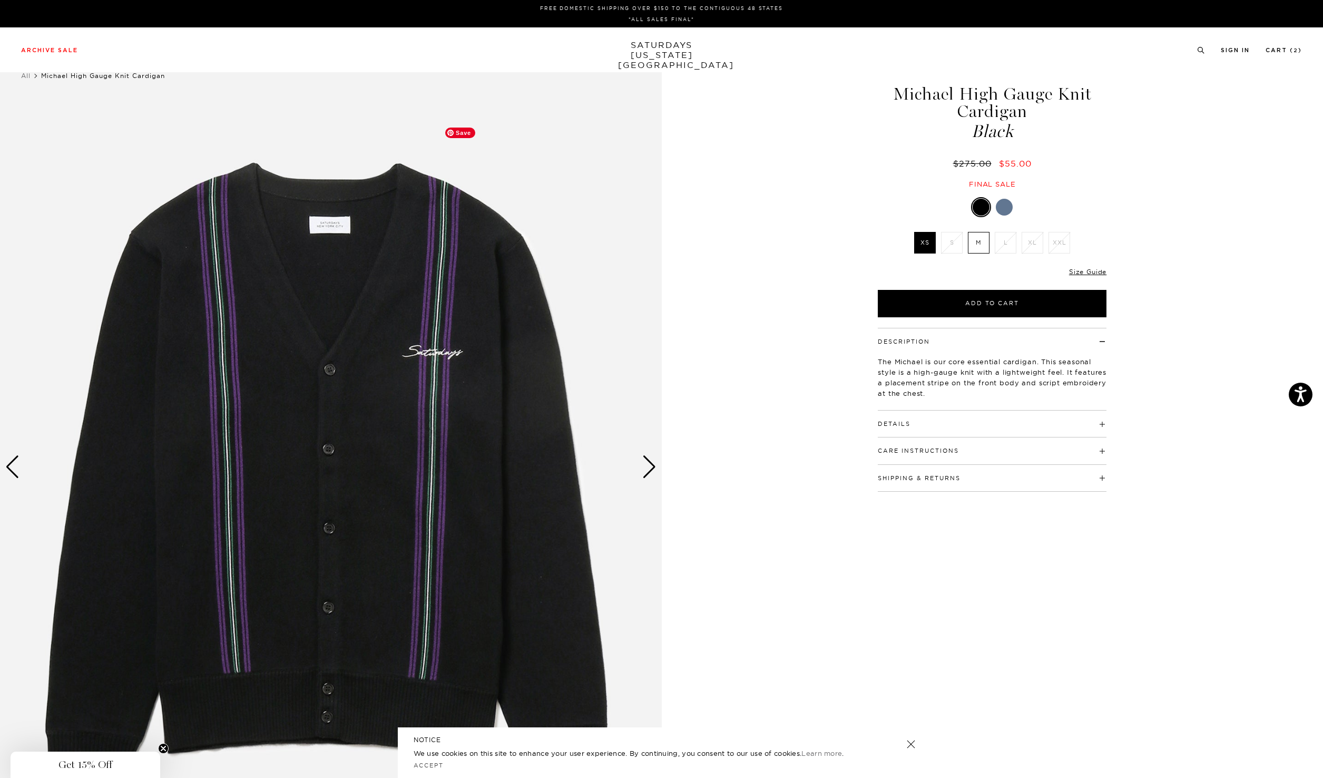
click at [650, 470] on div "Next slide" at bounding box center [649, 466] width 14 height 23
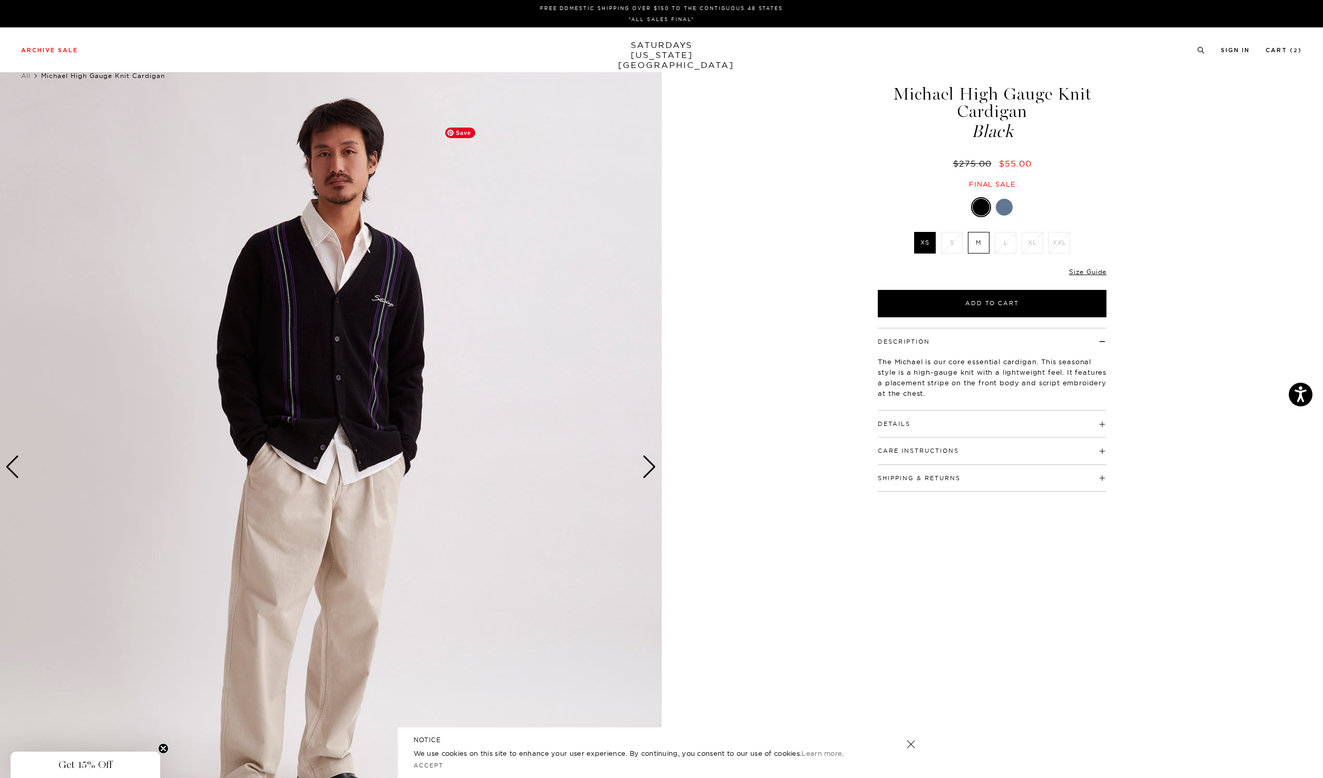
click at [649, 470] on div "Next slide" at bounding box center [649, 466] width 14 height 23
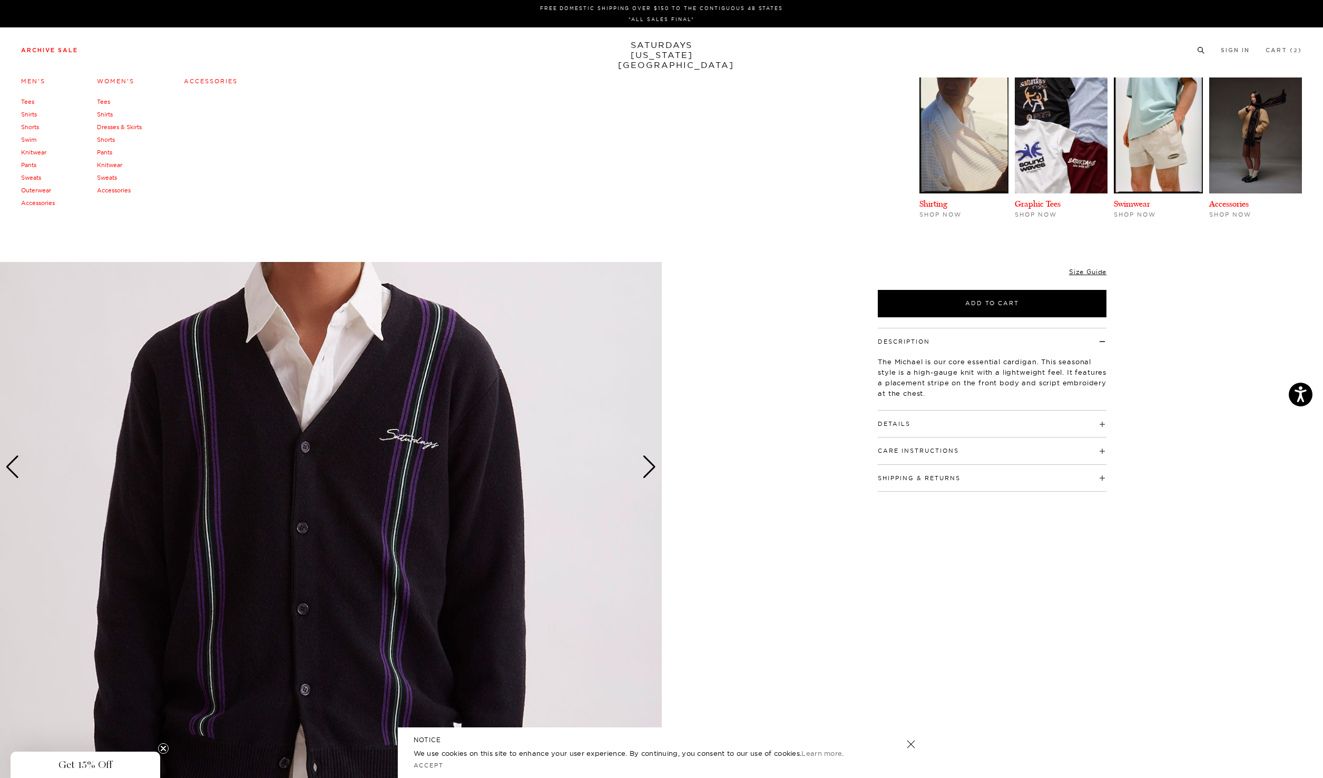
click at [203, 81] on link "Accessories" at bounding box center [211, 80] width 54 height 7
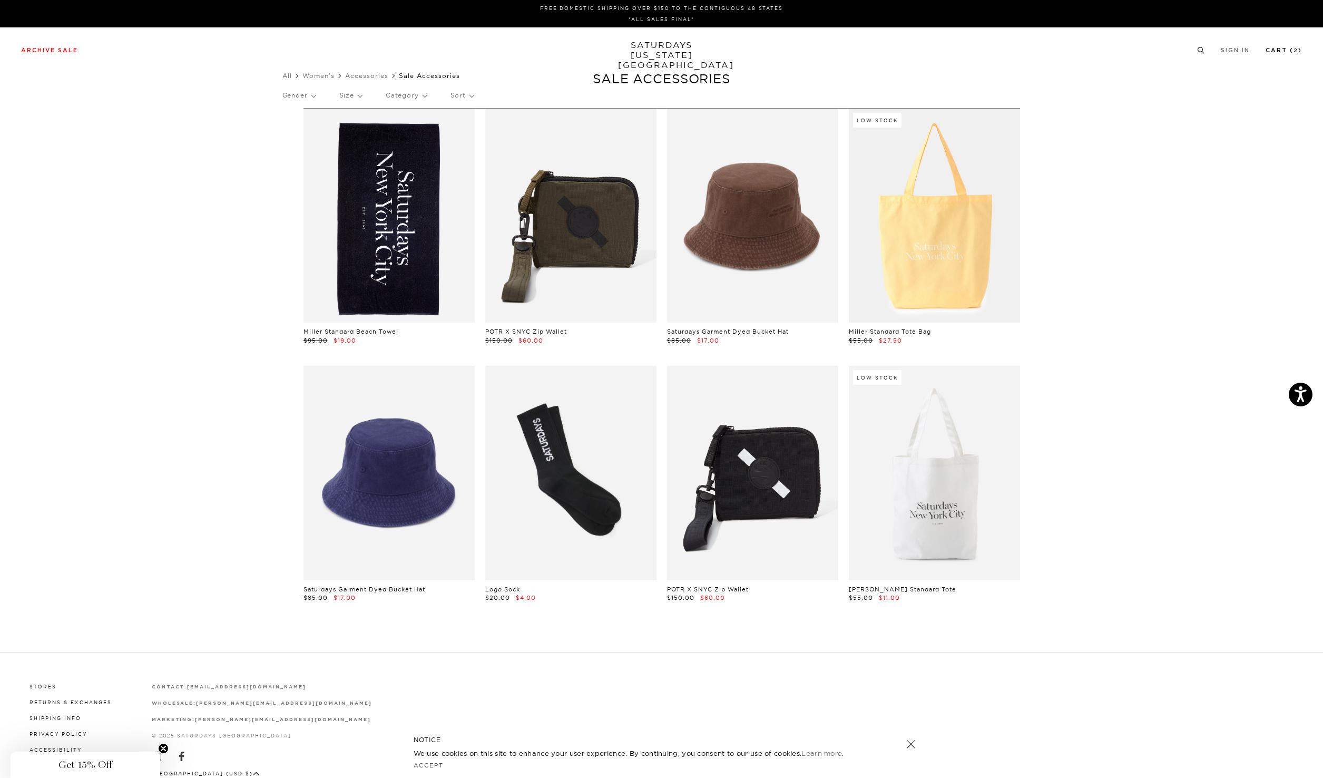
click at [1282, 51] on link "Cart ( 2 )" at bounding box center [1284, 50] width 36 height 6
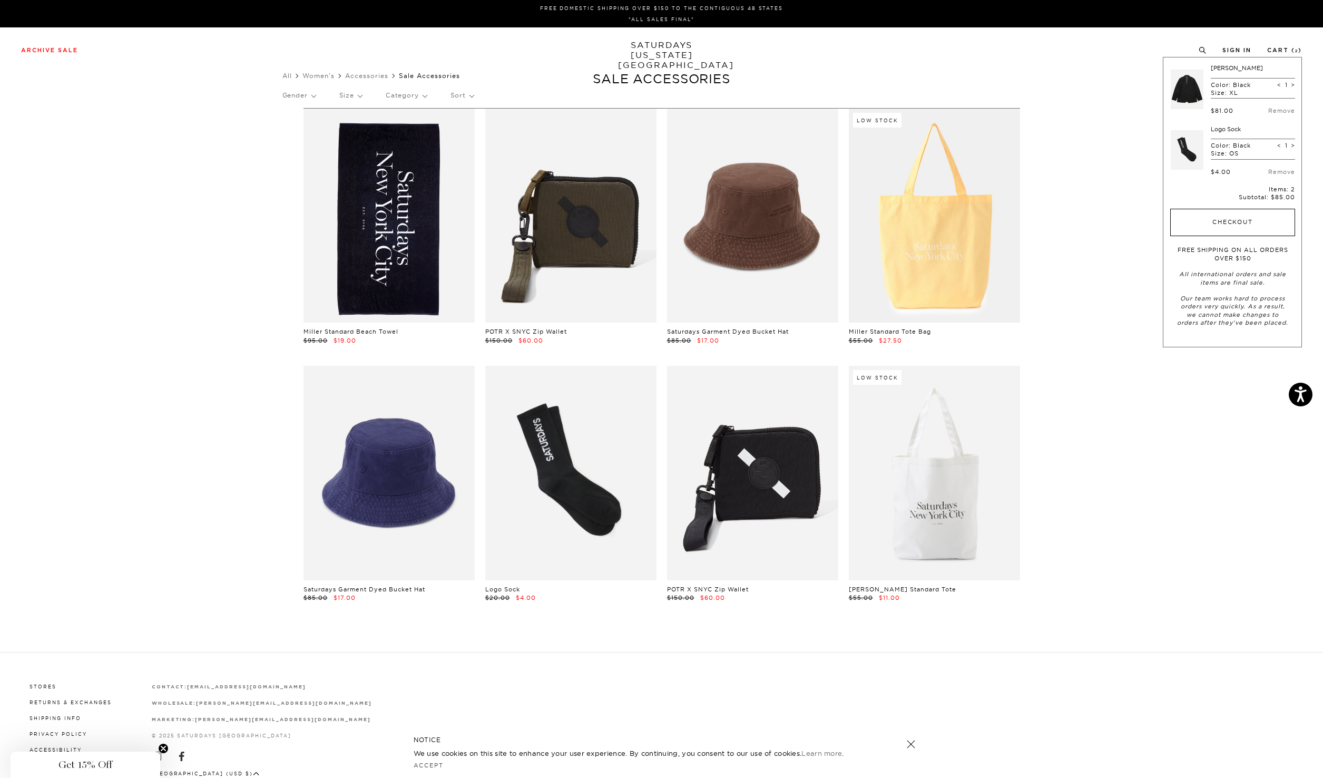
click at [1237, 222] on button "Checkout" at bounding box center [1232, 222] width 125 height 27
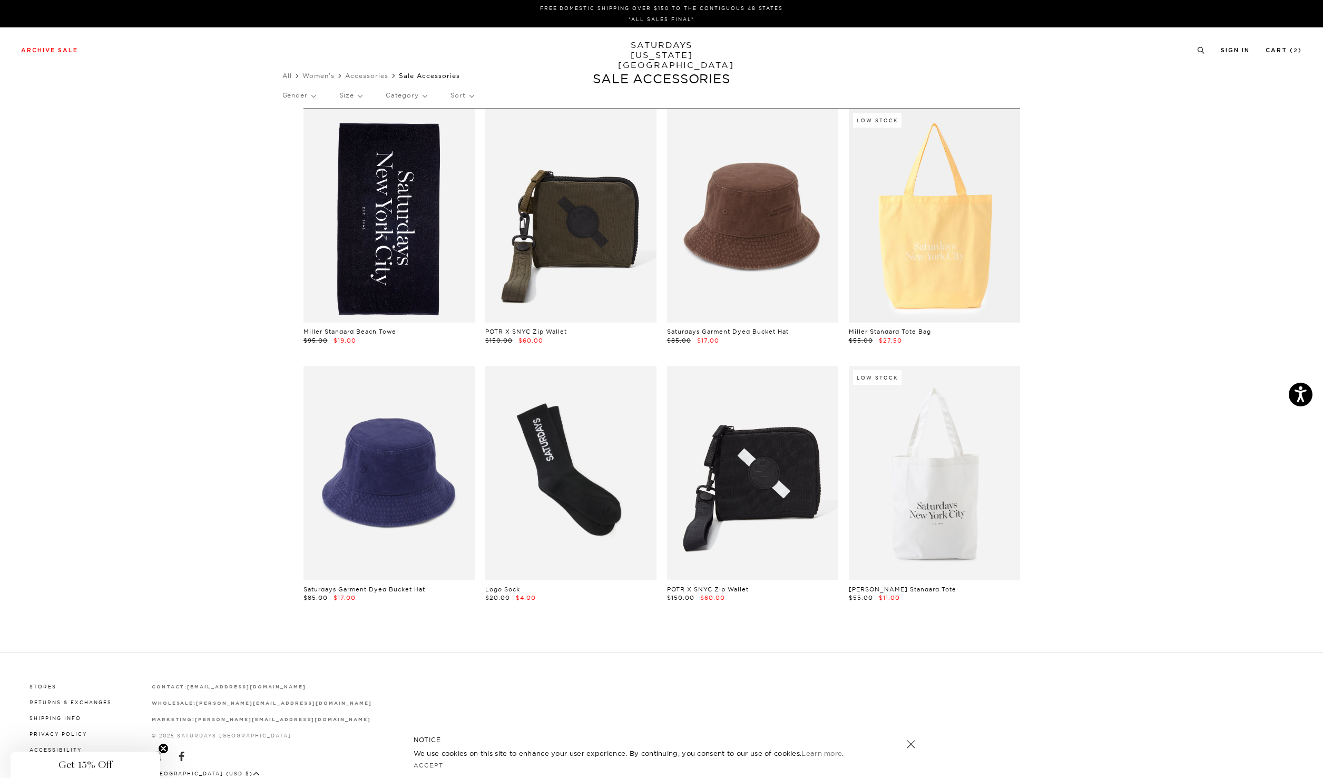
click at [663, 45] on link "SATURDAYS [US_STATE][GEOGRAPHIC_DATA]" at bounding box center [661, 55] width 87 height 30
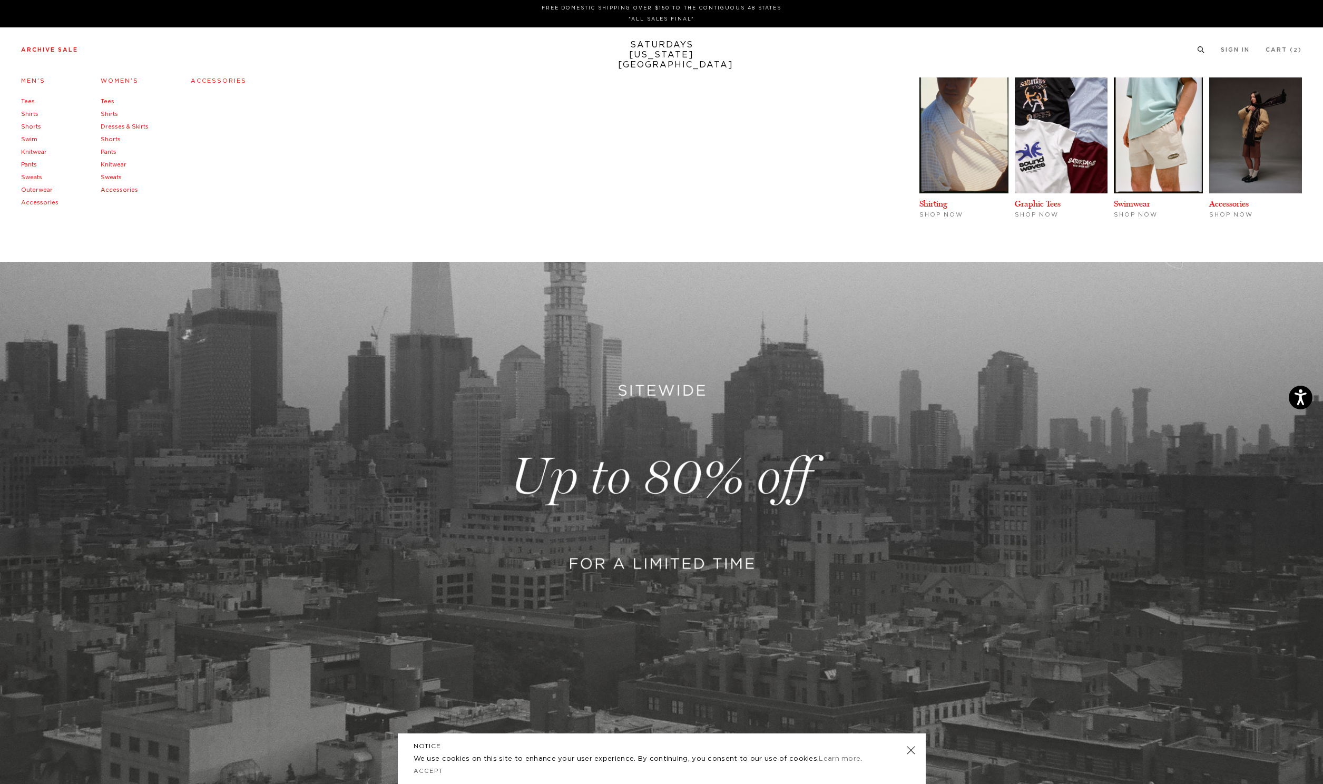
click at [39, 192] on link "Outerwear" at bounding box center [37, 190] width 32 height 6
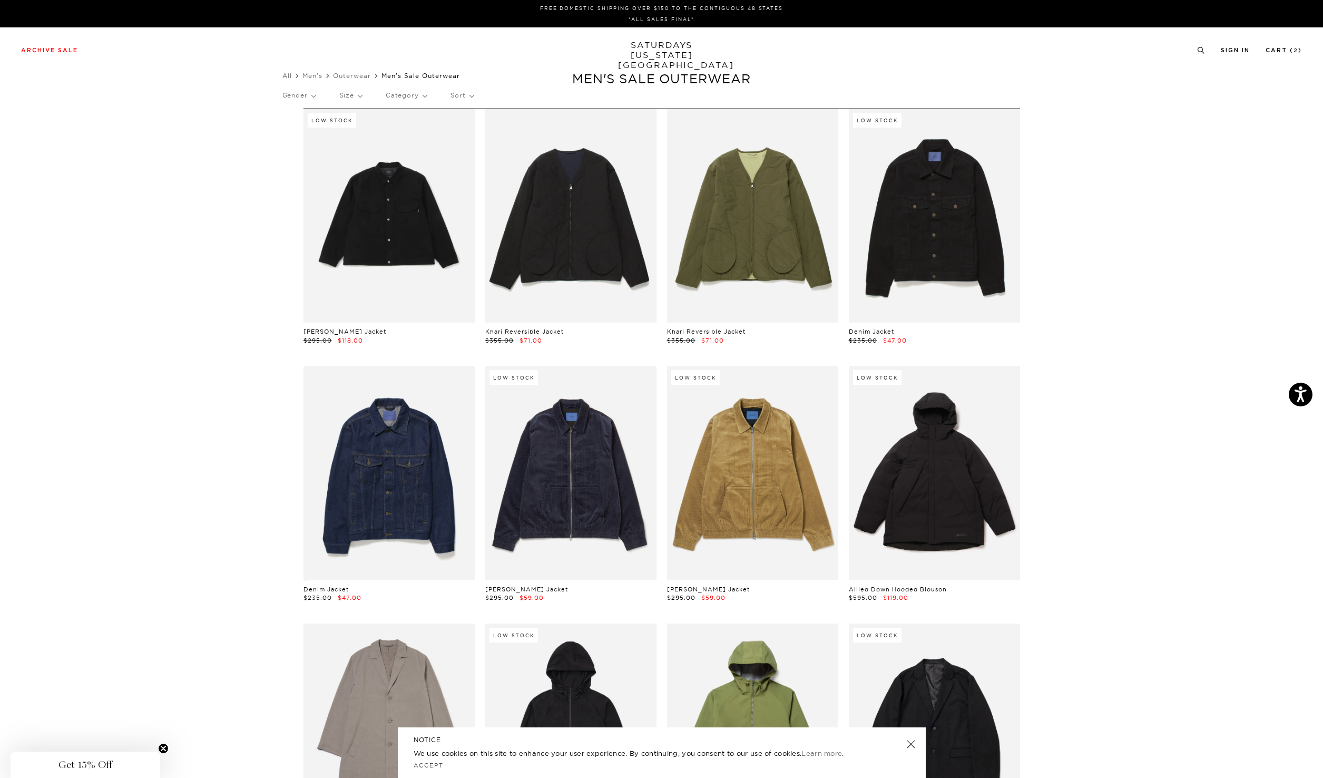
click at [357, 99] on p "Size" at bounding box center [350, 95] width 23 height 24
click at [344, 187] on p "L" at bounding box center [370, 186] width 63 height 14
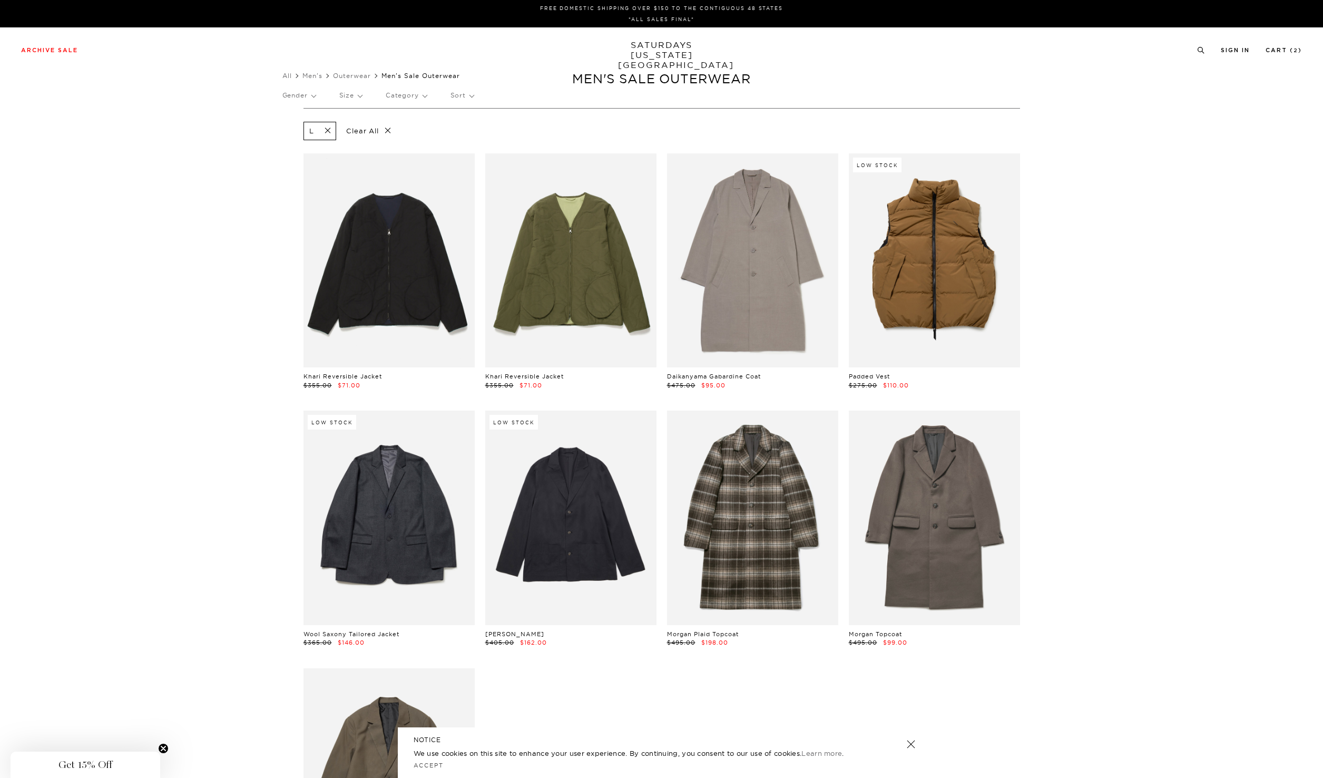
click at [362, 98] on p "Size" at bounding box center [350, 95] width 23 height 24
click at [345, 199] on p "XL" at bounding box center [370, 199] width 63 height 14
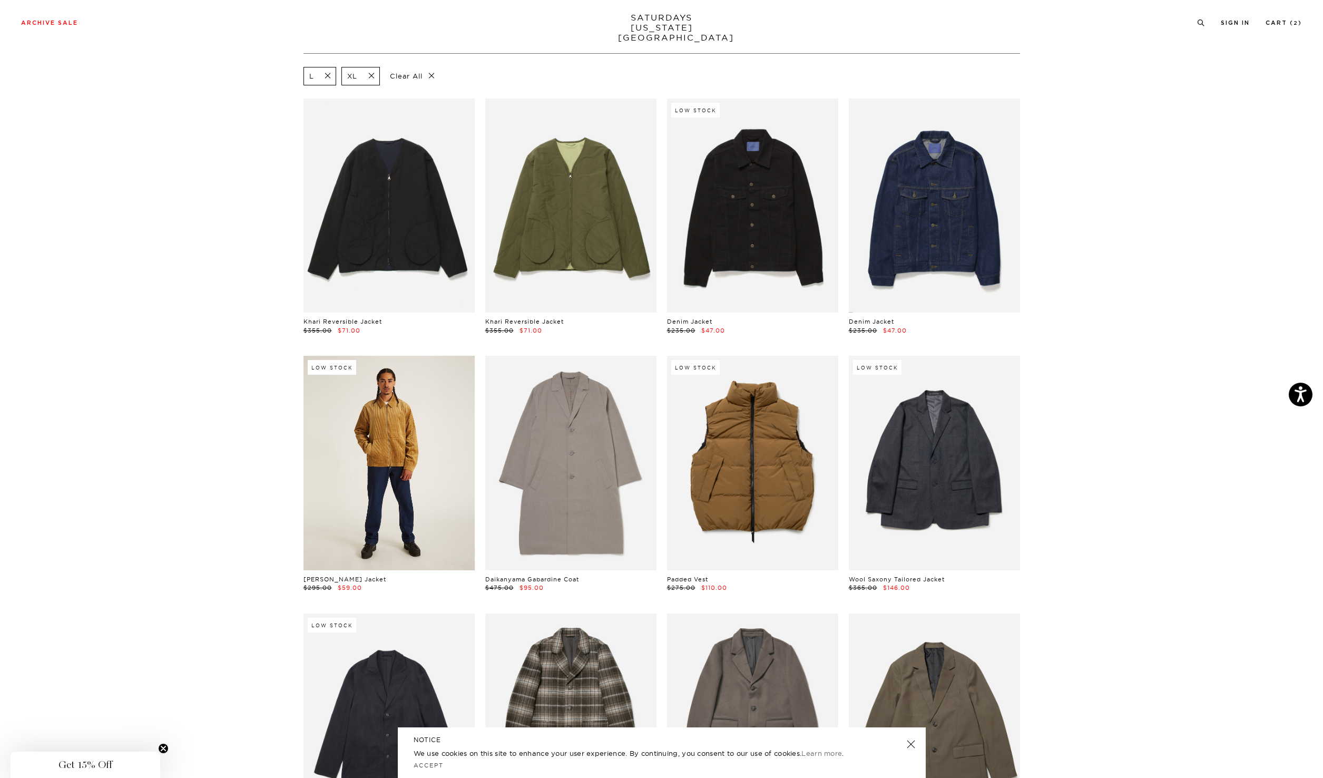
scroll to position [53, 0]
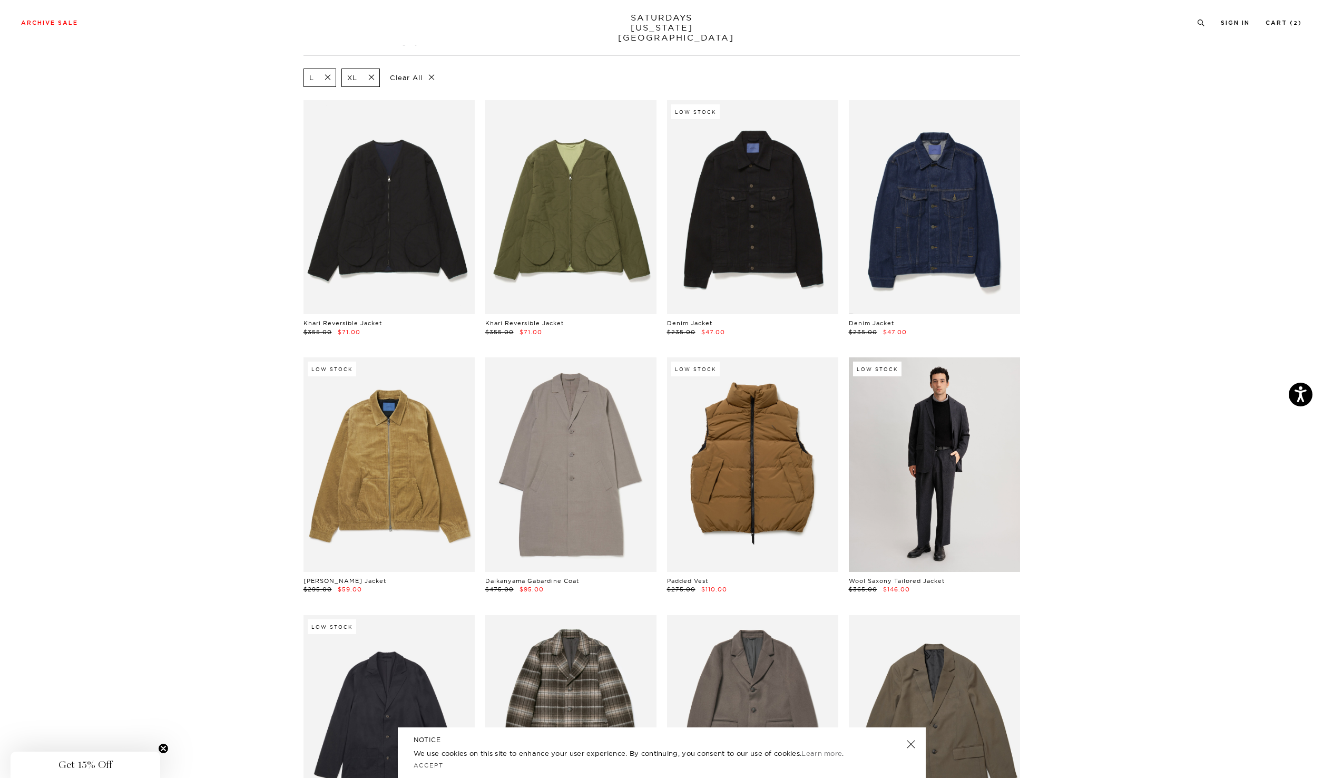
click at [967, 465] on link at bounding box center [934, 464] width 171 height 214
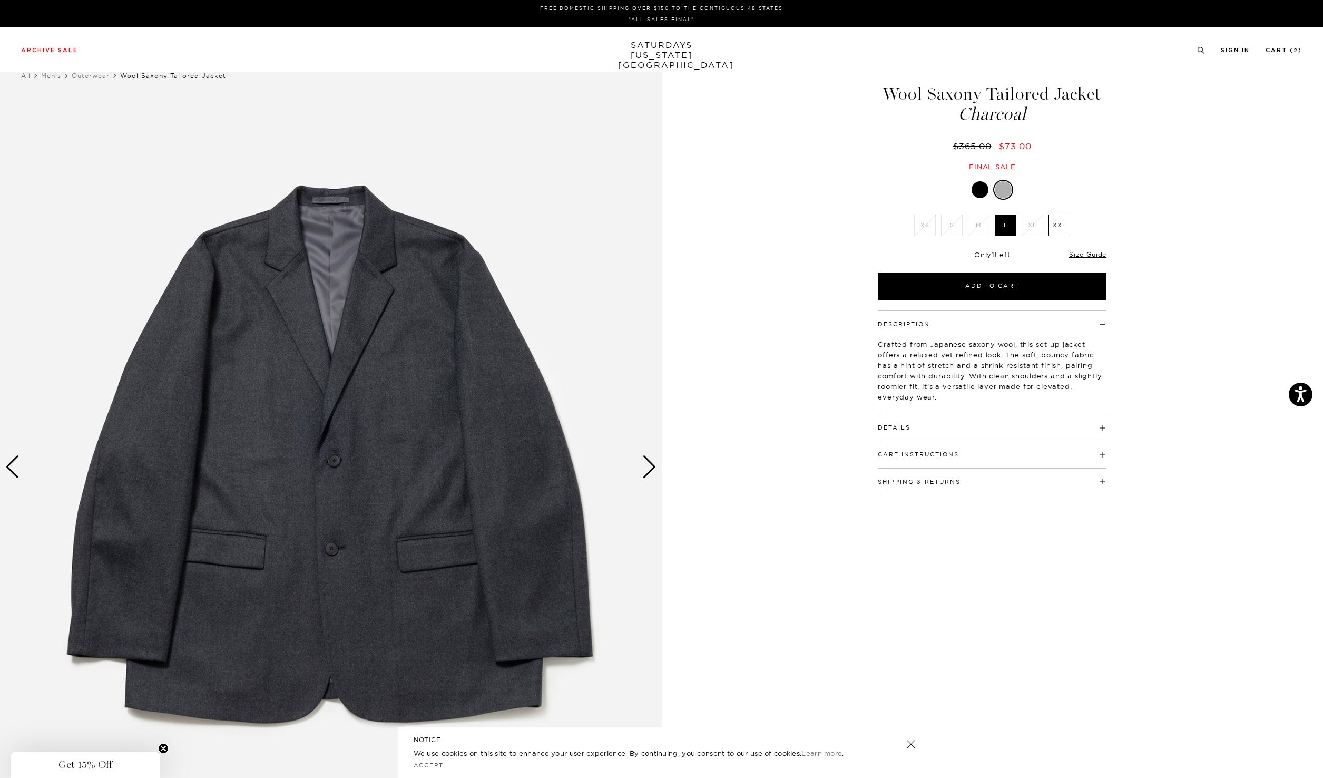
click at [650, 465] on div "Next slide" at bounding box center [649, 466] width 14 height 23
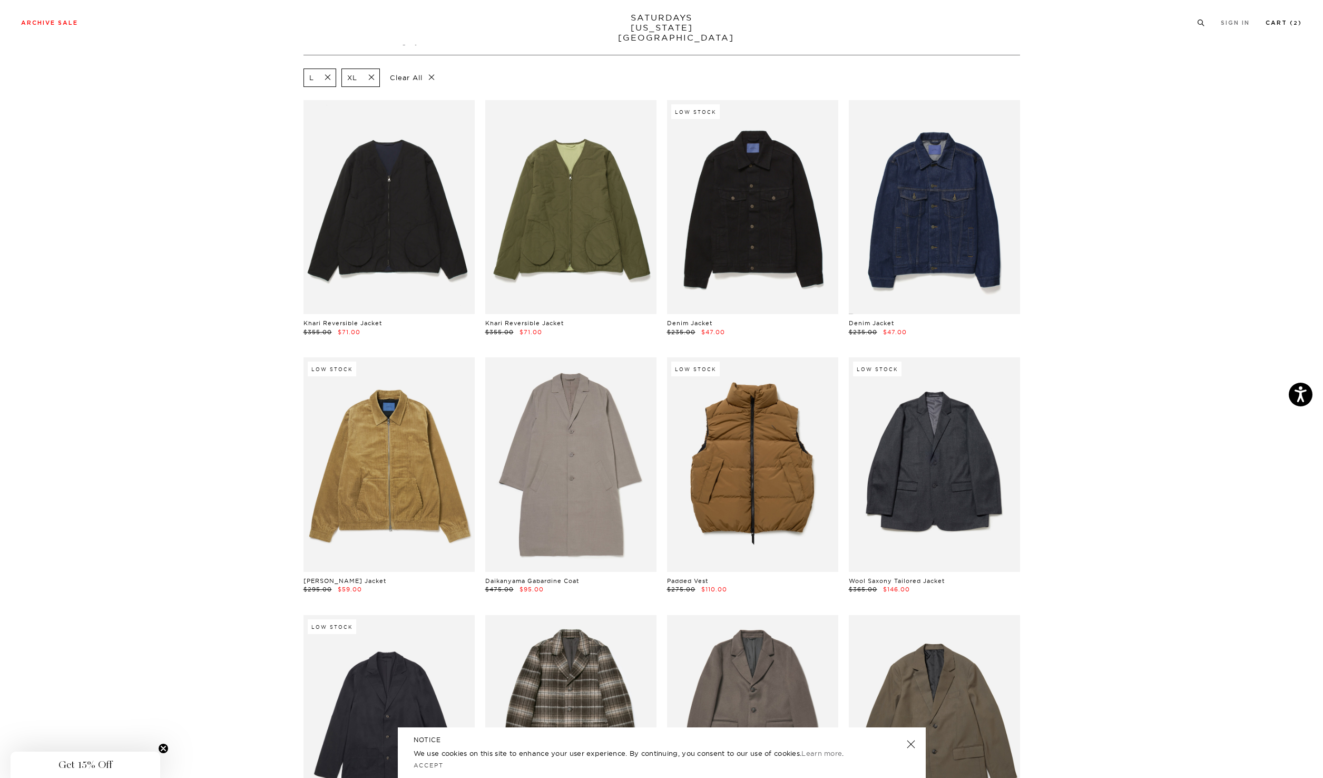
click at [1284, 25] on link "Cart ( 2 )" at bounding box center [1284, 23] width 36 height 6
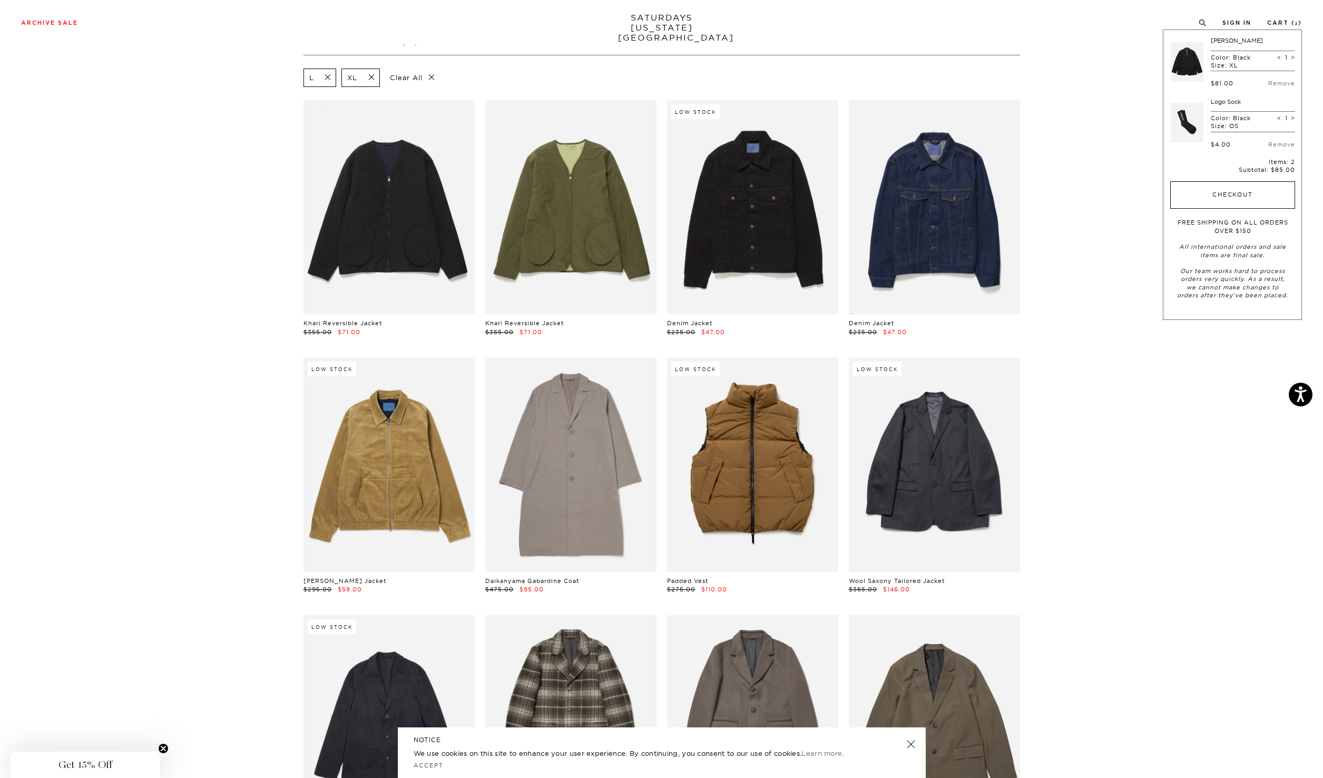
click at [1252, 188] on button "Checkout" at bounding box center [1232, 194] width 125 height 27
